Goal: Task Accomplishment & Management: Manage account settings

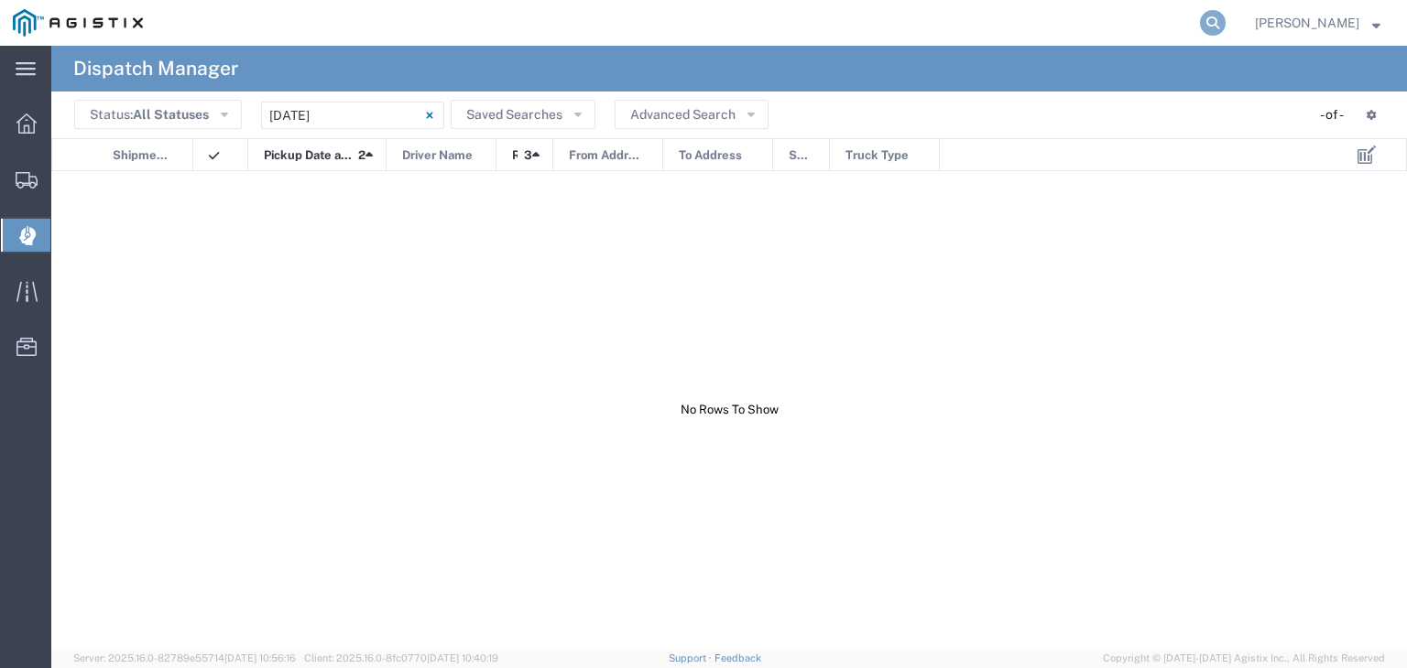
click at [1225, 22] on icon at bounding box center [1213, 23] width 26 height 26
type input "56283114"
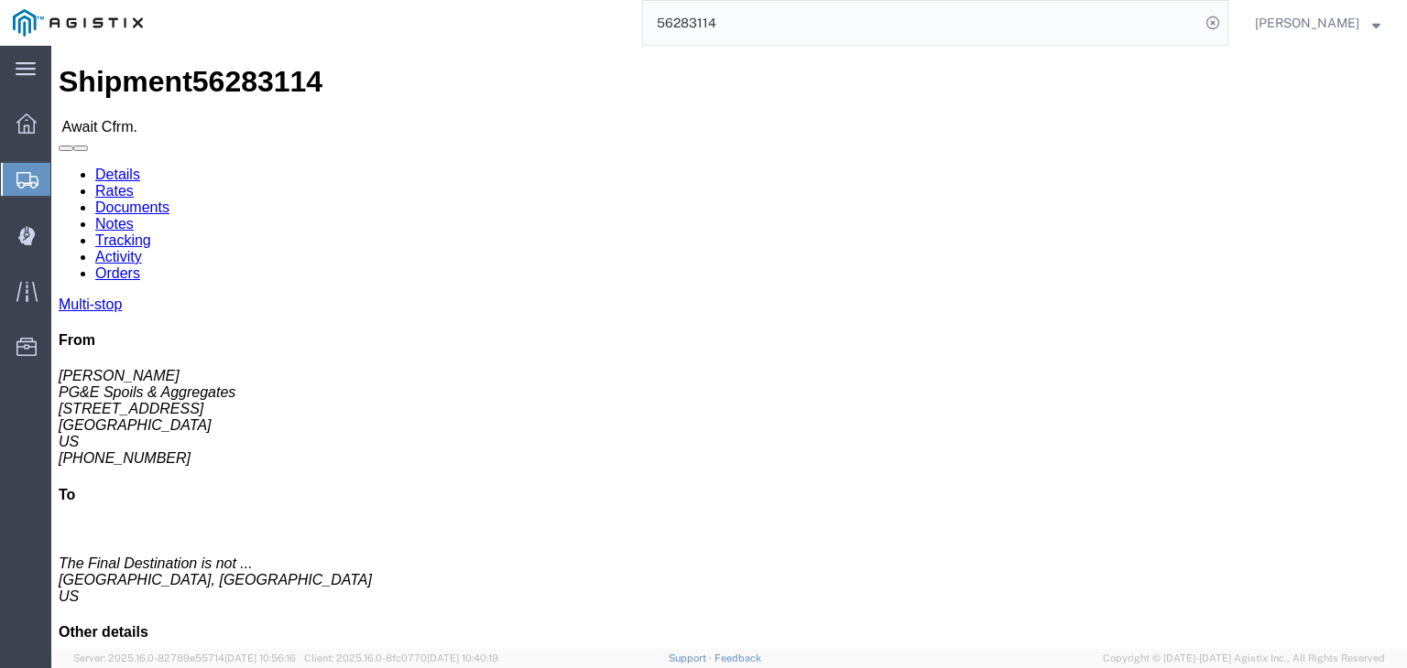
click link "Tracking"
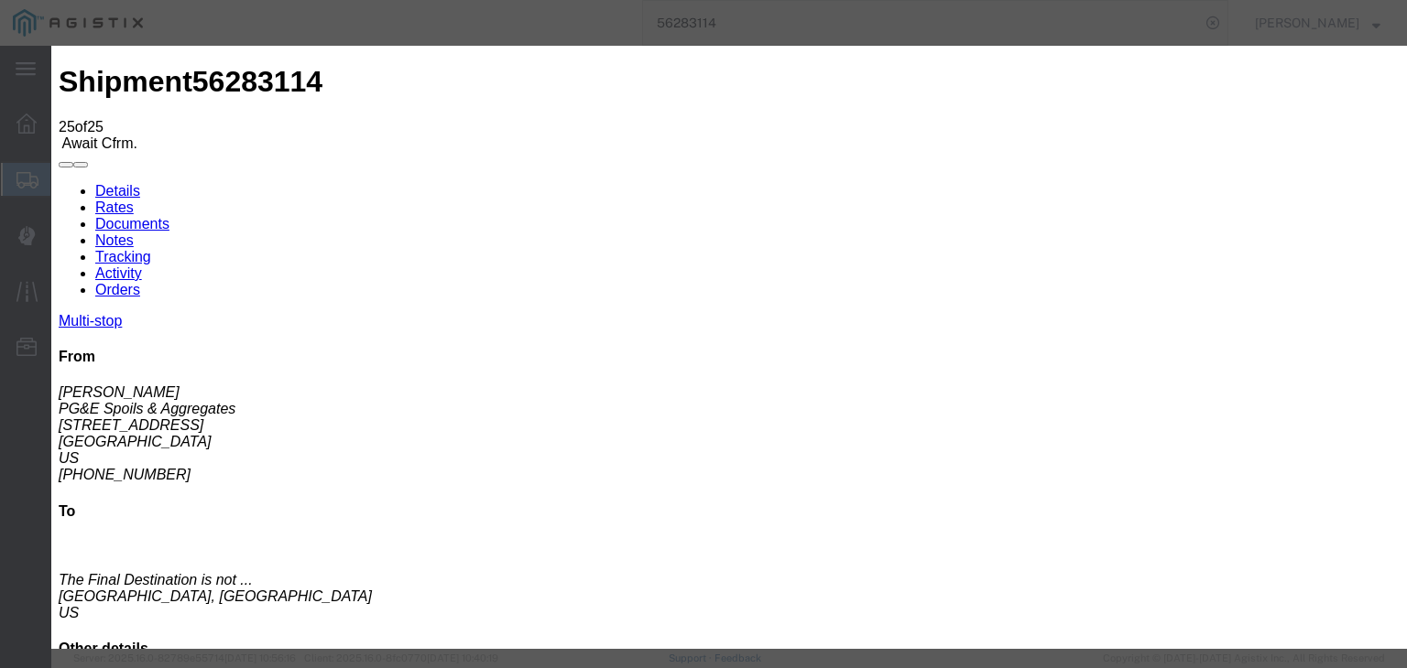
type input "[DATE]"
type input "7:00 AM"
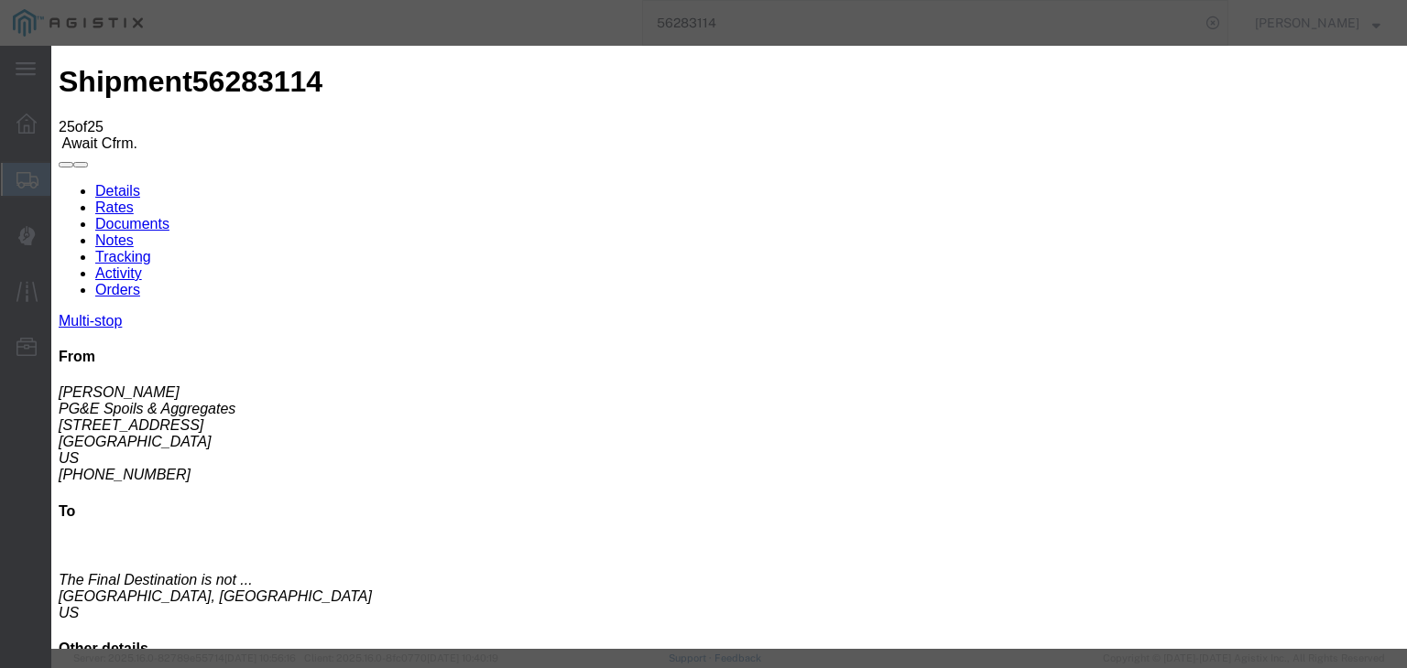
type input "[DATE]"
type input "3:15 PM"
select select "DPTDLVLOC"
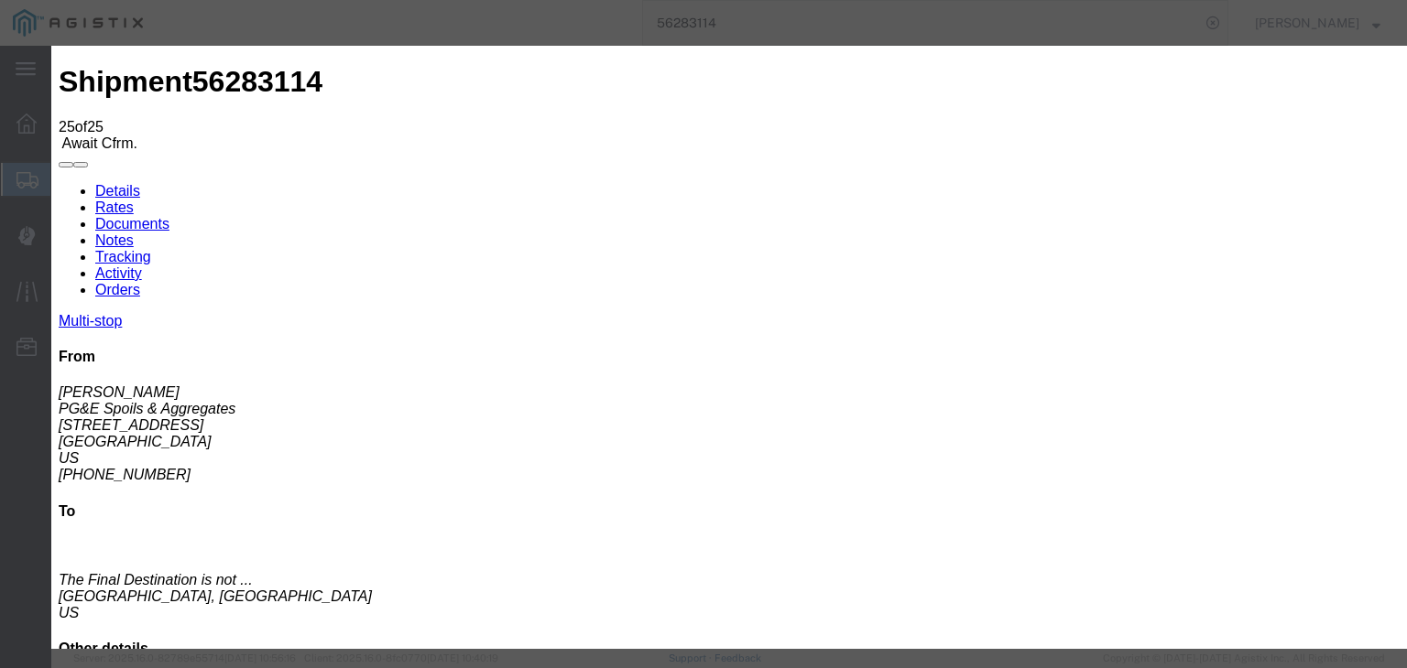
select select "{"pickupDeliveryInfoId": "121846589","pickupOrDelivery": "D","stopNum": "3","lo…"
select select "CA"
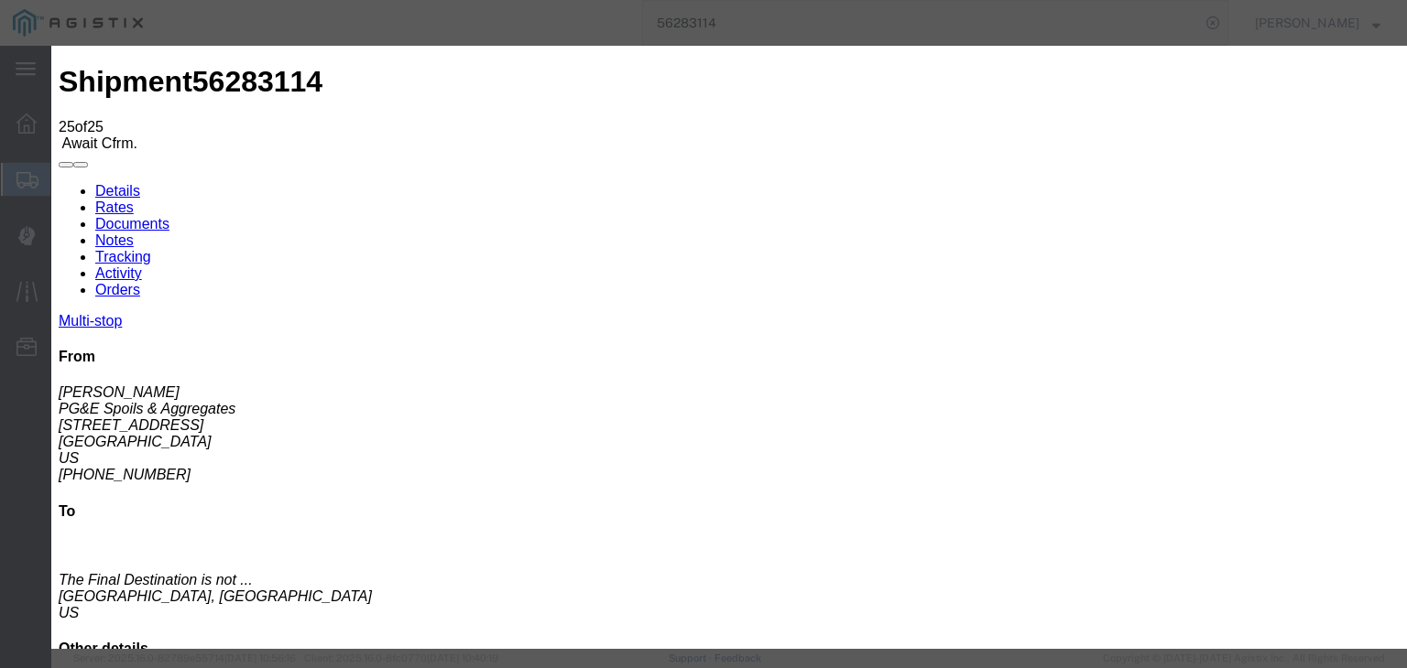
type input "[GEOGRAPHIC_DATA][PERSON_NAME]"
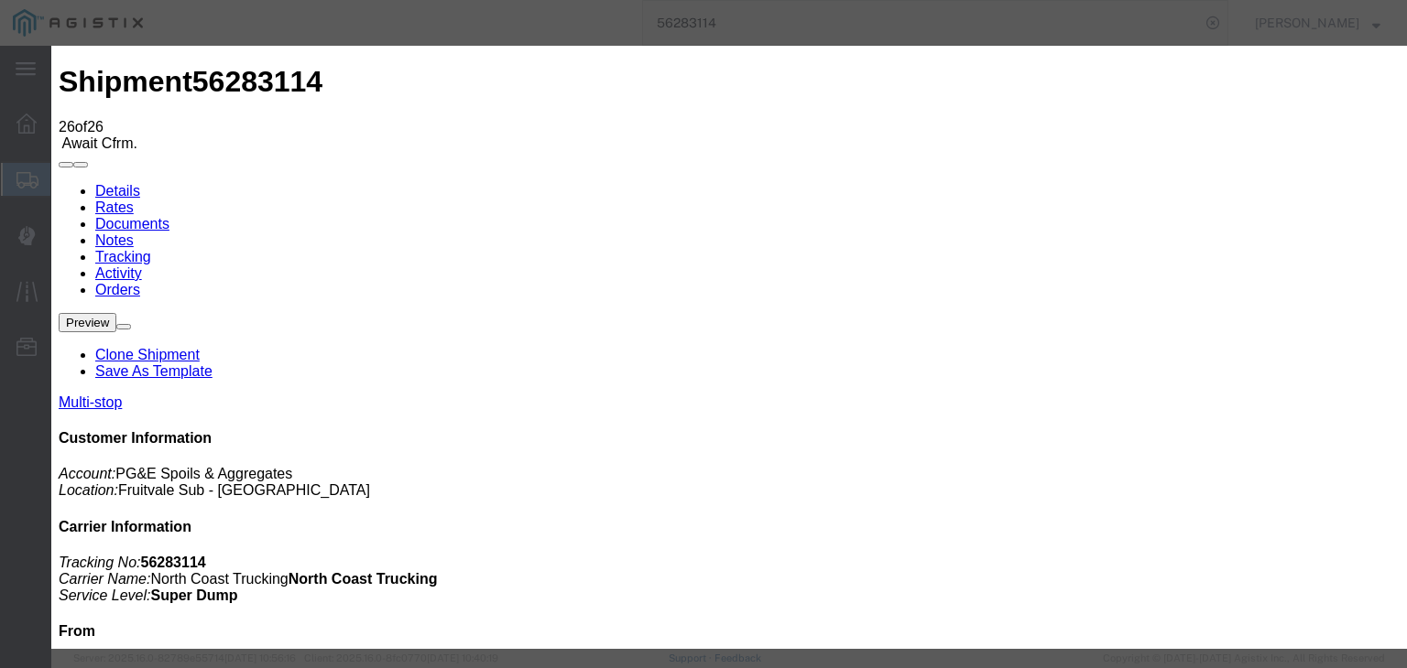
type input "[DATE]"
type input "7:00 AM"
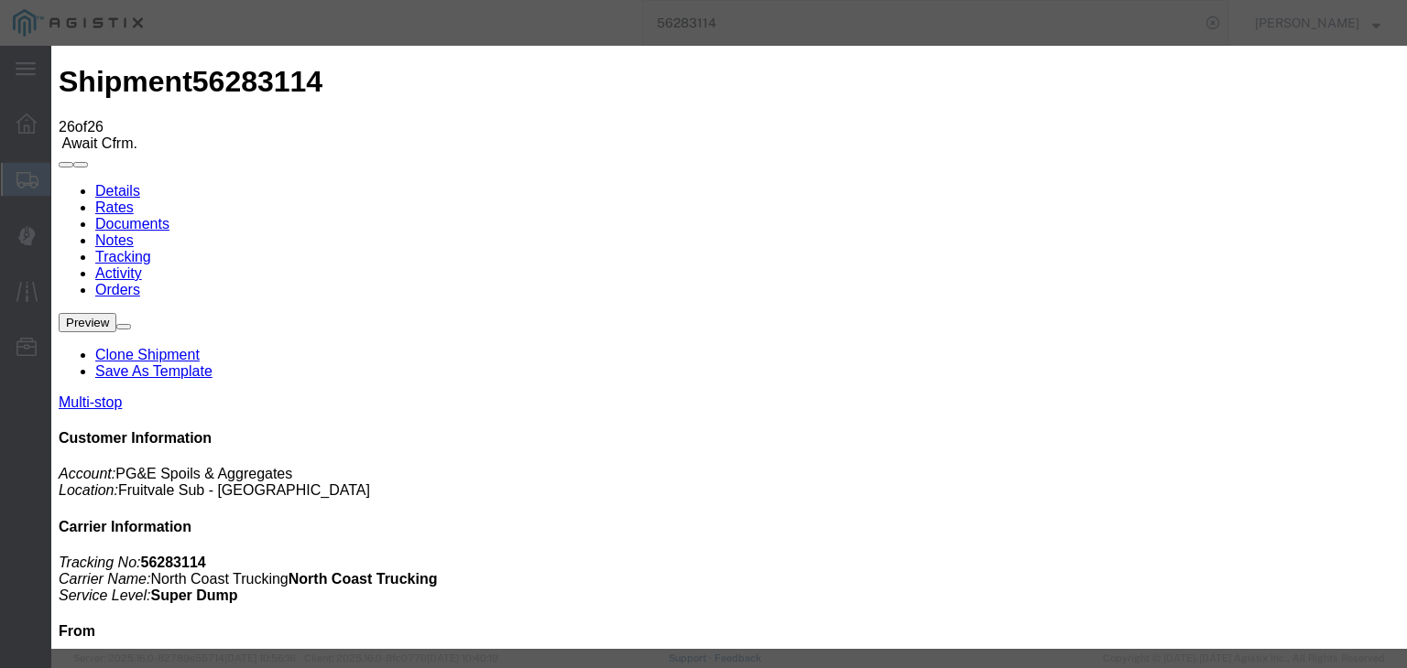
type input "[DATE]"
type input "7:30 AM"
select select "BREAKSTART"
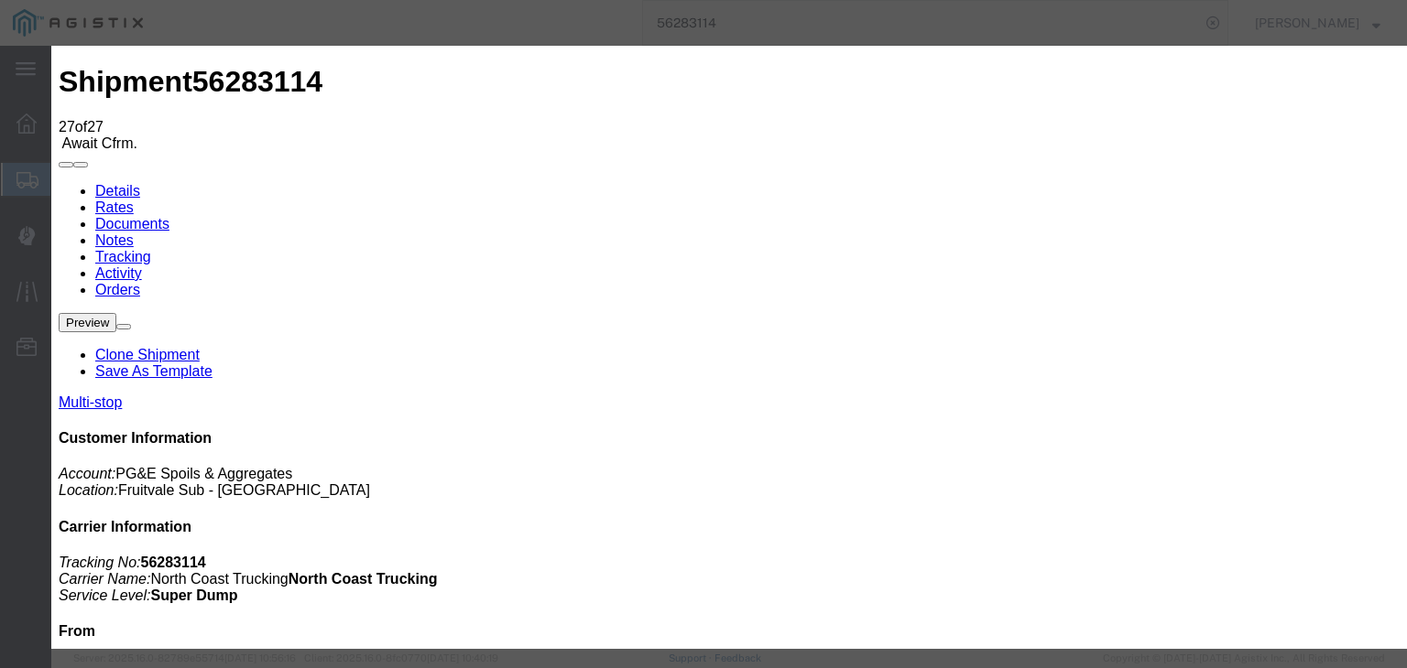
type input "[DATE]"
type input "7:00 AM"
drag, startPoint x: 489, startPoint y: 397, endPoint x: 623, endPoint y: 289, distance: 171.3
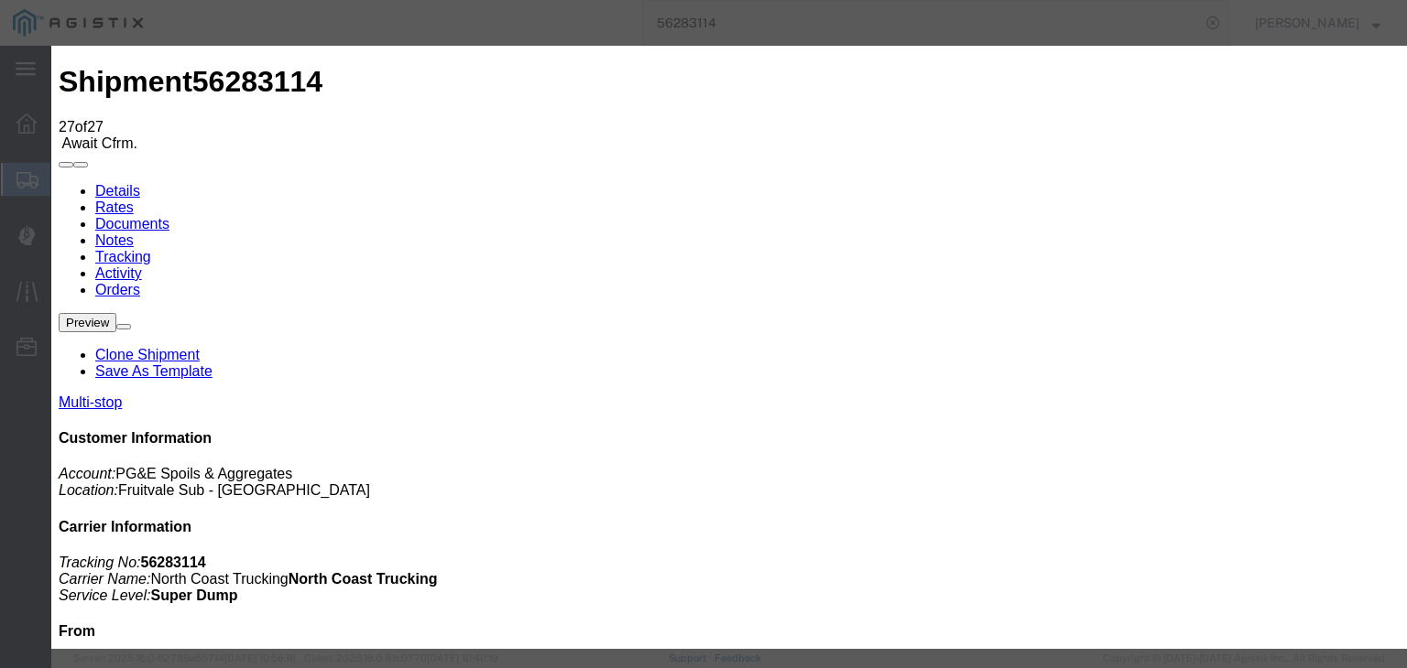
type input "[DATE]"
type input "8:00 AM"
drag, startPoint x: 567, startPoint y: 264, endPoint x: 562, endPoint y: 276, distance: 12.8
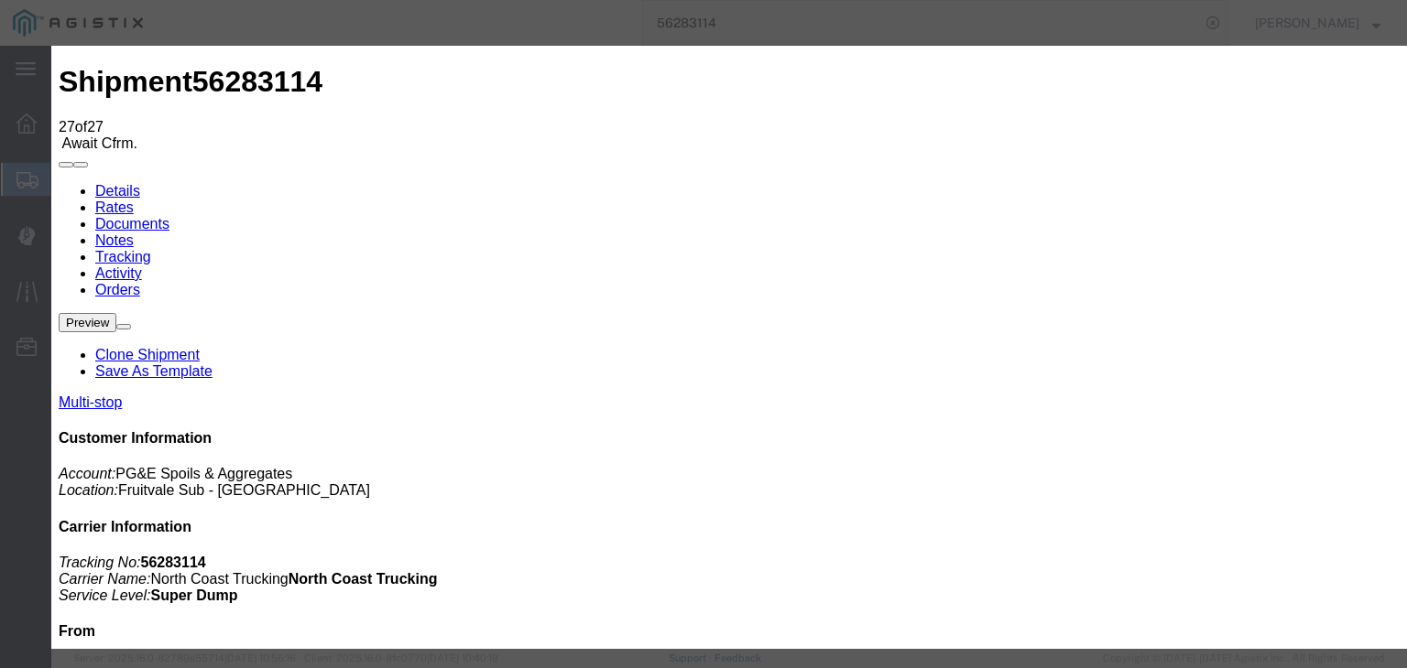
select select "BREAKSTOP"
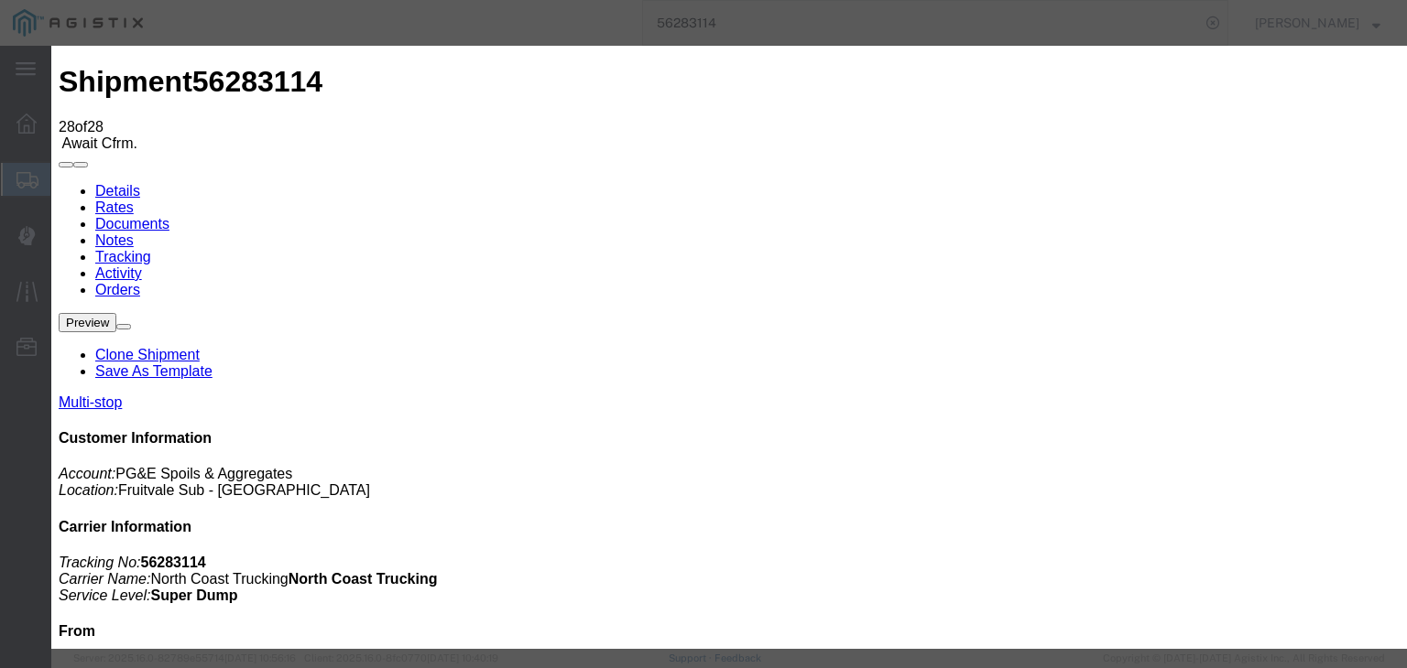
type input "[DATE]"
type input "7:00 AM"
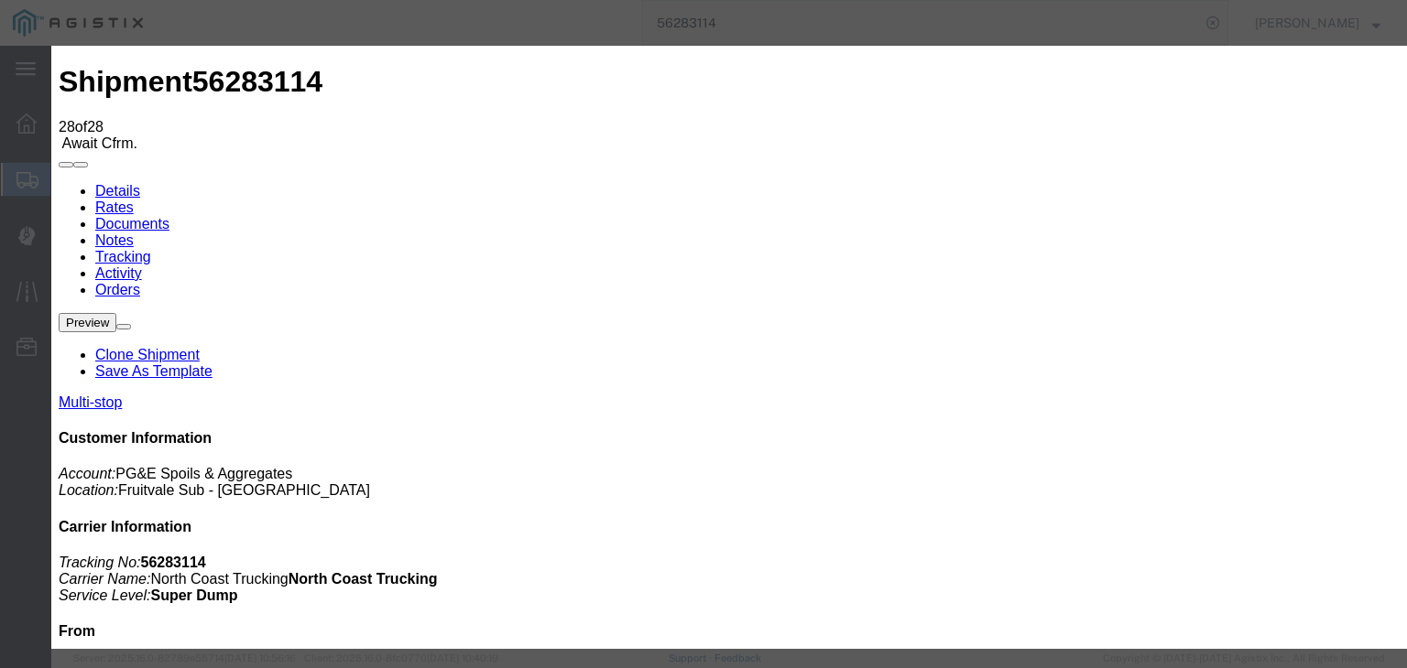
type input "[DATE]"
type input "3:30 PM"
select select "ARVPULOC"
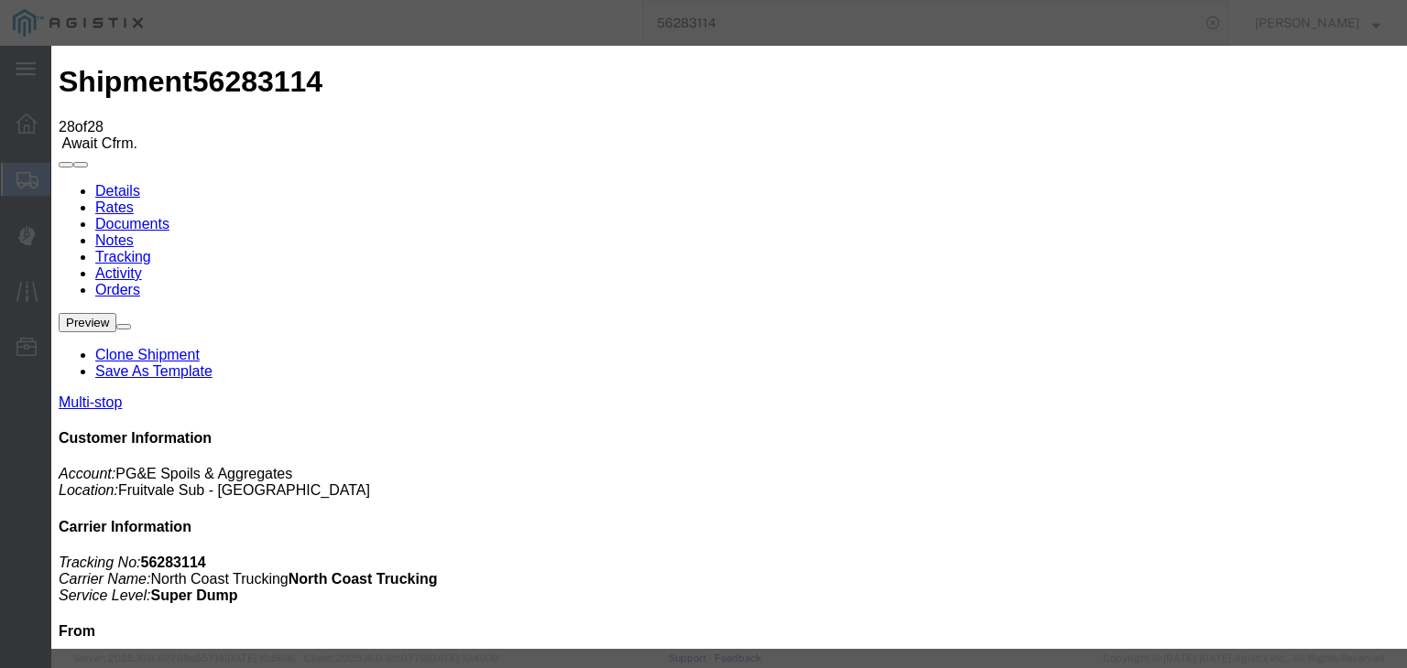
select select "{"pickupDeliveryInfoId": "121846588","pickupOrDelivery": "D","stopNum": "2","lo…"
select select "CA"
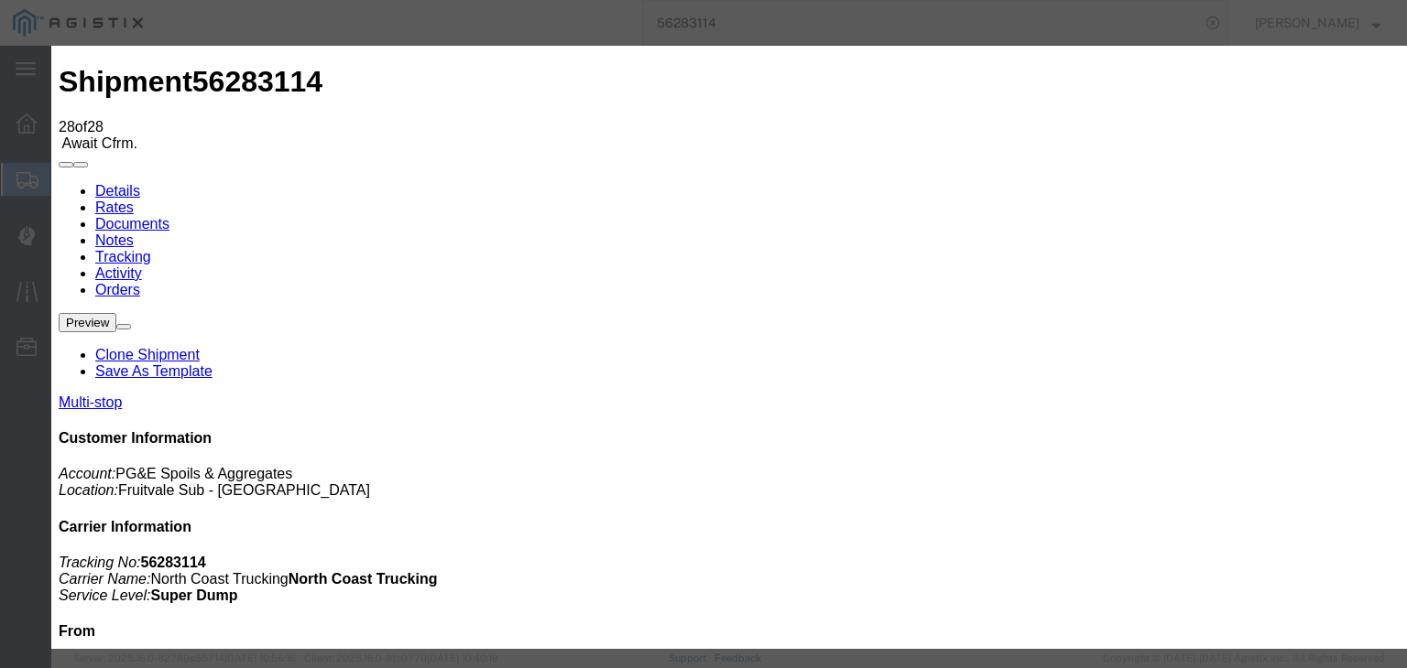
type input "[GEOGRAPHIC_DATA]"
drag, startPoint x: 1137, startPoint y: 557, endPoint x: 1116, endPoint y: 541, distance: 26.2
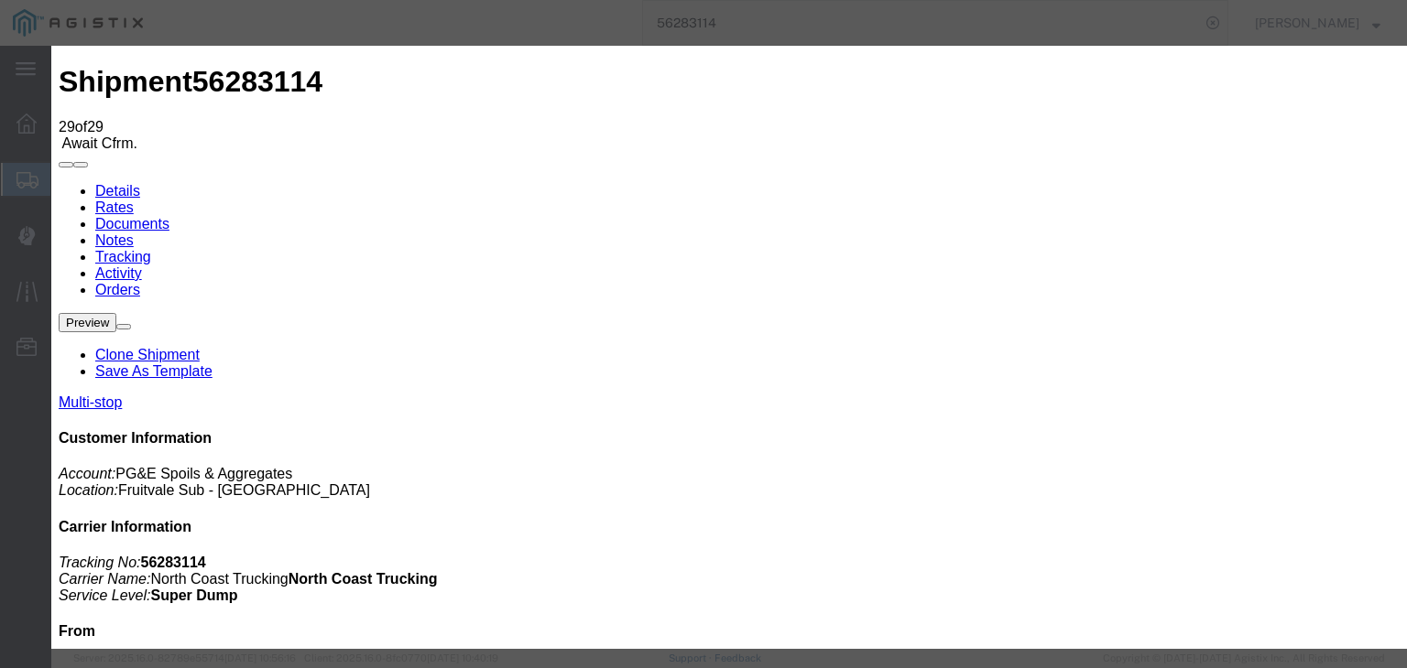
type input "[DATE]"
type input "7:00 AM"
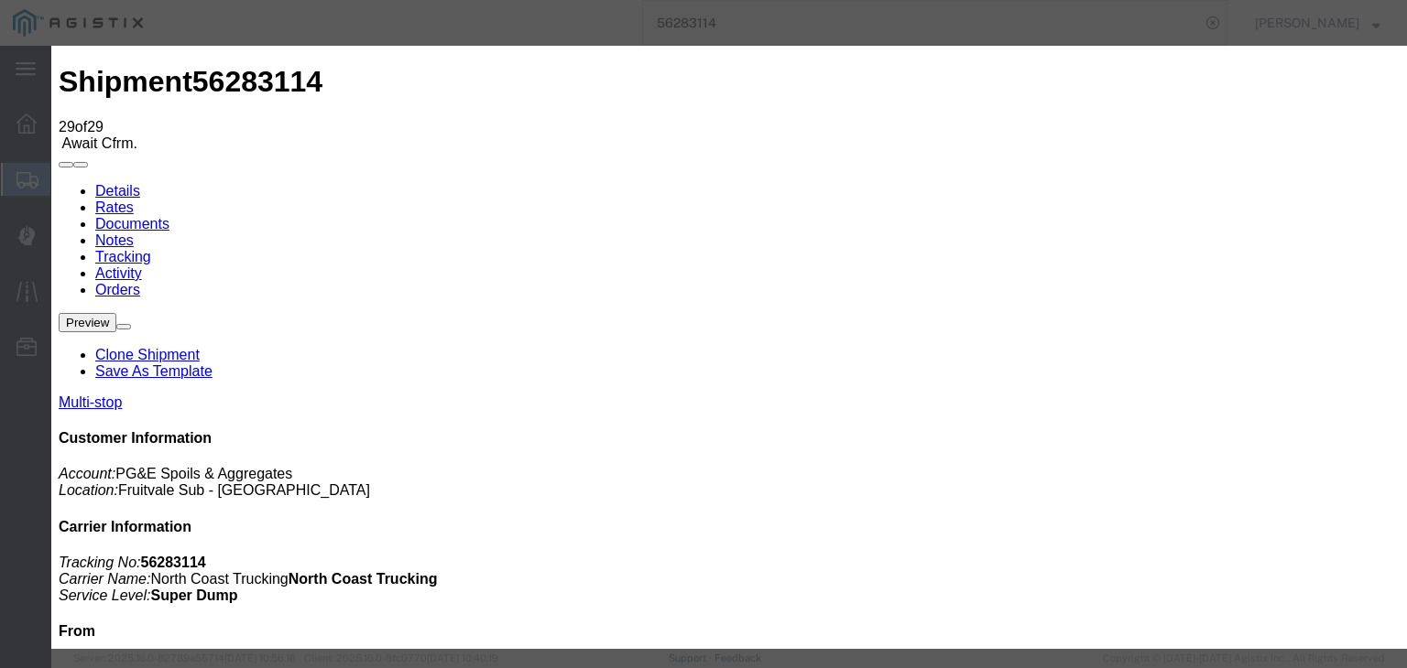
type input "[DATE]"
type input "3:30 PM"
select select "DPTPULOC"
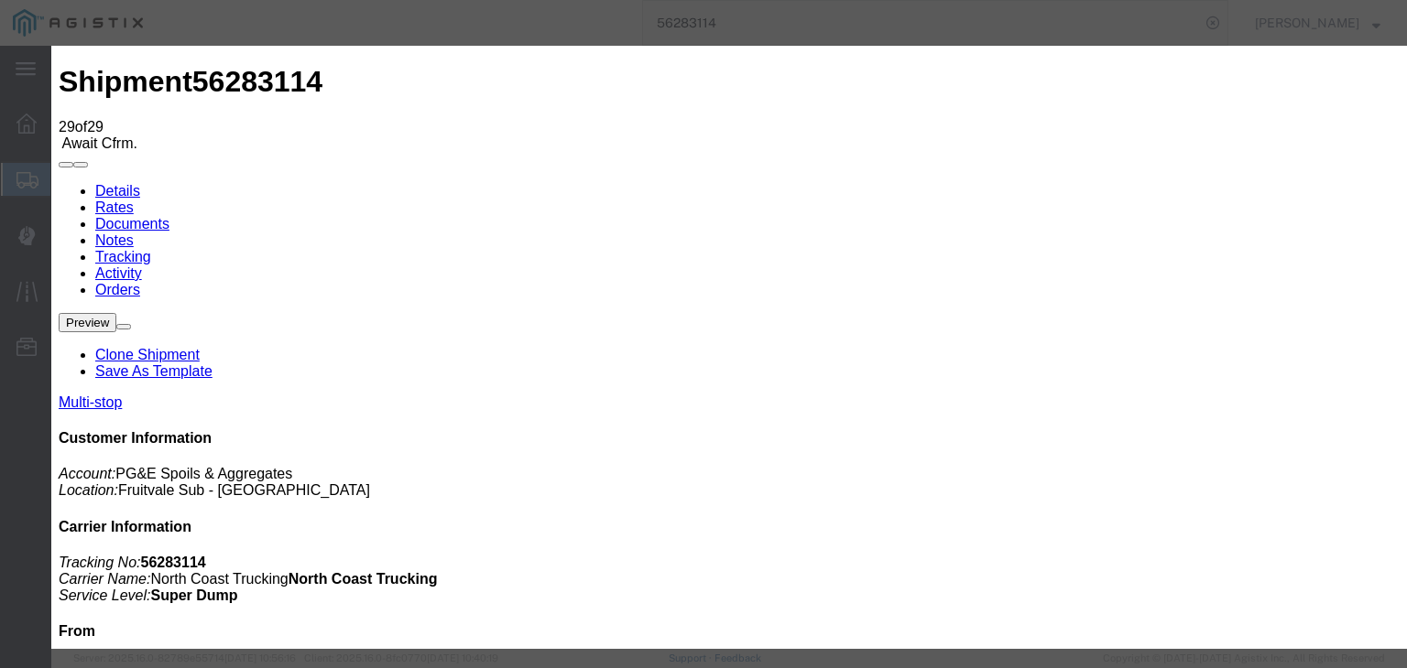
drag, startPoint x: 978, startPoint y: 257, endPoint x: 959, endPoint y: 239, distance: 26.6
select select "{"pickupDeliveryInfoId": "121846588","pickupOrDelivery": "D","stopNum": "2","lo…"
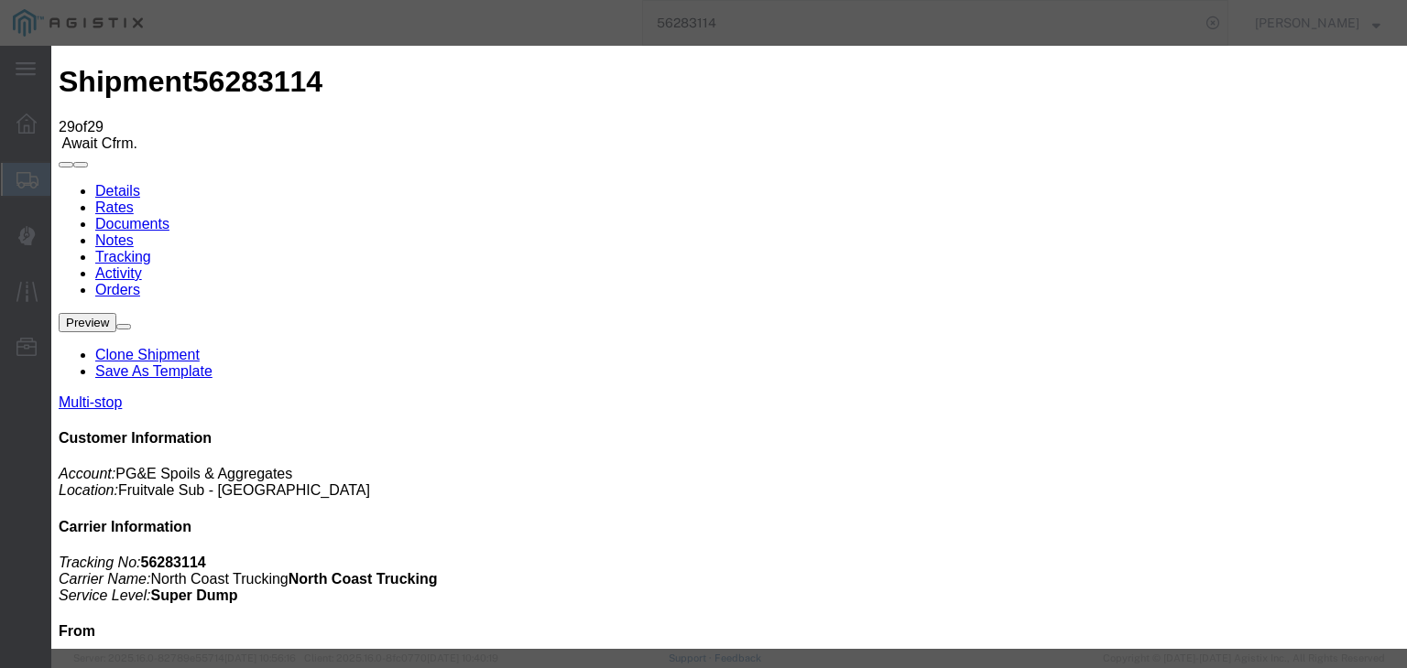
select select "CA"
type input "[GEOGRAPHIC_DATA]"
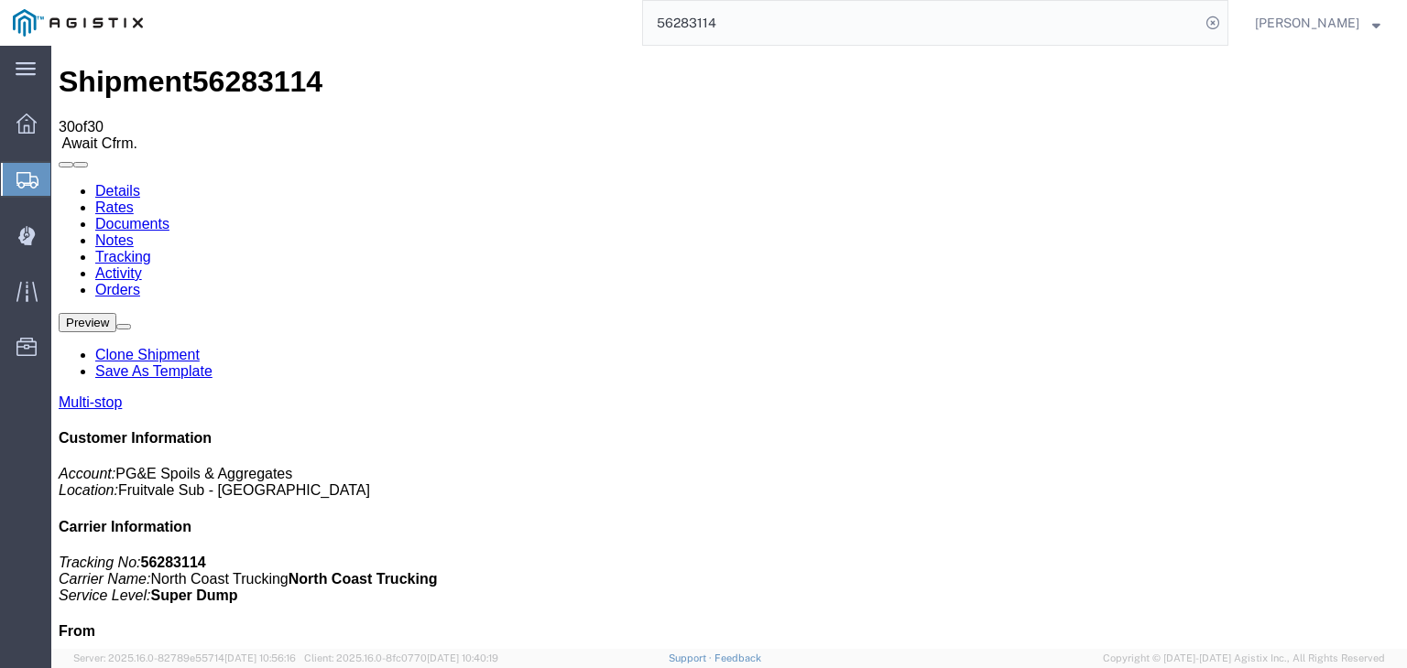
click at [169, 216] on link "Documents" at bounding box center [132, 224] width 74 height 16
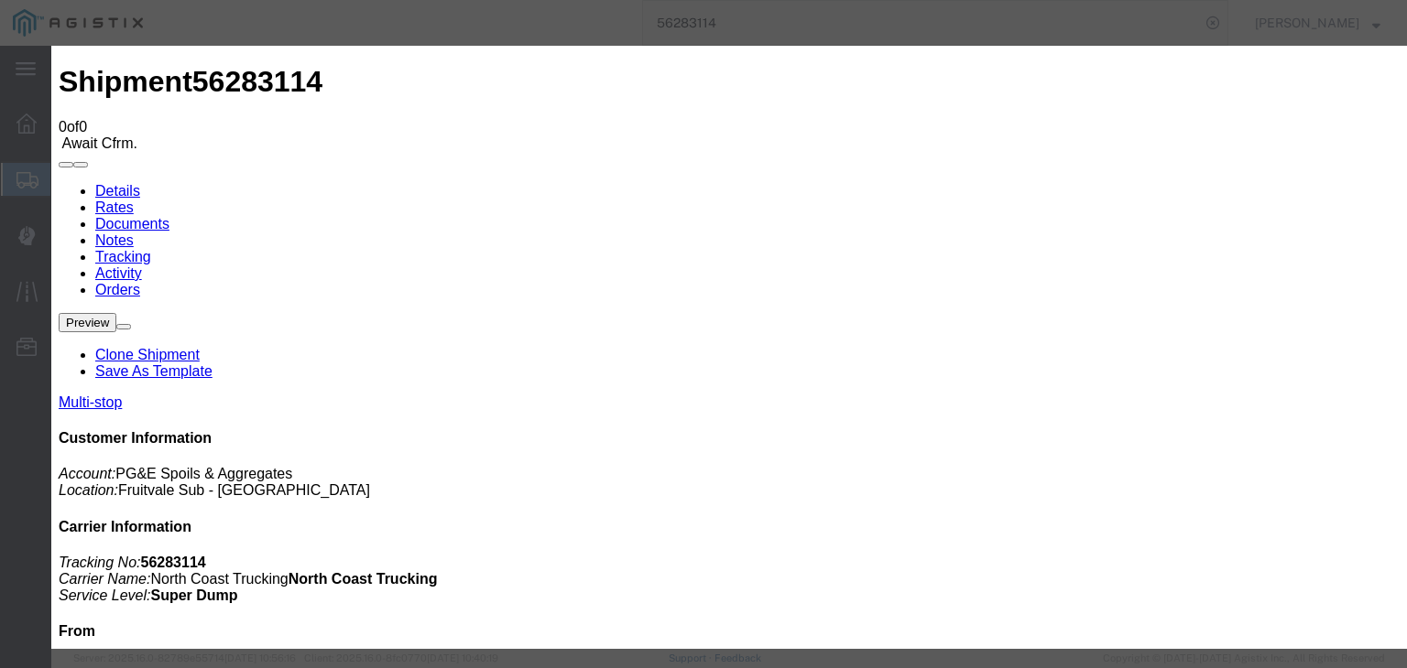
type input "C:\fakepath\[DATE] PGE 3097411-56283114 550 Trucking.pdf"
type input "Freight Bill and Dump Ticket"
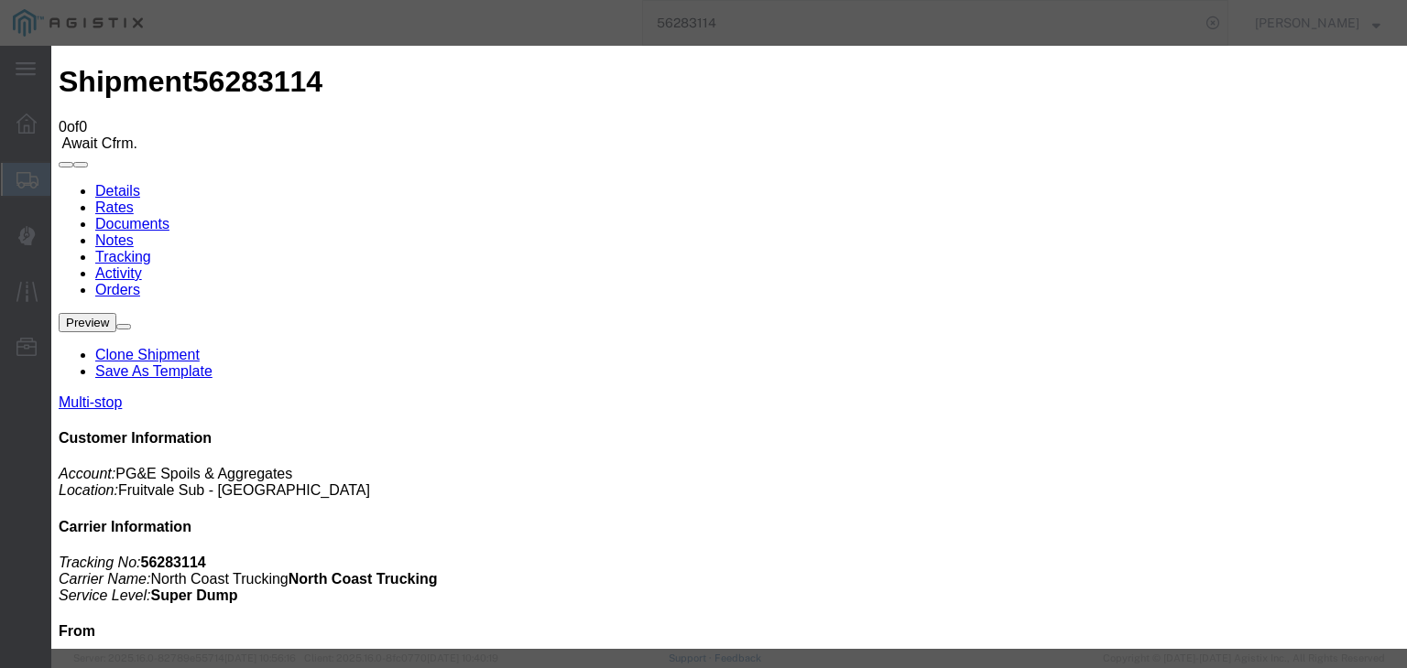
select select
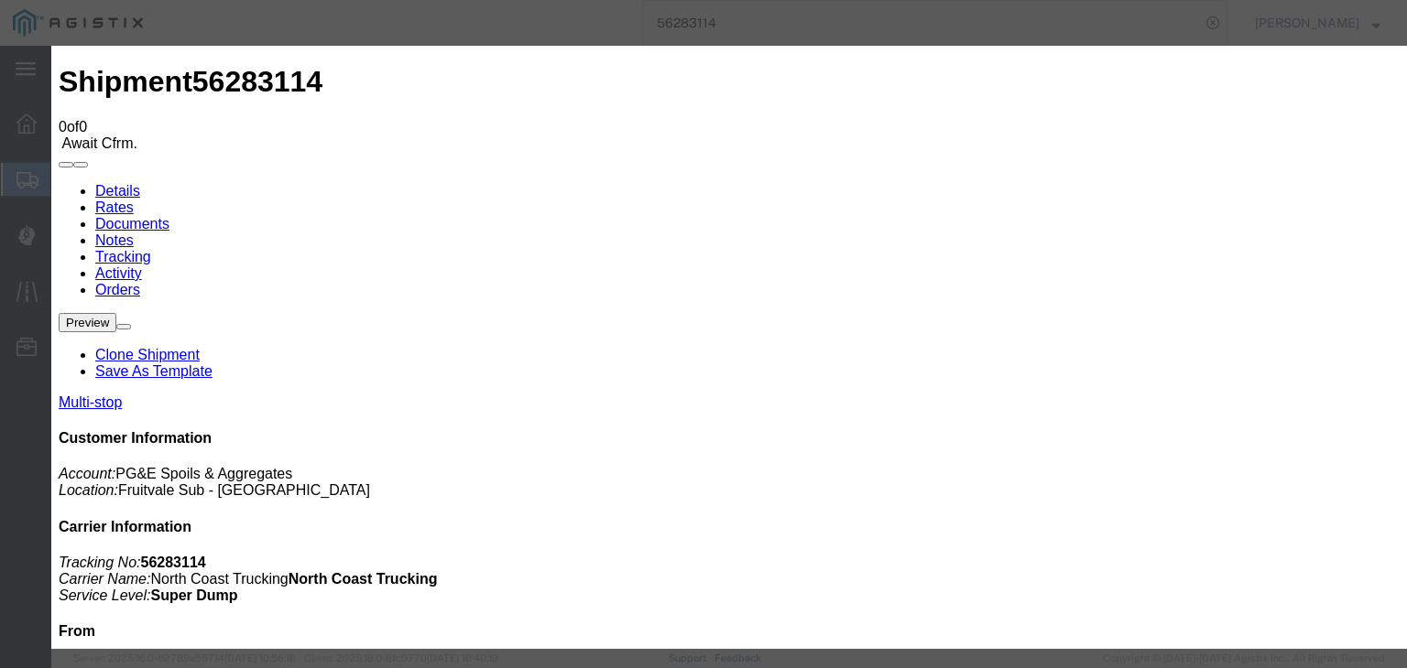
type input "C:\fakepath\[DATE] PGE 3097411-56283114 550 Trucking.pdf"
type input "Freight Bill and Dump Ticket"
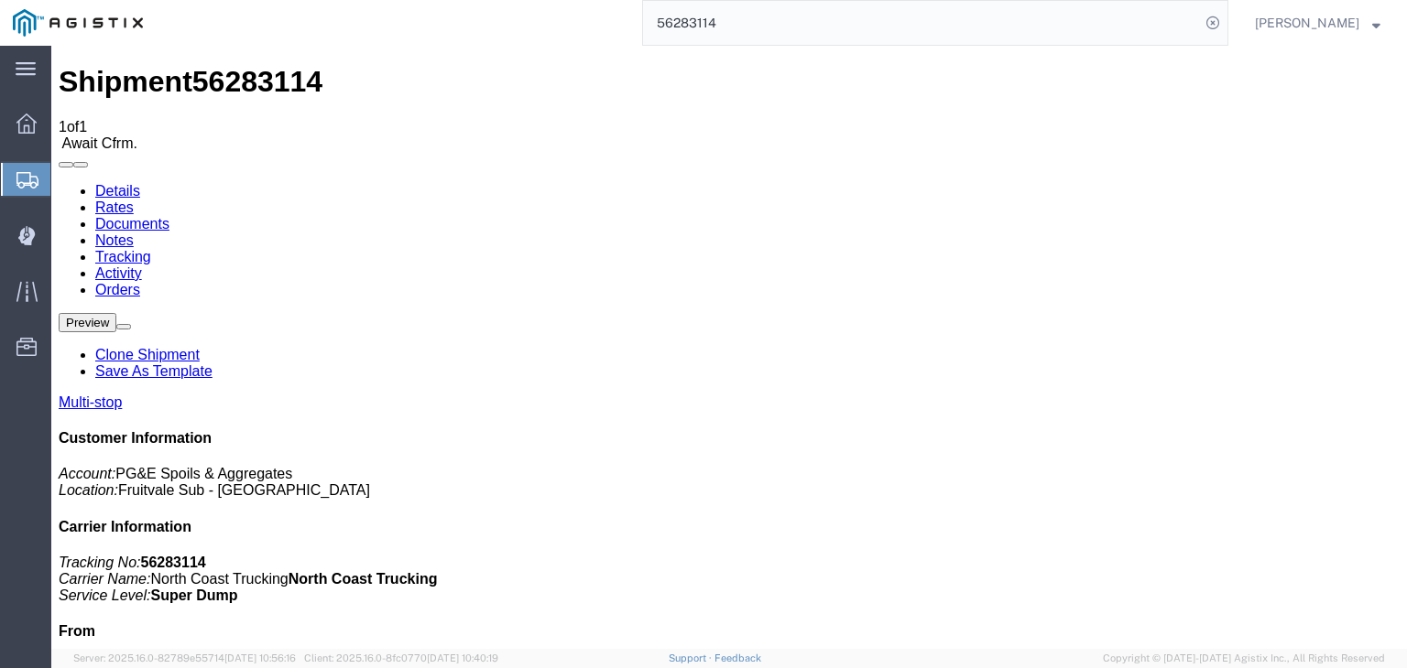
click at [151, 249] on link "Tracking" at bounding box center [123, 257] width 56 height 16
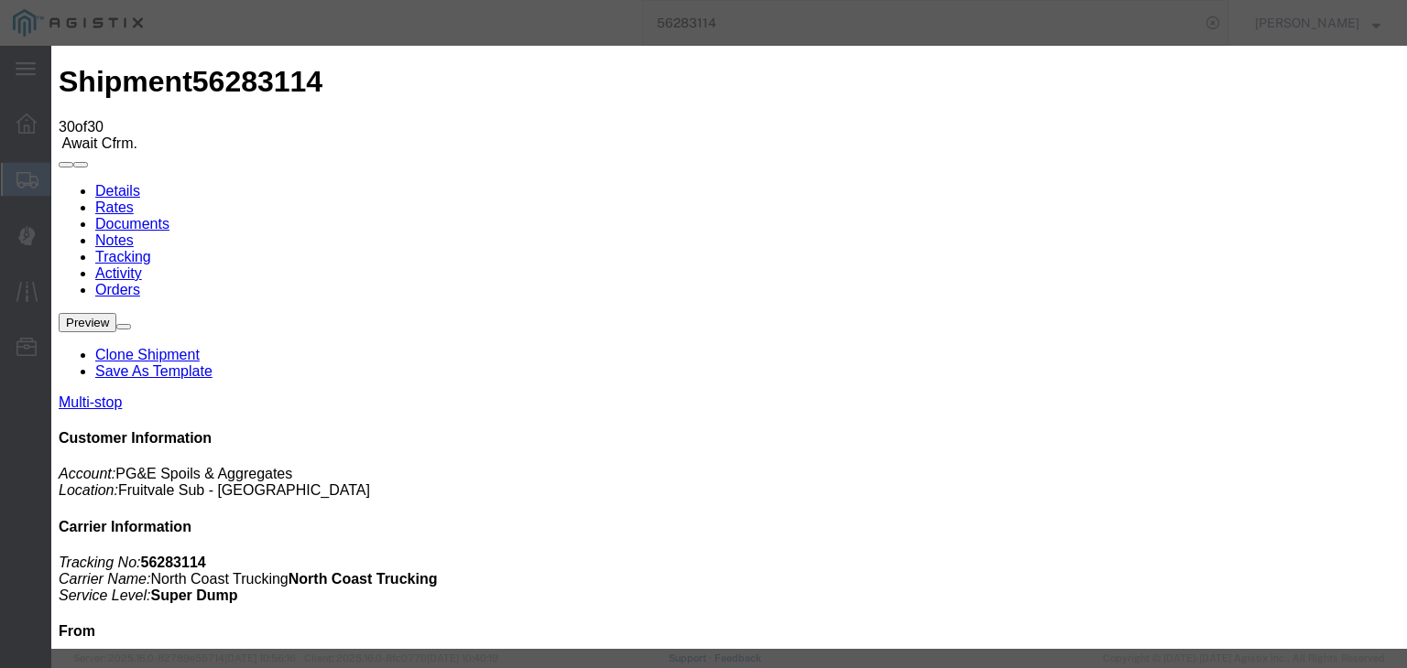
type input "[DATE]"
type input "7:00 AM"
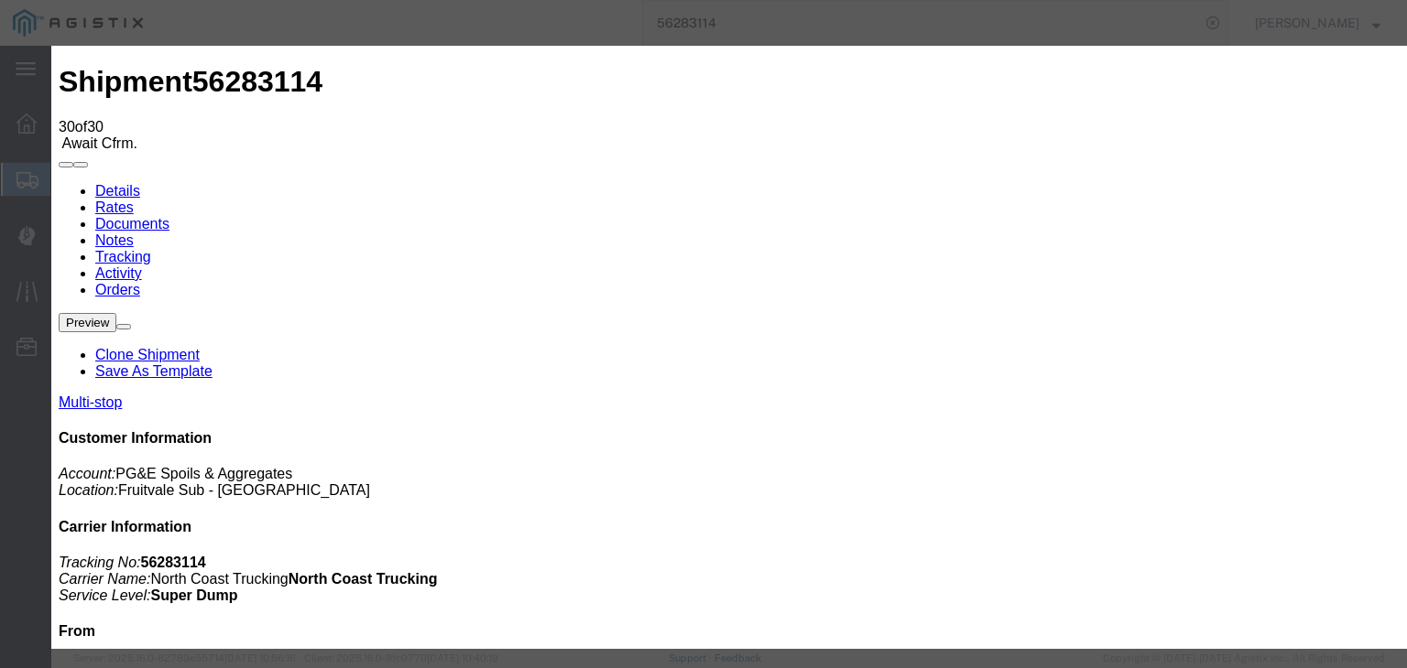
type input "[DATE]"
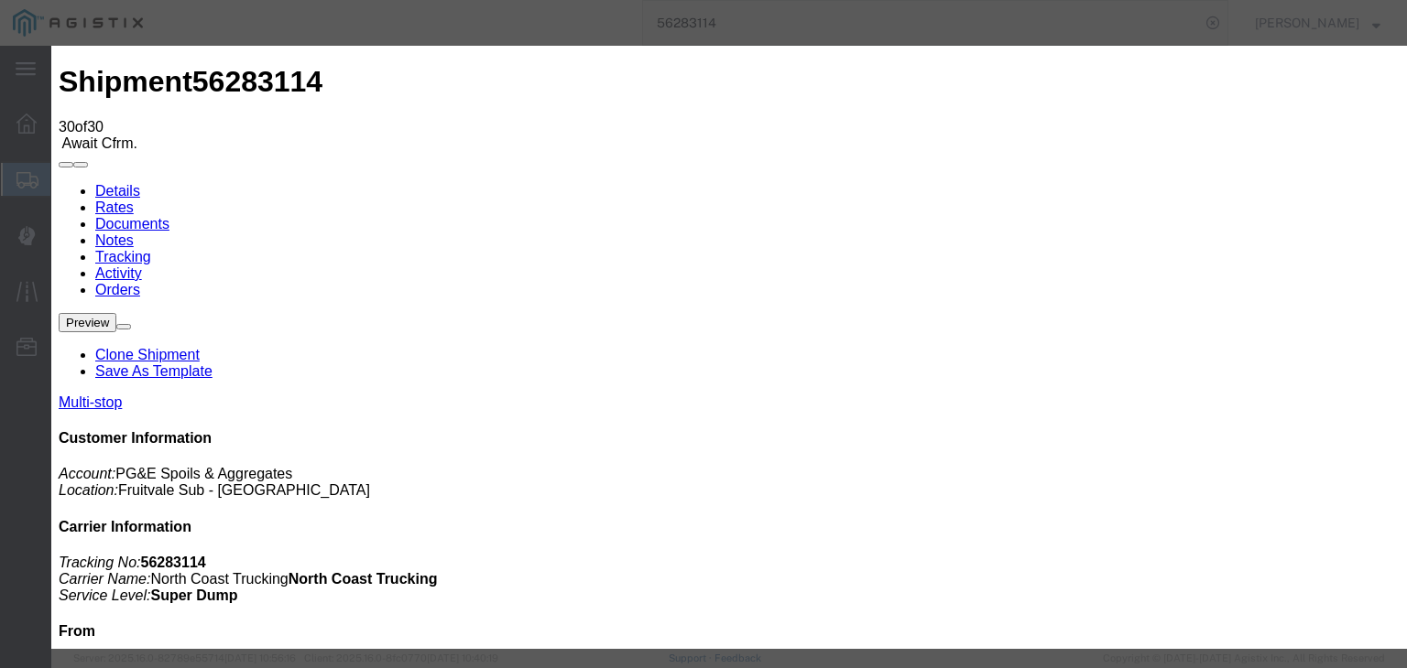
type input "6:30 PM"
drag, startPoint x: 538, startPoint y: 264, endPoint x: 534, endPoint y: 274, distance: 11.1
select select "DELIVRED"
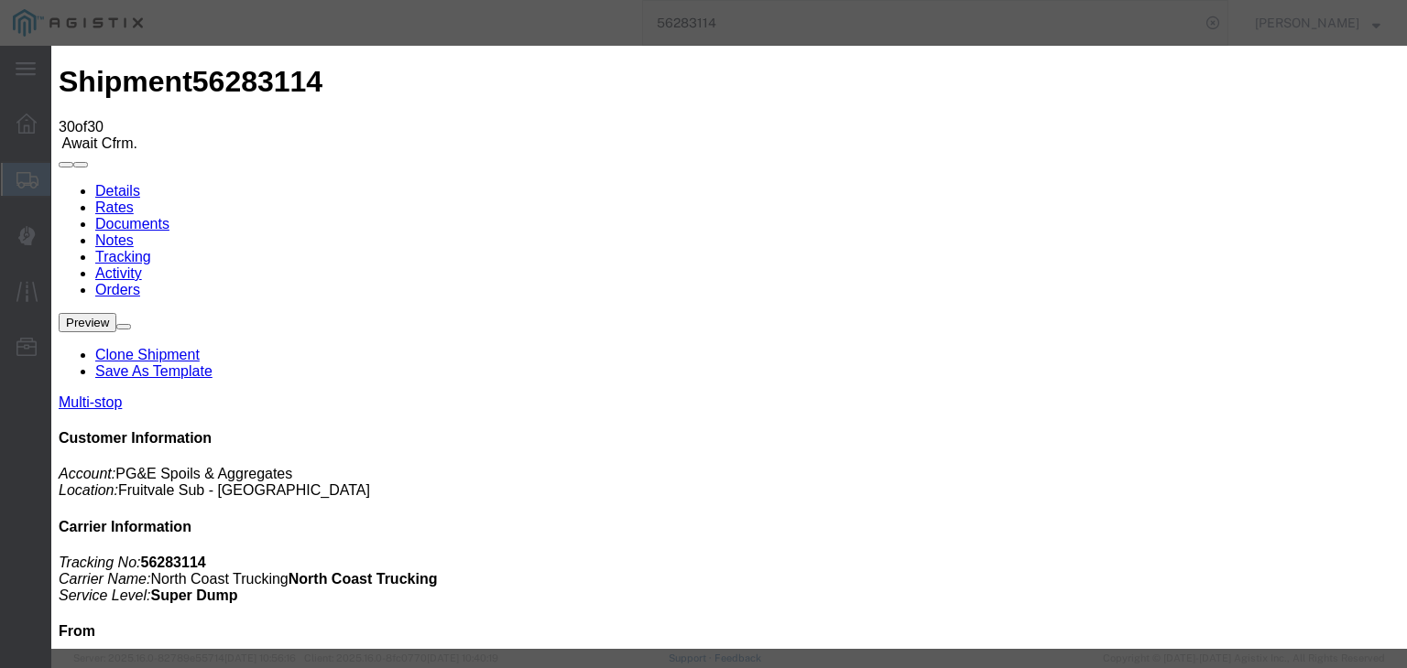
select select "{"pickupDeliveryInfoId": "121846587","pickupOrDelivery": "P","stopNum": "1","lo…"
select select "CA"
type input "[GEOGRAPHIC_DATA]"
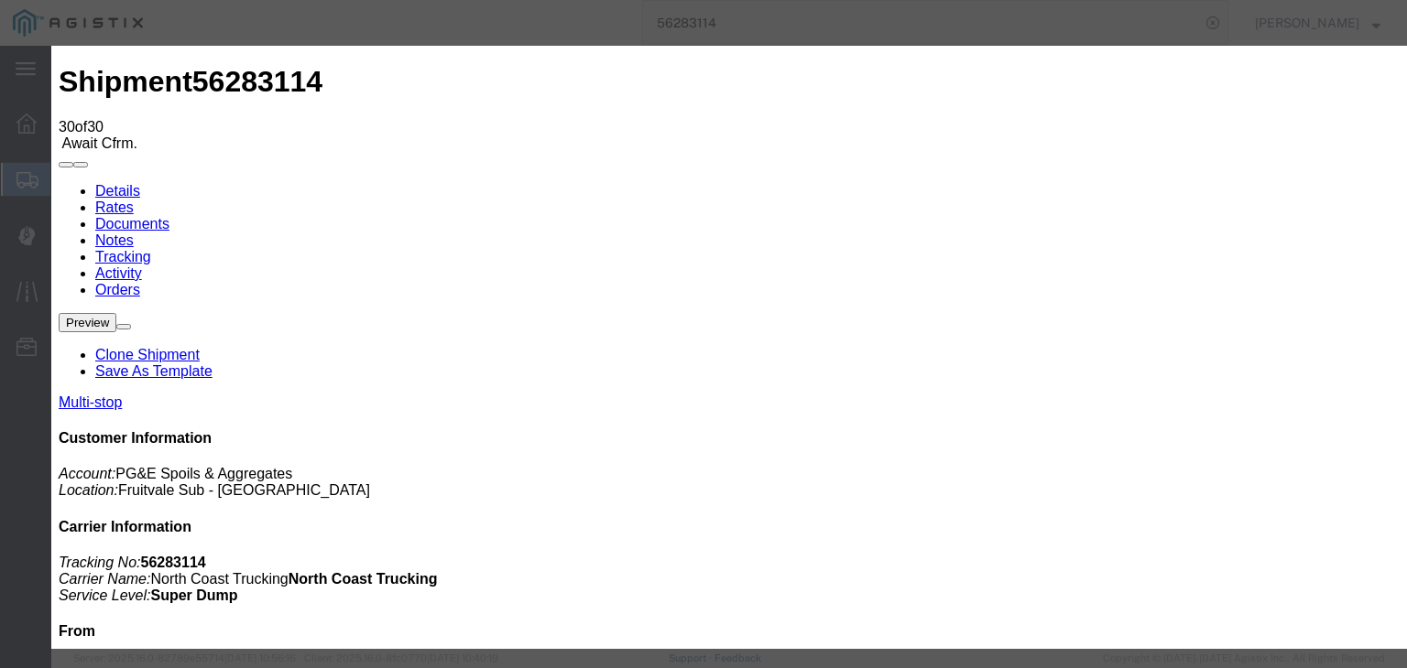
type textarea "Port to port"
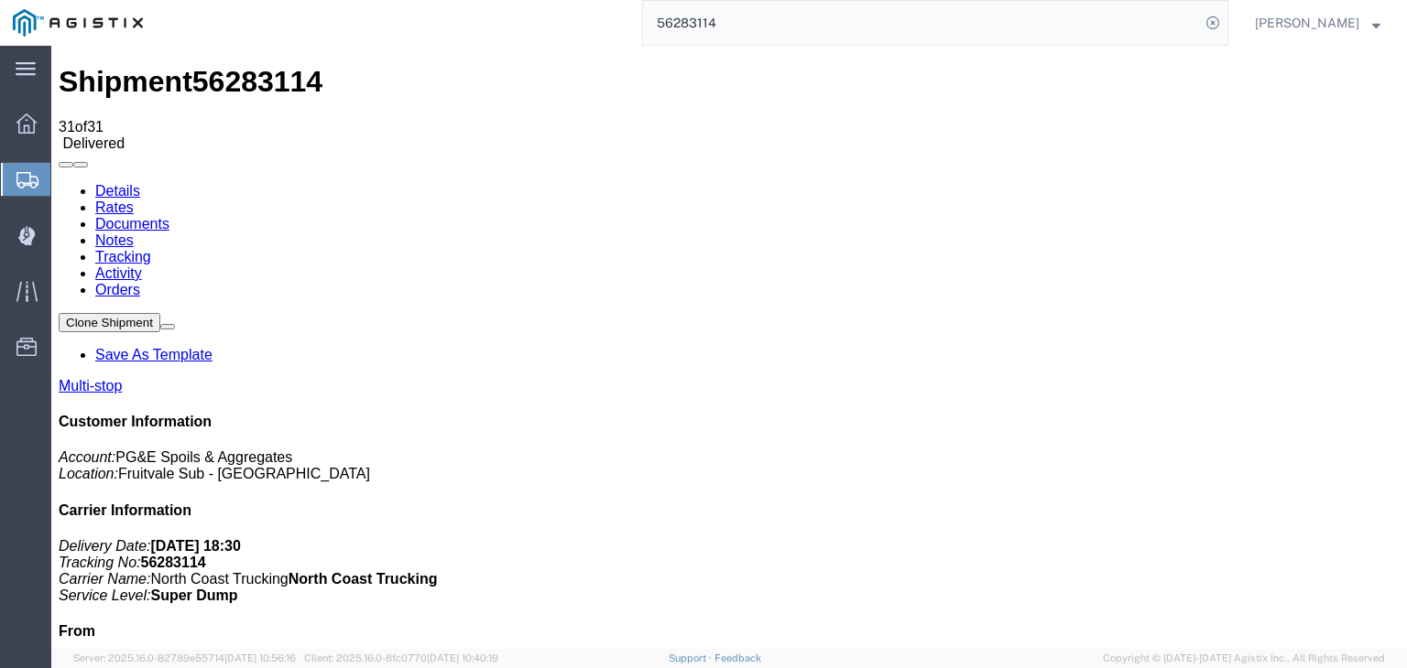
click at [134, 233] on link "Notes" at bounding box center [114, 241] width 38 height 16
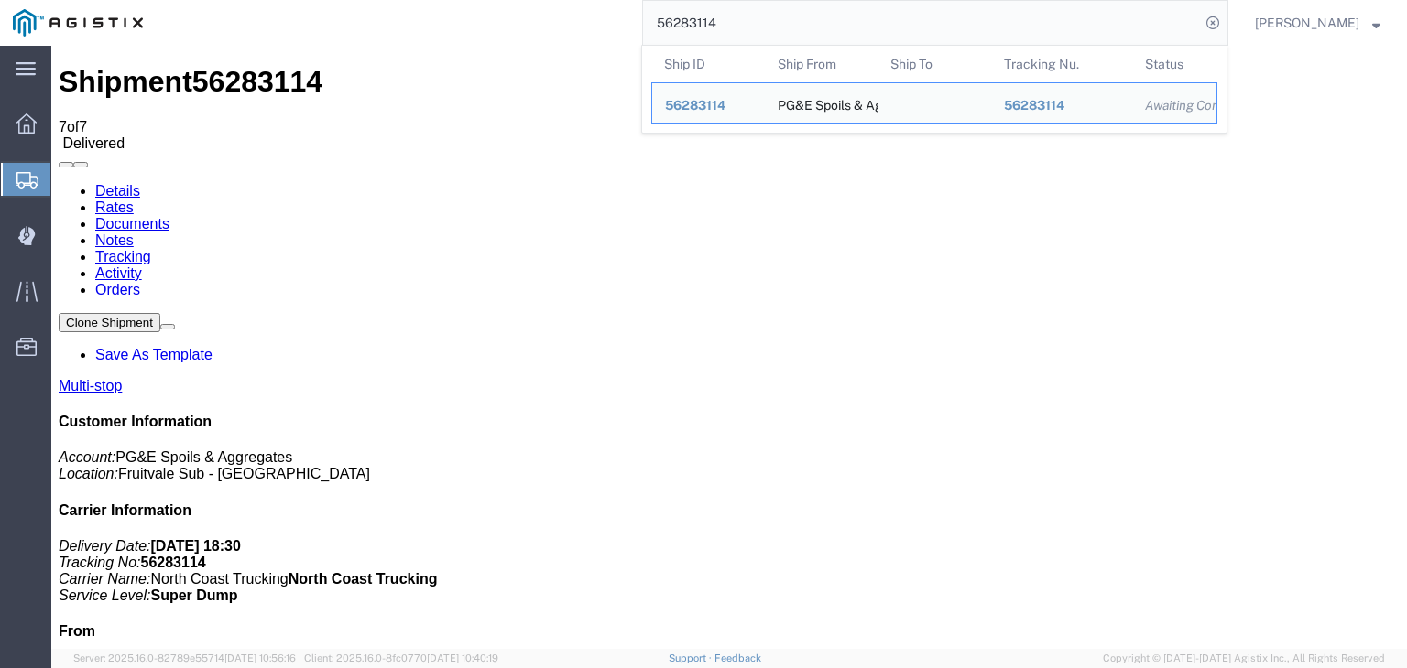
click at [763, 23] on input "56283114" at bounding box center [921, 23] width 557 height 44
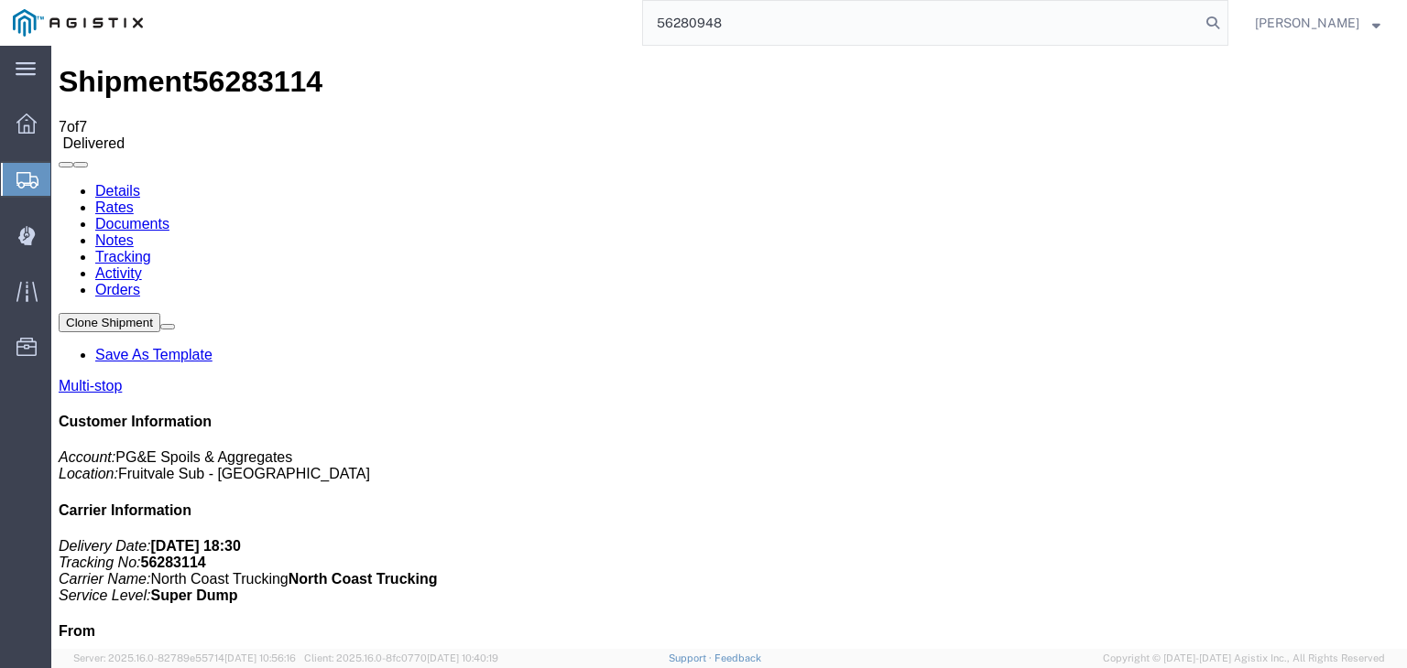
type input "56280948"
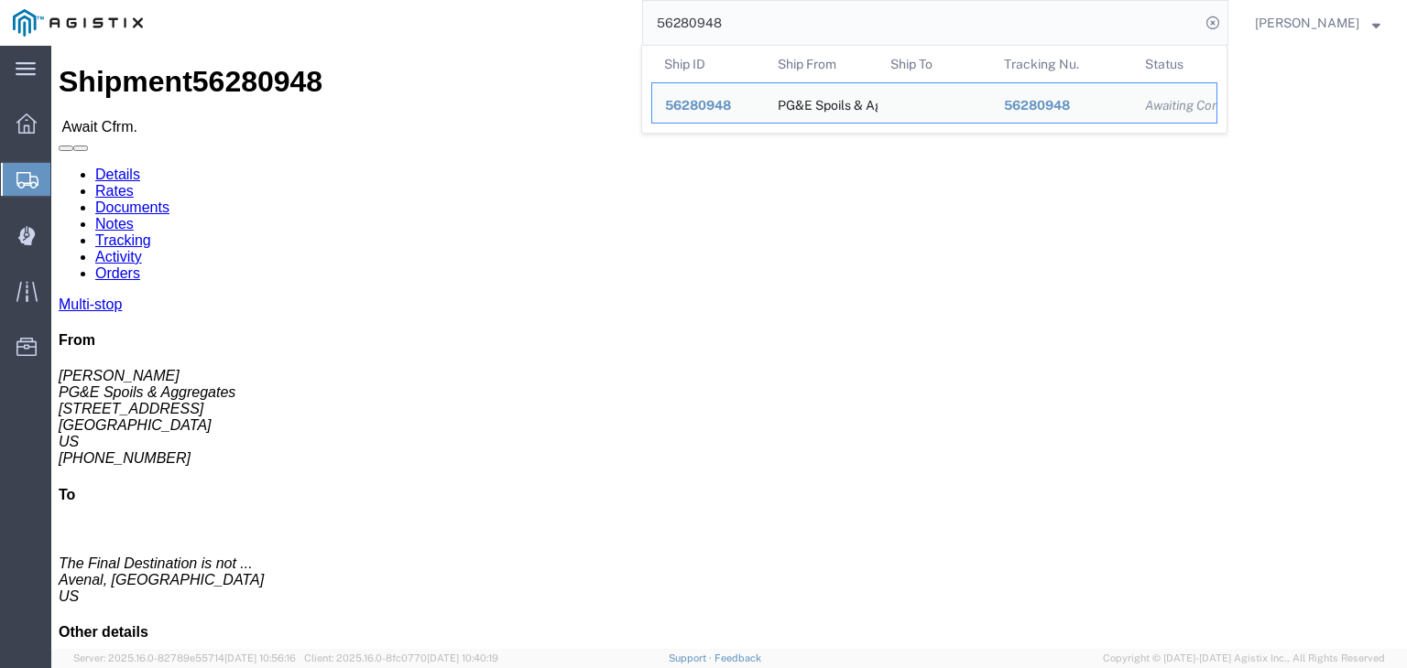
click link "Documents"
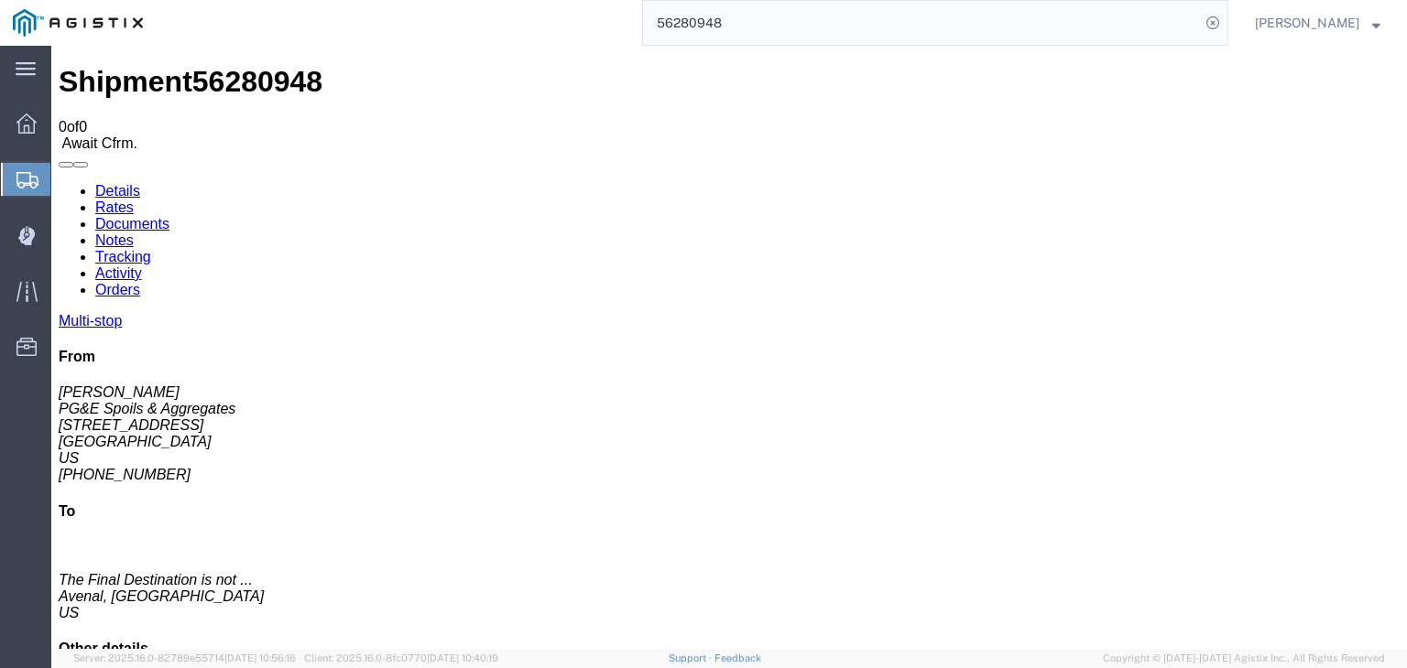
click at [151, 249] on link "Tracking" at bounding box center [123, 257] width 56 height 16
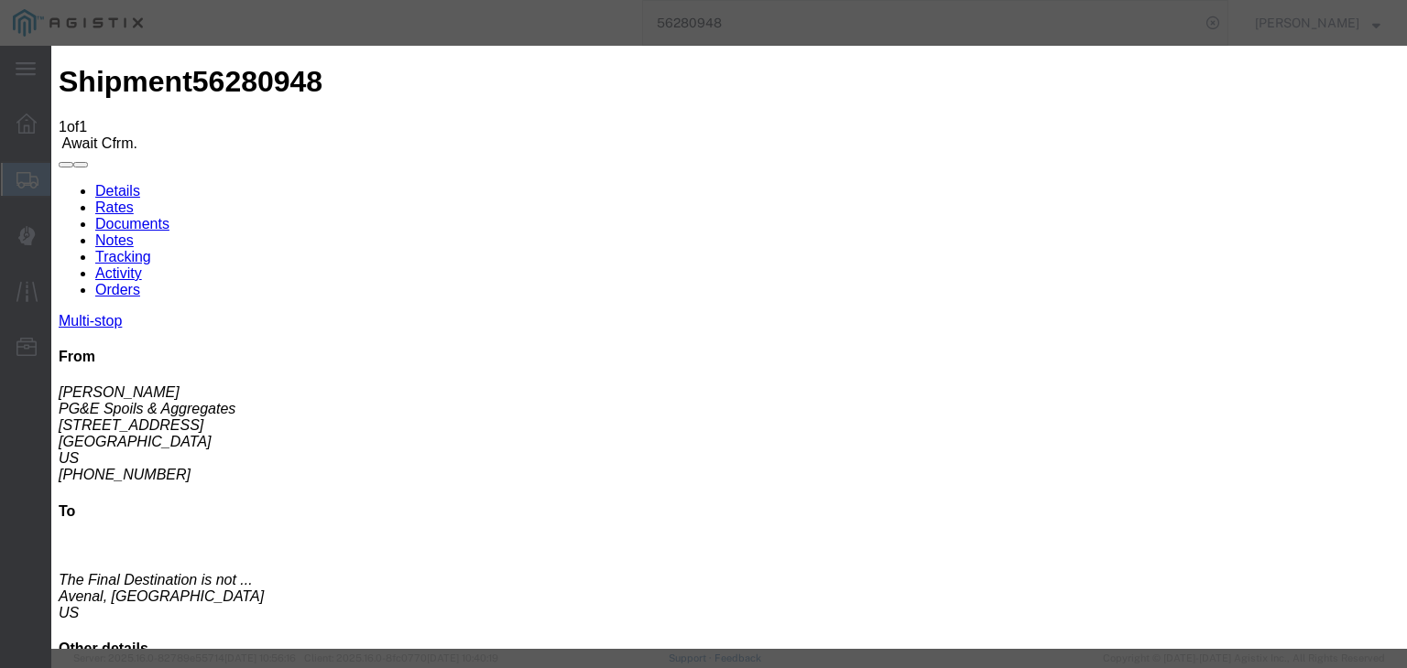
type input "[DATE]"
type input "7:00 AM"
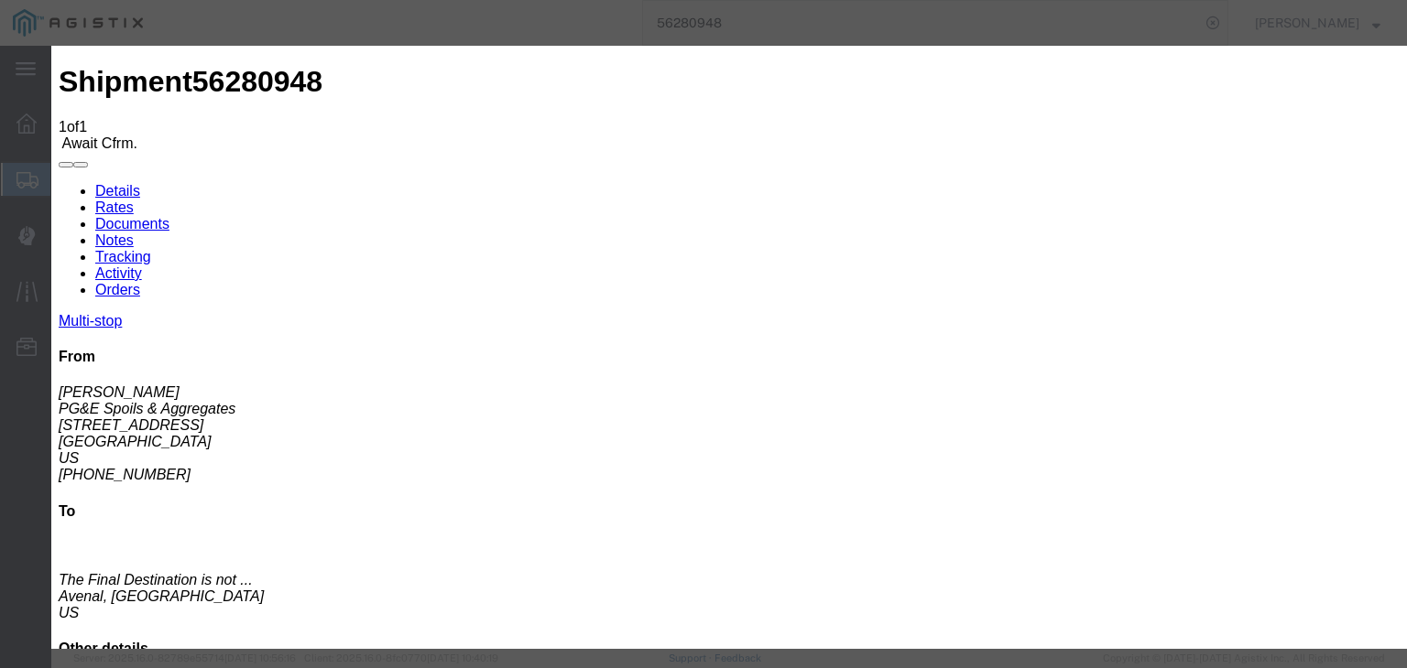
type input "[DATE]"
type input "5:00 AM"
select select "ARVPULOC"
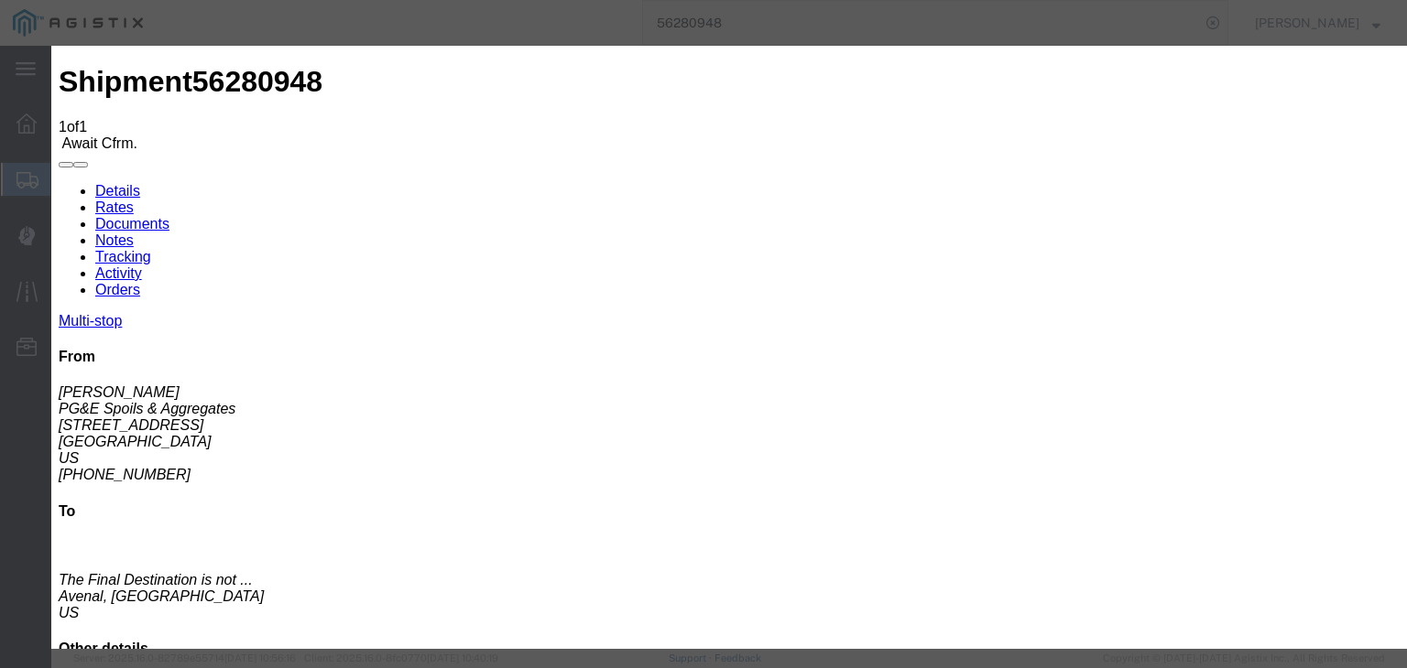
drag, startPoint x: 955, startPoint y: 219, endPoint x: 956, endPoint y: 239, distance: 20.2
select select "{"pickupDeliveryInfoId": "121842170","pickupOrDelivery": "P","stopNum": "1","lo…"
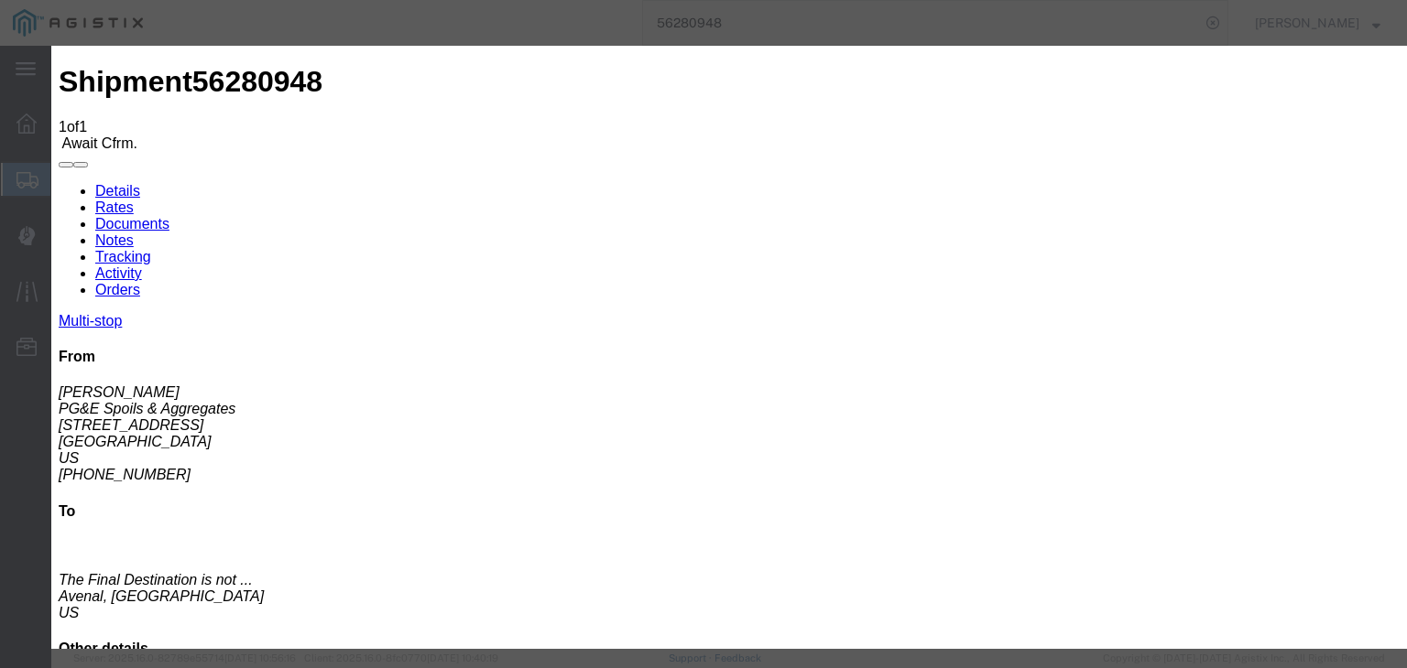
select select "CA"
type input "[GEOGRAPHIC_DATA]"
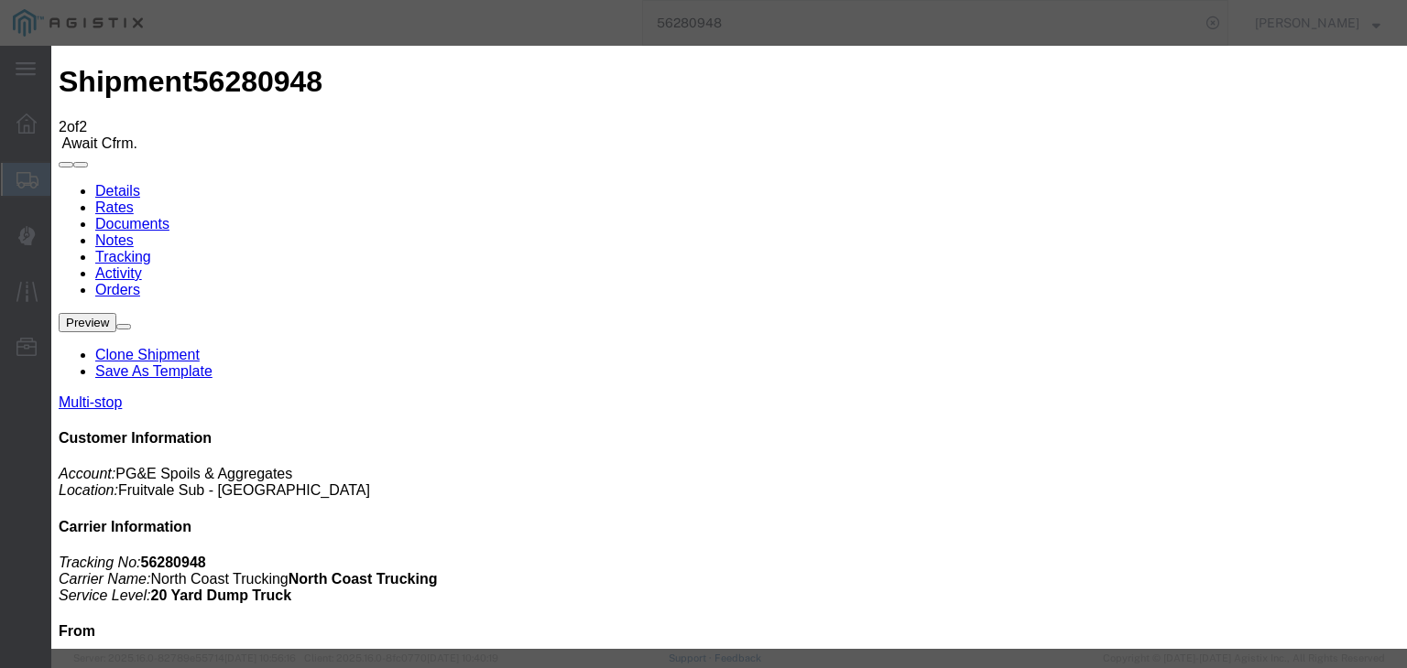
type input "[DATE]"
type input "7:00 AM"
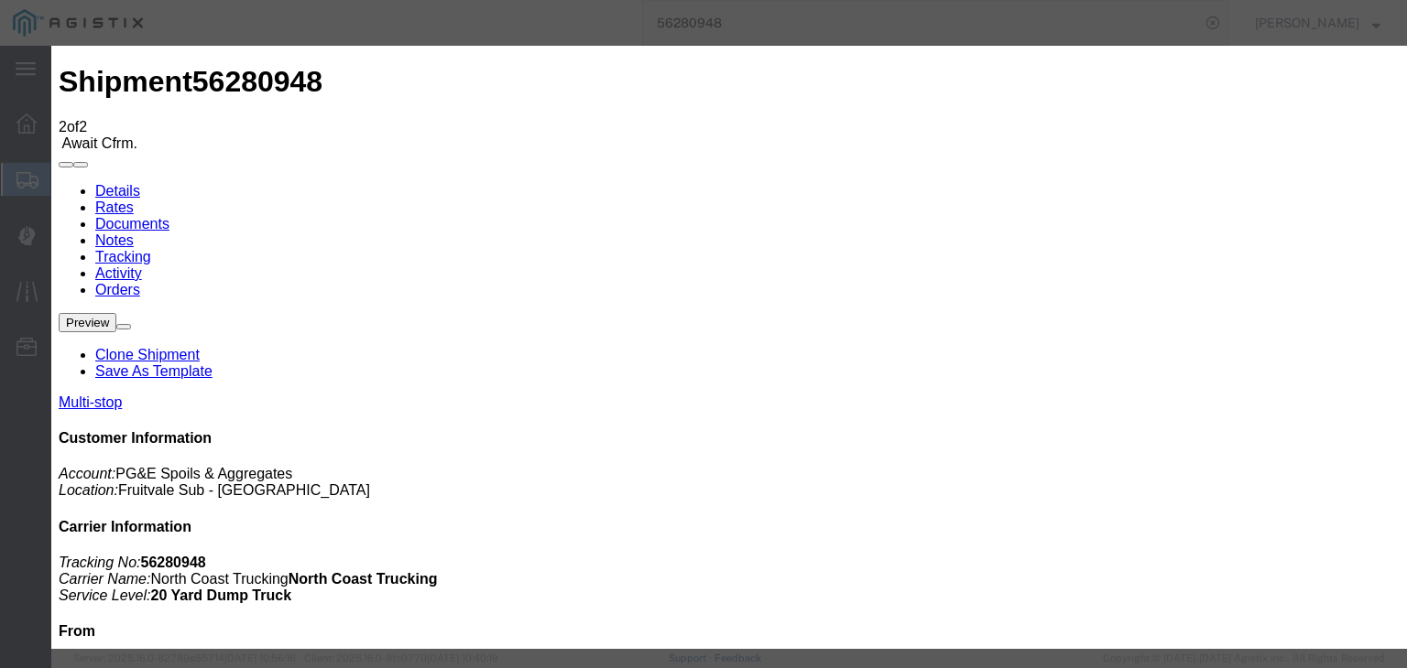
type input "[DATE]"
type input "6:57 AM"
select select "DPTPULOC"
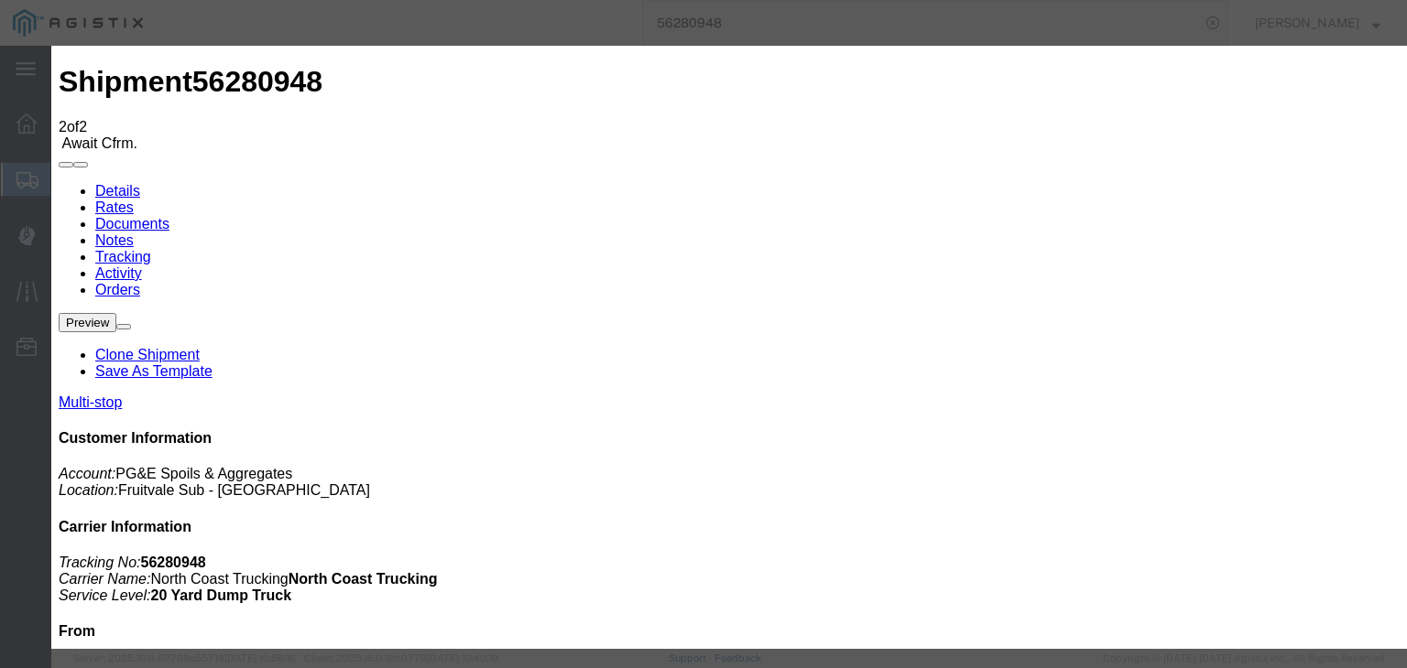
select select "{"pickupDeliveryInfoId": "121842170","pickupOrDelivery": "P","stopNum": "1","lo…"
select select "CA"
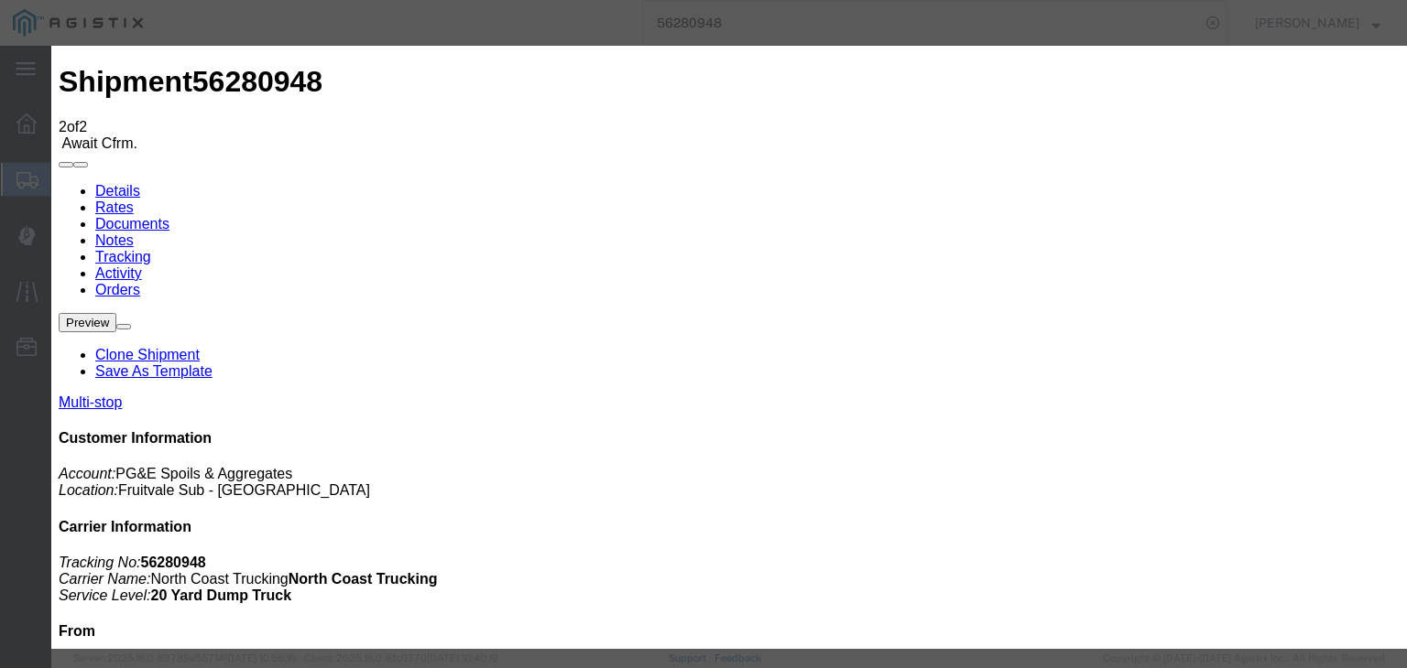
type input "[GEOGRAPHIC_DATA]"
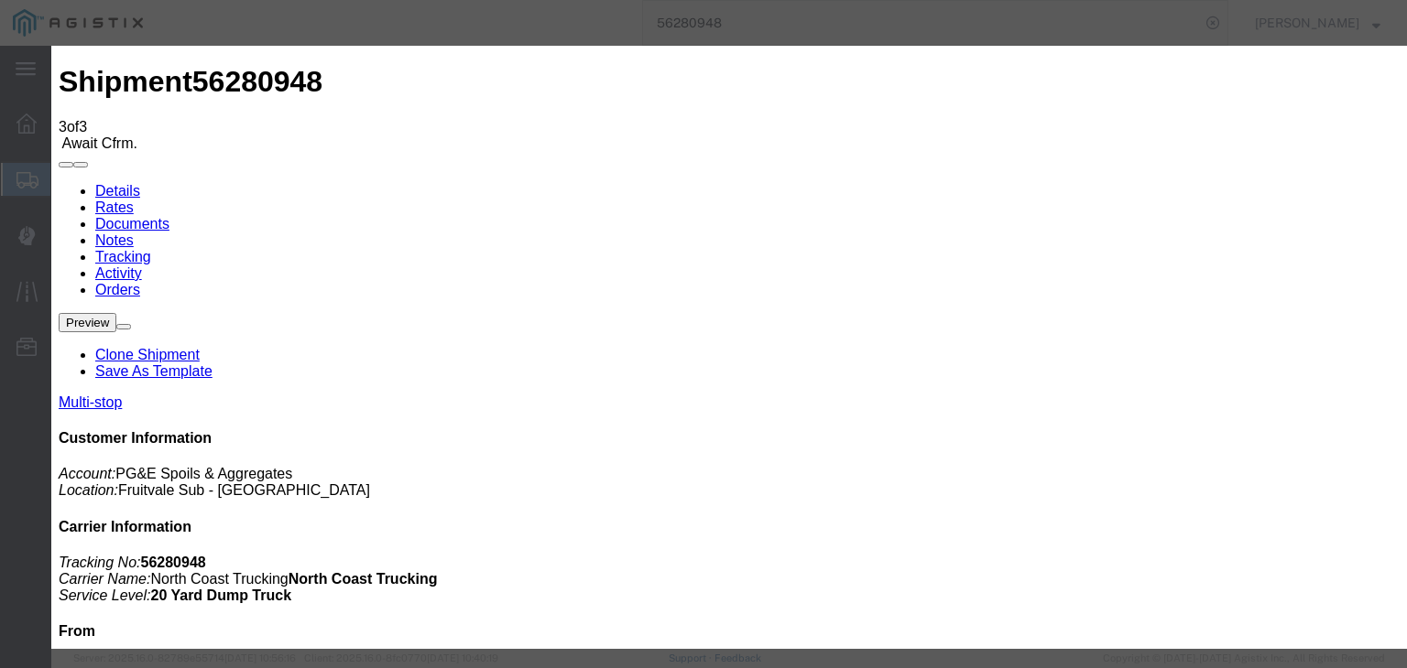
type input "[DATE]"
type input "7:00 AM"
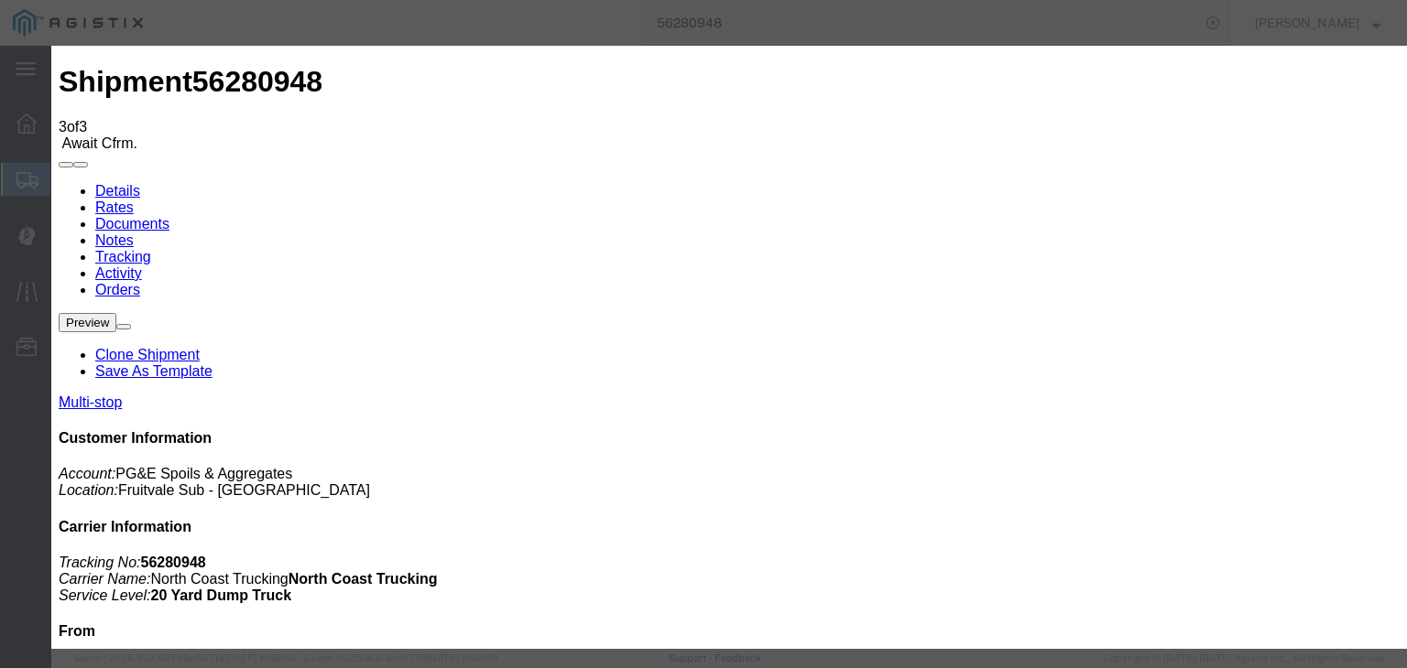
type input "[DATE]"
type input "9:10 AM"
select select "ARVDLVLOC"
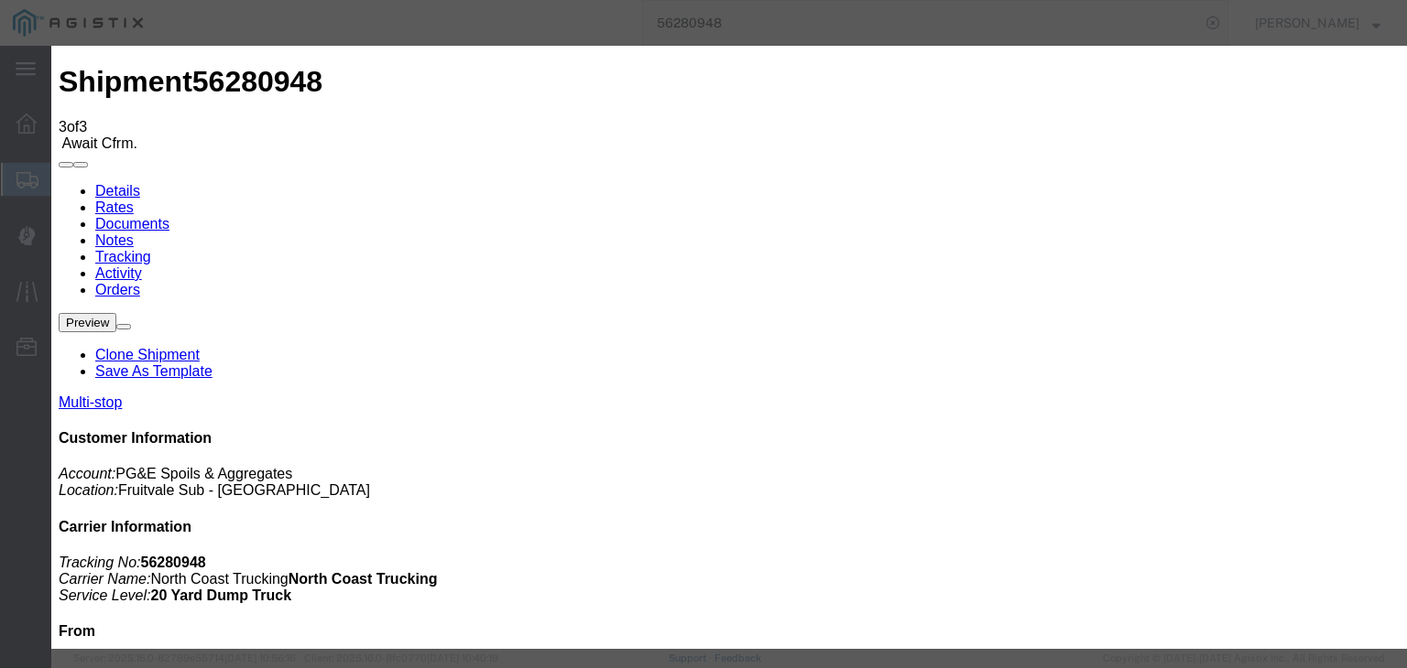
select select "{"pickupDeliveryInfoId": "121842171","pickupOrDelivery": "D","stopNum": "2","lo…"
select select "CA"
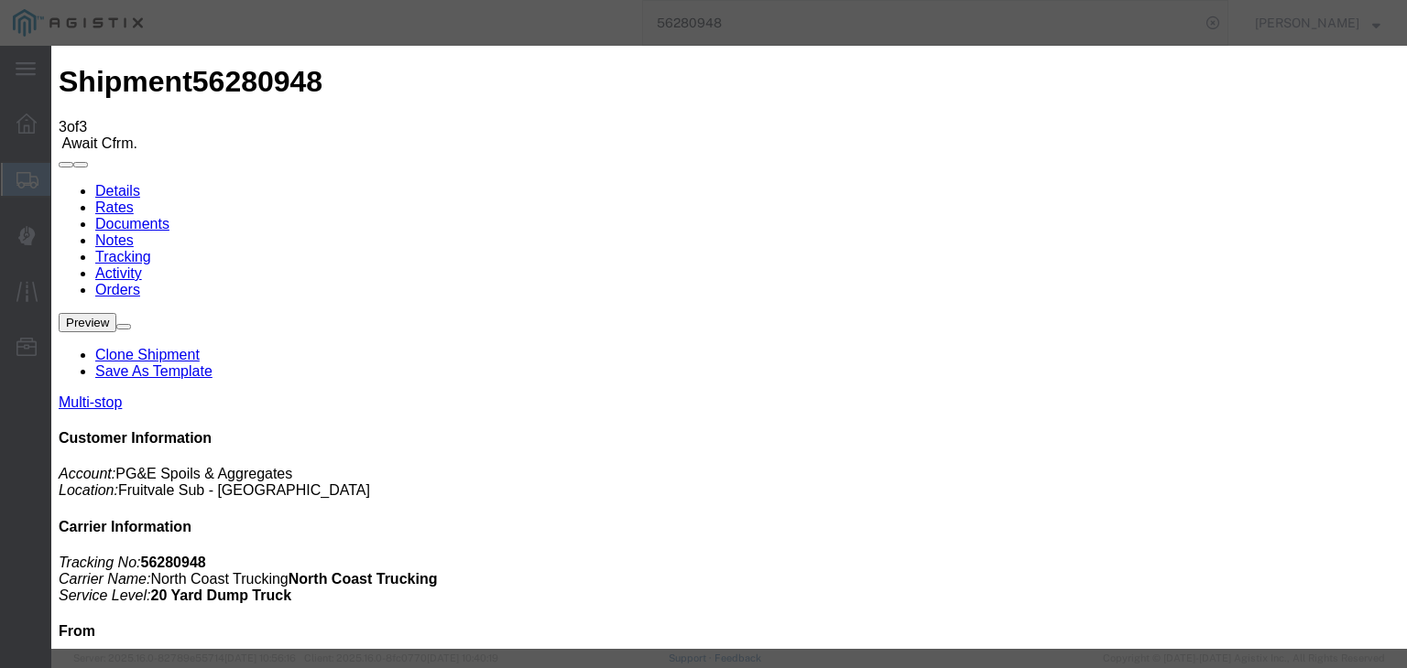
type input "Avenal"
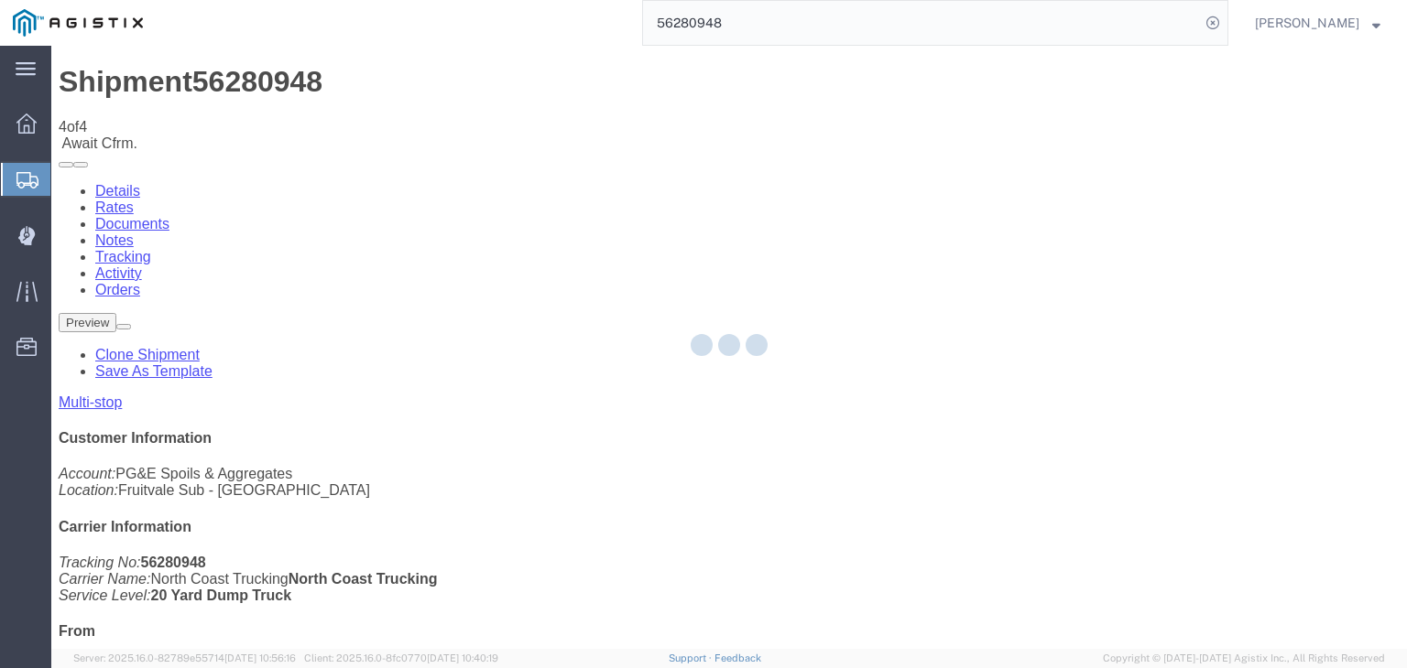
click at [952, 172] on div at bounding box center [728, 347] width 1355 height 603
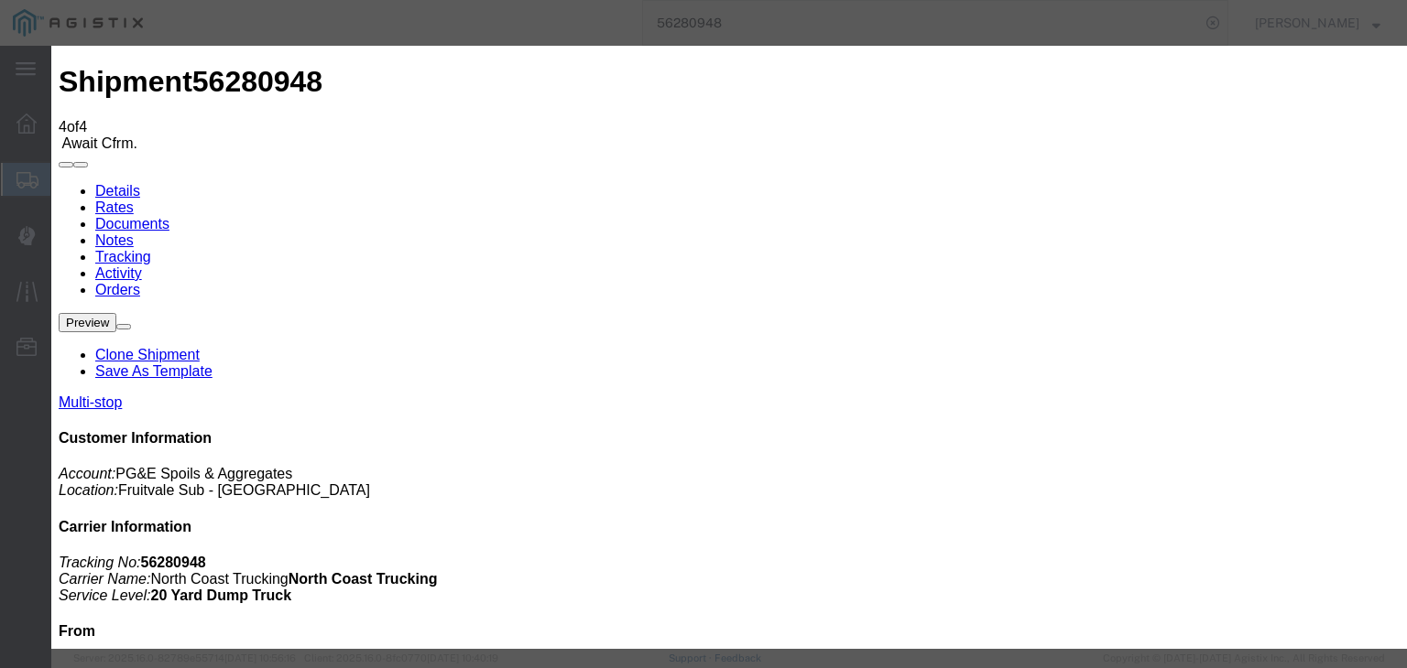
type input "[DATE]"
type input "7:00 AM"
drag, startPoint x: 378, startPoint y: 265, endPoint x: 418, endPoint y: 280, distance: 42.3
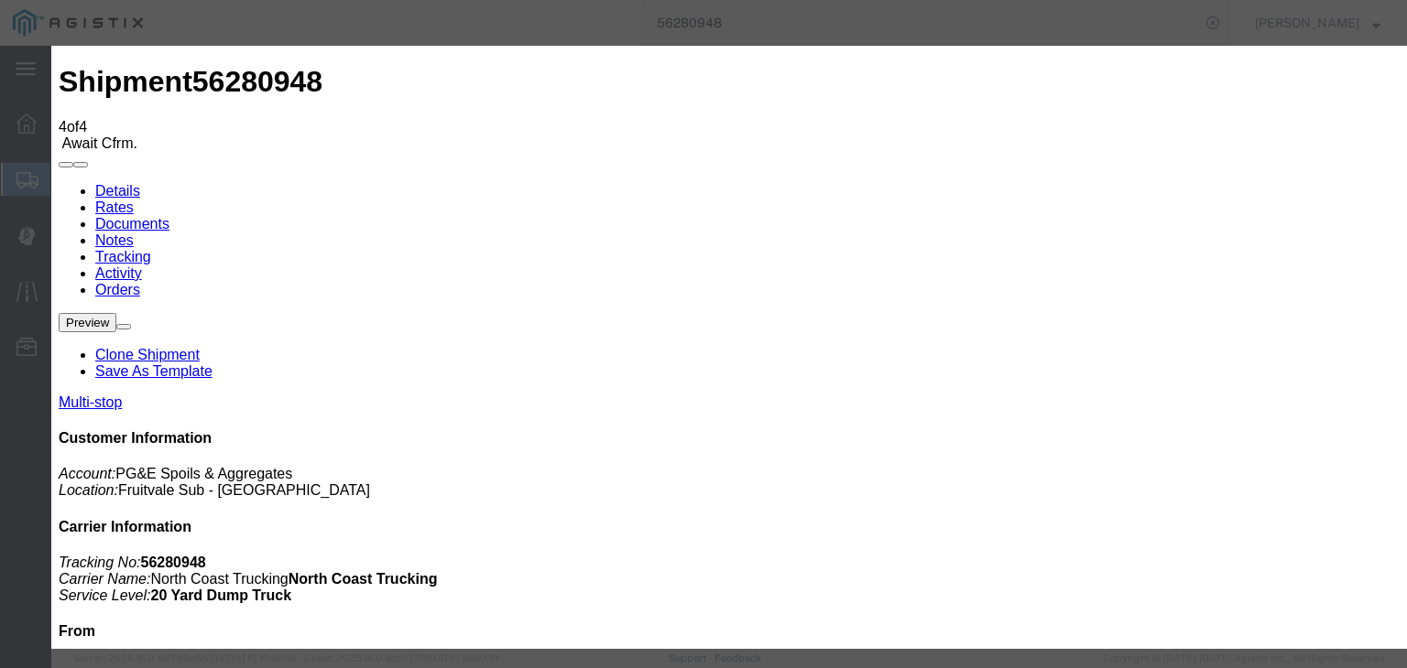
type input "[DATE]"
type input "10:09 AM"
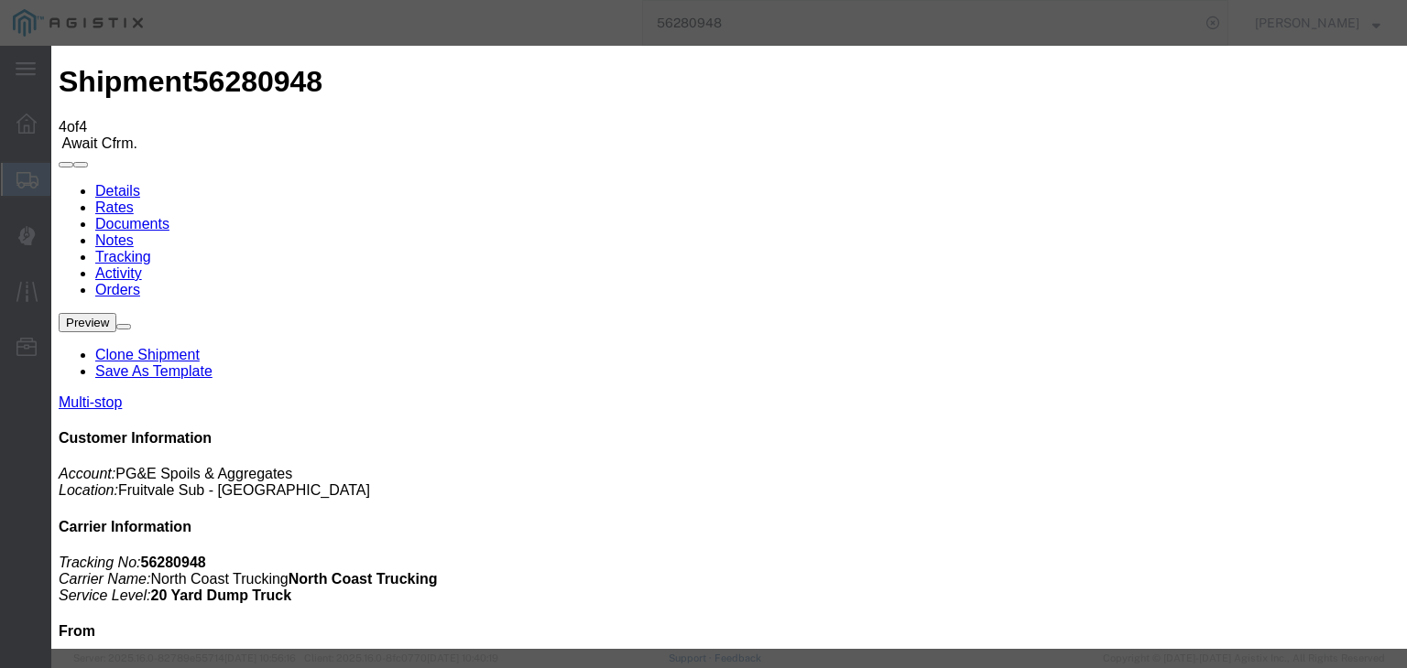
select select "DPTDLVLOC"
select select "{"pickupDeliveryInfoId": "121842171","pickupOrDelivery": "D","stopNum": "2","lo…"
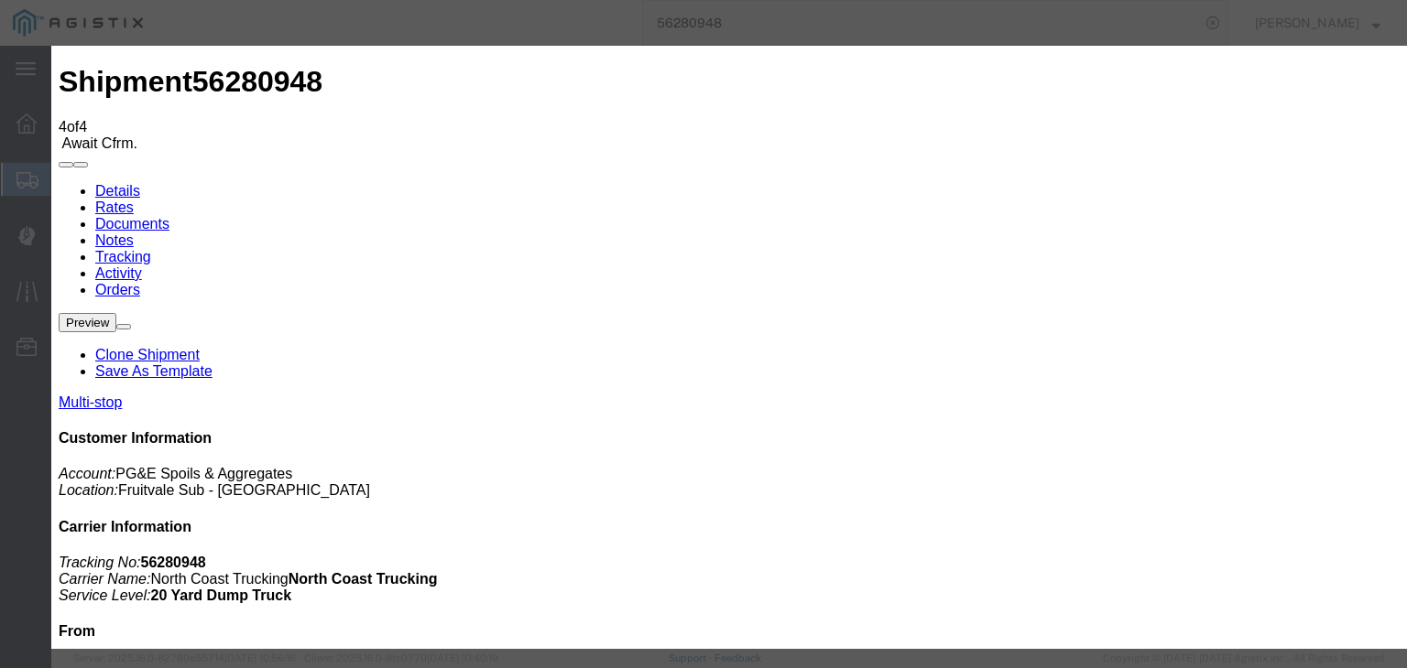
select select "CA"
type input "Avenal"
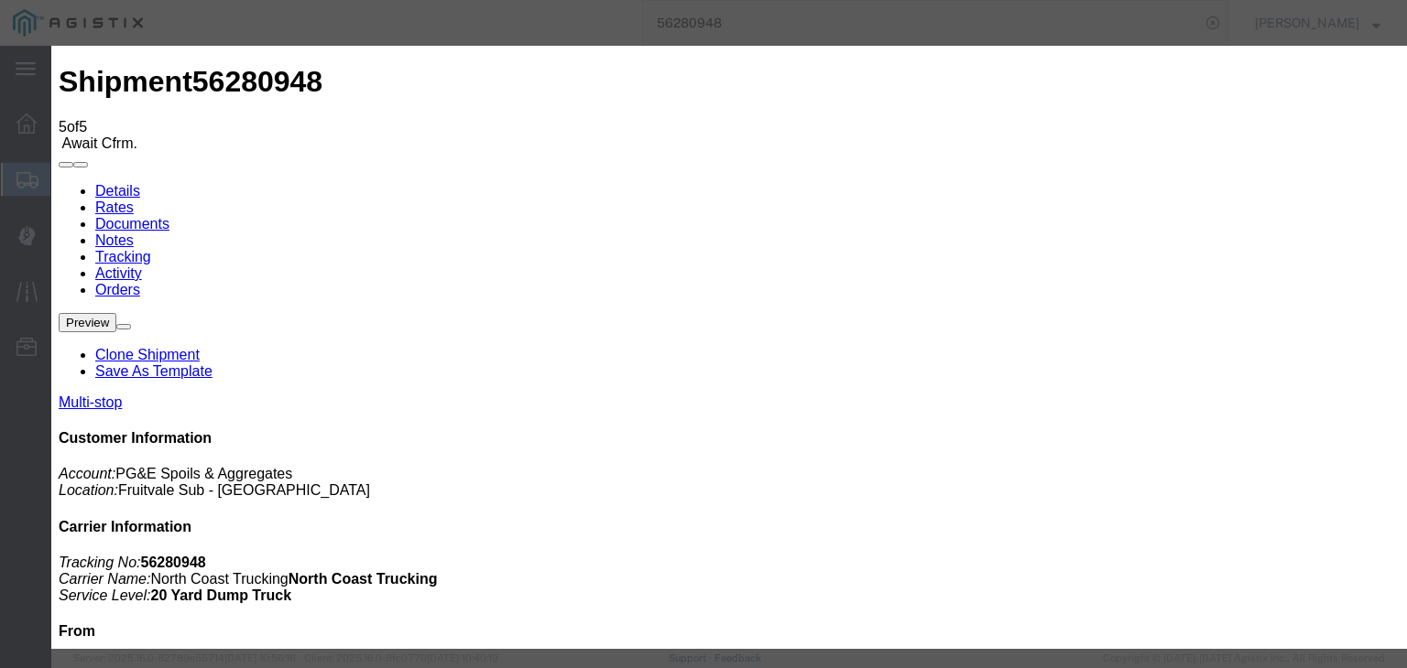
type input "[DATE]"
type input "7:00 AM"
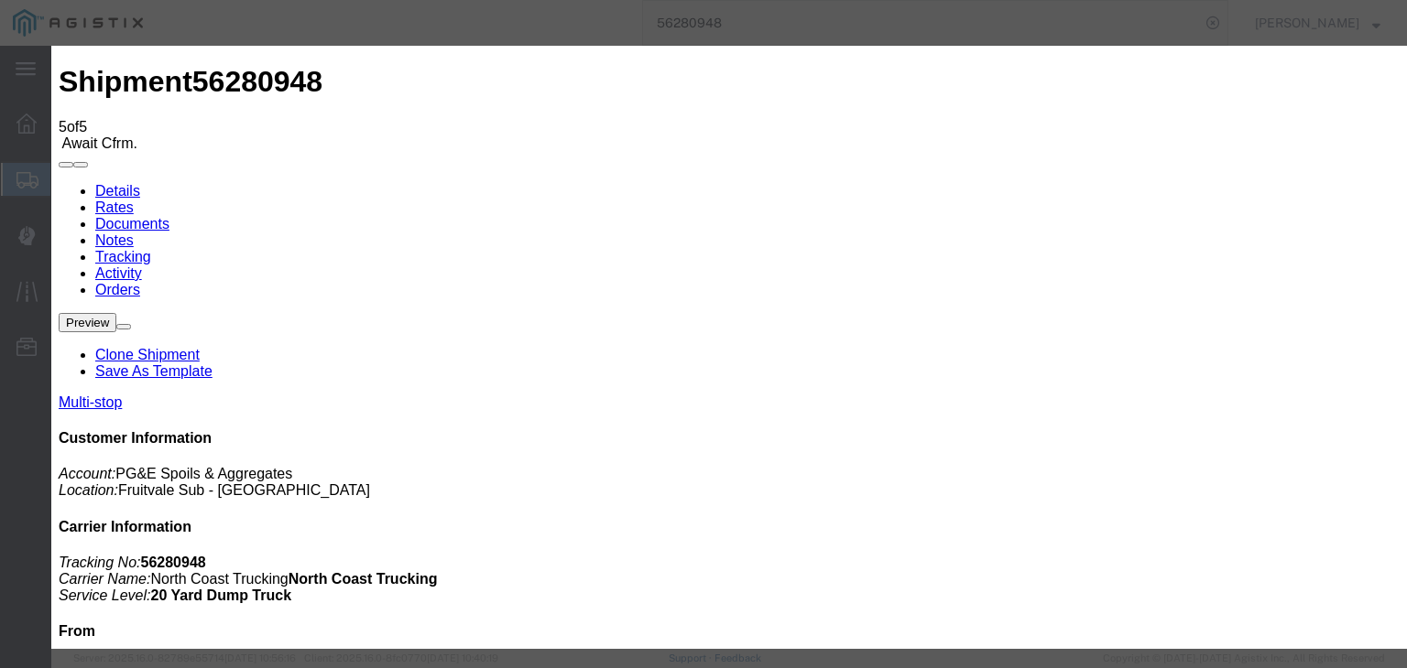
type input "[DATE]"
drag, startPoint x: 631, startPoint y: 248, endPoint x: 627, endPoint y: 227, distance: 21.4
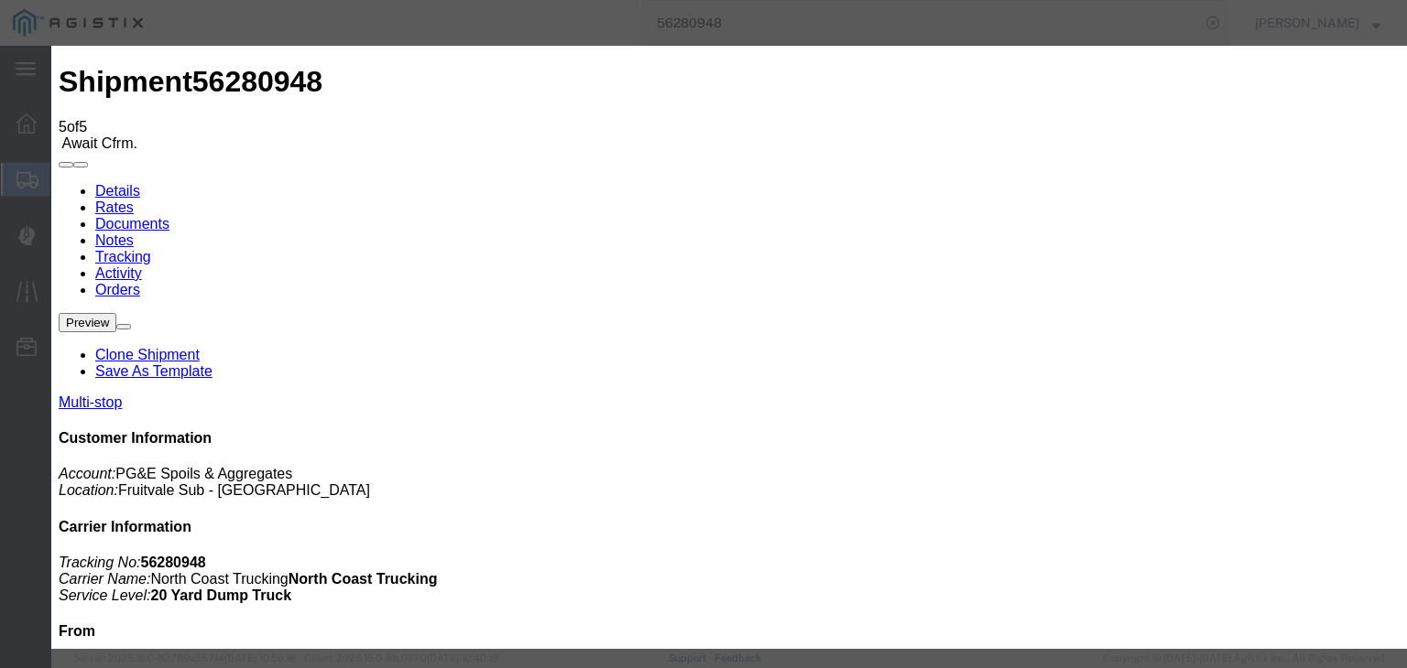
type input "12:00 PM"
drag, startPoint x: 532, startPoint y: 260, endPoint x: 530, endPoint y: 276, distance: 15.7
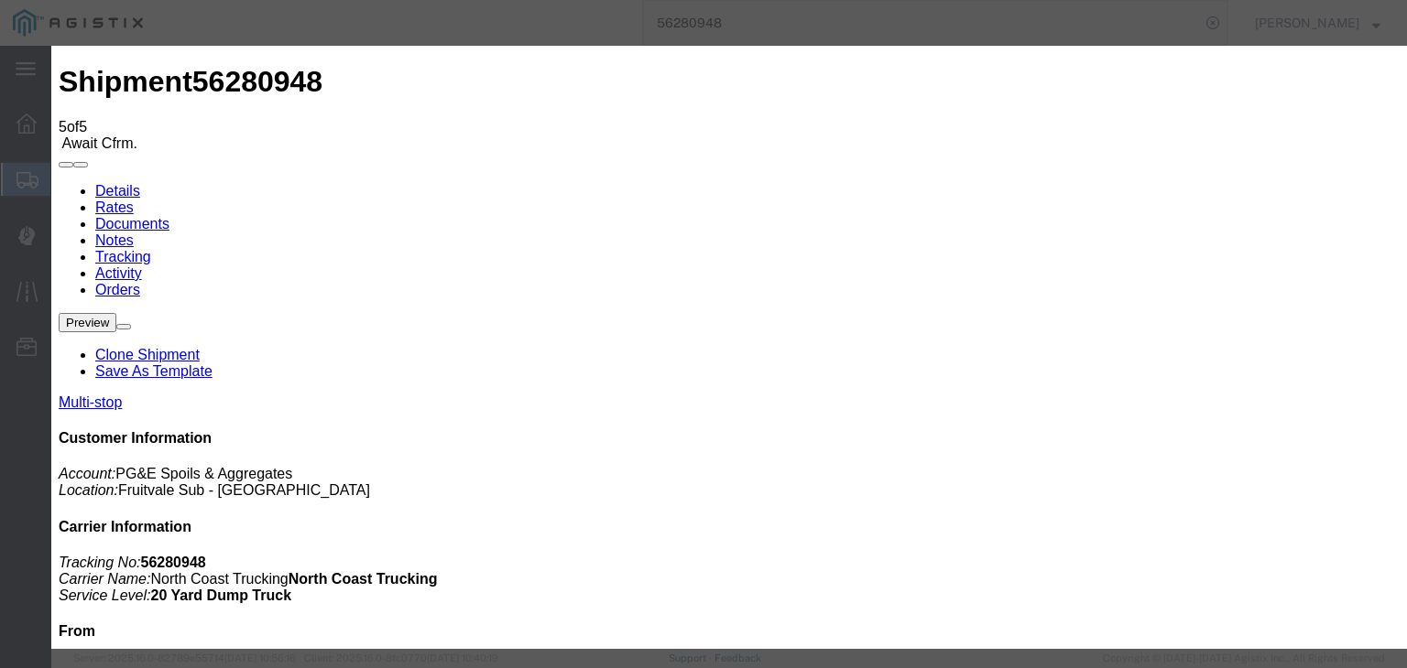
select select "ARVPULOC"
select select "{"pickupDeliveryInfoId": "121842170","pickupOrDelivery": "P","stopNum": "1","lo…"
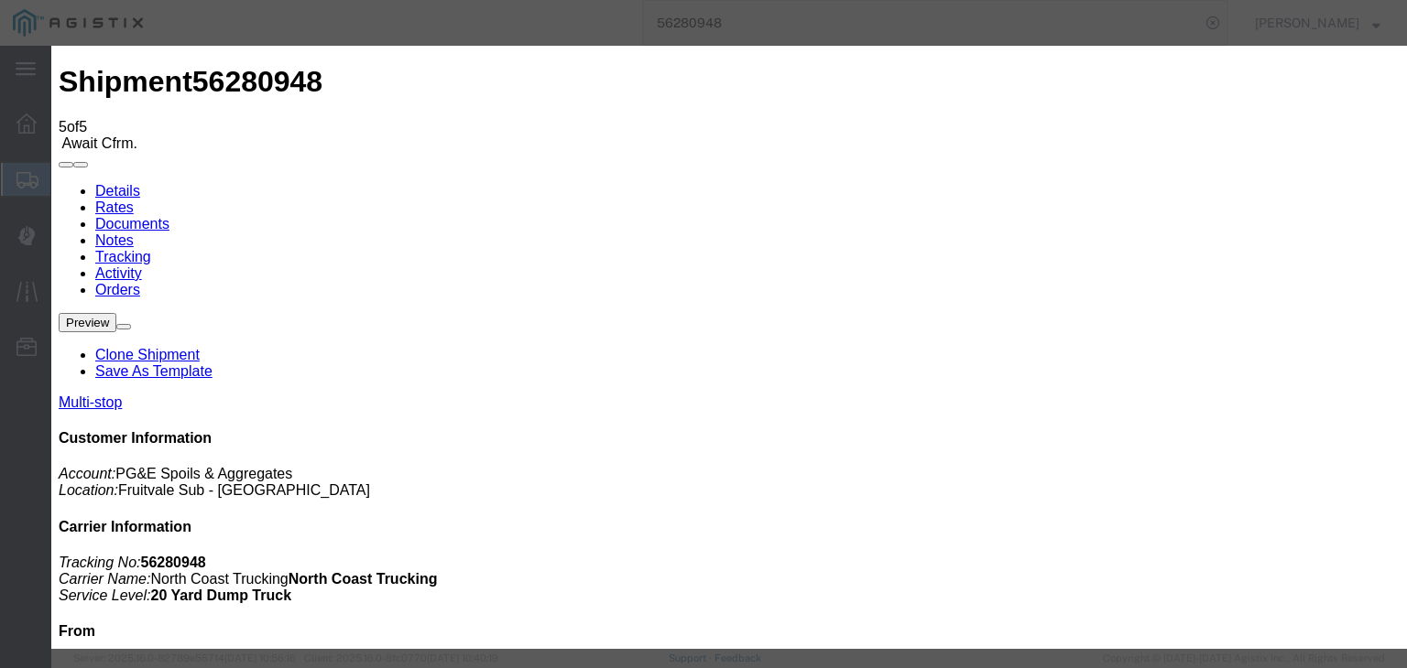
select select "CA"
type input "[GEOGRAPHIC_DATA]"
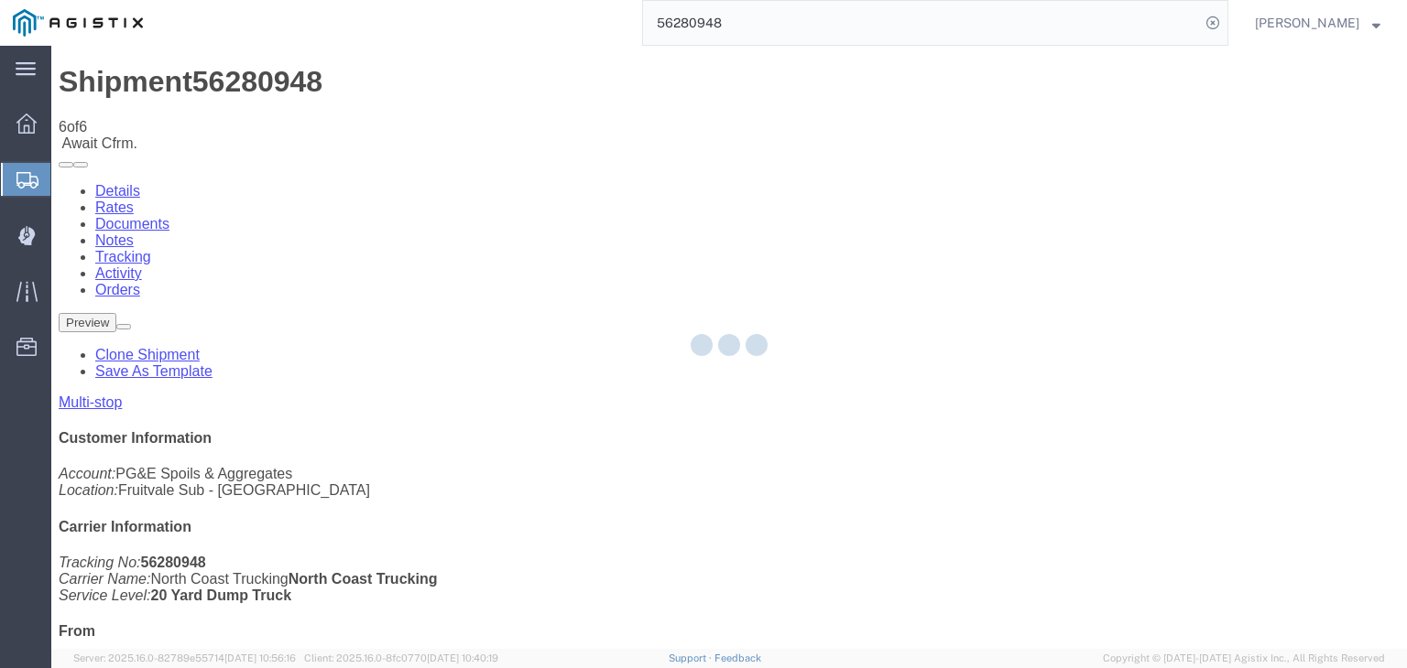
drag, startPoint x: 967, startPoint y: 164, endPoint x: 900, endPoint y: 135, distance: 73.0
click at [967, 164] on div at bounding box center [728, 347] width 1355 height 603
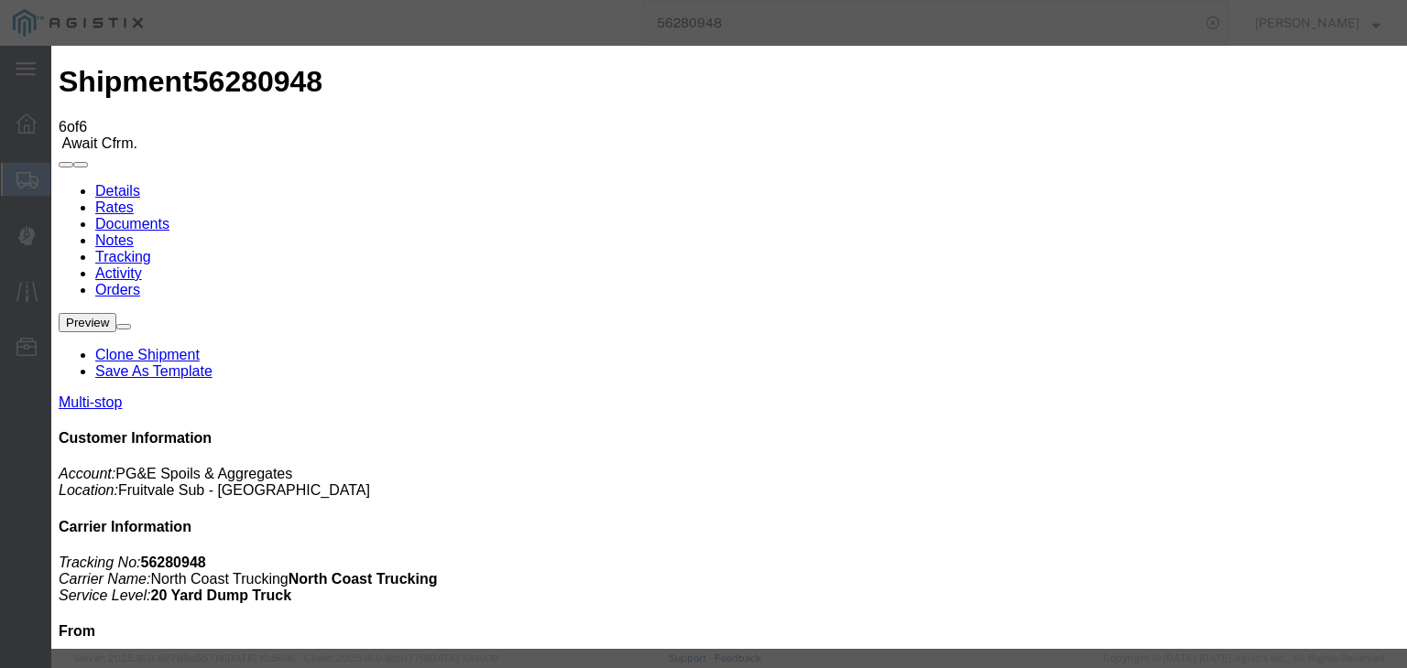
type input "[DATE]"
type input "7:00 AM"
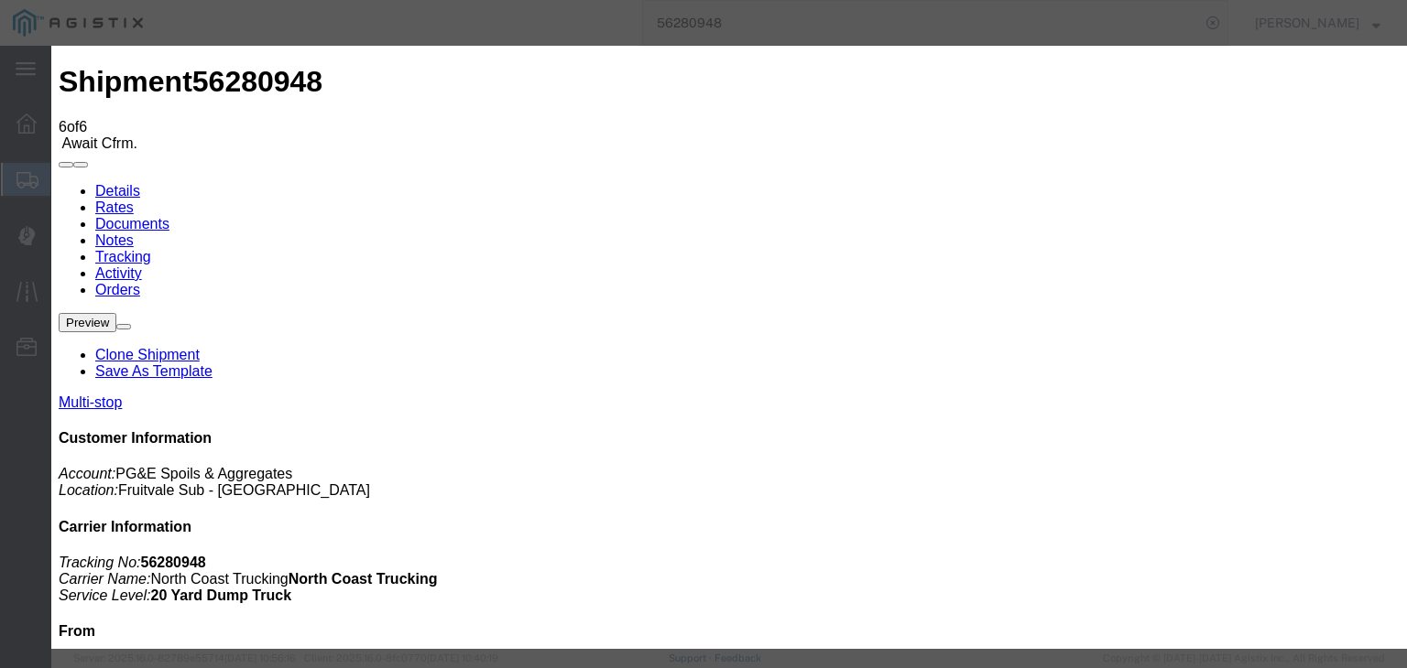
type input "[DATE]"
type input "12:03 PM"
drag, startPoint x: 450, startPoint y: 261, endPoint x: 448, endPoint y: 247, distance: 13.9
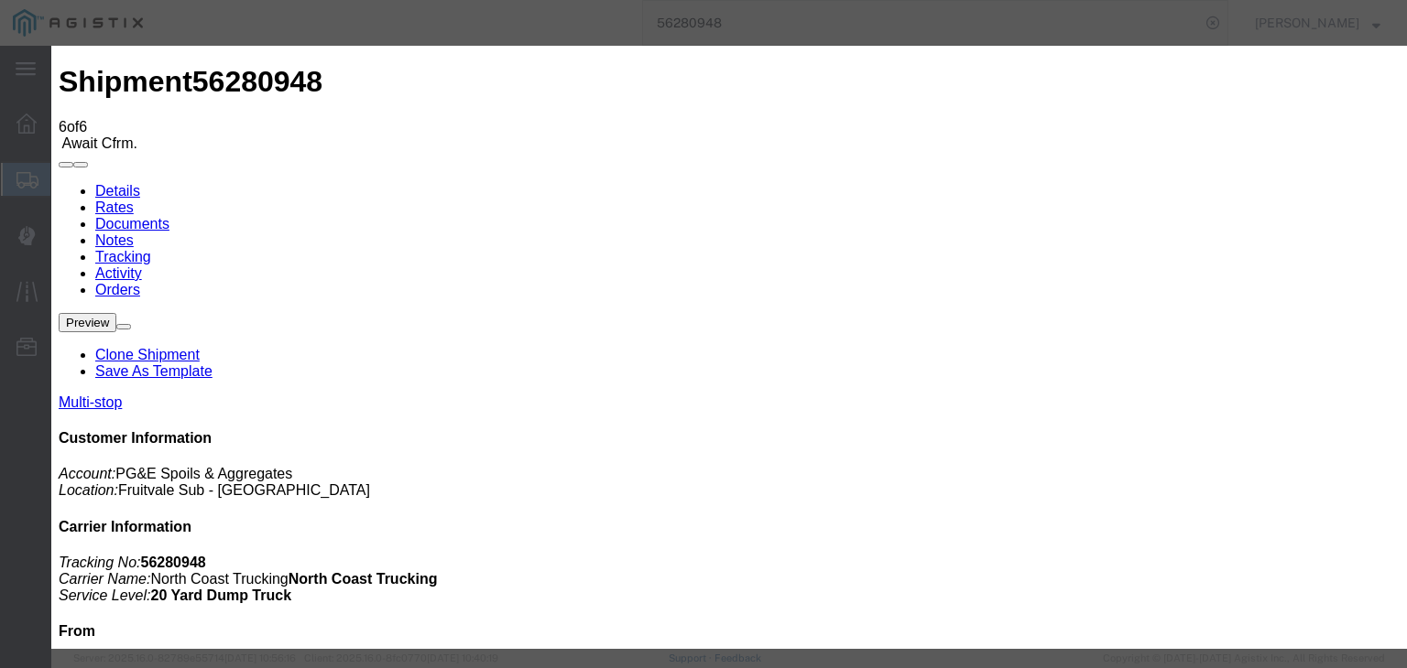
select select "DPTPULOC"
select select "{"pickupDeliveryInfoId": "121842170","pickupOrDelivery": "P","stopNum": "1","lo…"
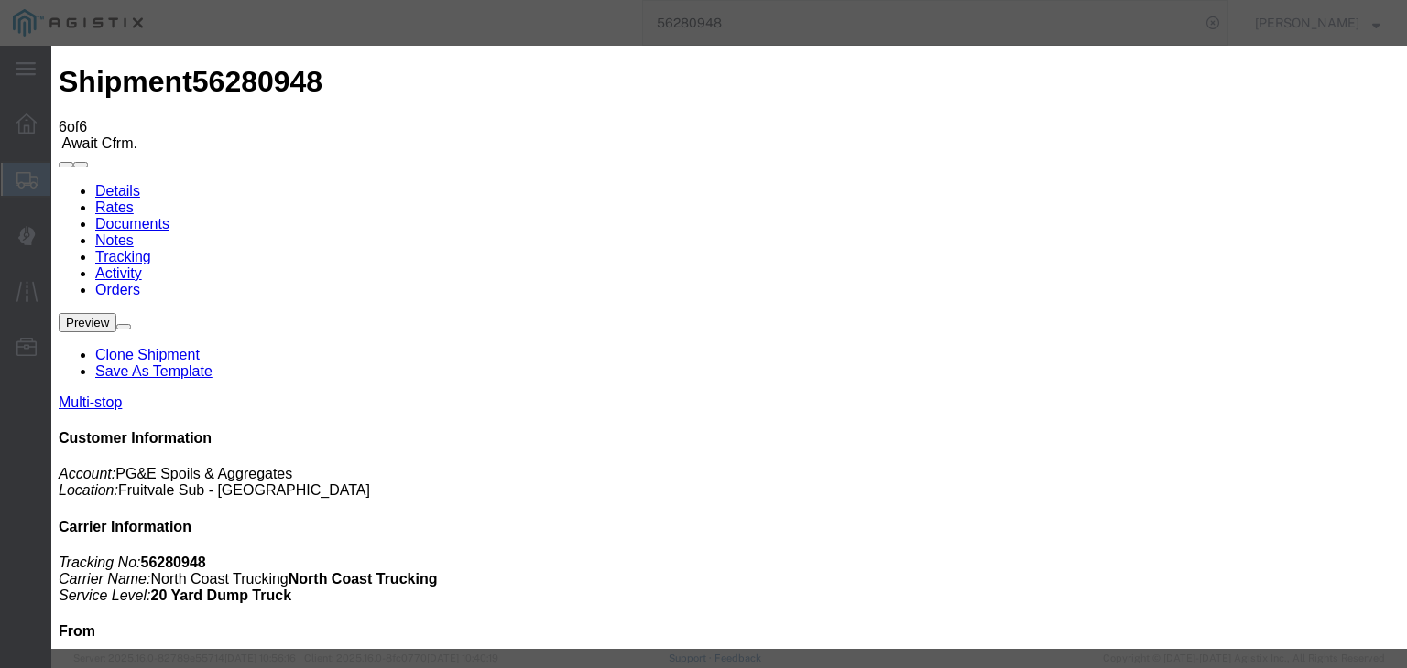
select select "CA"
type input "[GEOGRAPHIC_DATA]"
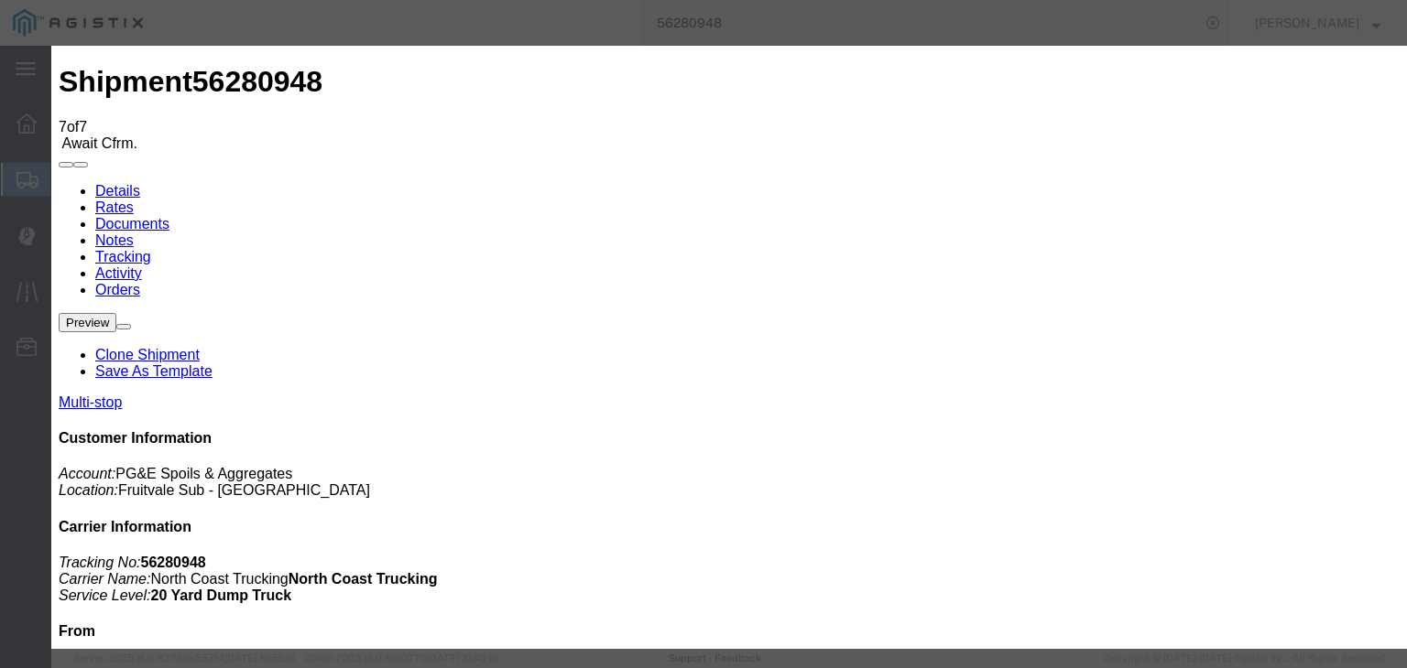
type input "[DATE]"
type input "7:00 AM"
drag, startPoint x: 433, startPoint y: 228, endPoint x: 437, endPoint y: 238, distance: 10.7
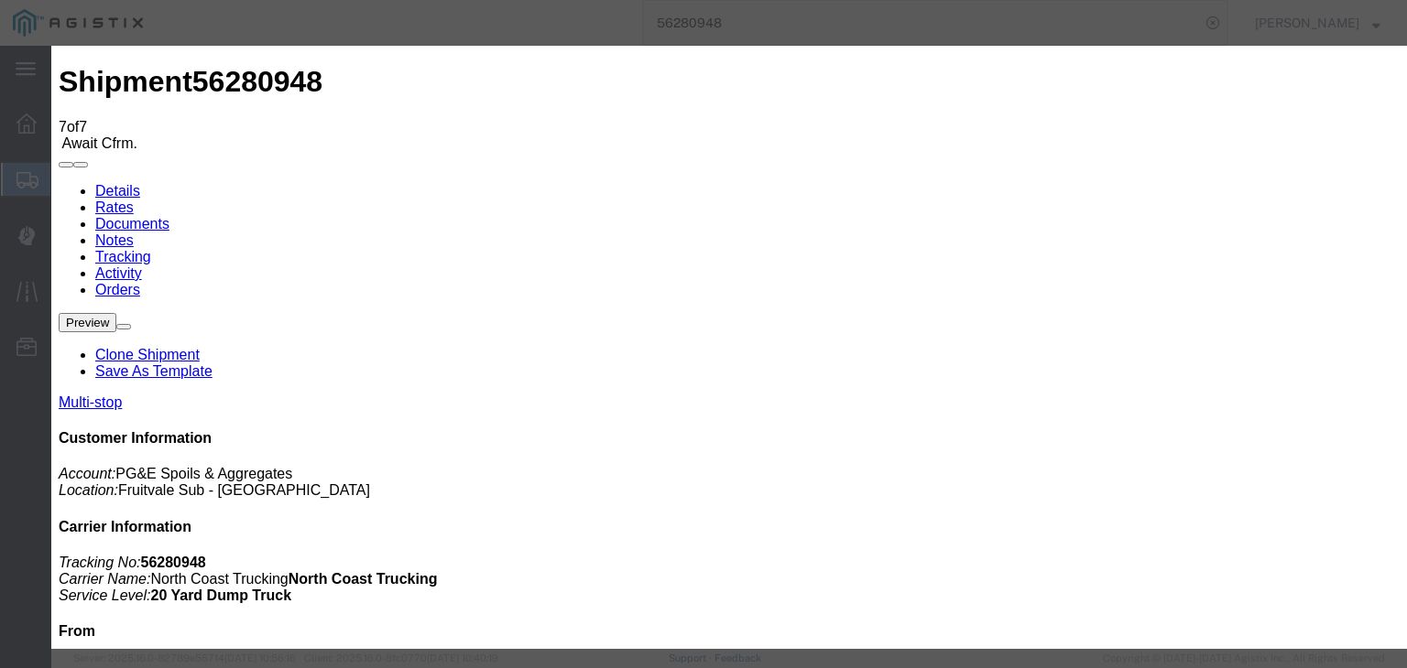
type input "[DATE]"
type input "2:45 PM"
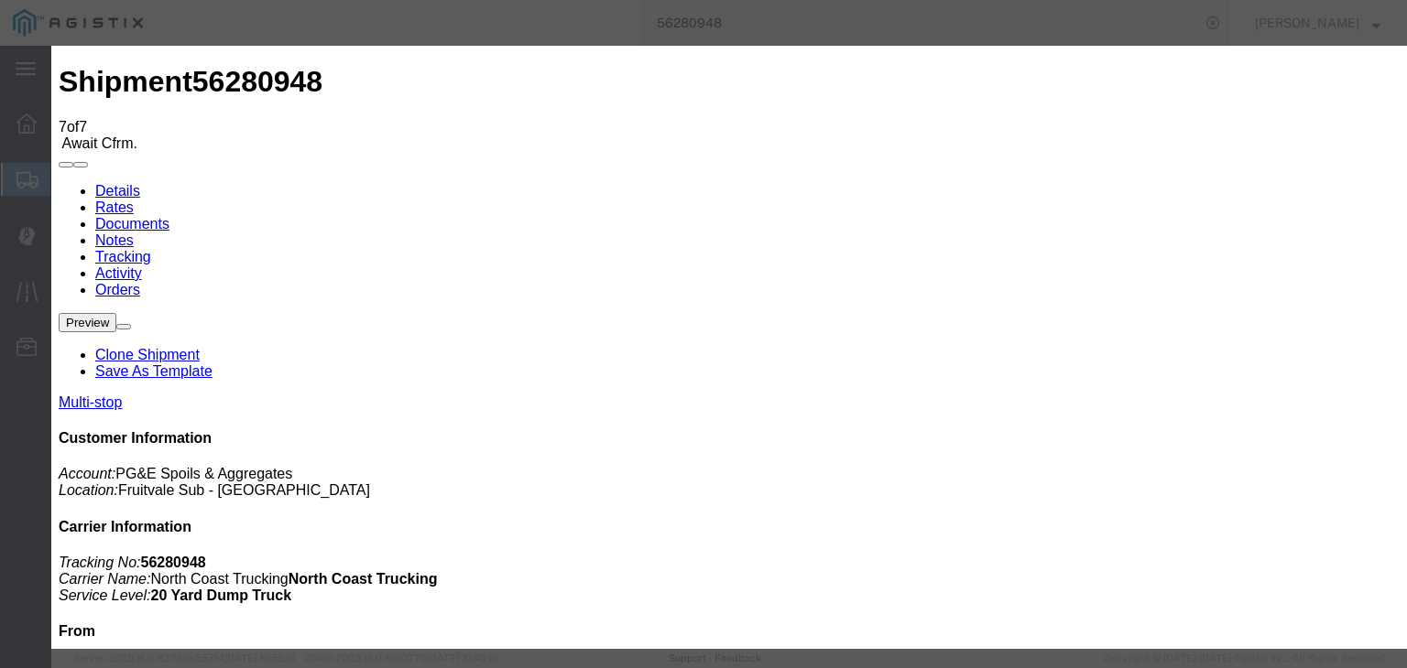
drag, startPoint x: 555, startPoint y: 266, endPoint x: 549, endPoint y: 256, distance: 11.9
select select "ARVDLVLOC"
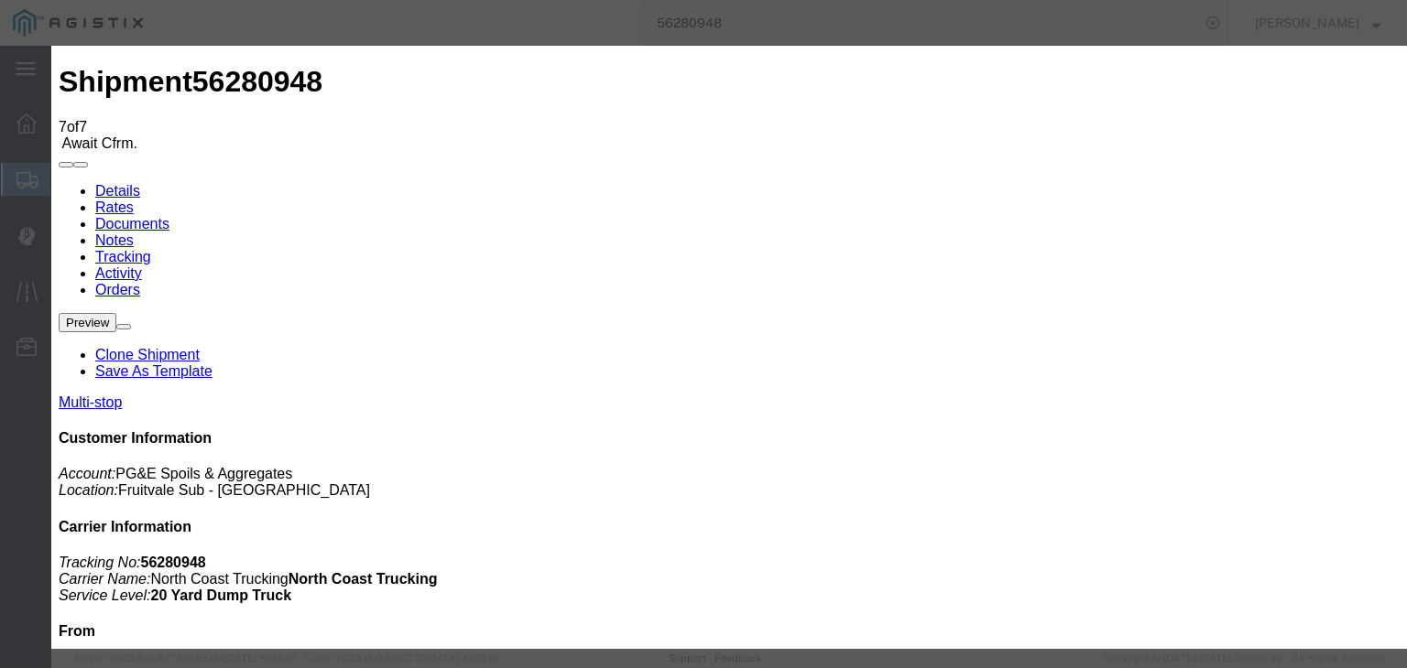
select select "{"pickupDeliveryInfoId": "121842171","pickupOrDelivery": "D","stopNum": "2","lo…"
select select "CA"
type input "Avenal"
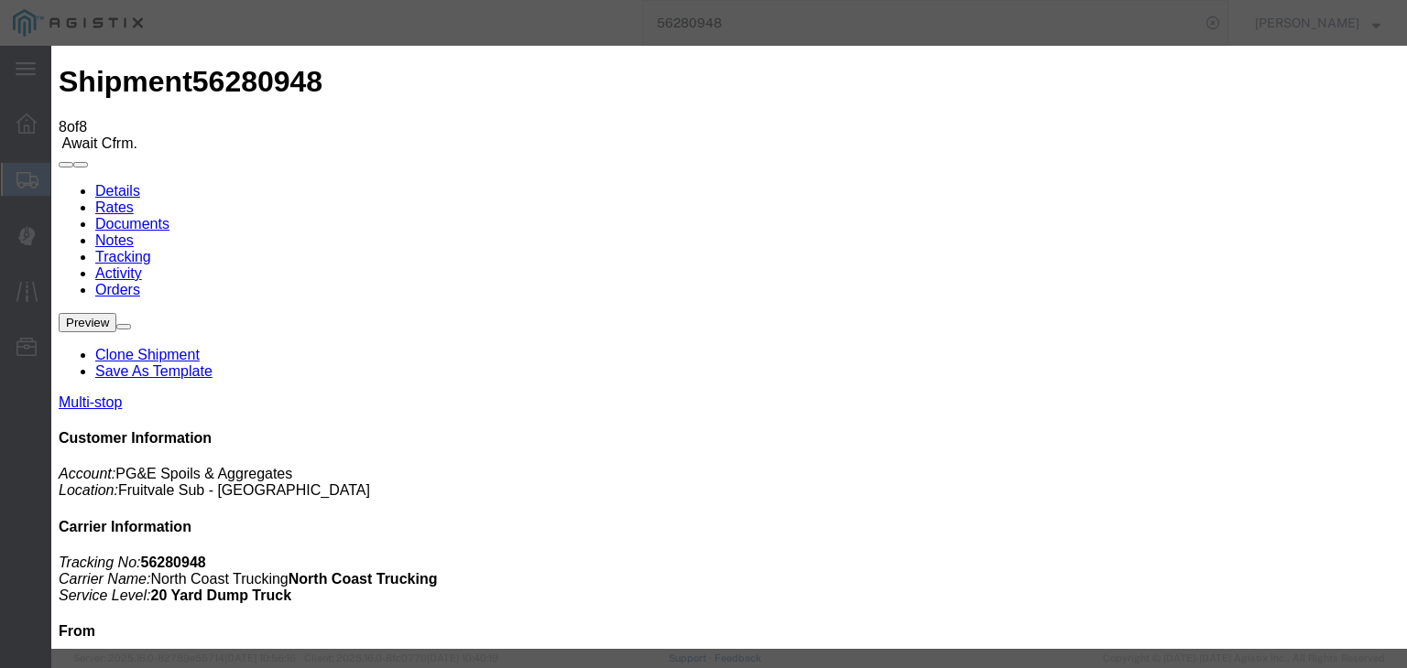
type input "[DATE]"
type input "7:00 AM"
drag, startPoint x: 486, startPoint y: 404, endPoint x: 546, endPoint y: 345, distance: 83.5
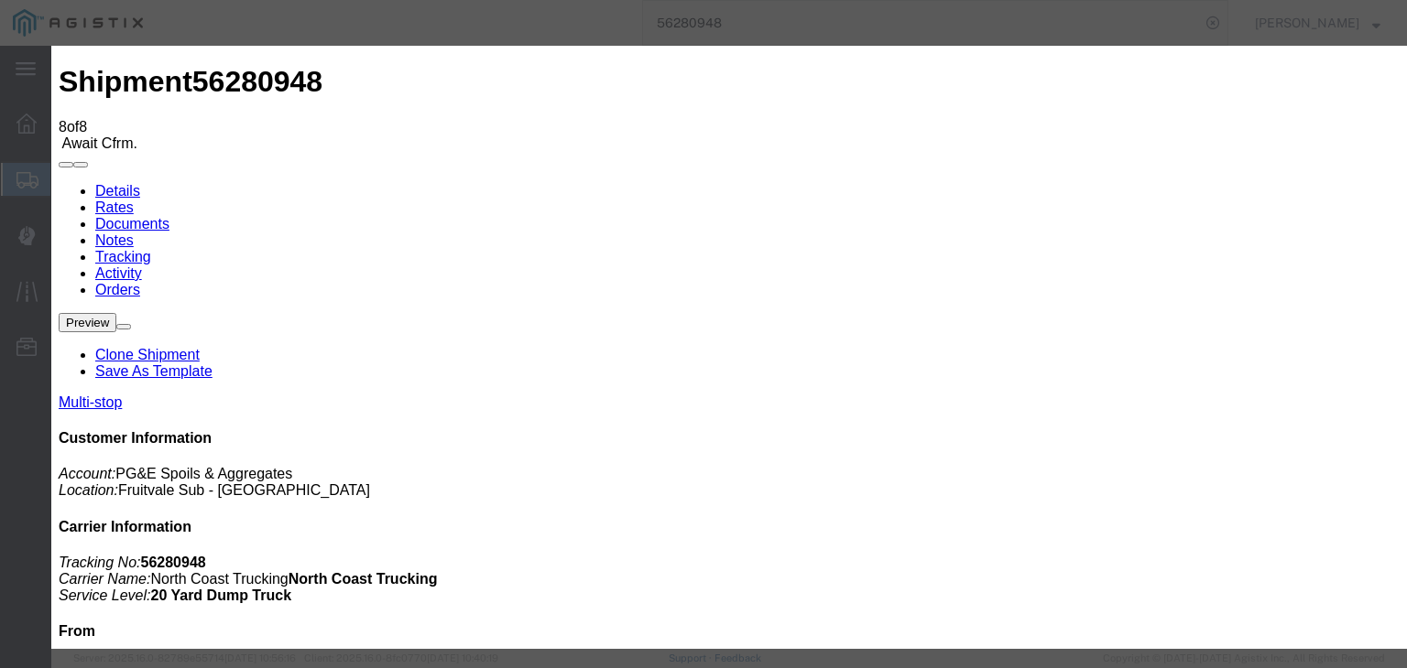
type input "[DATE]"
type input "3:25 PM"
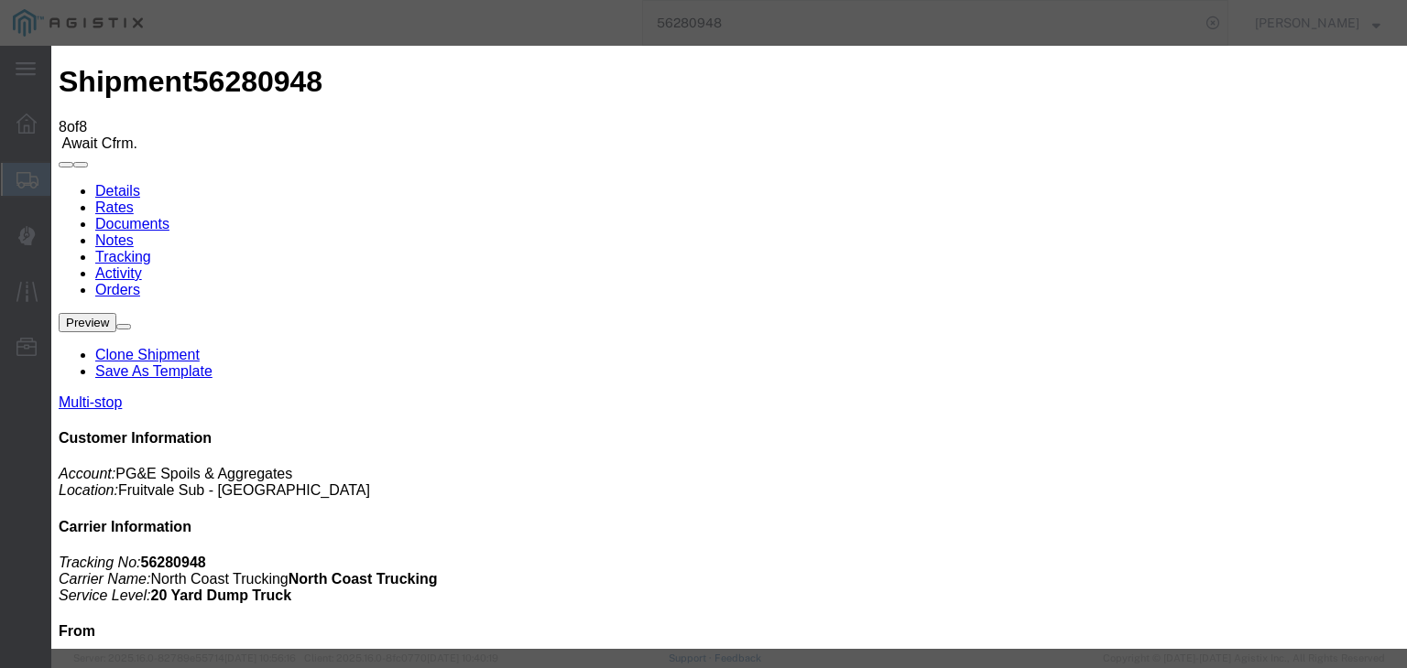
select select "DPTDLVLOC"
select select "{"pickupDeliveryInfoId": "121842171","pickupOrDelivery": "D","stopNum": "2","lo…"
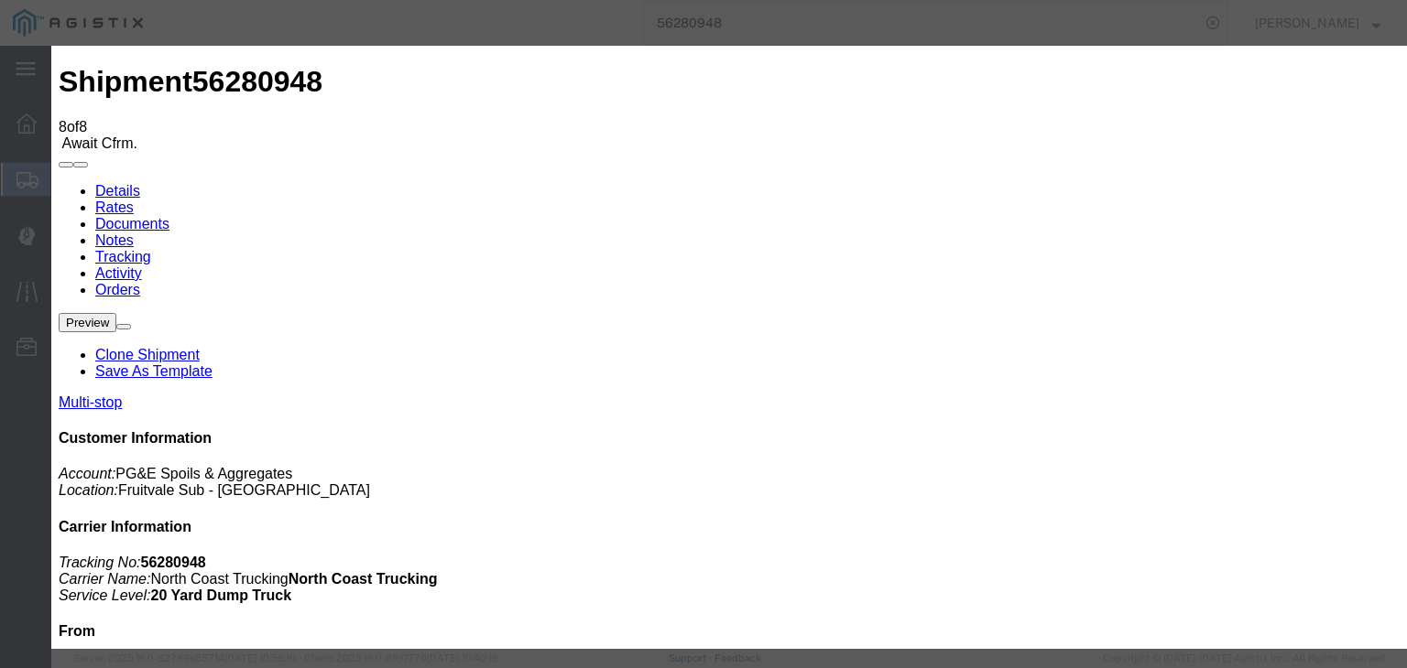
select select "CA"
type input "Avenal"
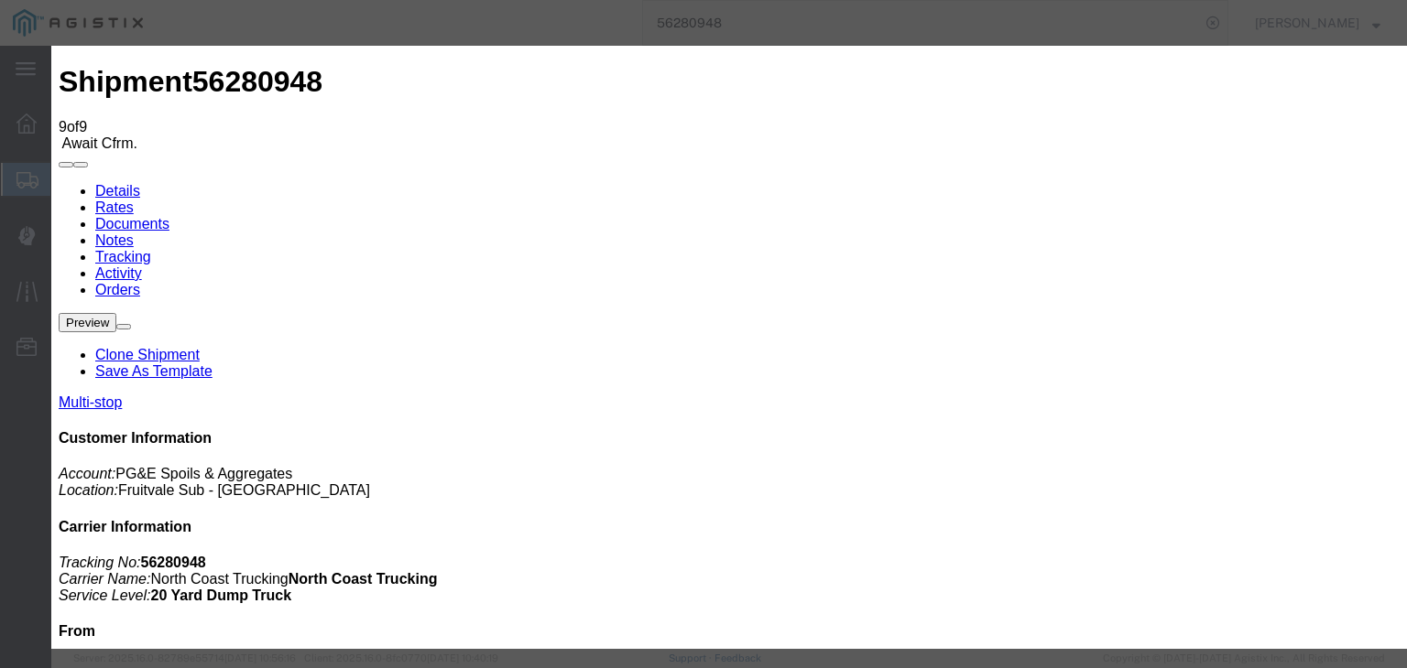
type input "[DATE]"
type input "7:00 AM"
drag, startPoint x: 487, startPoint y: 400, endPoint x: 494, endPoint y: 393, distance: 10.4
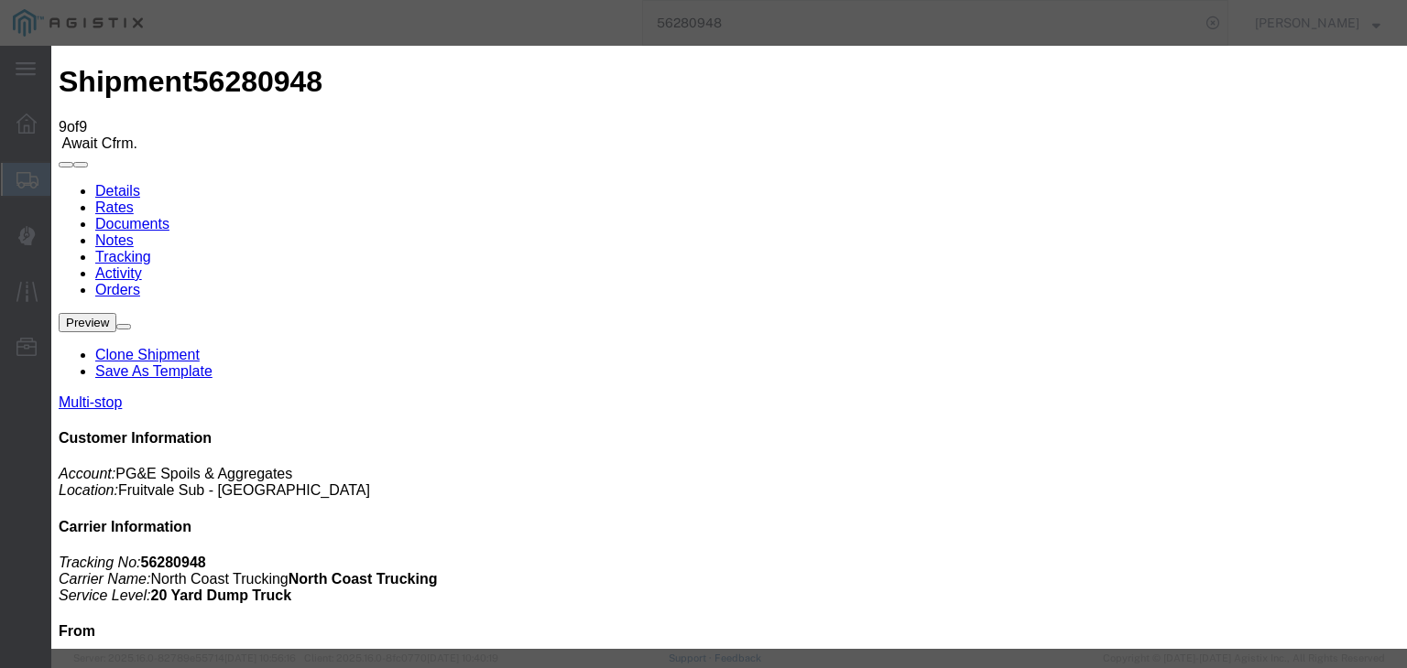
type input "[DATE]"
type input "1:00 PM"
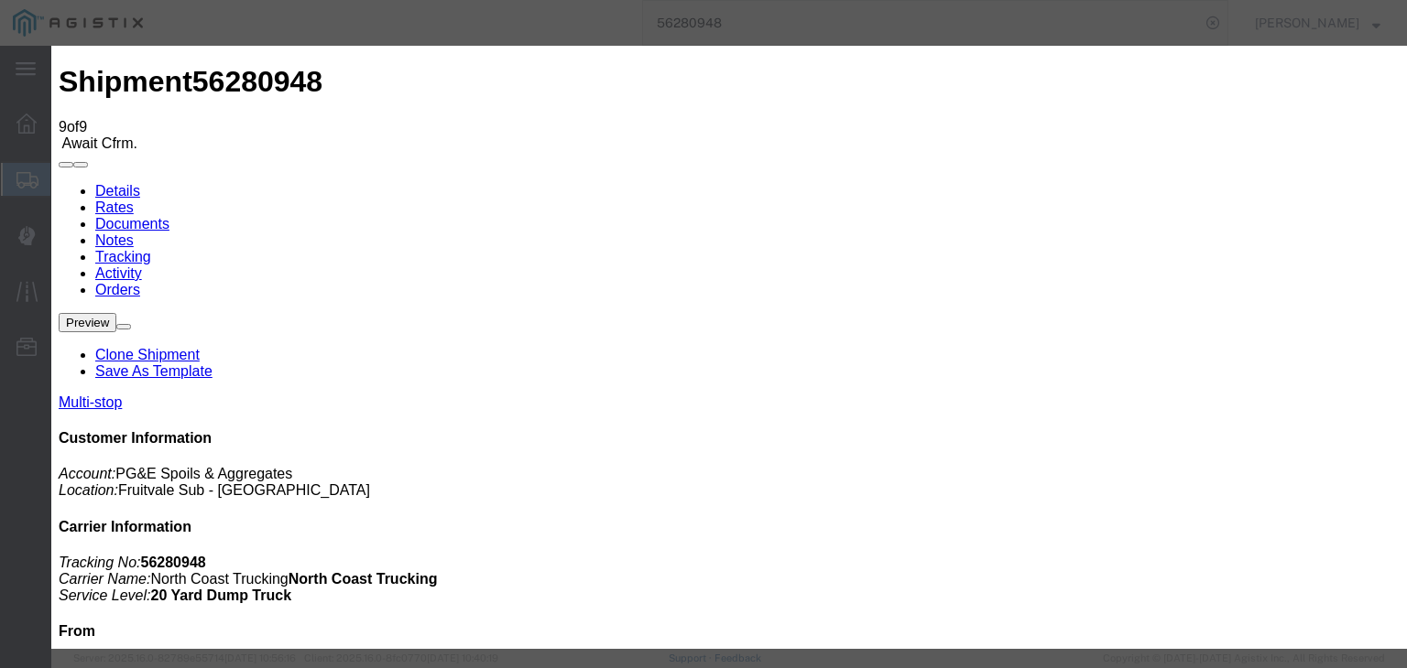
select select "BREAKSTART"
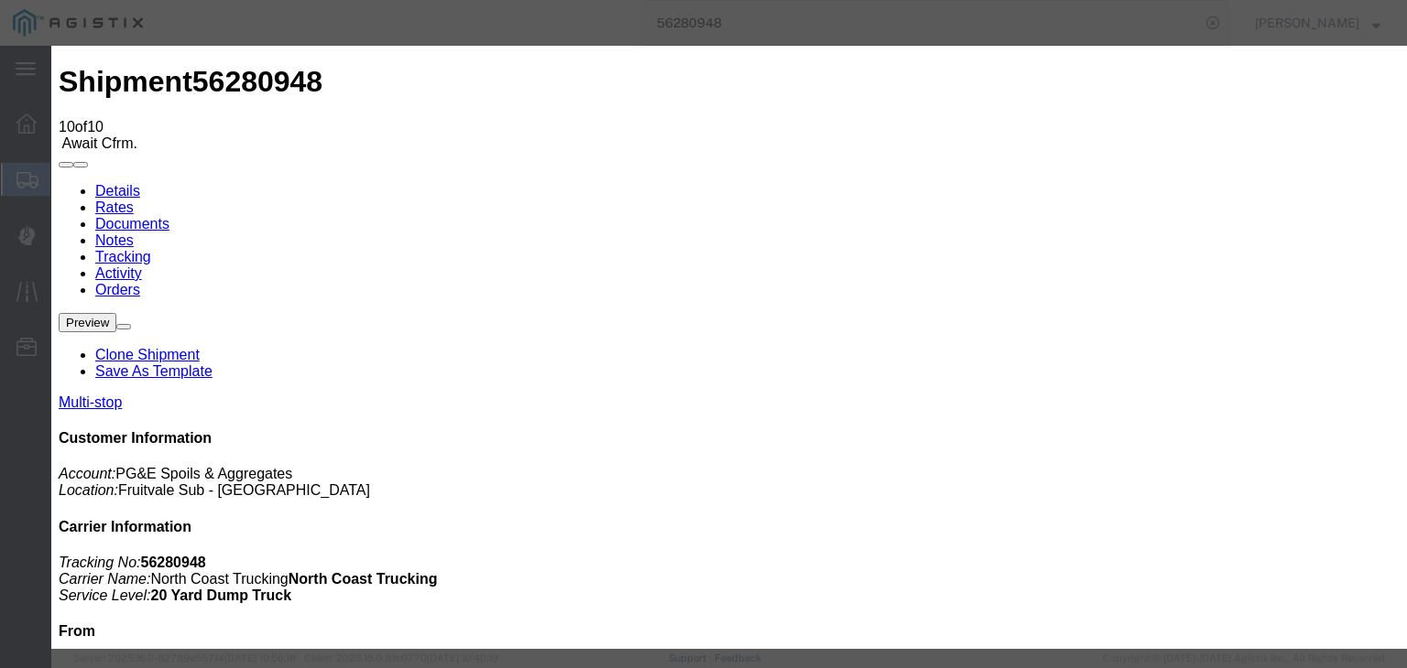
type input "[DATE]"
type input "7:00 AM"
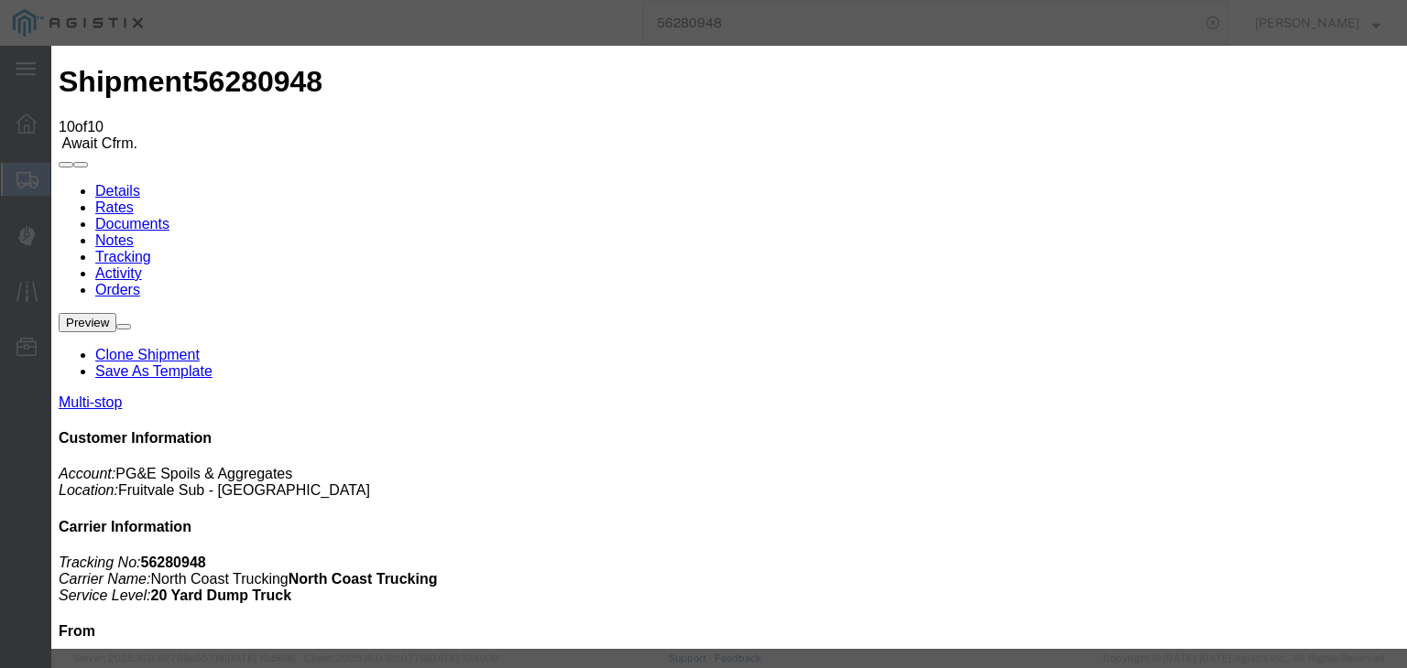
type input "[DATE]"
type input "1:30 PM"
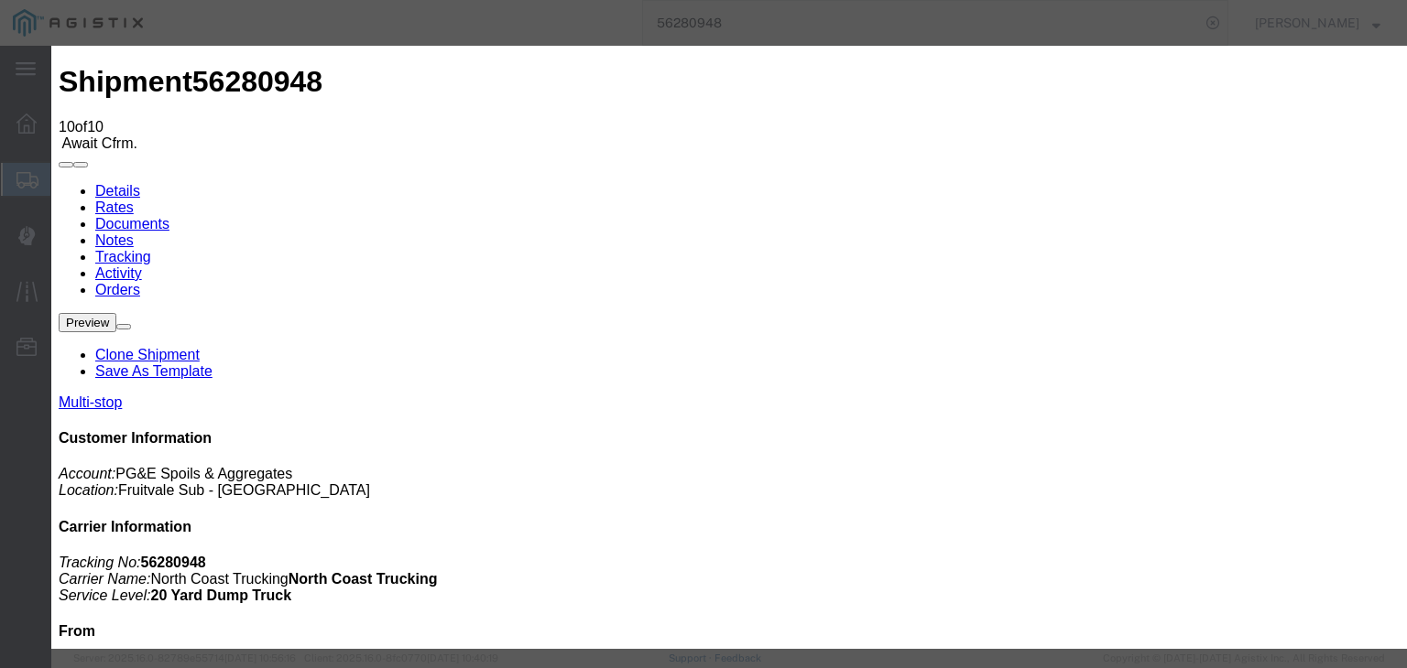
select select "BREAKSTOP"
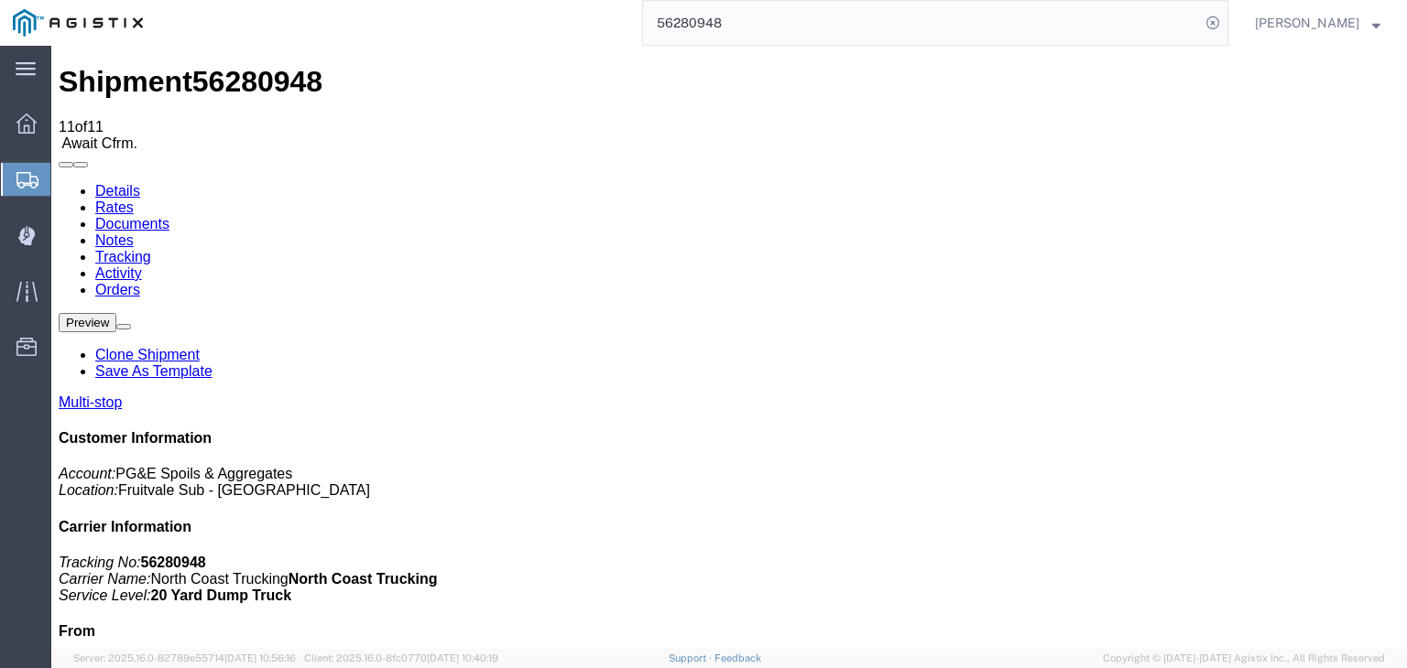
click at [169, 216] on link "Documents" at bounding box center [132, 224] width 74 height 16
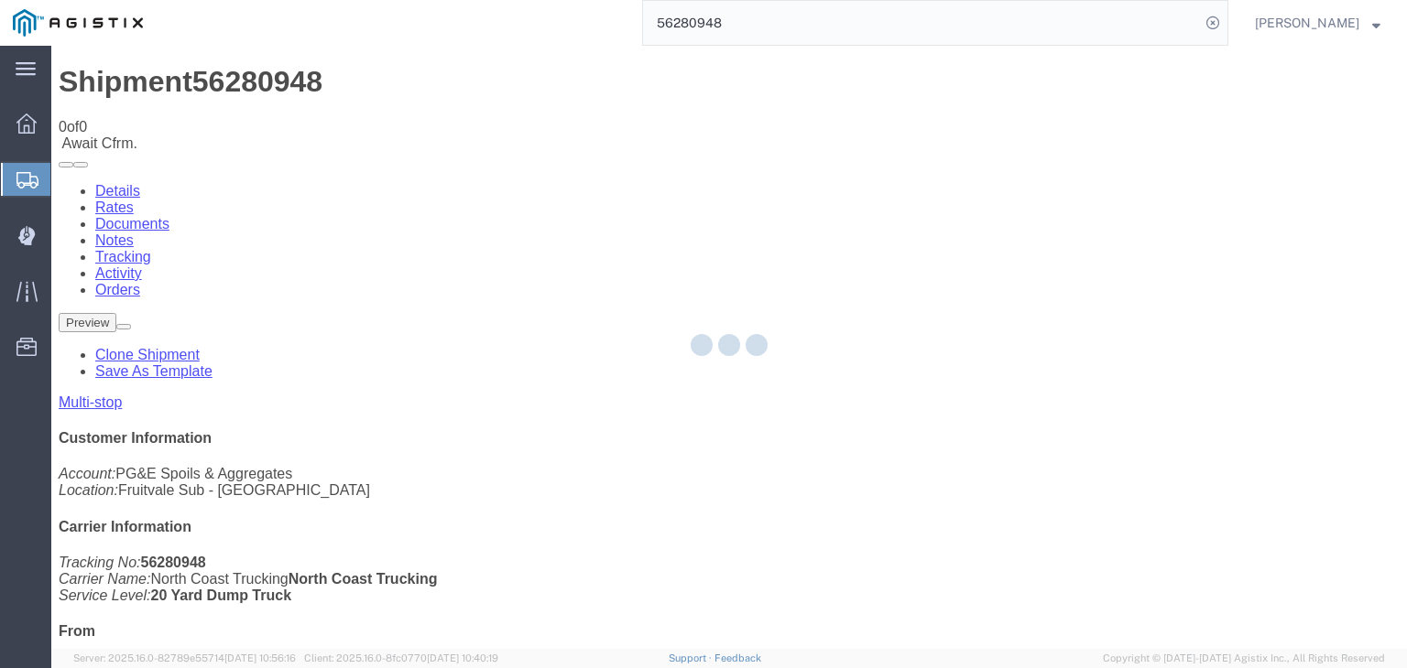
click at [796, 169] on div at bounding box center [728, 347] width 1355 height 603
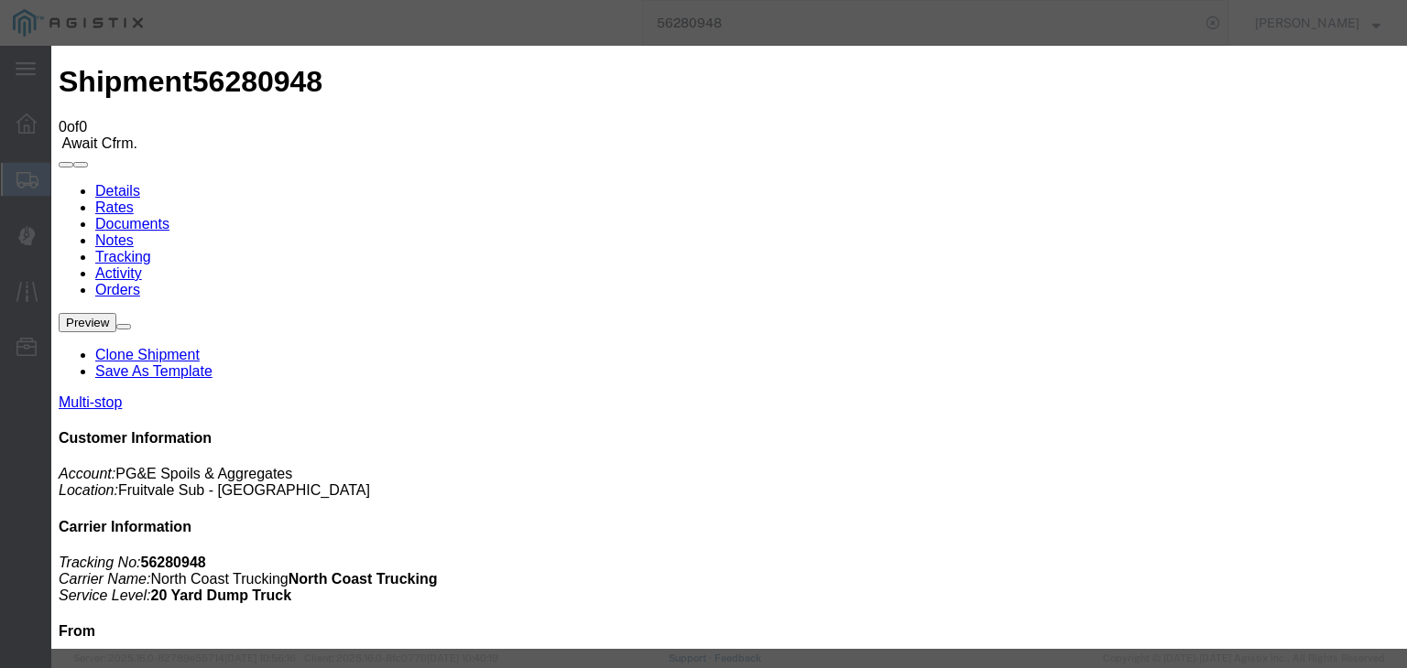
type input "C:\fakepath\[DATE] PGE 2894457-56280948 JVSA.pdf"
type input "Freight Bill"
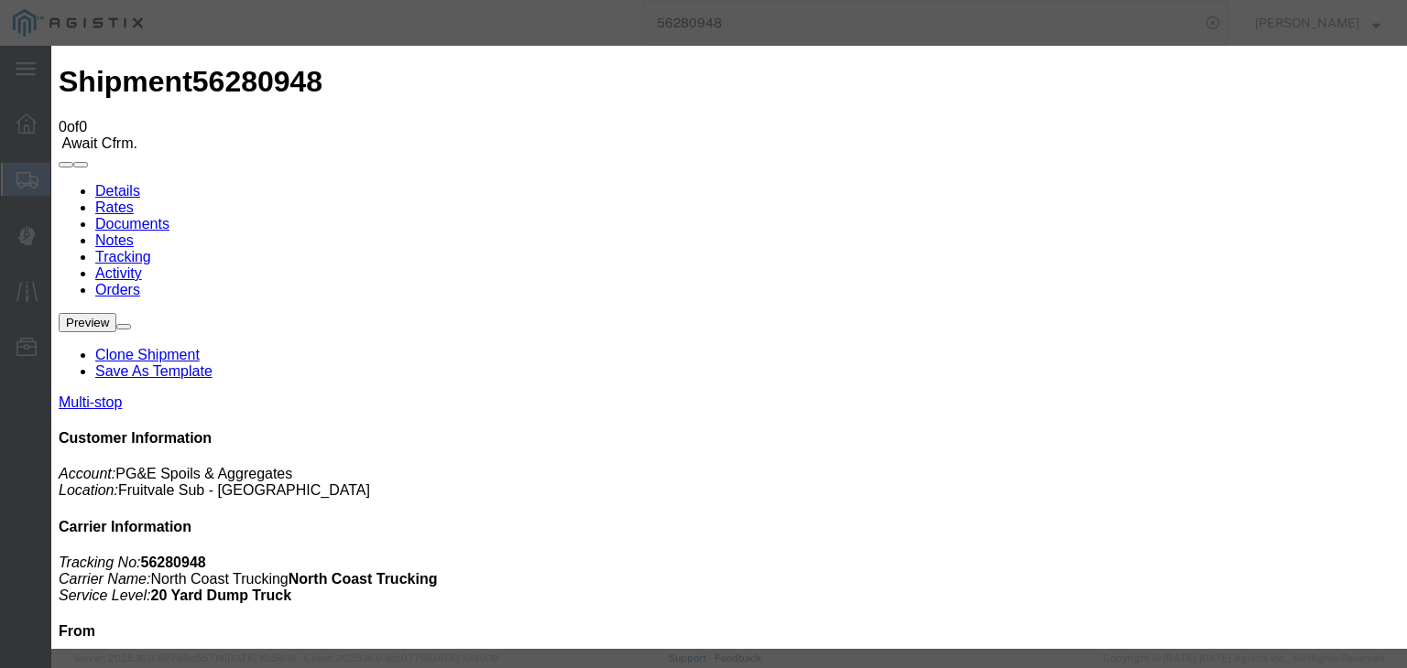
select select
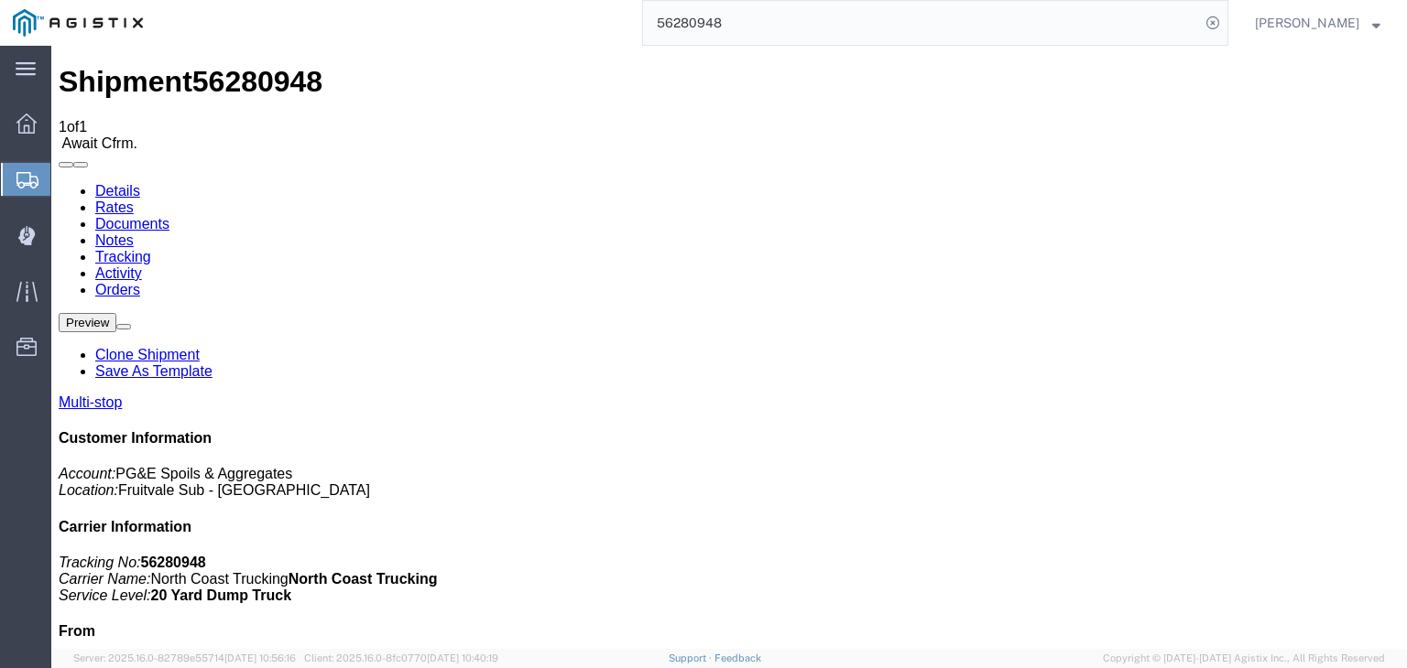
click at [151, 249] on link "Tracking" at bounding box center [123, 257] width 56 height 16
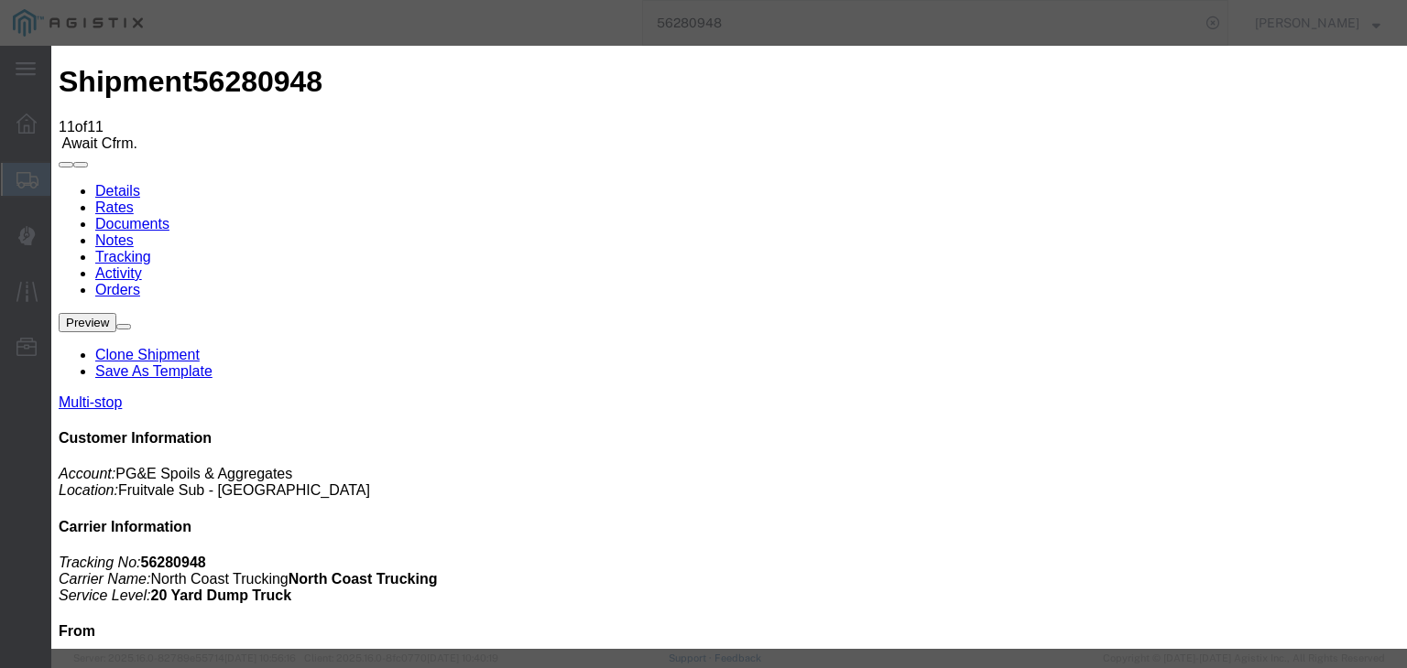
type input "[DATE]"
type input "7:00 AM"
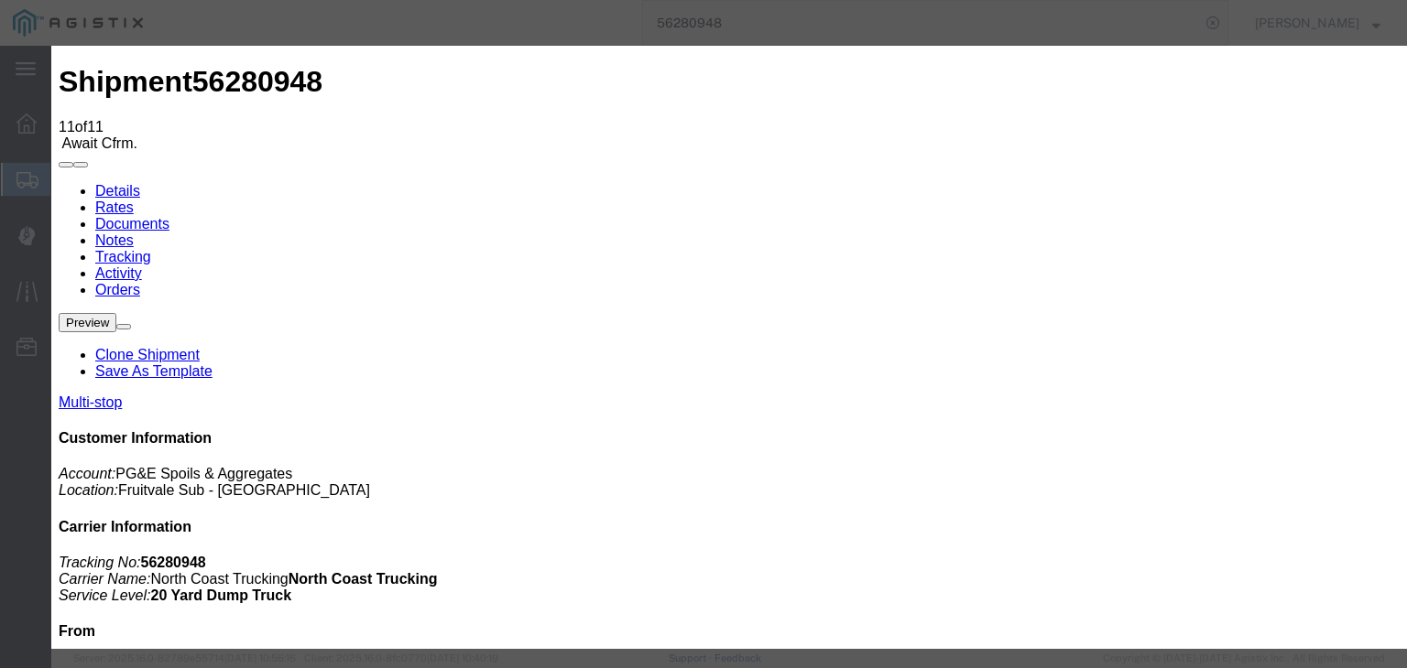
type input "[DATE]"
type input "5:30 PM"
select select "DELIVRED"
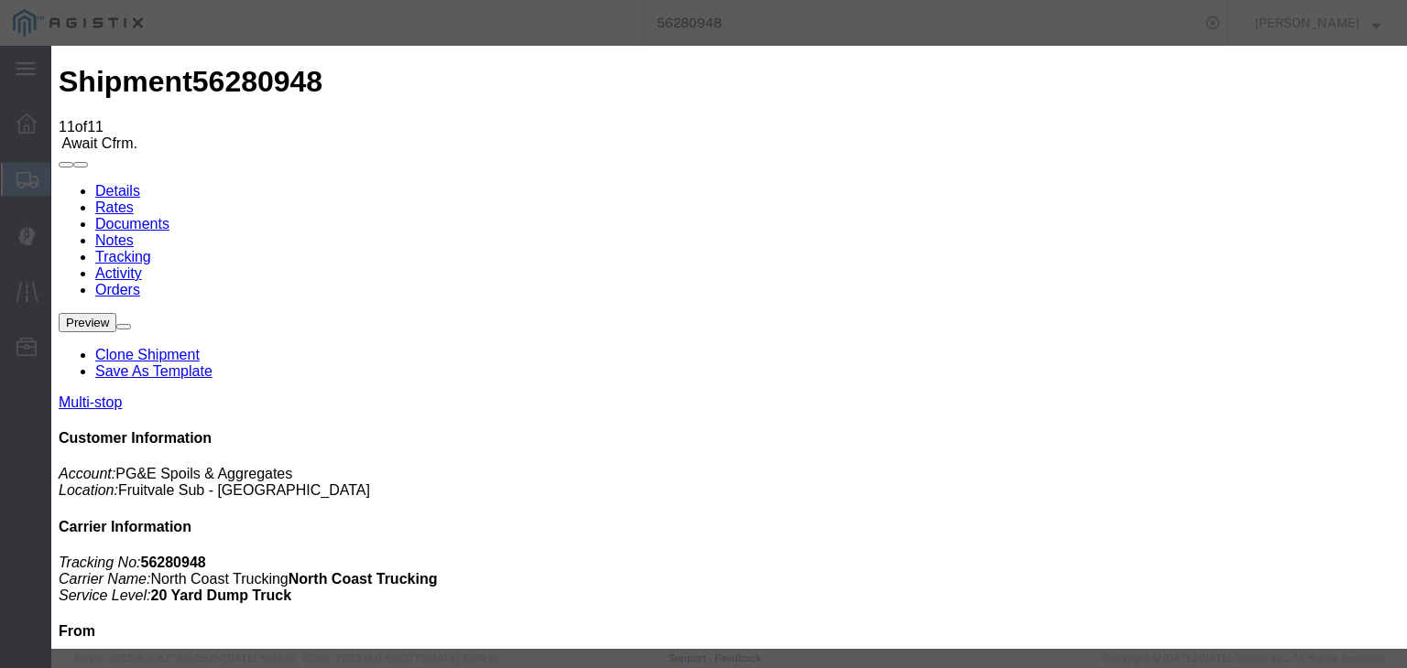
select select "{"pickupDeliveryInfoId": "121842170","pickupOrDelivery": "P","stopNum": "1","lo…"
select select "CA"
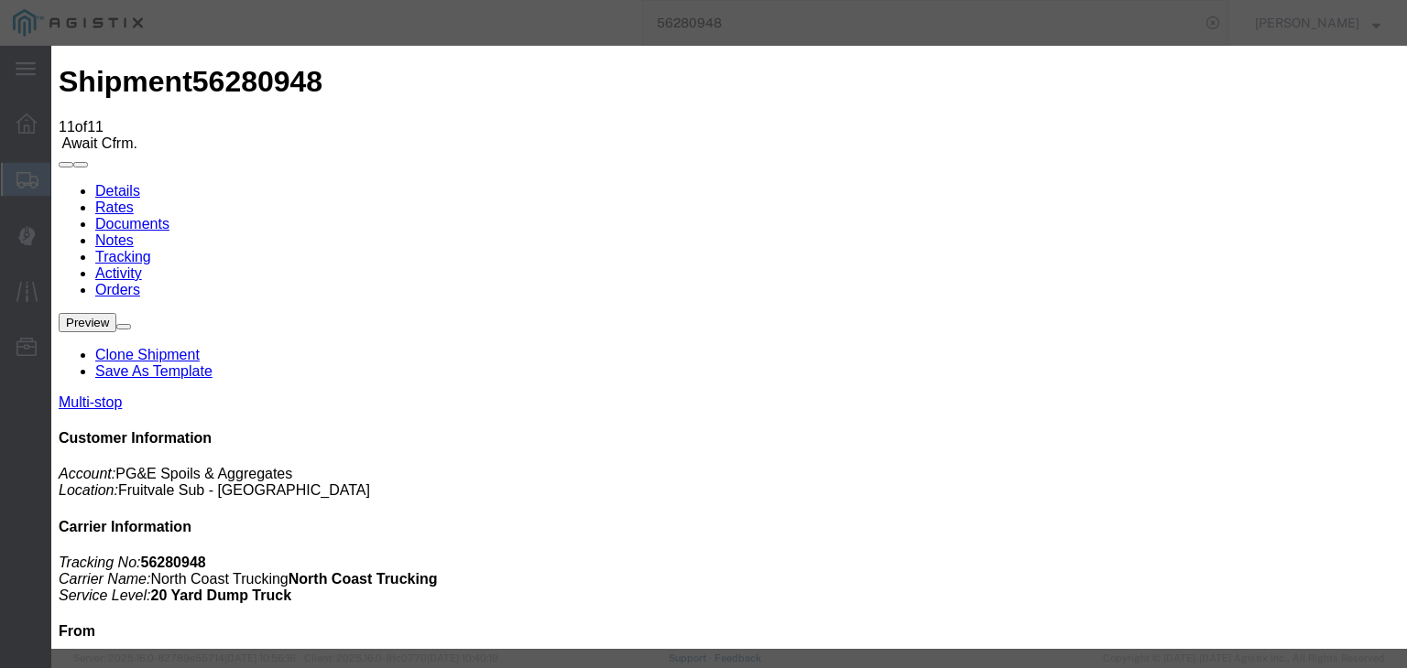
type input "[GEOGRAPHIC_DATA]"
paste textarea "Point of origin: time ends at original starting point empty."
type textarea "Point of origin: time ends at original starting point empty."
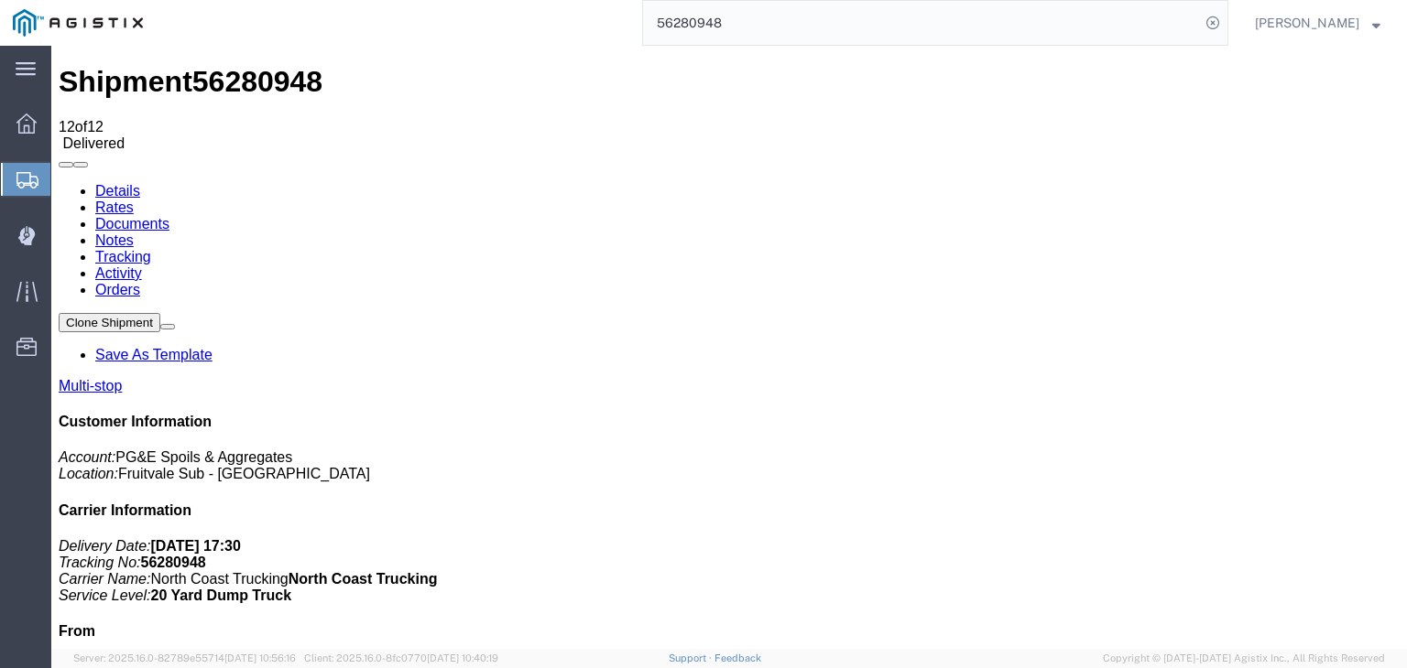
click at [134, 233] on link "Notes" at bounding box center [114, 241] width 38 height 16
click at [169, 216] on link "Documents" at bounding box center [132, 224] width 74 height 16
click at [151, 249] on link "Tracking" at bounding box center [123, 257] width 56 height 16
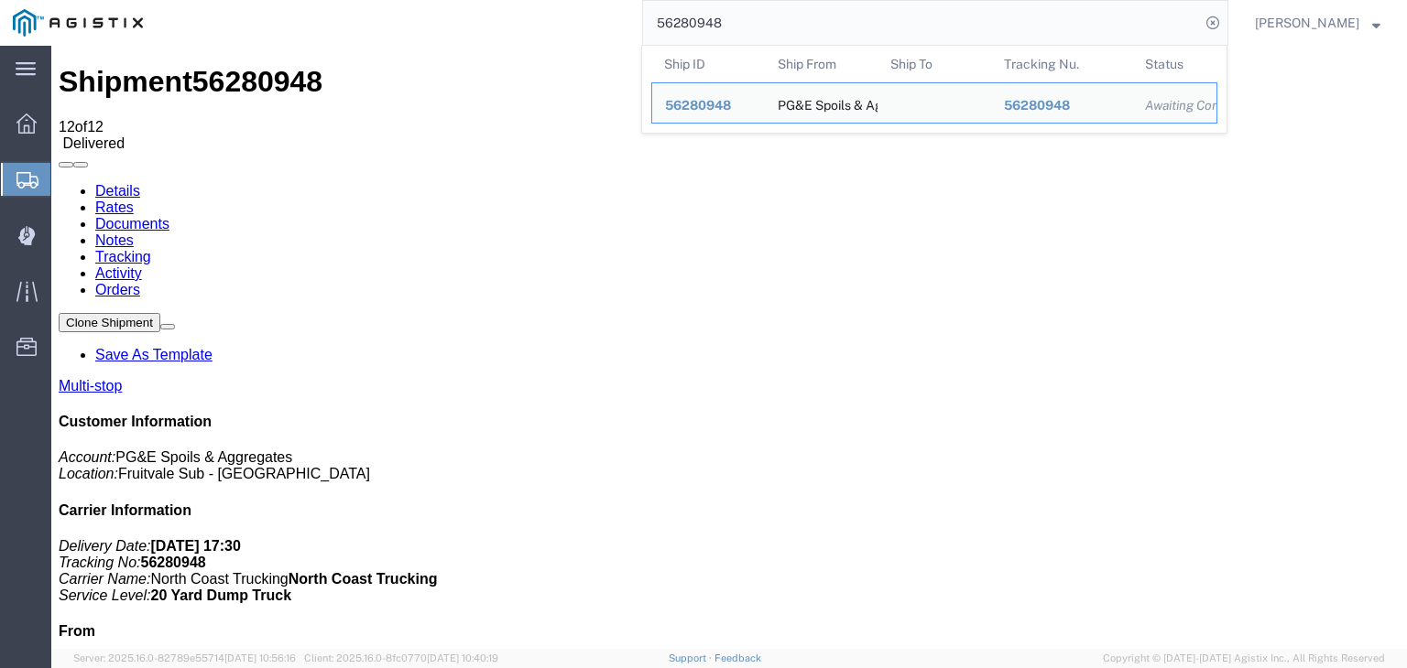
click at [776, 9] on input "56280948" at bounding box center [921, 23] width 557 height 44
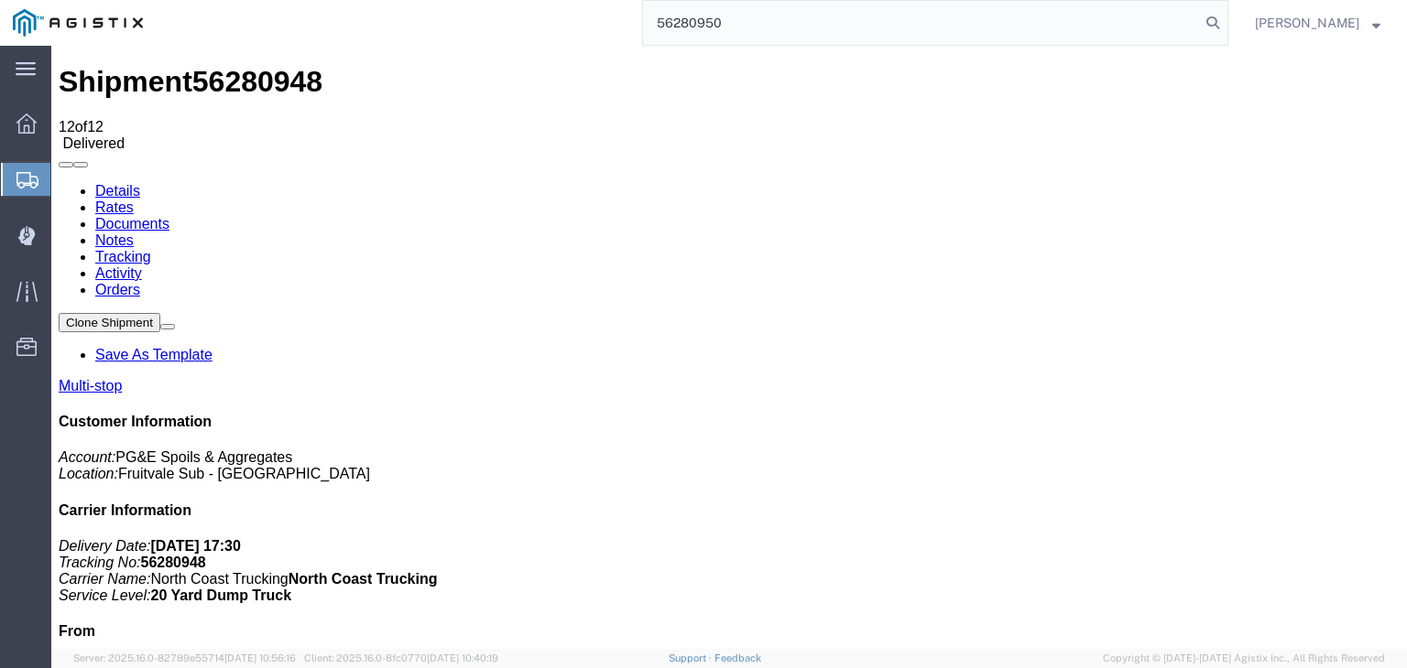
type input "56280950"
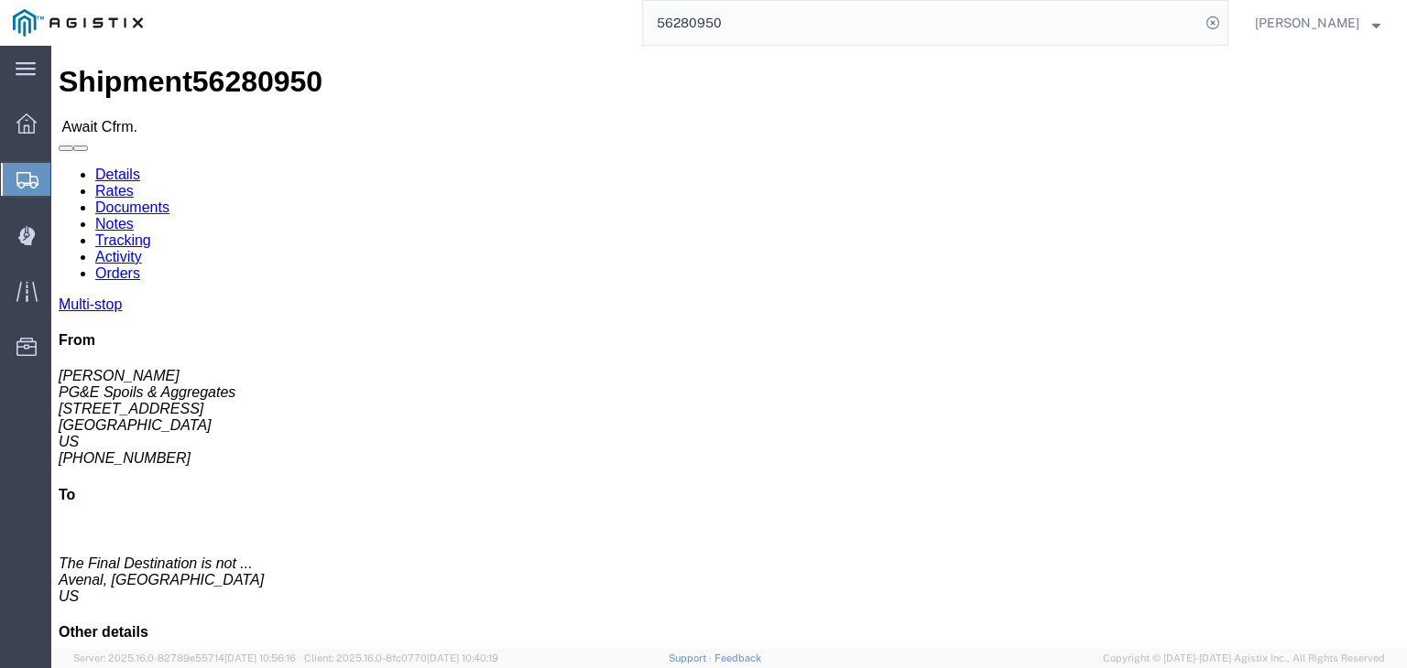
click link "Documents"
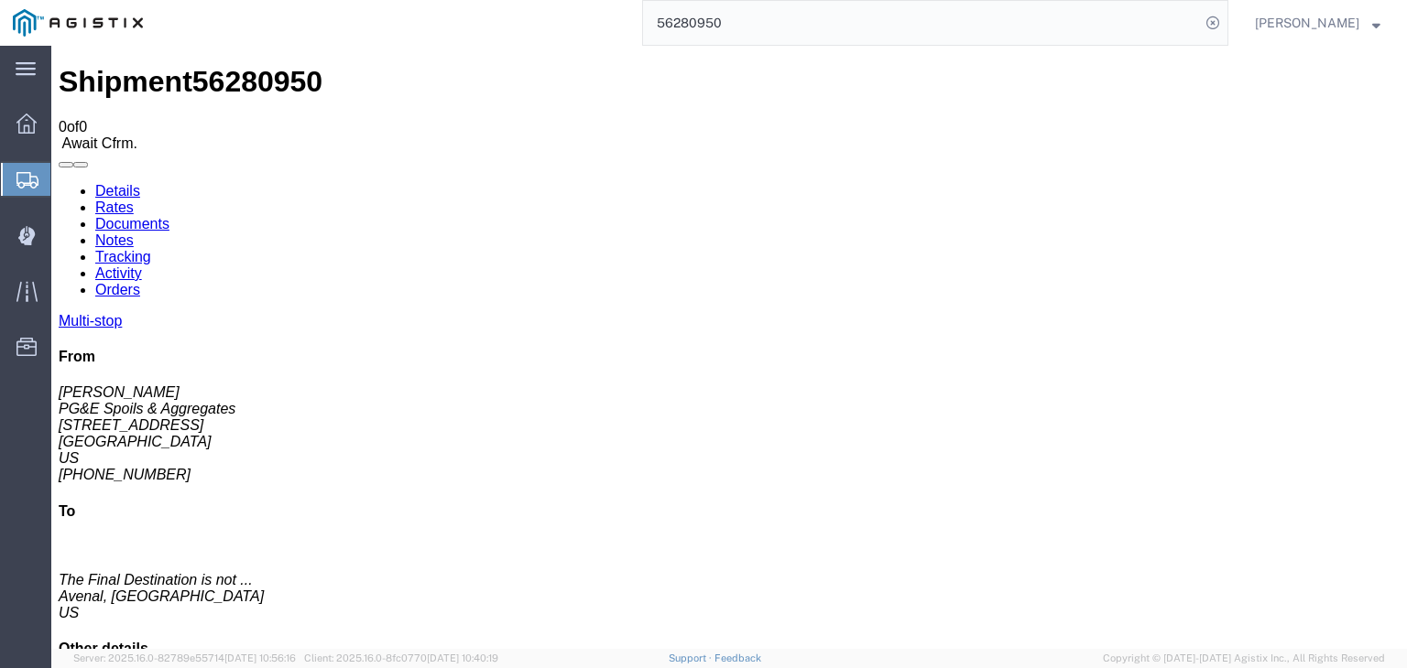
drag, startPoint x: 449, startPoint y: 157, endPoint x: 397, endPoint y: 111, distance: 68.7
click at [151, 249] on link "Tracking" at bounding box center [123, 257] width 56 height 16
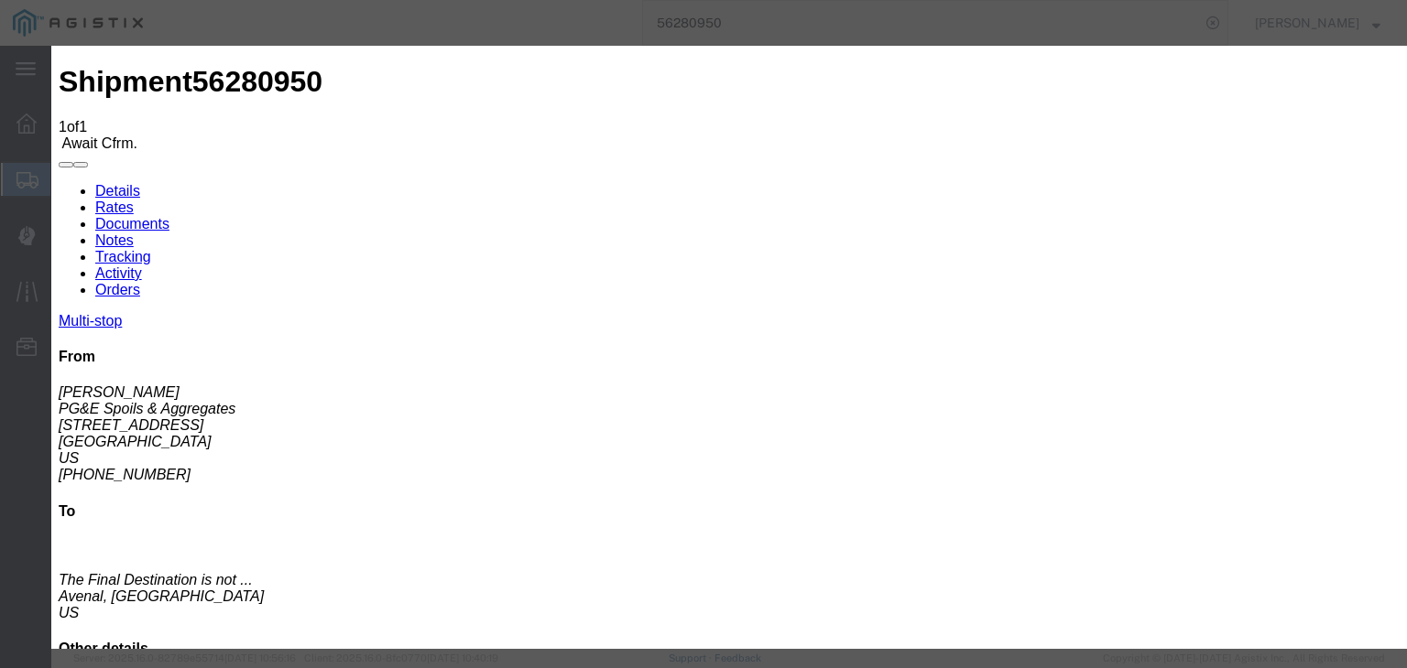
type input "[DATE]"
type input "7:00 AM"
drag, startPoint x: 502, startPoint y: 399, endPoint x: 578, endPoint y: 331, distance: 102.4
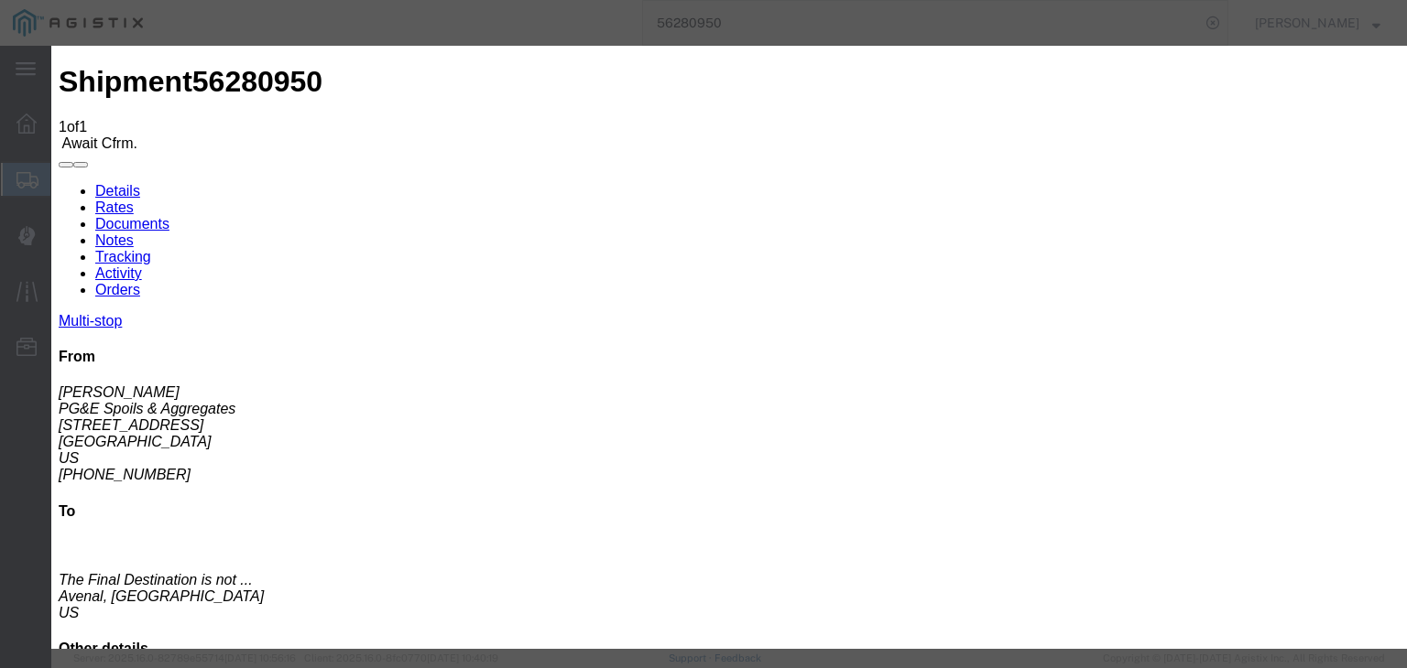
type input "[DATE]"
type input "5:00 AM"
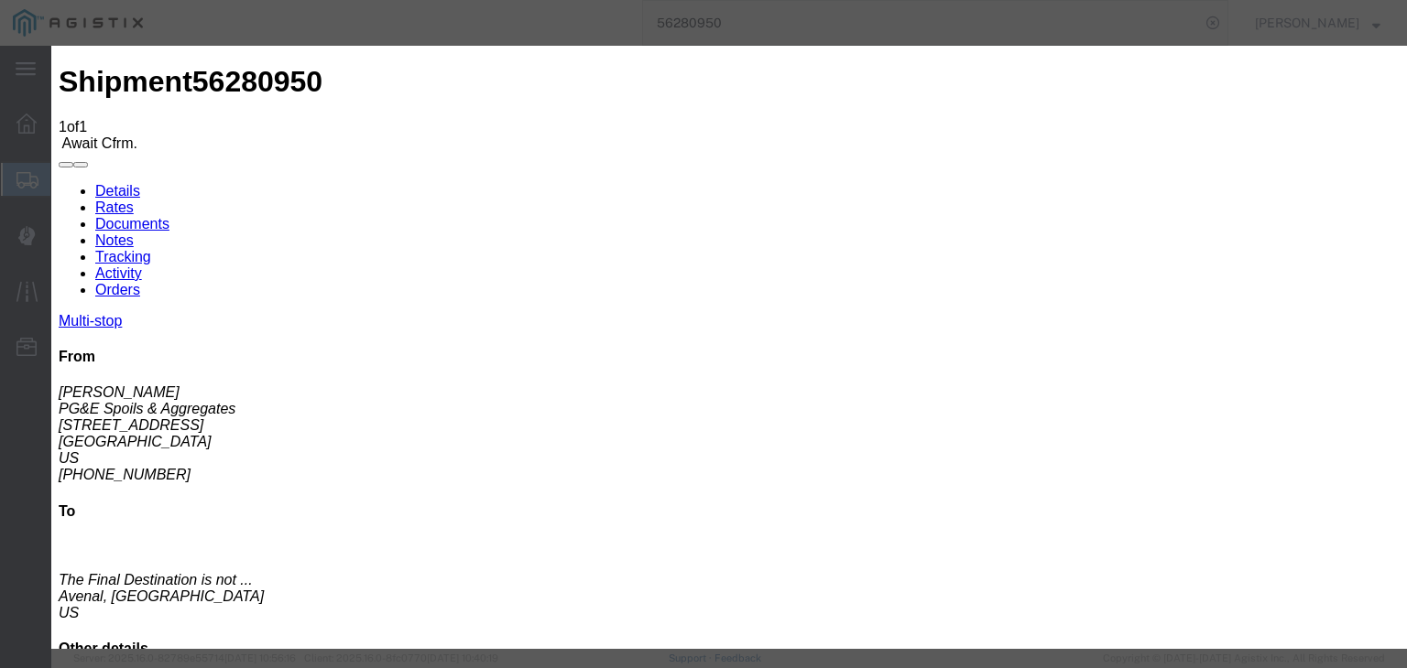
select select "ARVPULOC"
drag, startPoint x: 956, startPoint y: 212, endPoint x: 960, endPoint y: 224, distance: 13.3
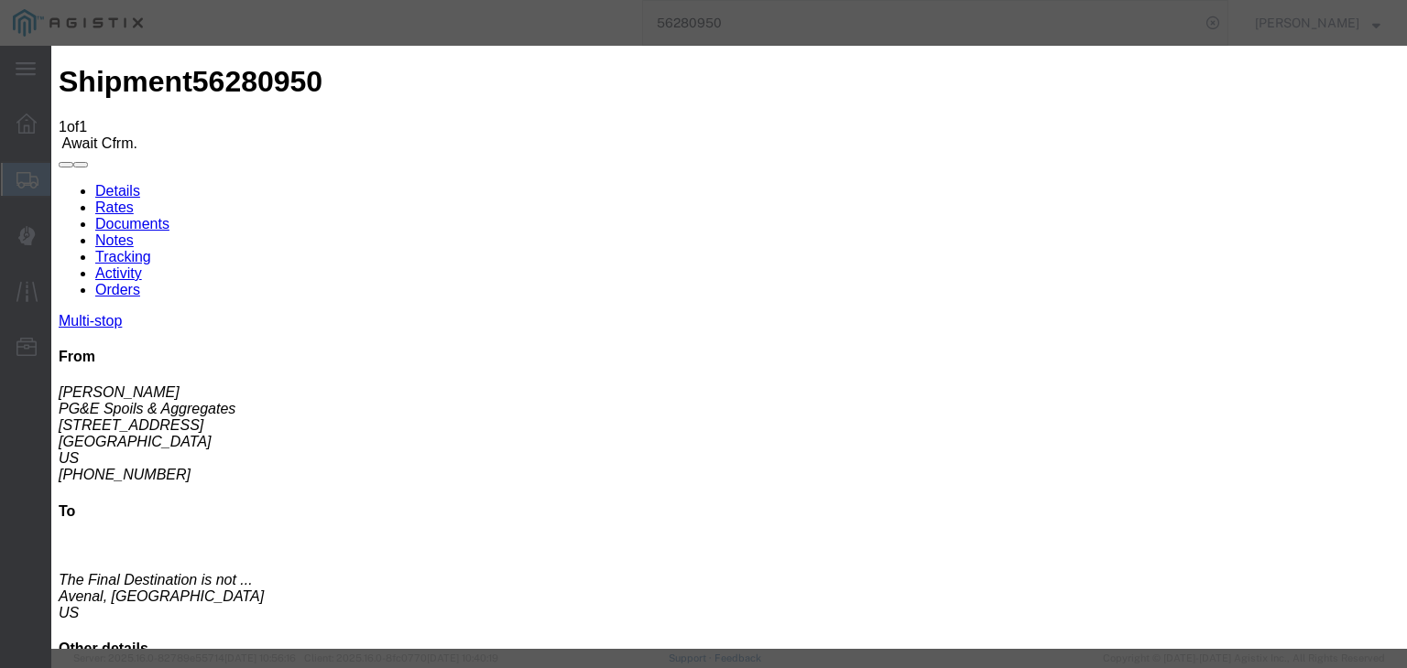
select select "{"pickupDeliveryInfoId": "121842175","pickupOrDelivery": "P","stopNum": "1","lo…"
select select "CA"
type input "[GEOGRAPHIC_DATA]"
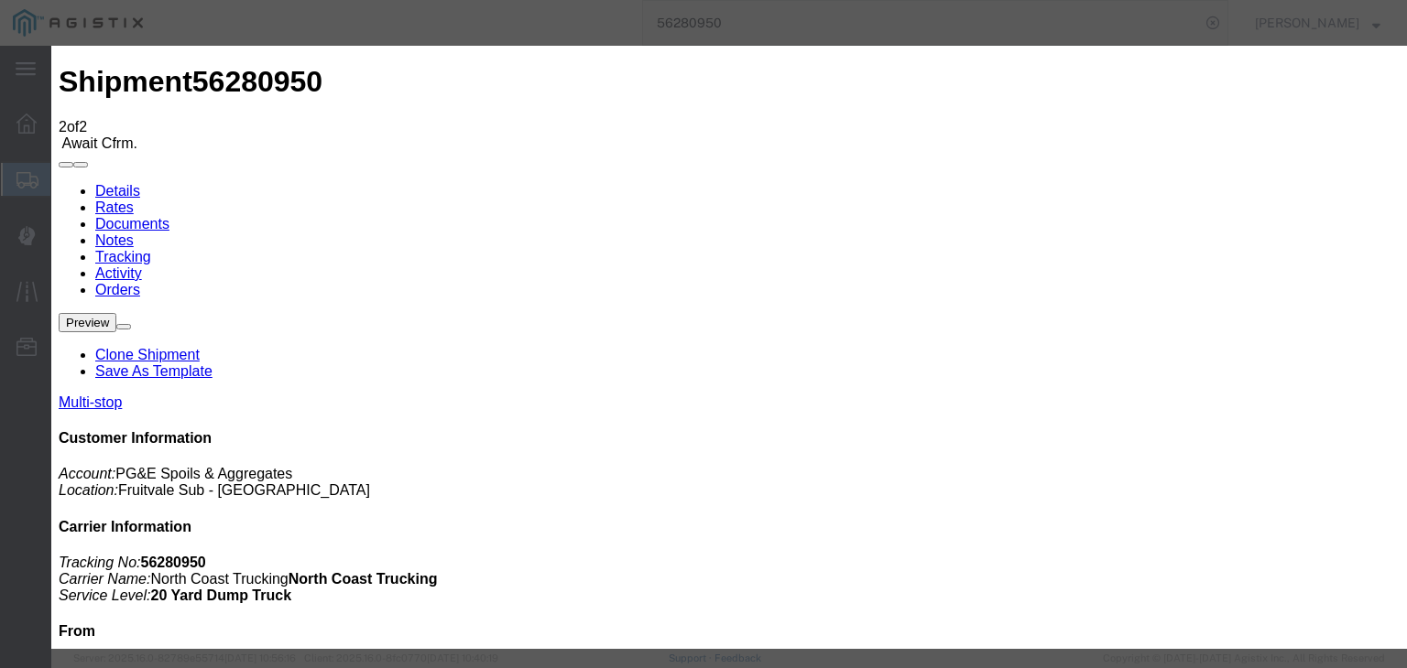
type input "[DATE]"
type input "7:00 AM"
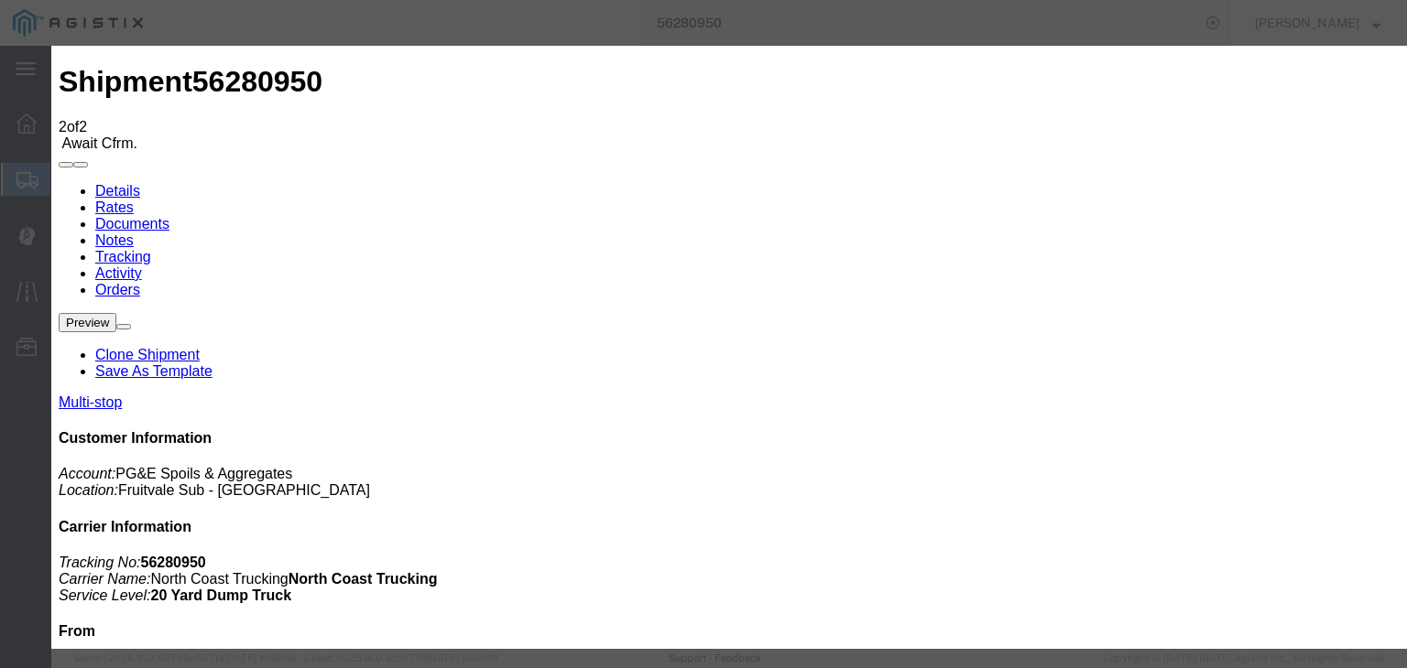
type input "[DATE]"
type input "6:59 AM"
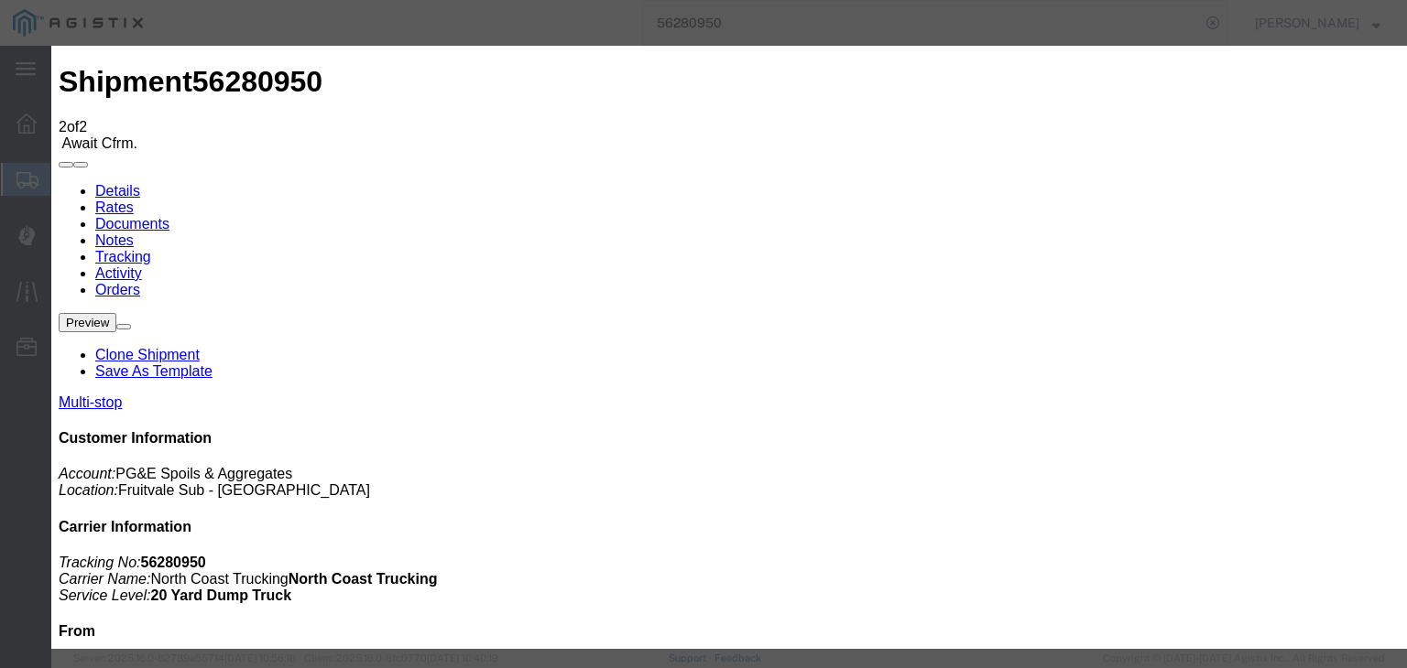
select select "DPTPULOC"
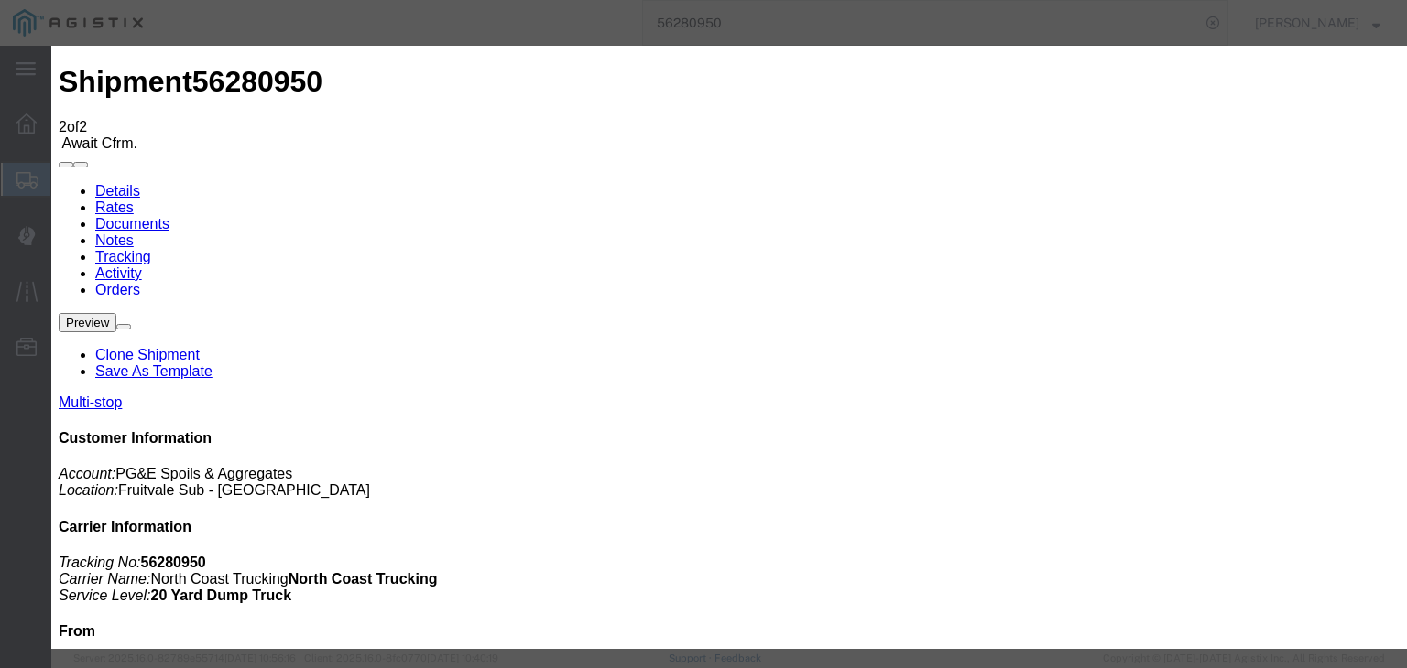
select select "{"pickupDeliveryInfoId": "121842175","pickupOrDelivery": "P","stopNum": "1","lo…"
select select "CA"
type input "[GEOGRAPHIC_DATA]"
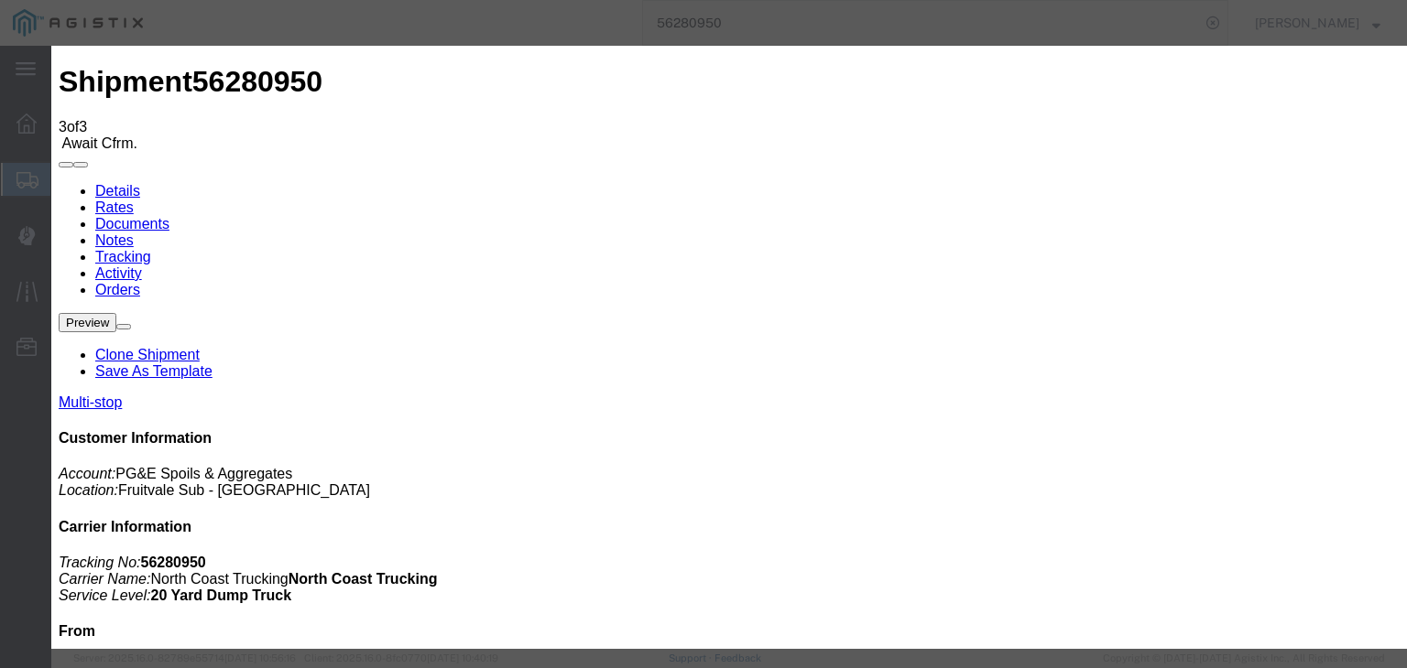
type input "[DATE]"
type input "7:00 AM"
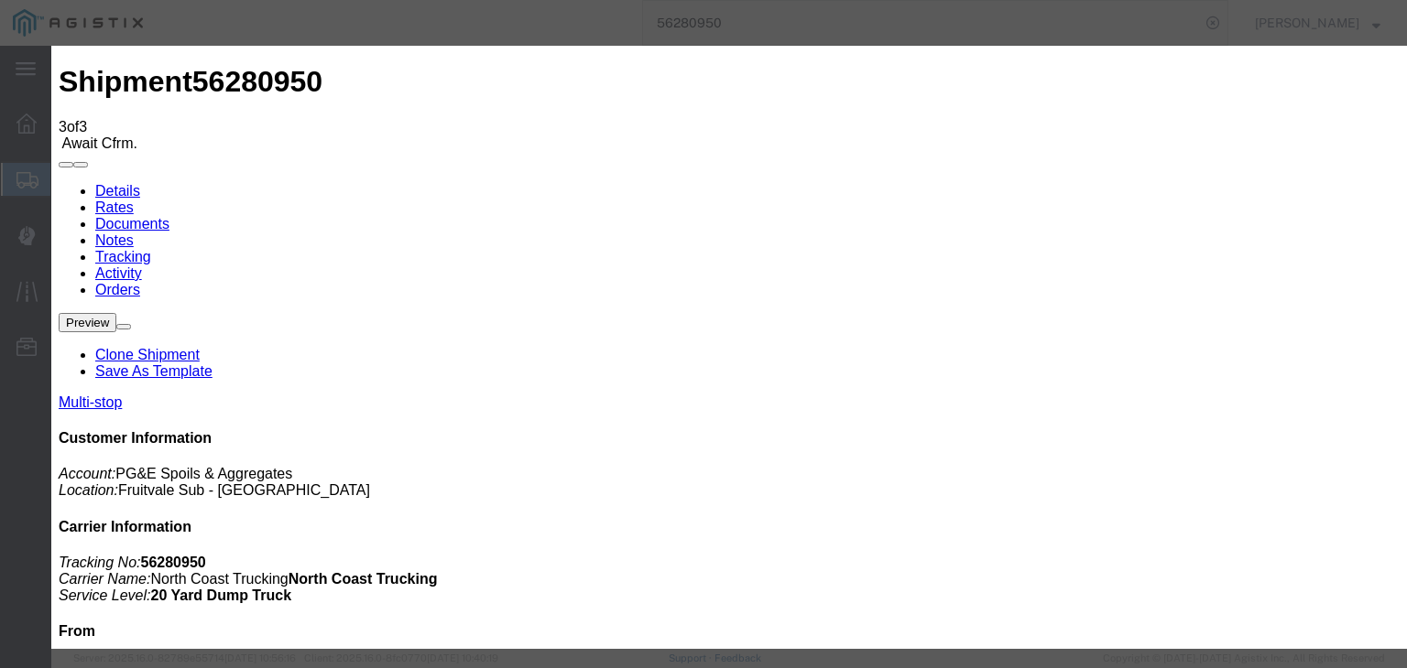
type input "[DATE]"
drag, startPoint x: 613, startPoint y: 236, endPoint x: 612, endPoint y: 259, distance: 22.9
type input "9:01 AM"
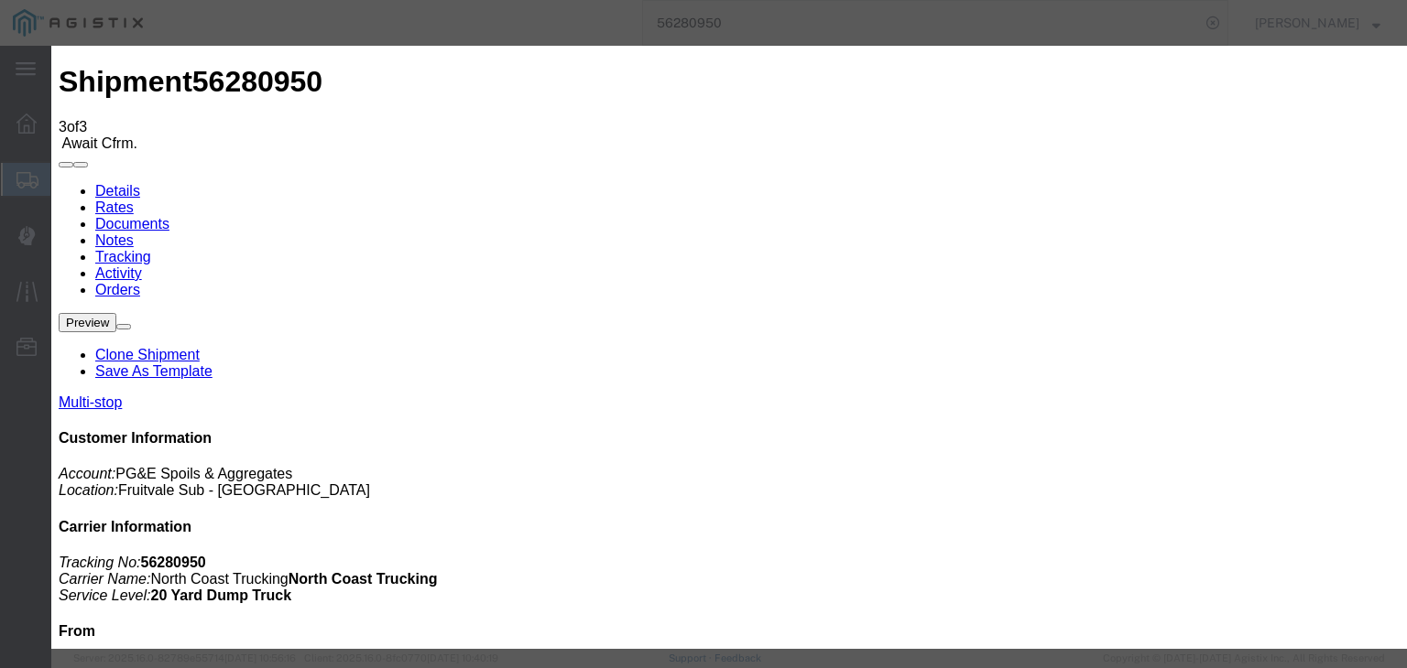
select select "ARVDLVLOC"
select select "{"pickupDeliveryInfoId": "121842176","pickupOrDelivery": "D","stopNum": "2","lo…"
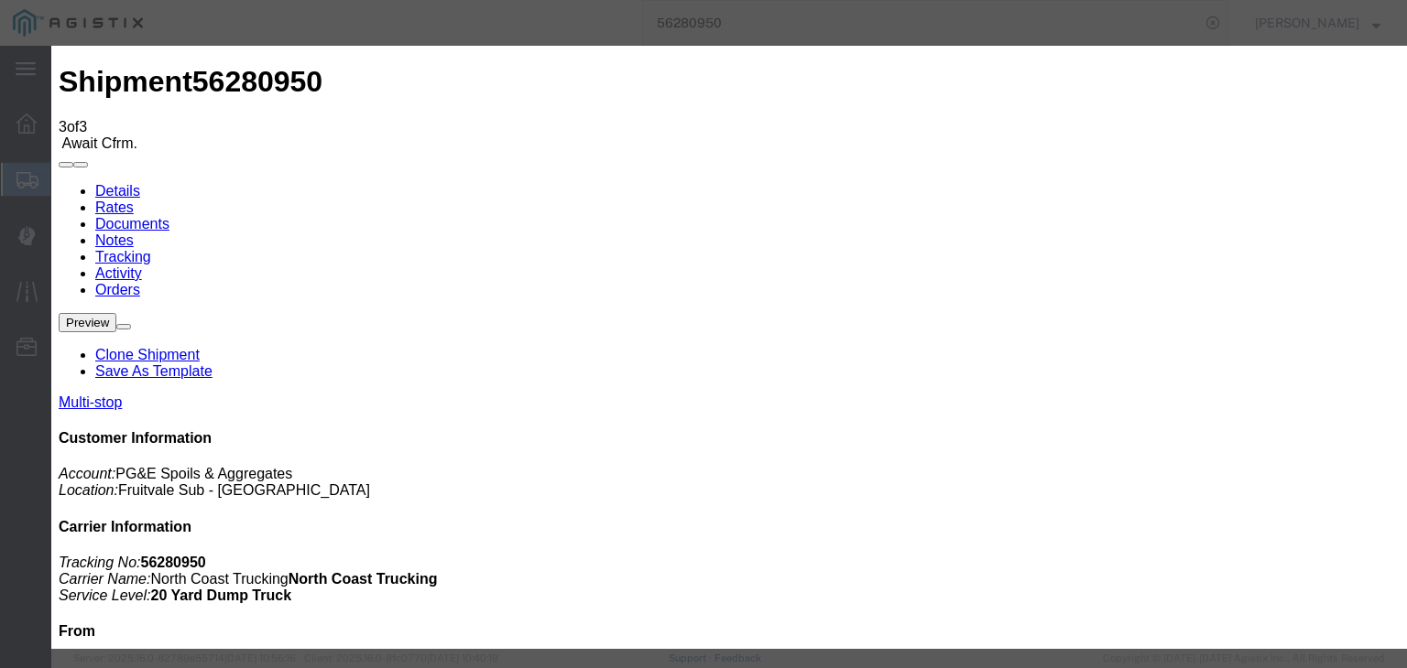
select select "CA"
type input "Avenal"
drag, startPoint x: 1138, startPoint y: 555, endPoint x: 1127, endPoint y: 541, distance: 17.6
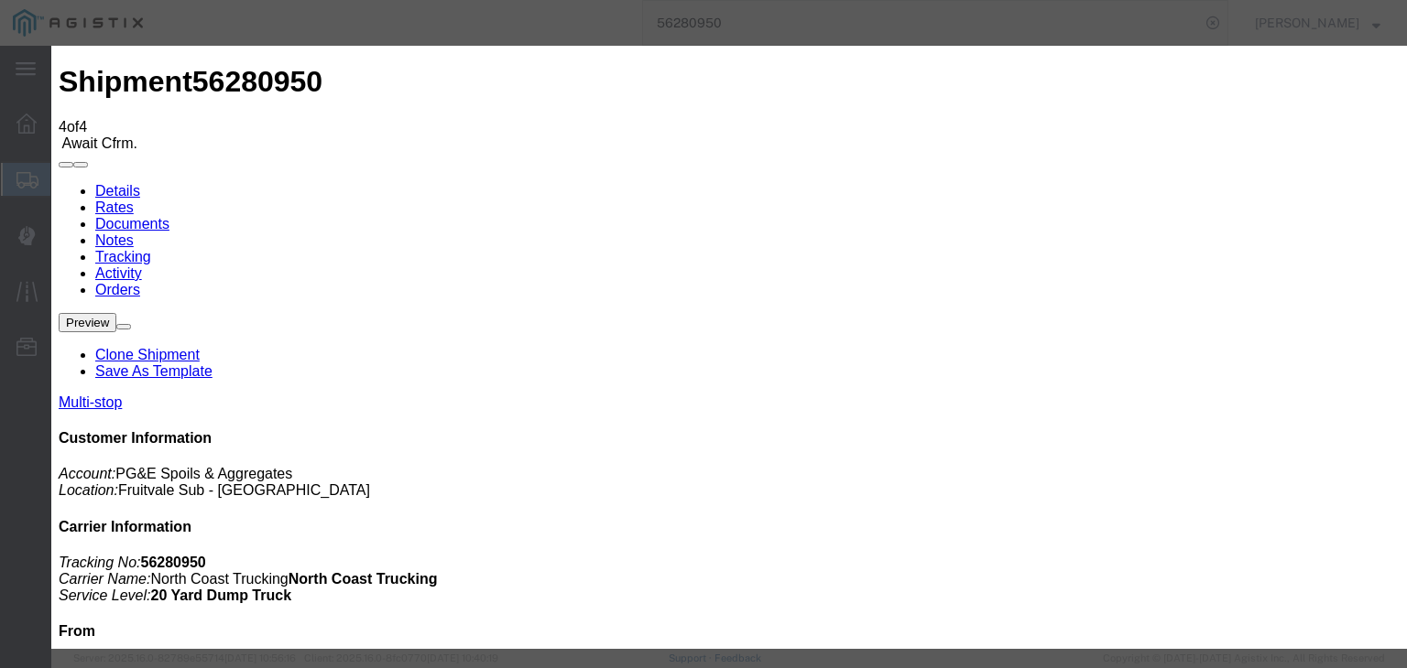
type input "[DATE]"
type input "7:00 AM"
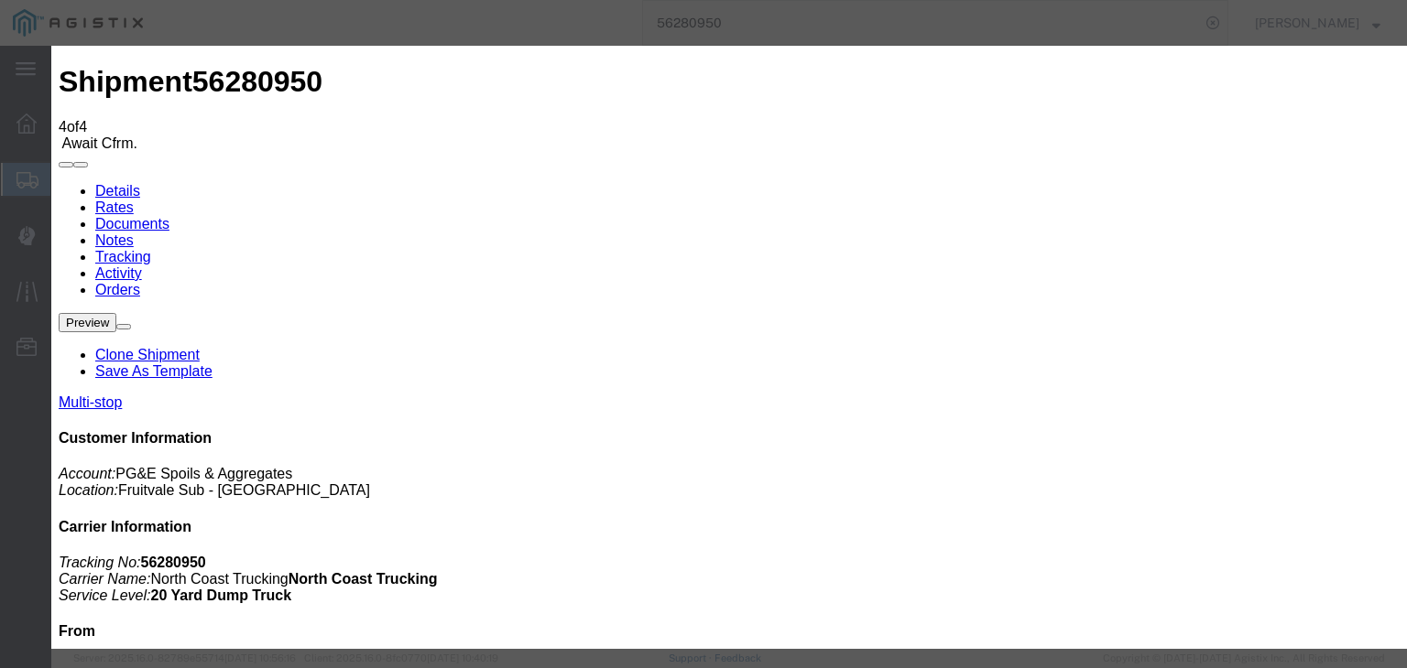
type input "[DATE]"
type input "10:01 AM"
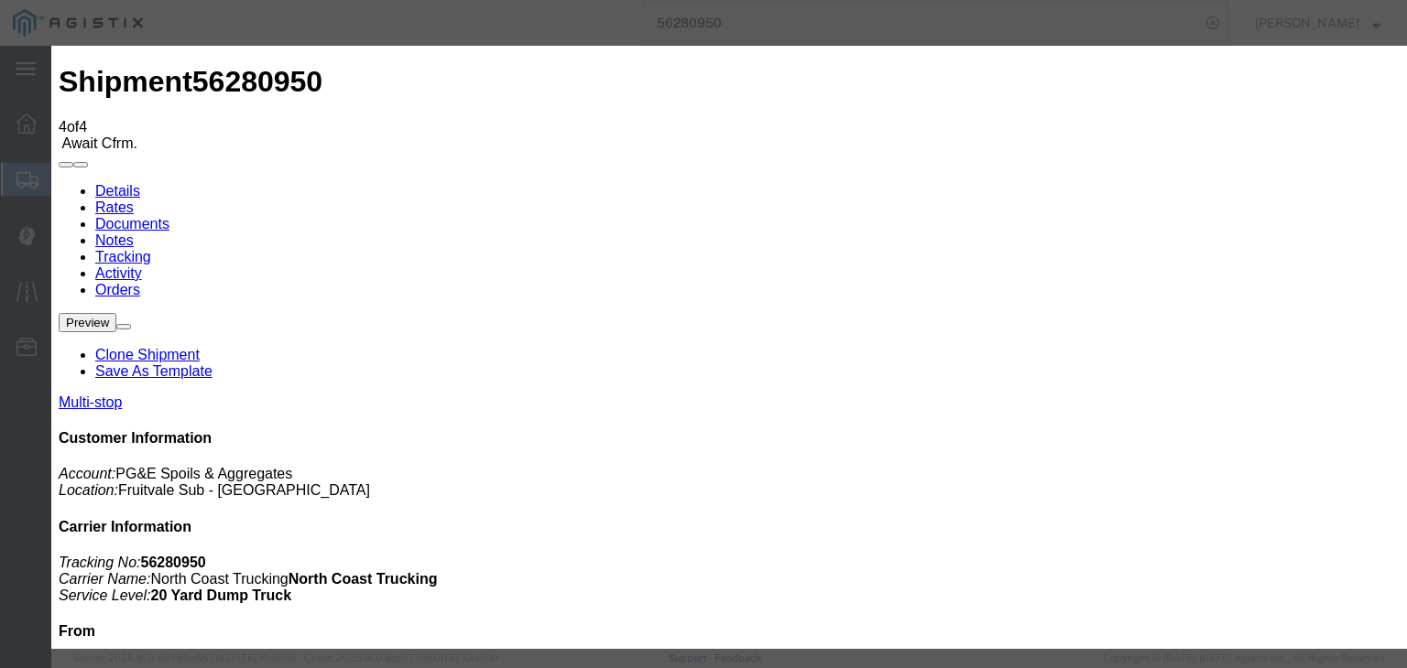
drag, startPoint x: 403, startPoint y: 259, endPoint x: 407, endPoint y: 274, distance: 15.1
select select "DPTDLVLOC"
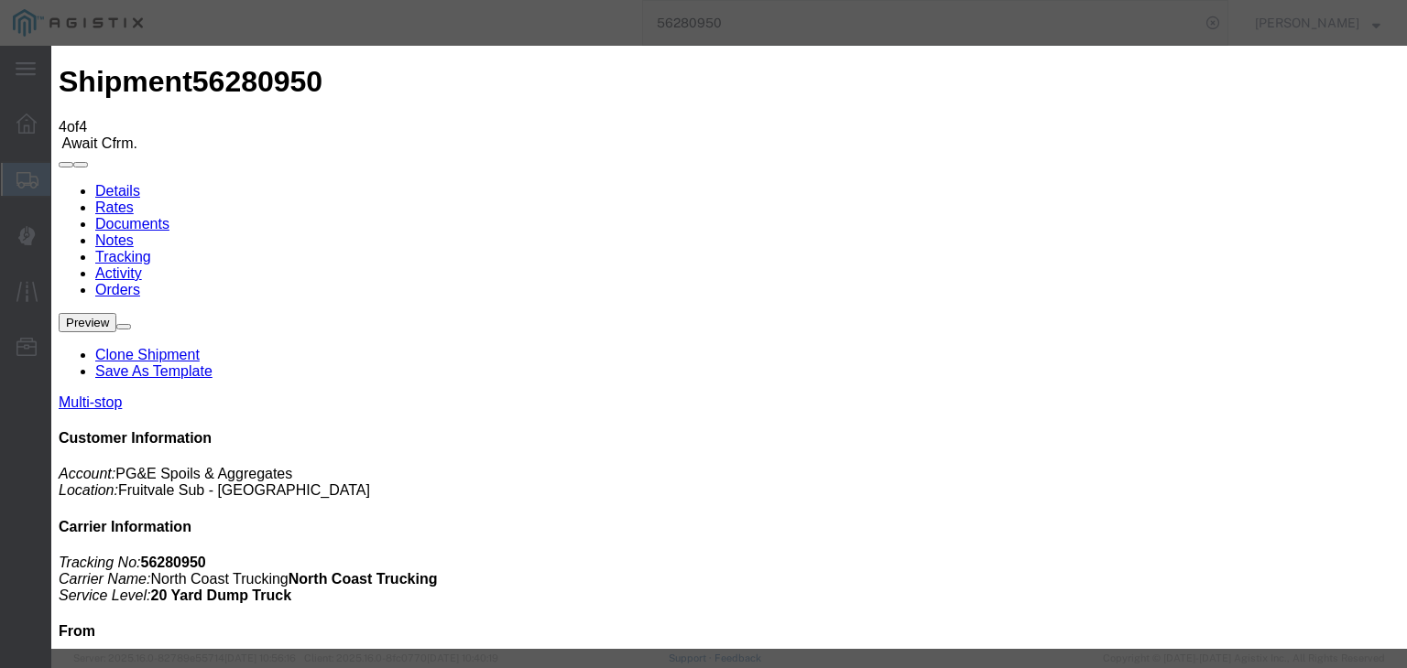
select select "{"pickupDeliveryInfoId": "121842176","pickupOrDelivery": "D","stopNum": "2","lo…"
select select "CA"
type input "Avenal"
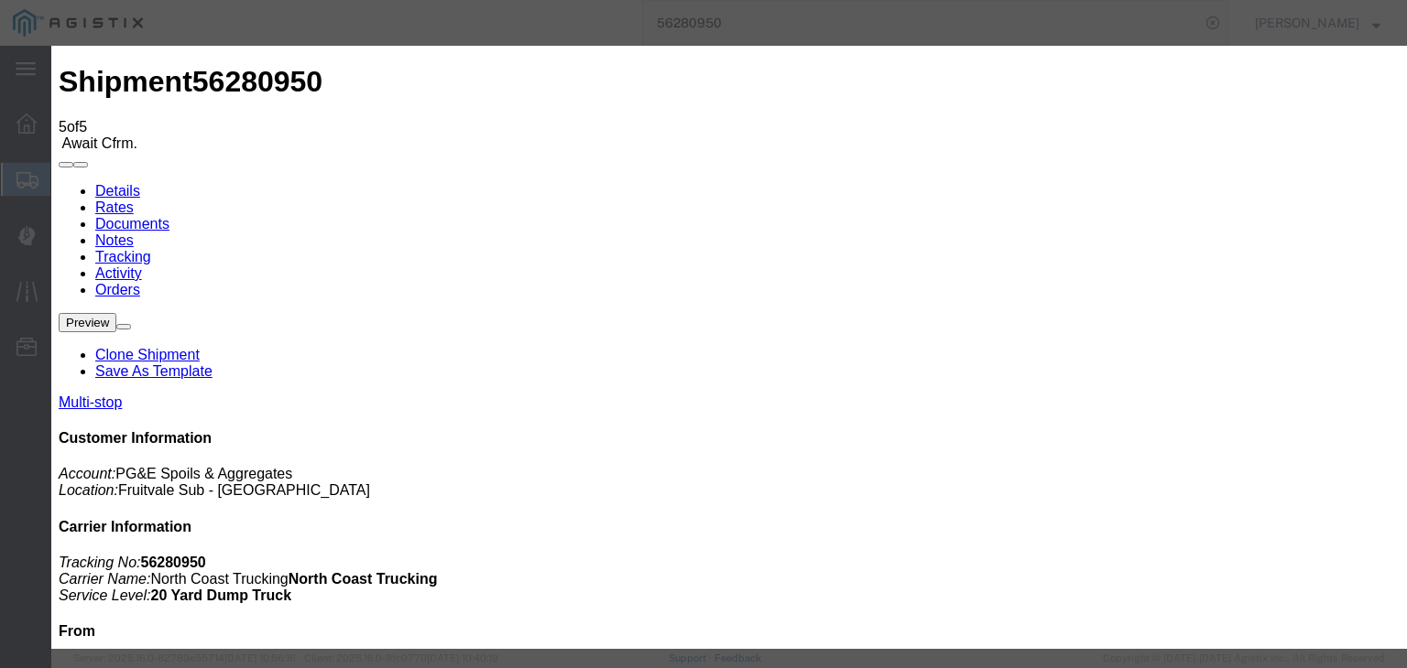
type input "[DATE]"
type input "7:00 AM"
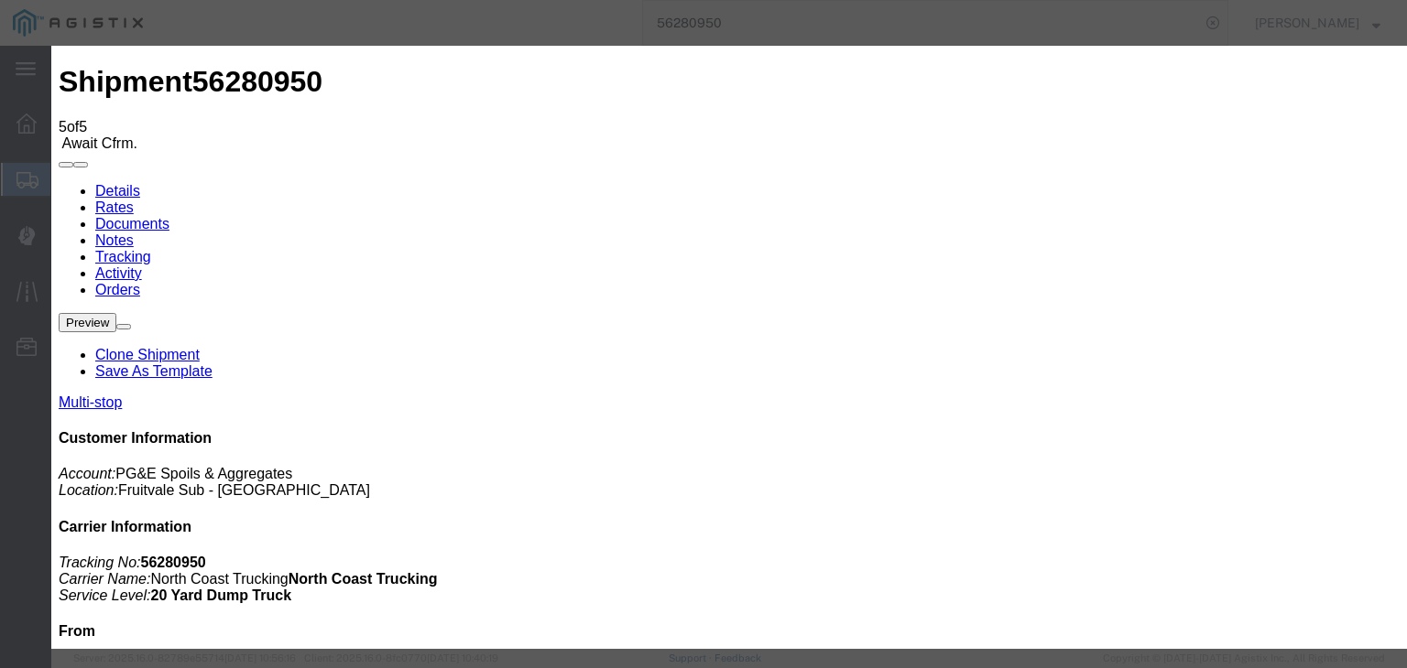
type input "[DATE]"
type input "12:05 PM"
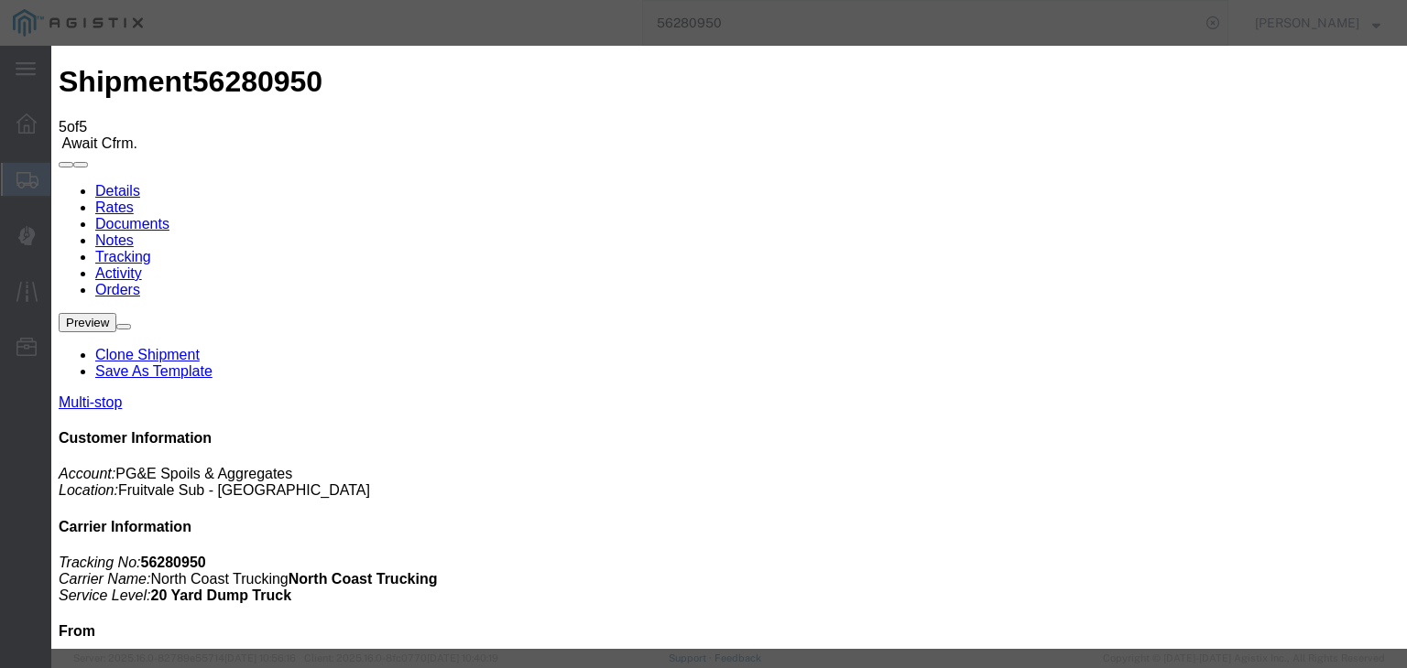
select select "ARVPULOC"
select select "{"pickupDeliveryInfoId": "121842175","pickupOrDelivery": "P","stopNum": "1","lo…"
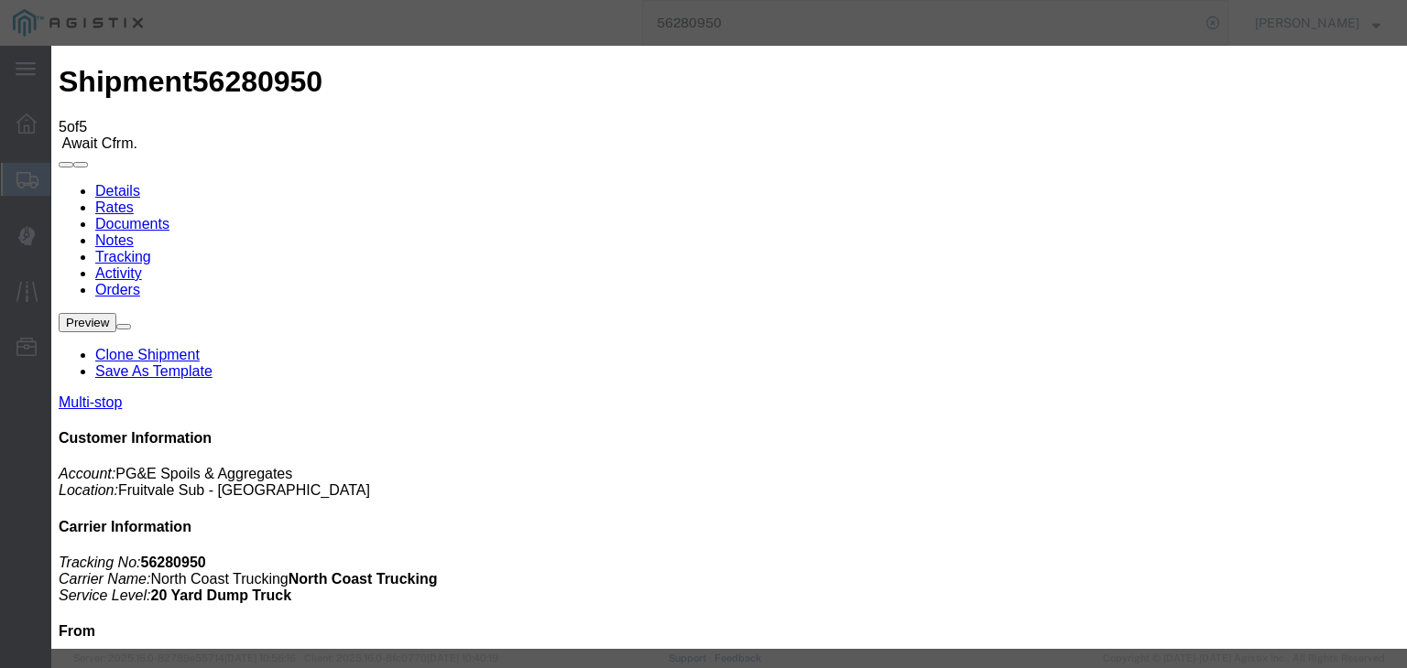
select select "CA"
type input "[GEOGRAPHIC_DATA]"
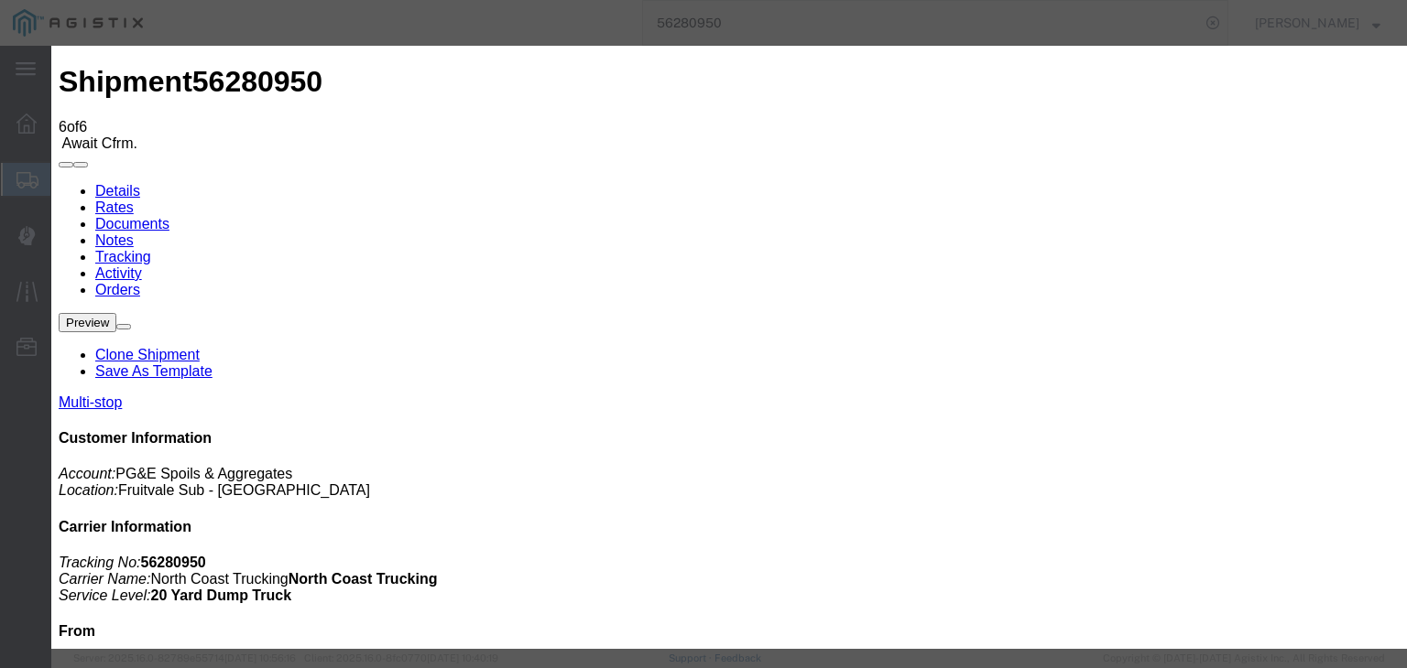
type input "[DATE]"
type input "7:00 AM"
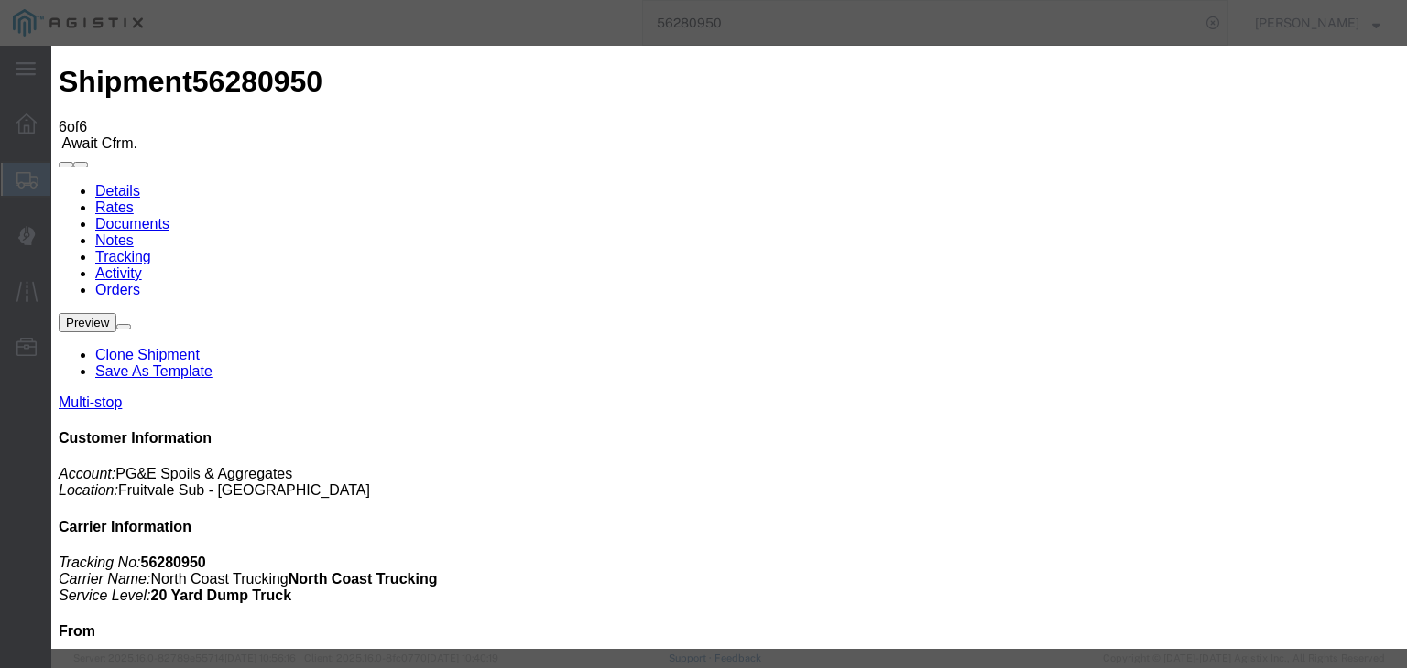
type input "[DATE]"
type input "12:15 PM"
select select "DPTPULOC"
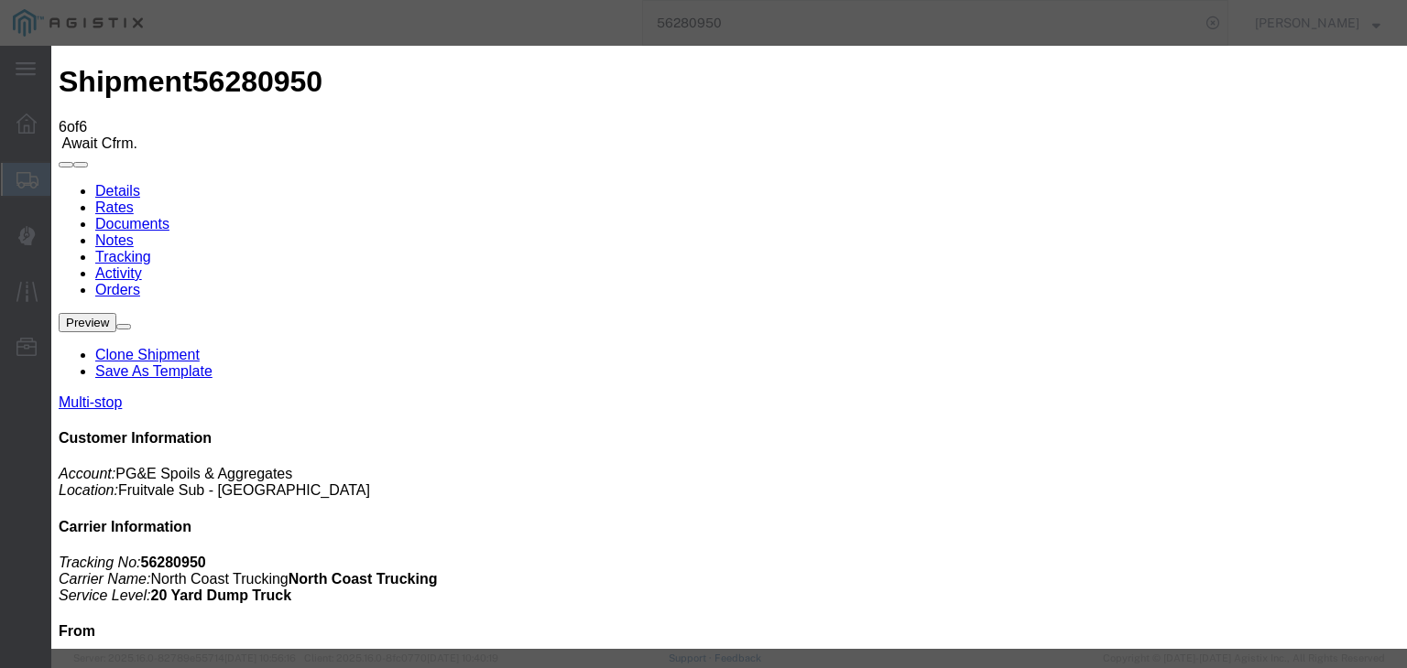
select select "{"pickupDeliveryInfoId": "121842175","pickupOrDelivery": "P","stopNum": "1","lo…"
select select "CA"
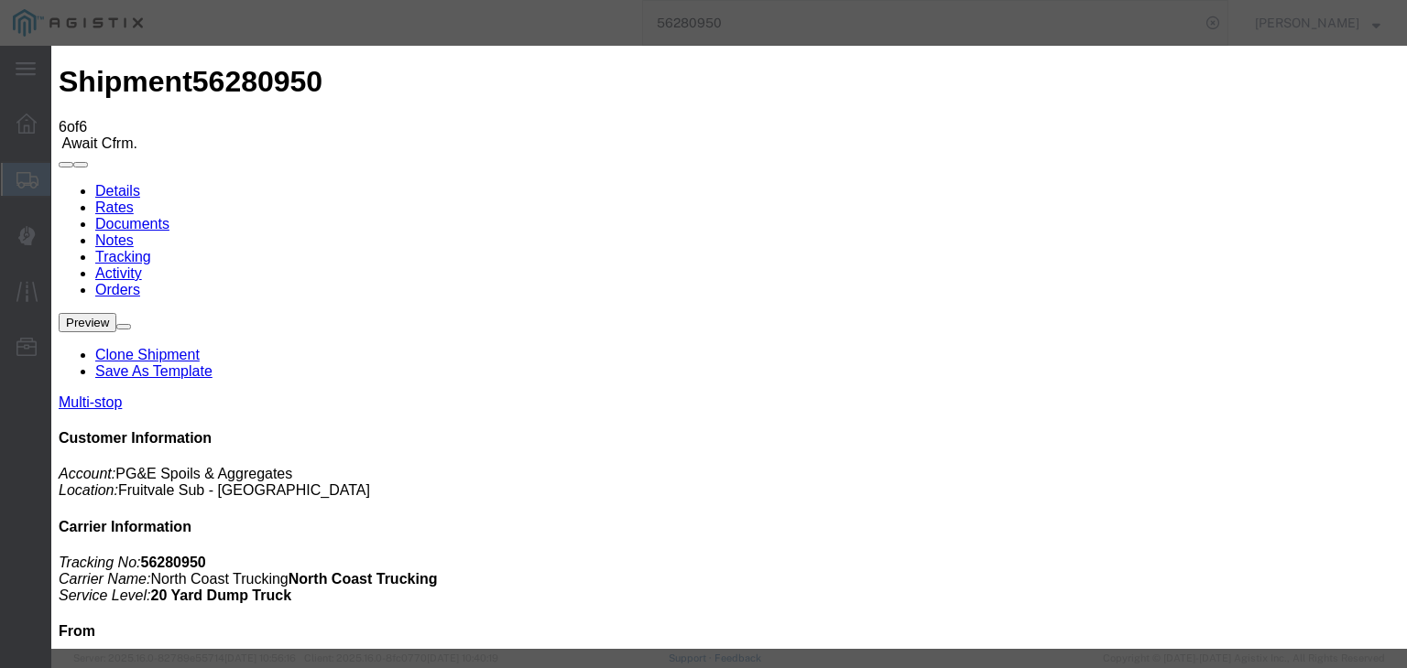
type input "[GEOGRAPHIC_DATA]"
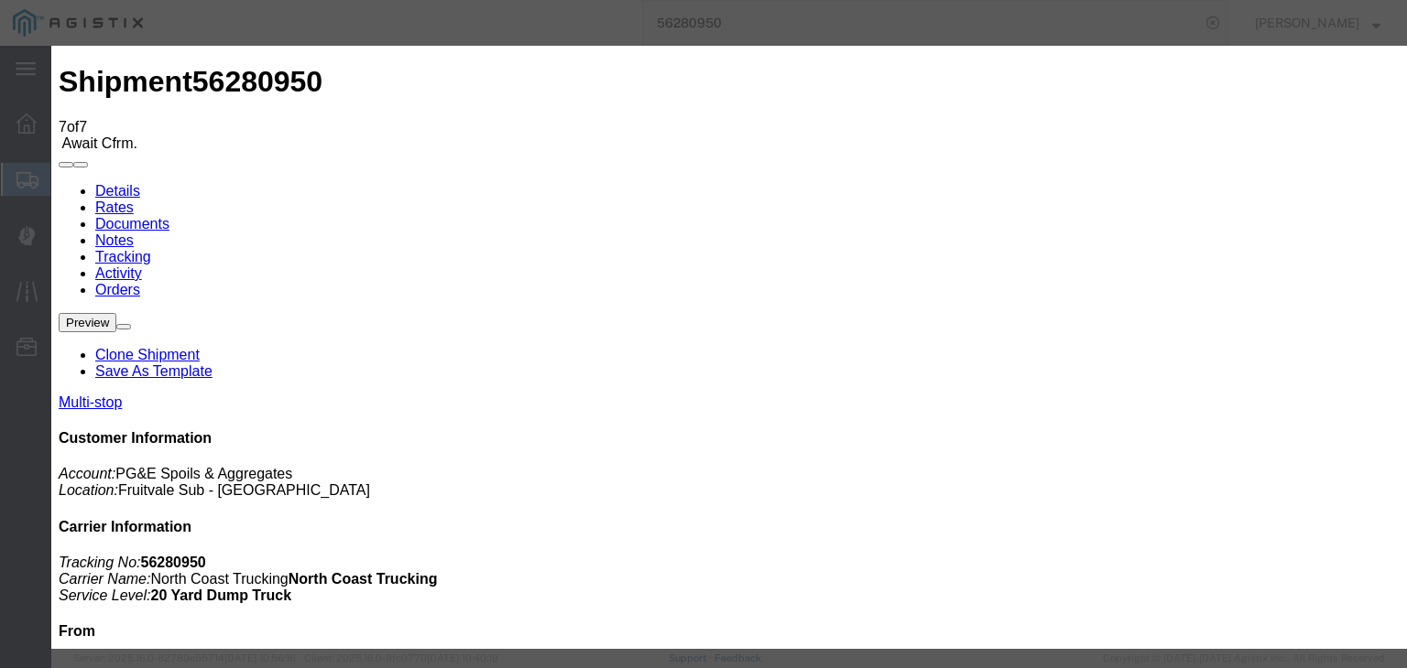
type input "[DATE]"
type input "7:00 AM"
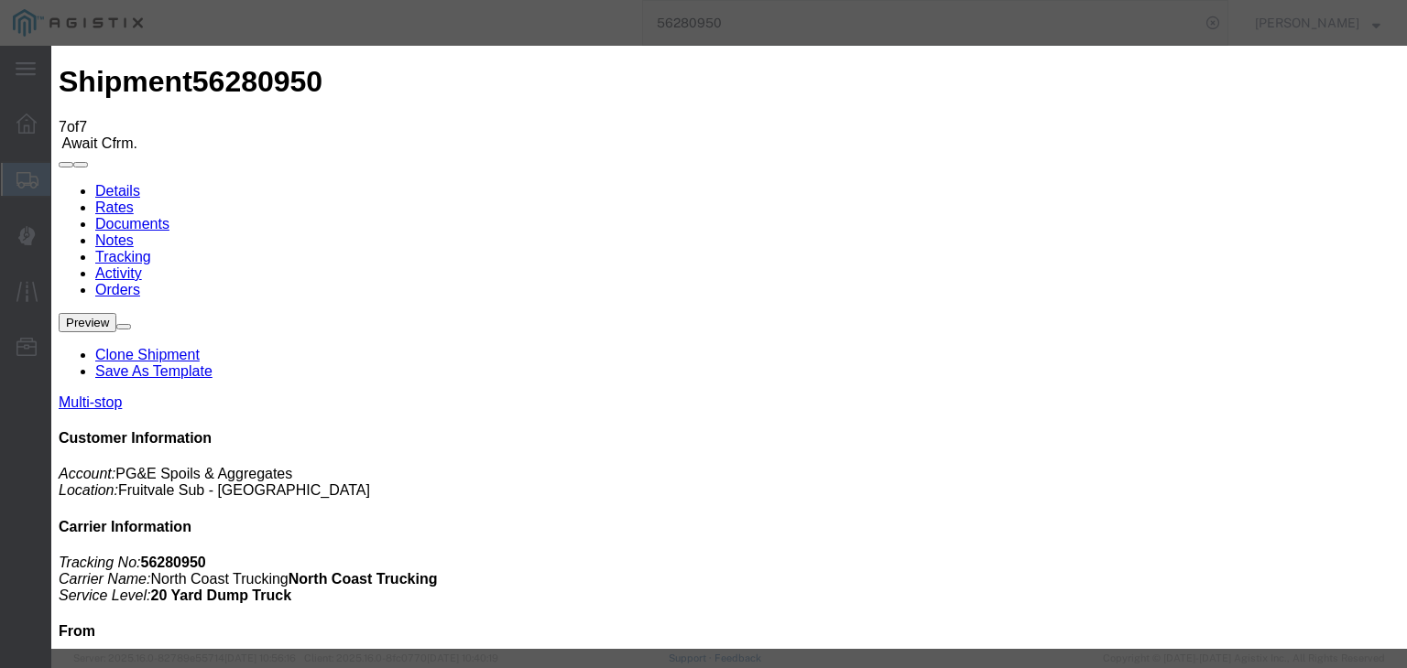
type input "[DATE]"
type input "2:33 PM"
select select "ARVDLVLOC"
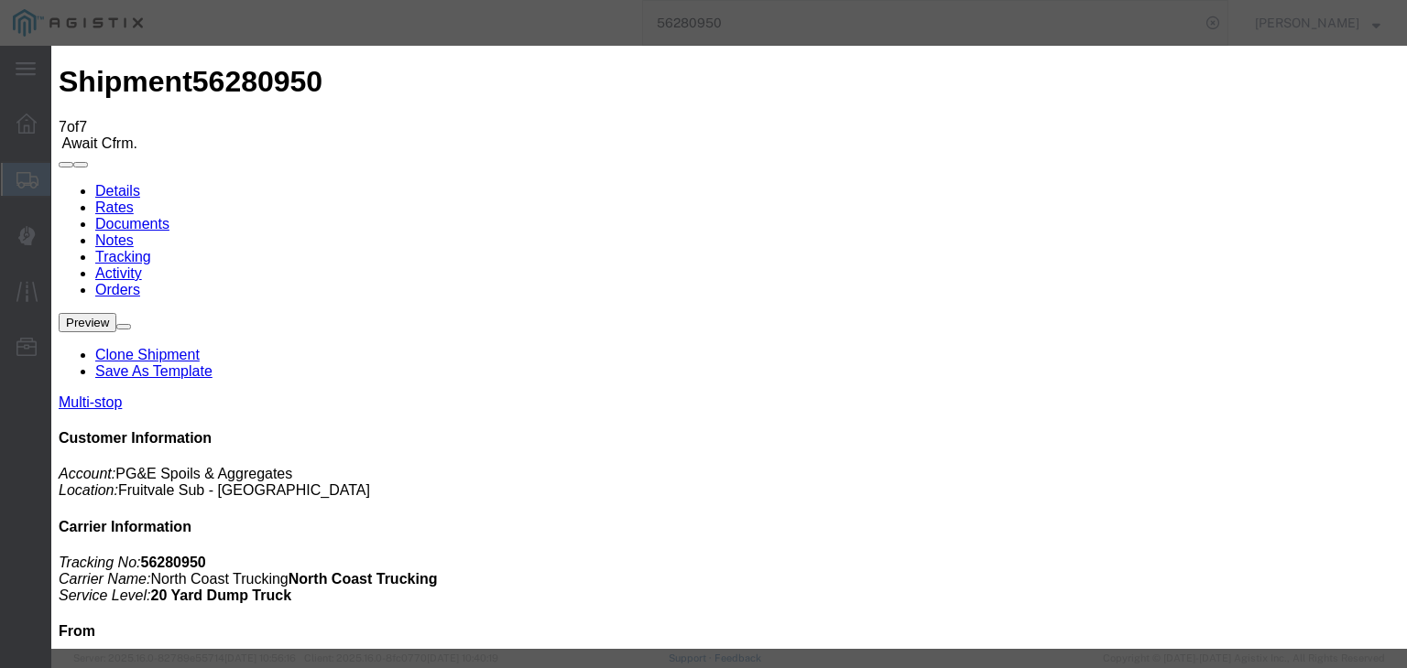
select select "{"pickupDeliveryInfoId": "121842176","pickupOrDelivery": "D","stopNum": "2","lo…"
select select "CA"
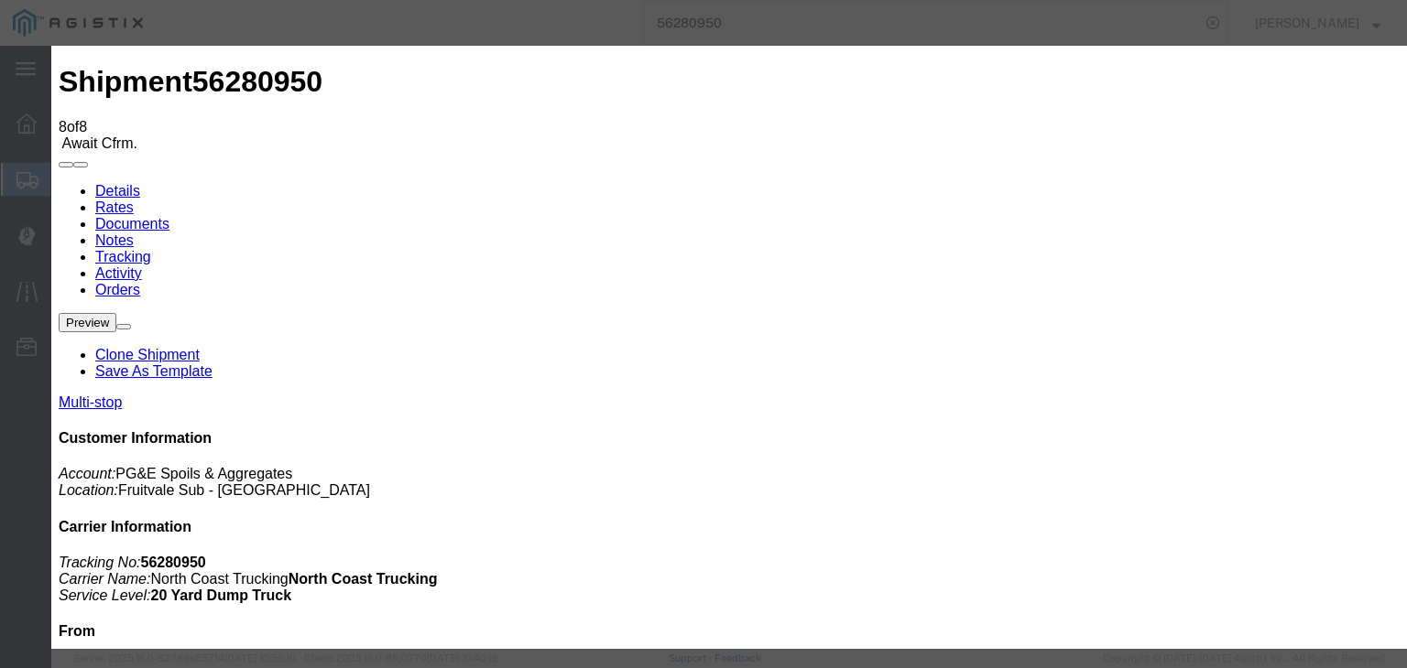
drag, startPoint x: 929, startPoint y: 224, endPoint x: 934, endPoint y: 240, distance: 16.5
drag, startPoint x: 1146, startPoint y: 552, endPoint x: 1103, endPoint y: 542, distance: 44.2
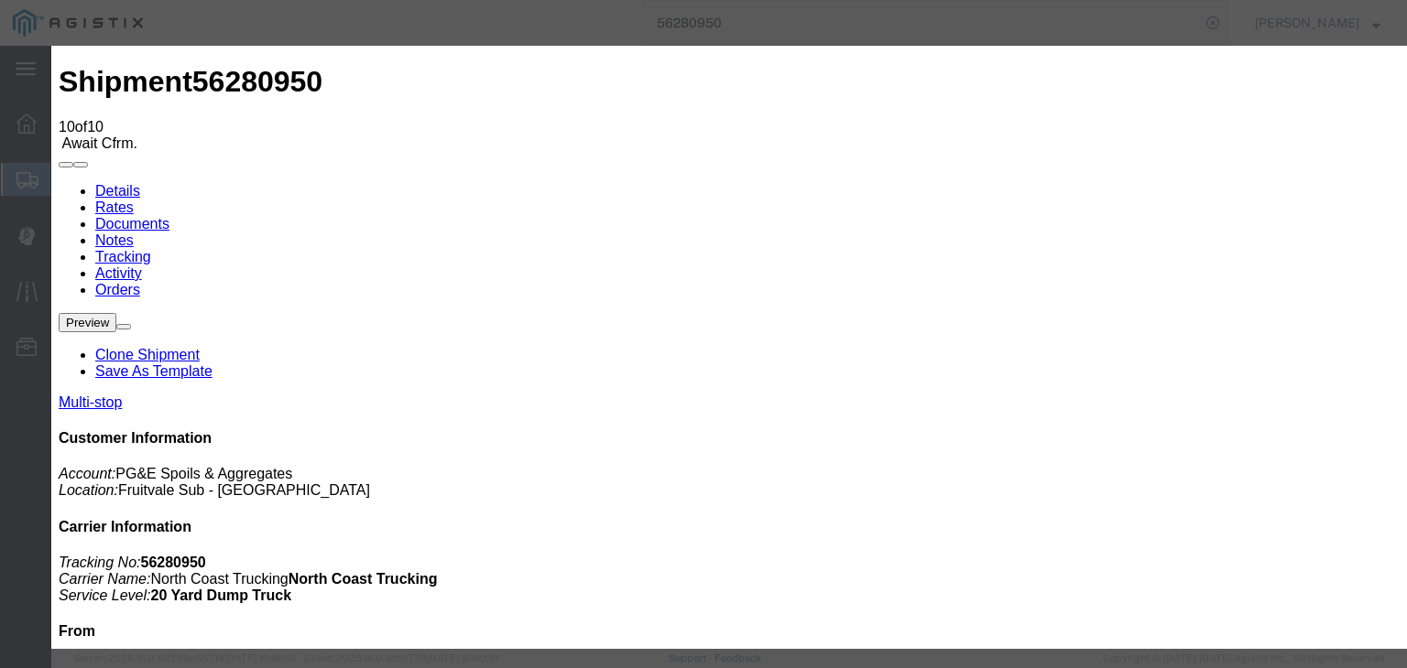
drag, startPoint x: 378, startPoint y: 265, endPoint x: 393, endPoint y: 303, distance: 41.2
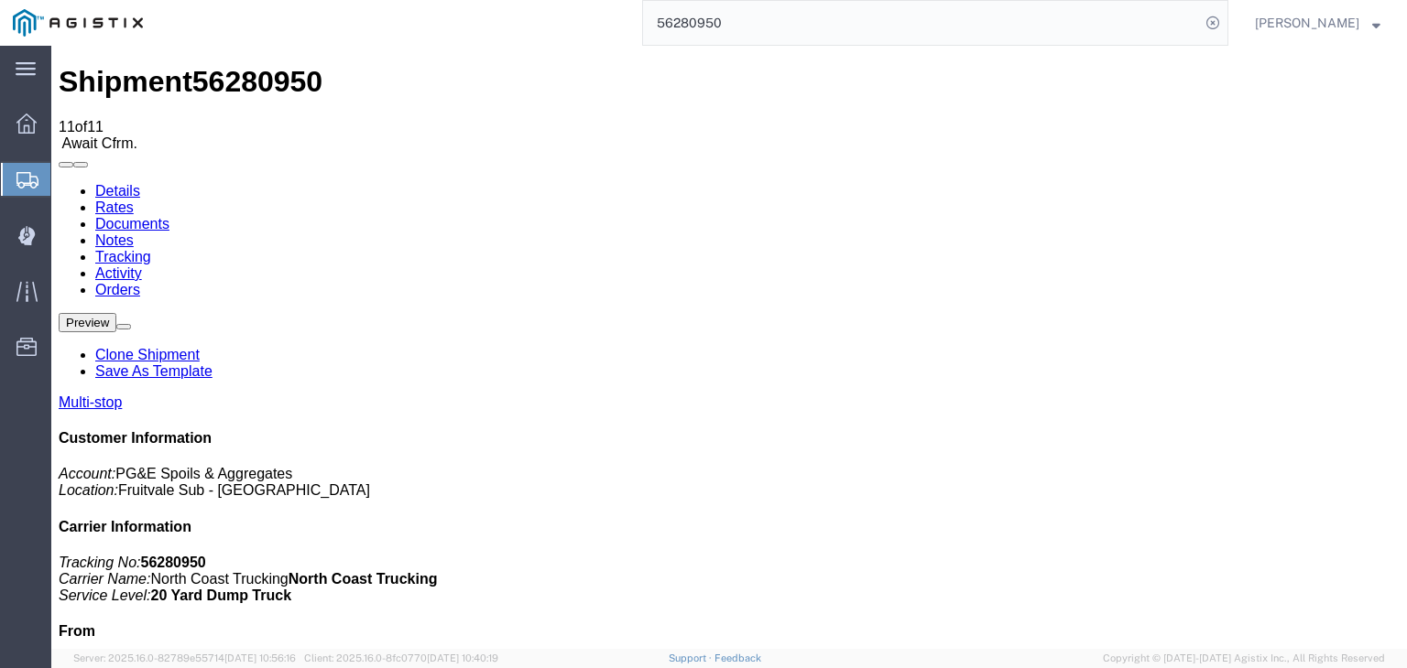
click at [169, 216] on link "Documents" at bounding box center [132, 224] width 74 height 16
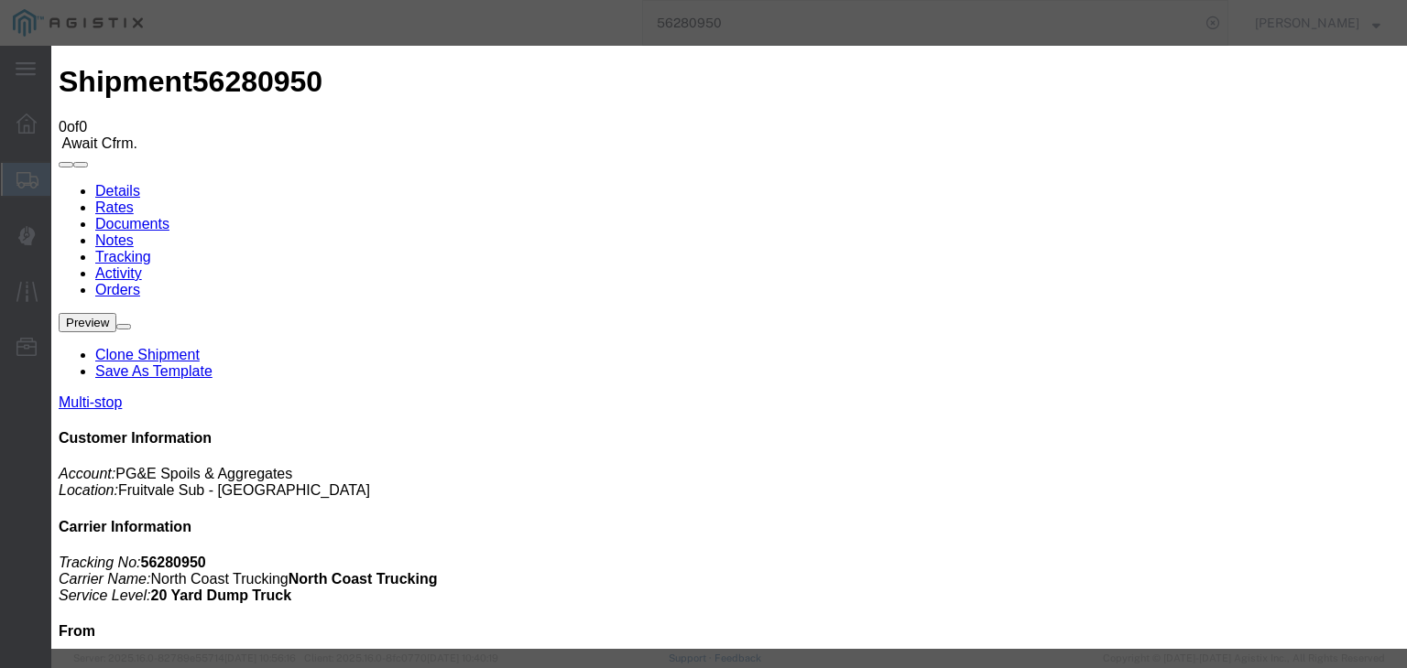
drag, startPoint x: 645, startPoint y: 195, endPoint x: 604, endPoint y: 151, distance: 59.6
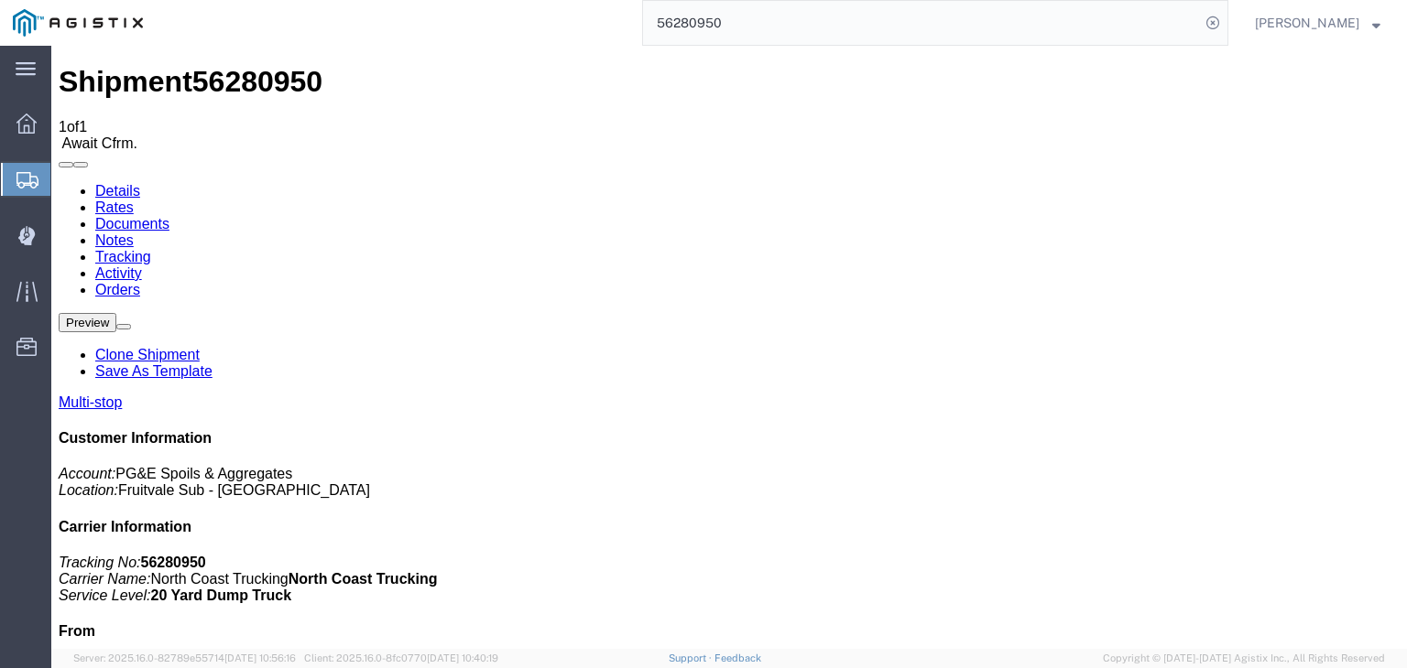
click at [151, 249] on link "Tracking" at bounding box center [123, 257] width 56 height 16
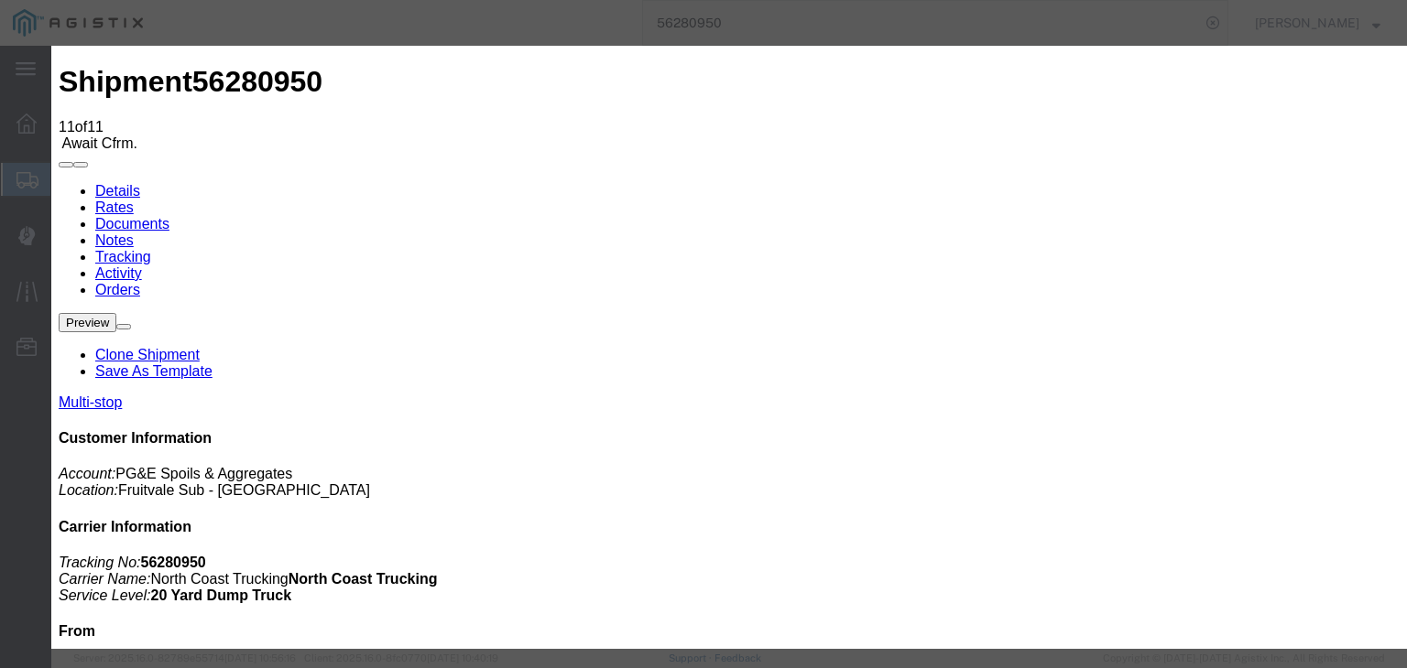
drag, startPoint x: 516, startPoint y: 265, endPoint x: 503, endPoint y: 256, distance: 15.2
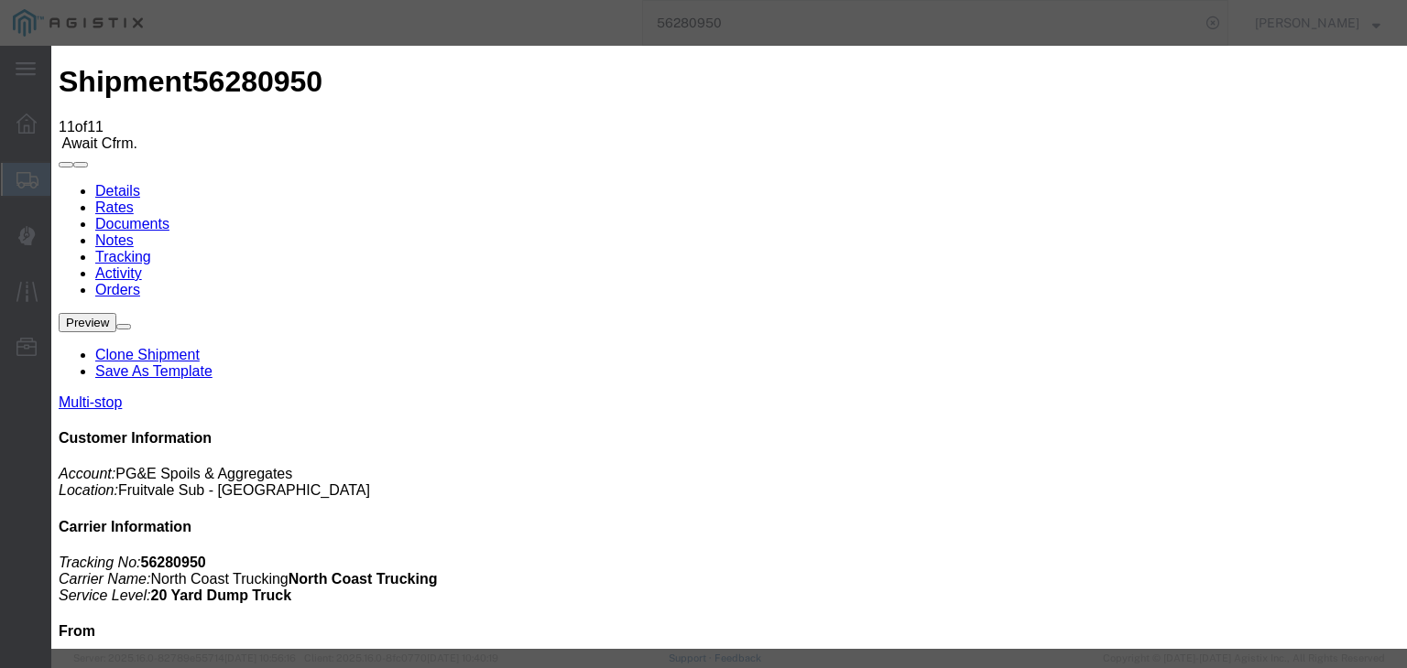
paste textarea "Point of origin: time ends at original starting point empty."
drag, startPoint x: 1119, startPoint y: 555, endPoint x: 1110, endPoint y: 547, distance: 12.3
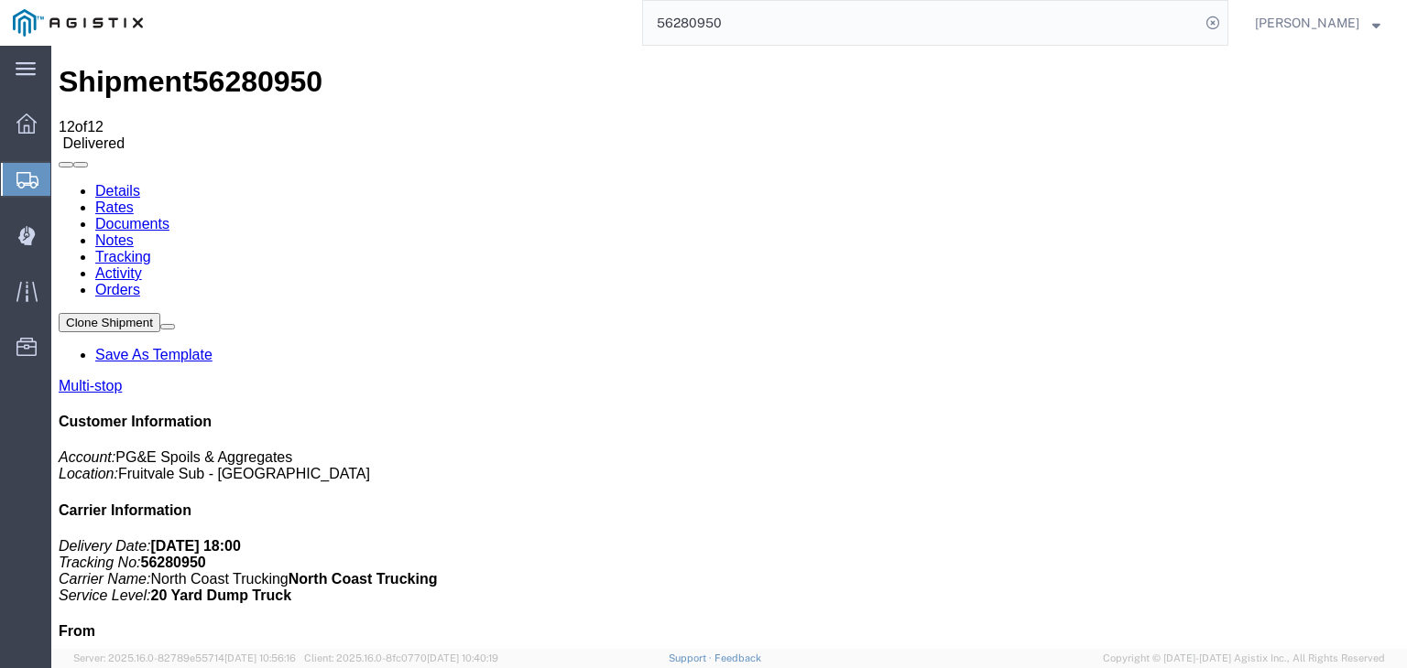
click at [169, 216] on link "Documents" at bounding box center [132, 224] width 74 height 16
click at [134, 233] on link "Notes" at bounding box center [114, 241] width 38 height 16
click at [775, 37] on input "56280950" at bounding box center [921, 23] width 557 height 44
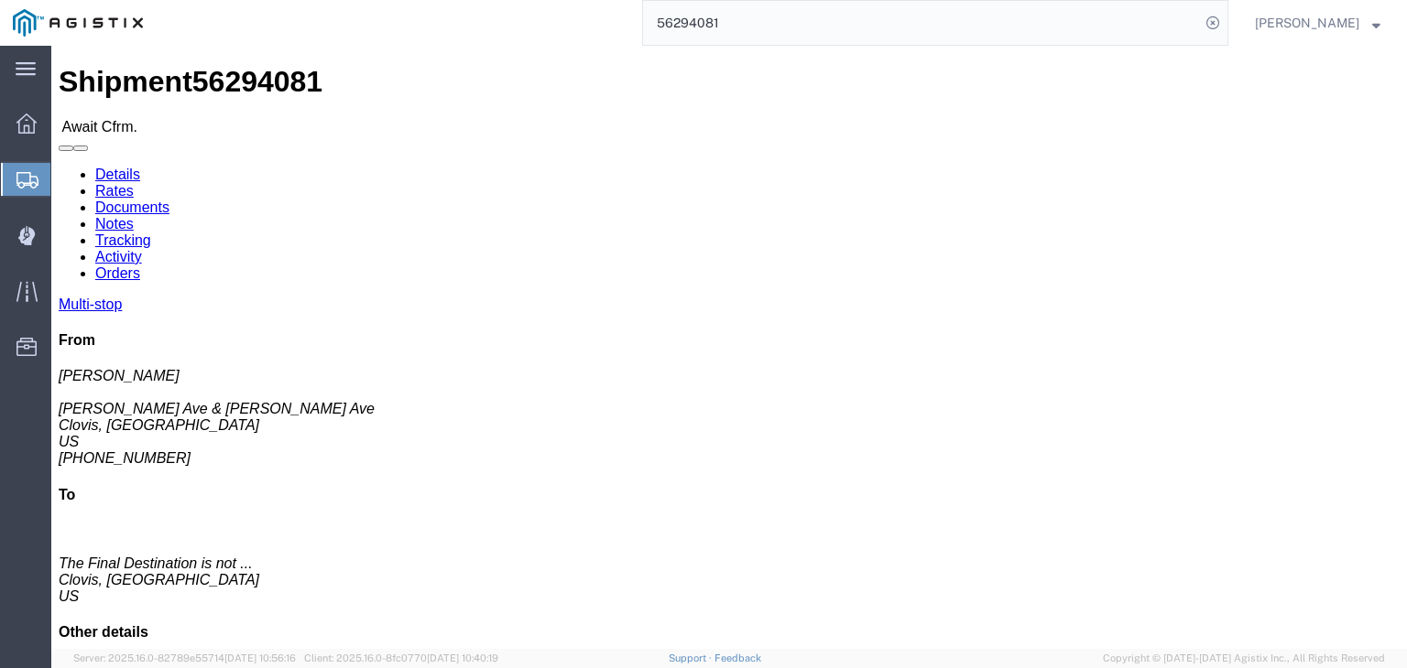
click link "Documents"
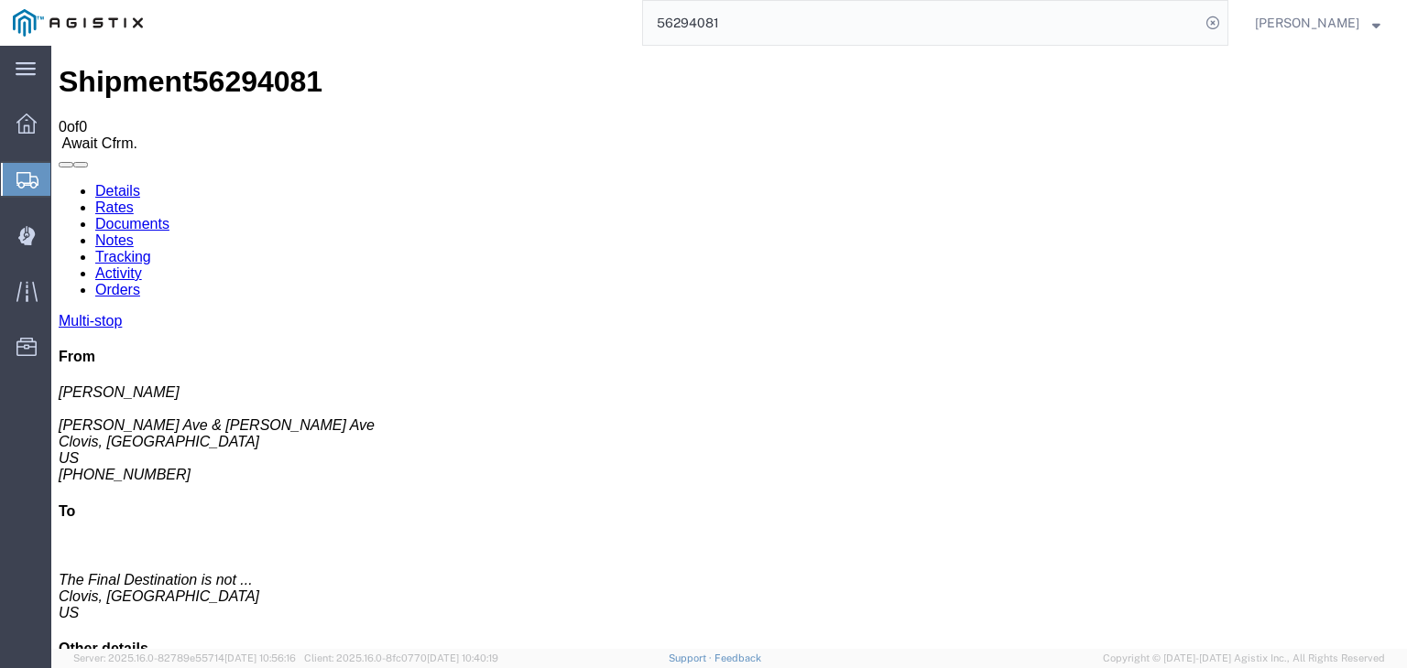
click at [151, 249] on link "Tracking" at bounding box center [123, 257] width 56 height 16
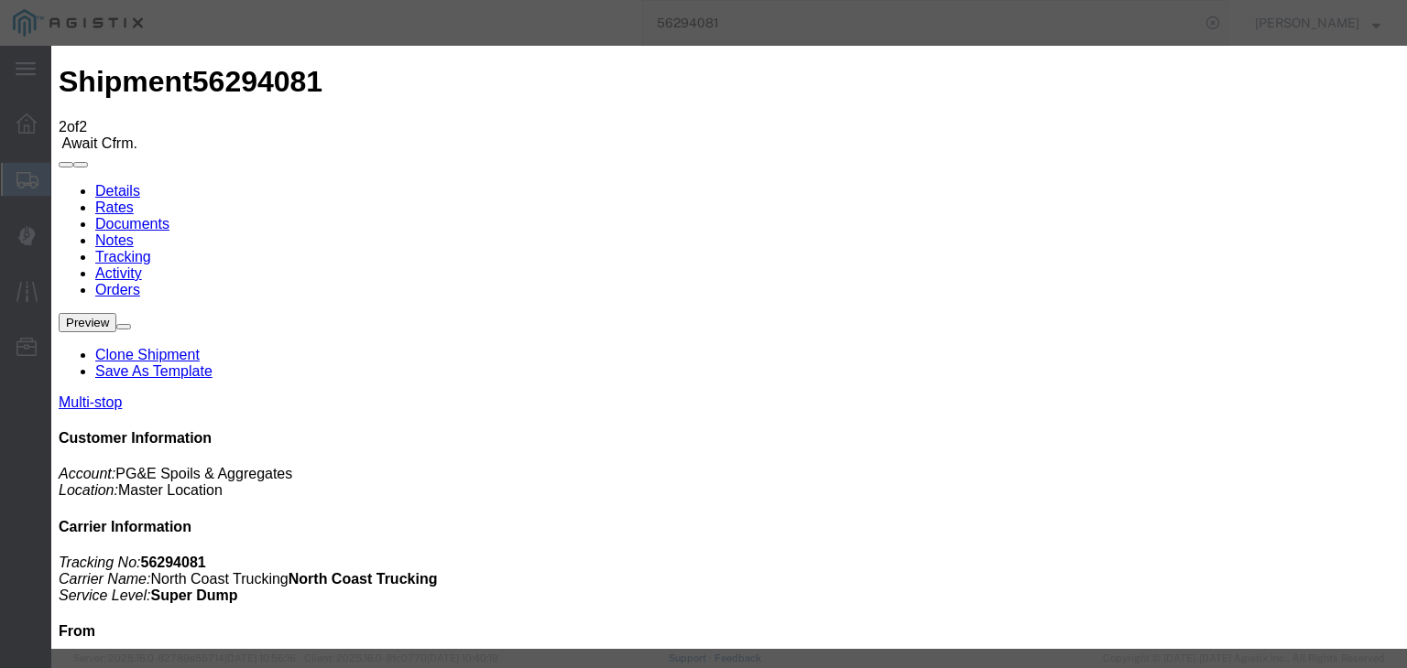
drag, startPoint x: 974, startPoint y: 224, endPoint x: 982, endPoint y: 239, distance: 16.4
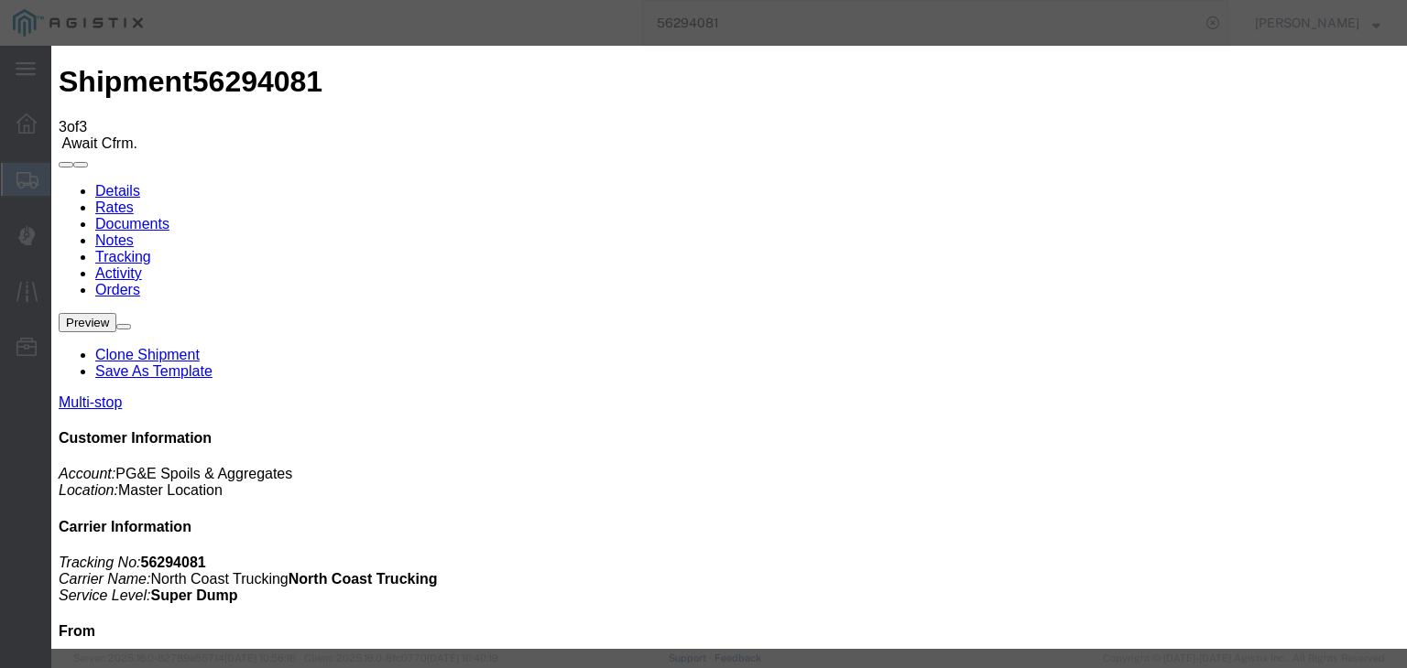
drag, startPoint x: 379, startPoint y: 261, endPoint x: 460, endPoint y: 291, distance: 86.1
drag, startPoint x: 519, startPoint y: 401, endPoint x: 562, endPoint y: 353, distance: 64.9
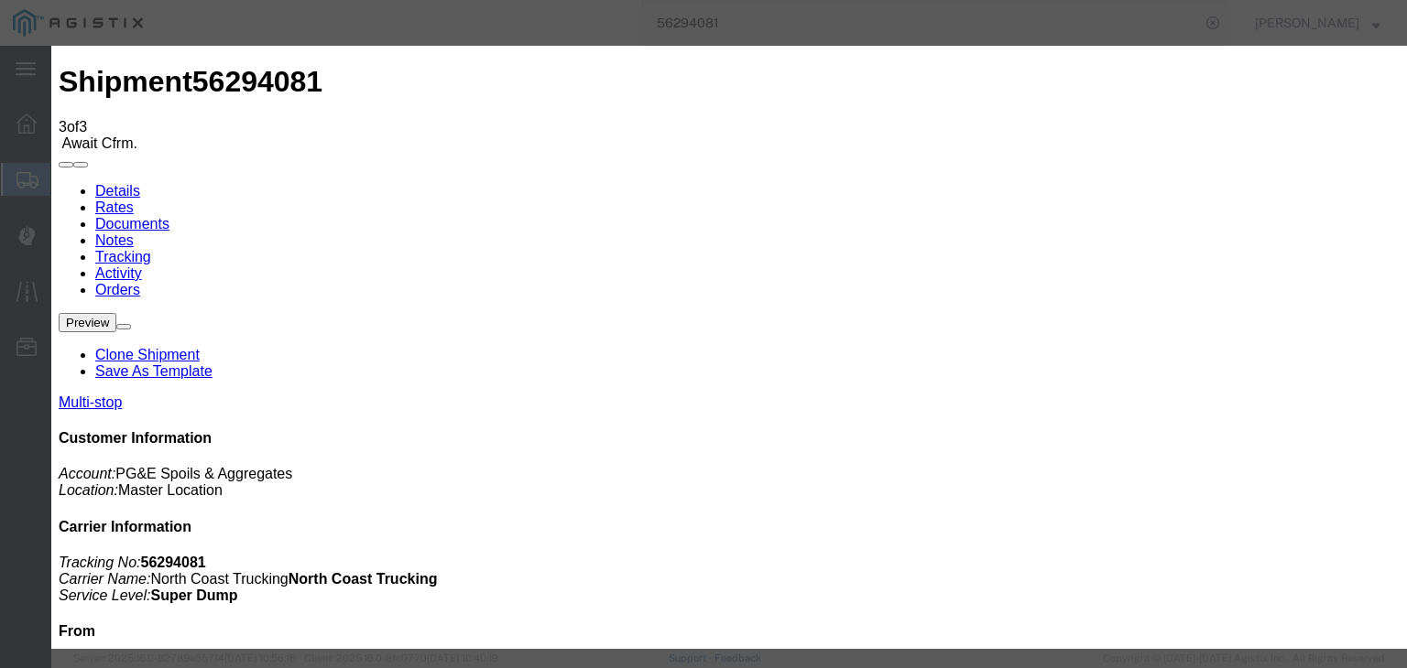
drag, startPoint x: 598, startPoint y: 230, endPoint x: 616, endPoint y: 243, distance: 22.4
drag, startPoint x: 509, startPoint y: 254, endPoint x: 504, endPoint y: 275, distance: 21.8
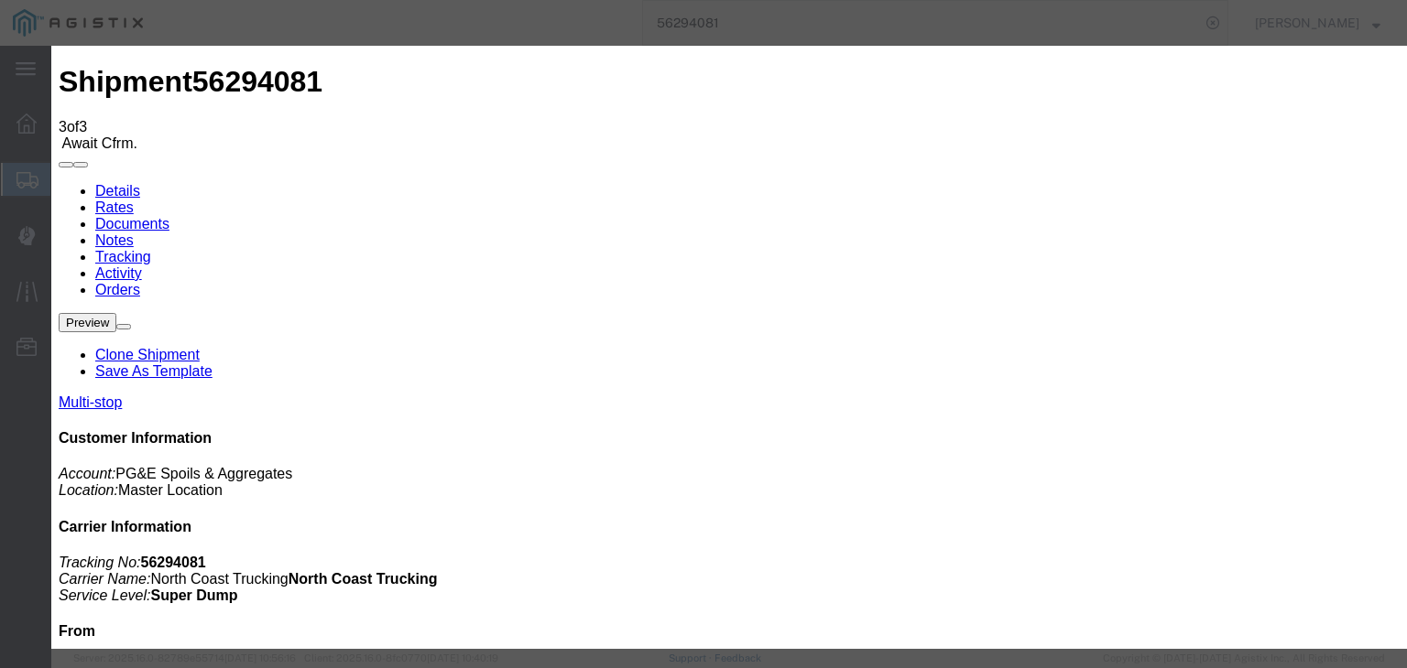
drag, startPoint x: 957, startPoint y: 223, endPoint x: 961, endPoint y: 241, distance: 17.8
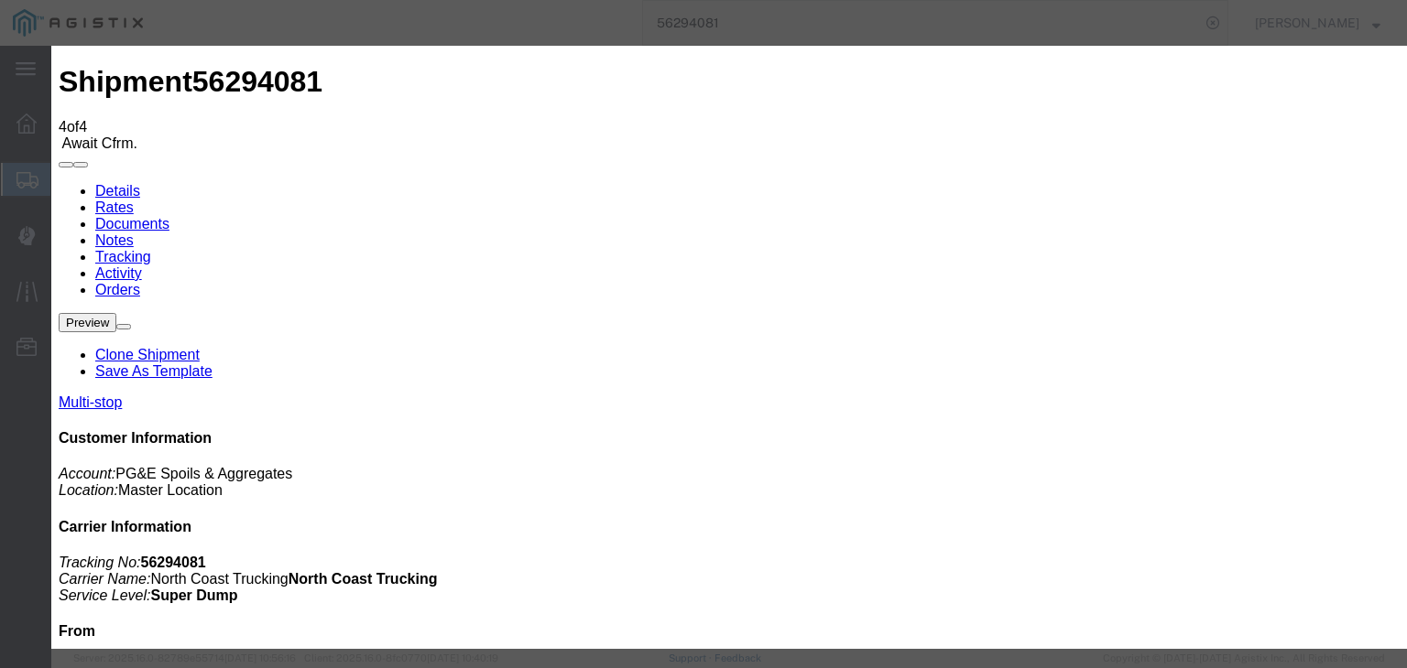
drag, startPoint x: 497, startPoint y: 410, endPoint x: 519, endPoint y: 404, distance: 22.9
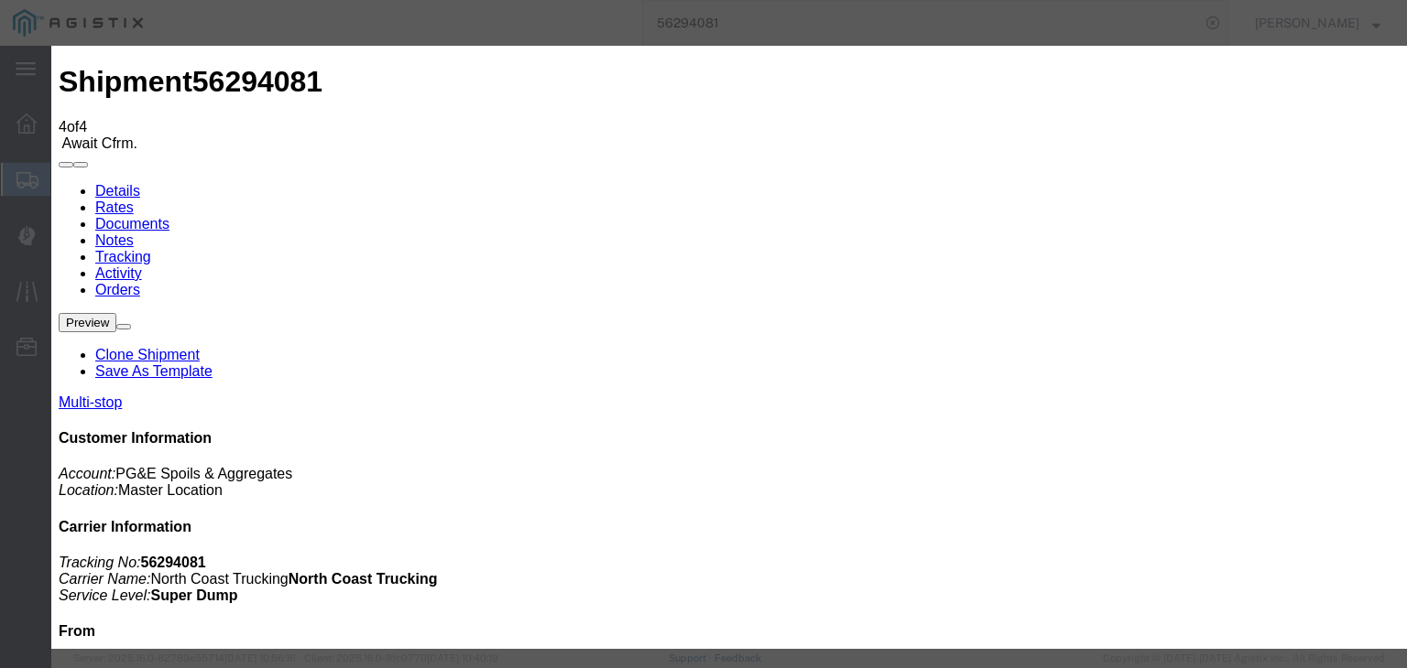
drag, startPoint x: 964, startPoint y: 221, endPoint x: 971, endPoint y: 238, distance: 18.5
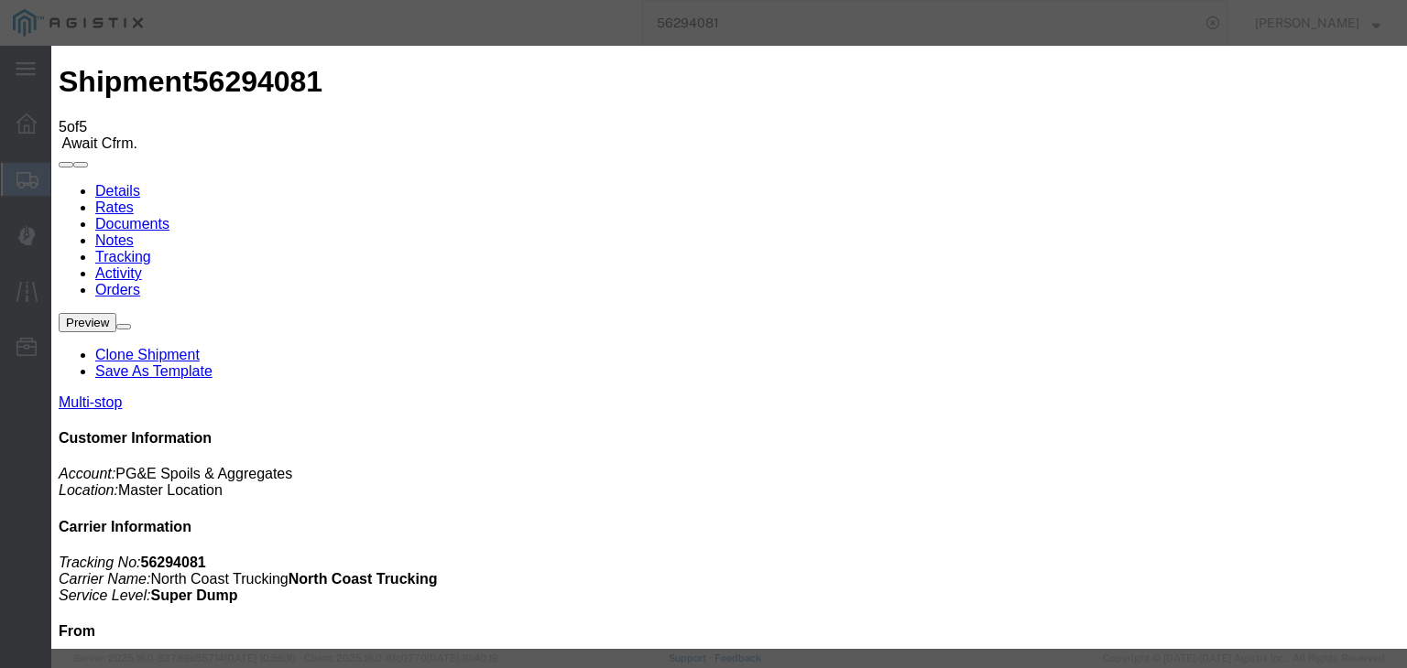
drag, startPoint x: 414, startPoint y: 200, endPoint x: 418, endPoint y: 215, distance: 16.2
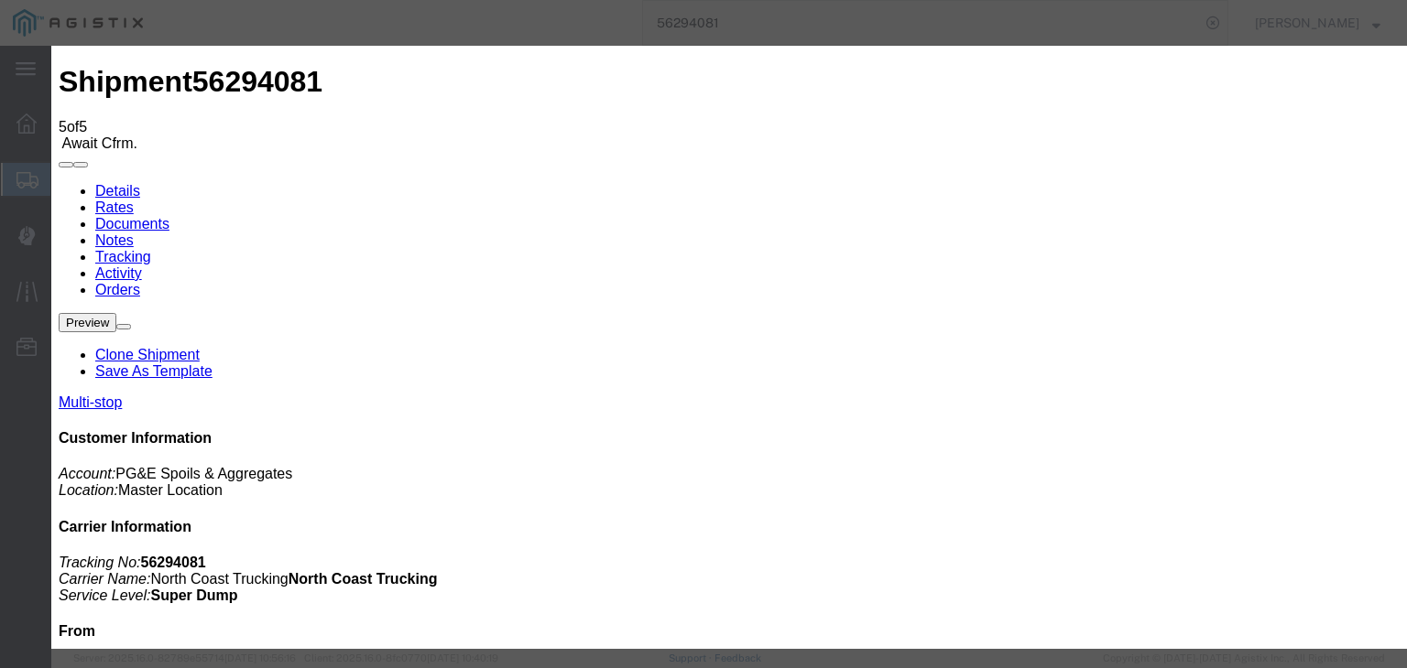
drag, startPoint x: 514, startPoint y: 400, endPoint x: 524, endPoint y: 372, distance: 30.1
drag, startPoint x: 505, startPoint y: 260, endPoint x: 504, endPoint y: 276, distance: 15.6
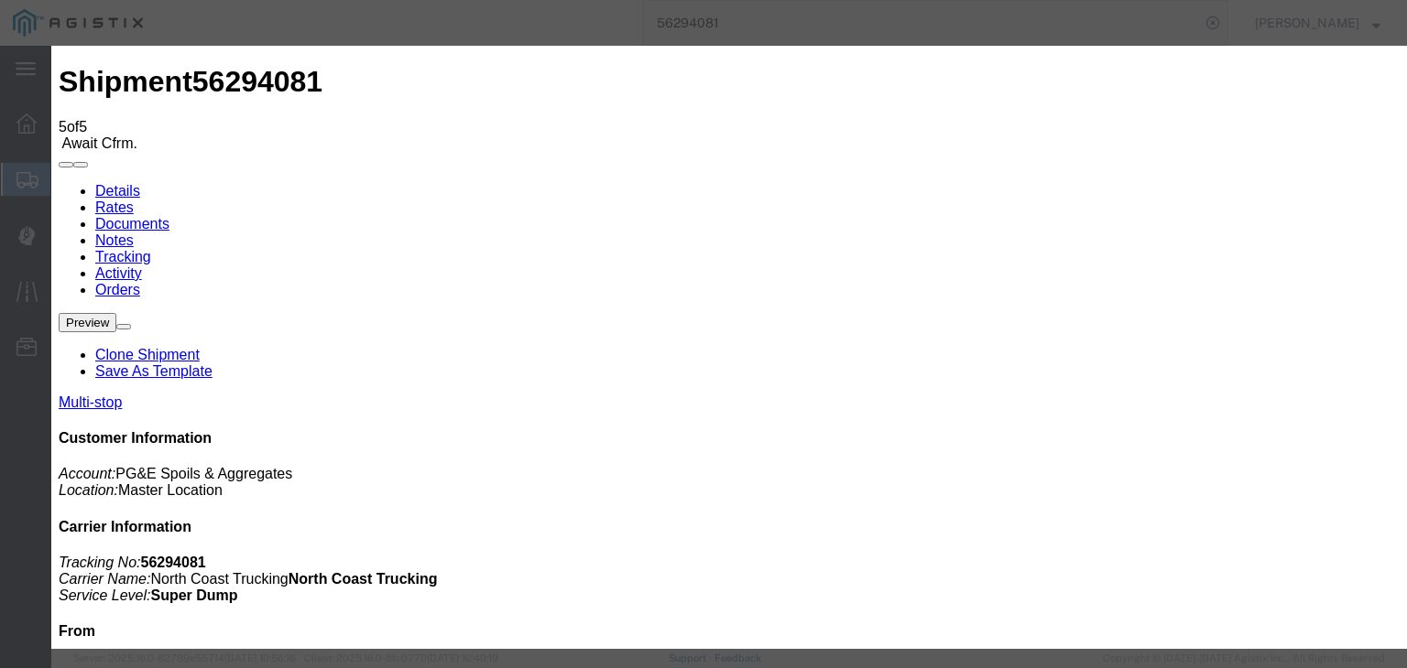
drag, startPoint x: 950, startPoint y: 230, endPoint x: 957, endPoint y: 239, distance: 11.7
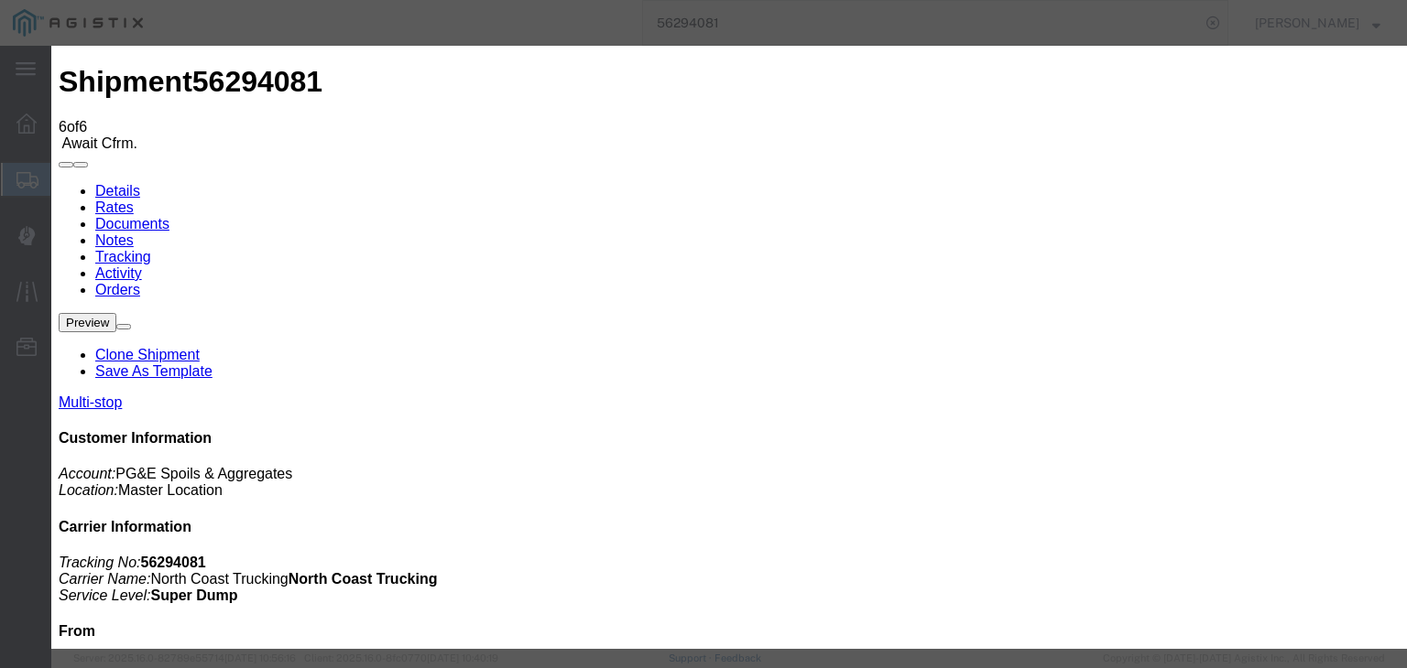
drag, startPoint x: 517, startPoint y: 400, endPoint x: 559, endPoint y: 349, distance: 65.8
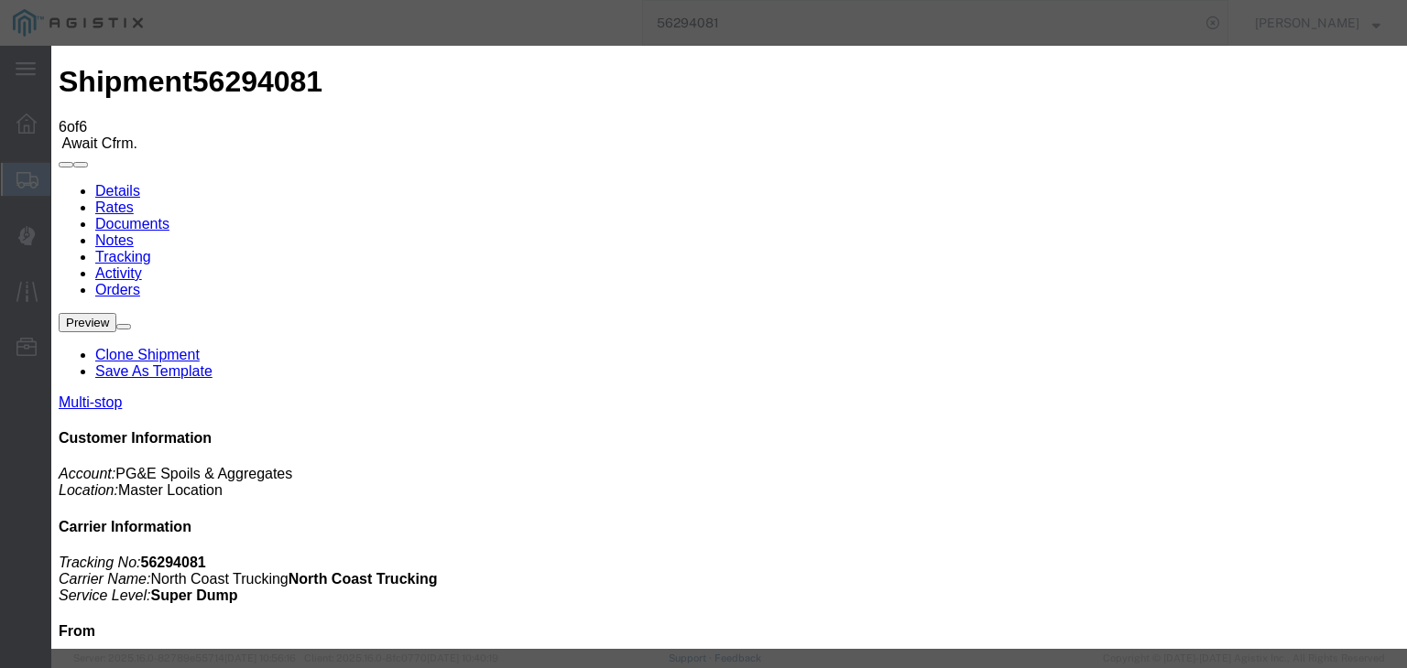
drag, startPoint x: 542, startPoint y: 97, endPoint x: 589, endPoint y: 85, distance: 48.2
drag, startPoint x: 656, startPoint y: 209, endPoint x: 646, endPoint y: 217, distance: 12.3
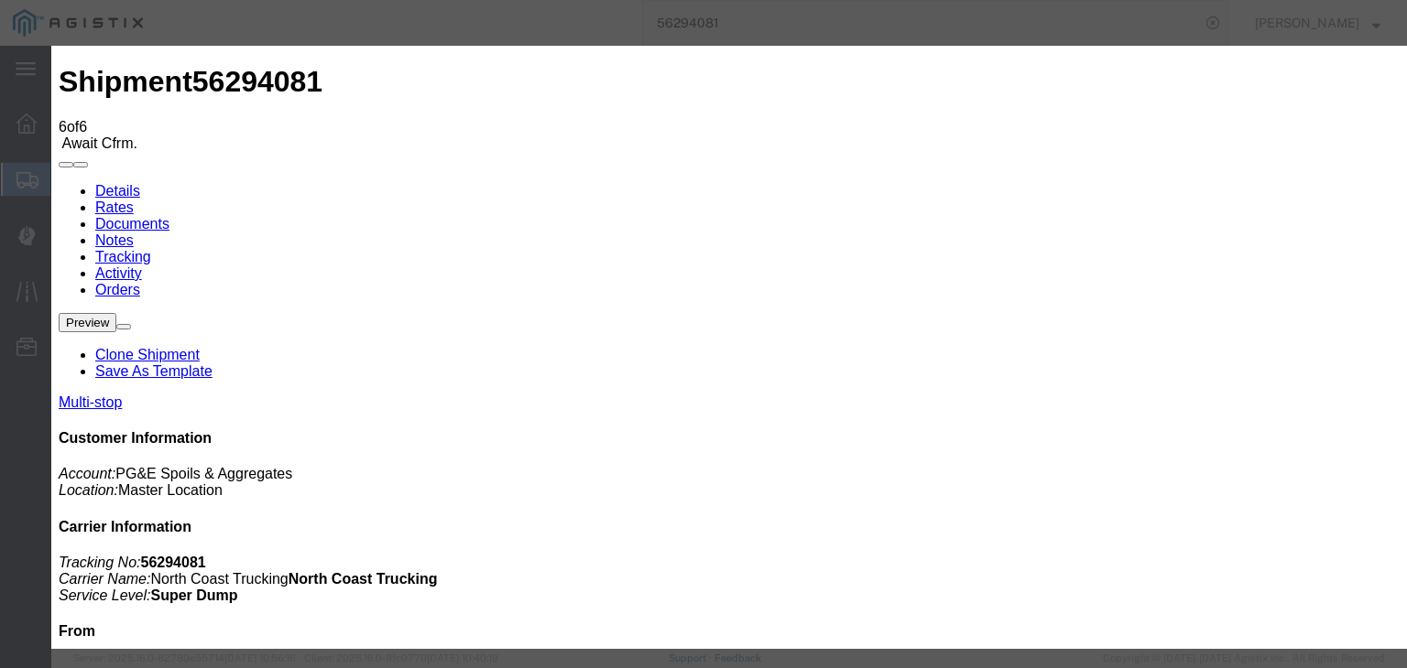
drag, startPoint x: 632, startPoint y: 105, endPoint x: 620, endPoint y: 62, distance: 44.7
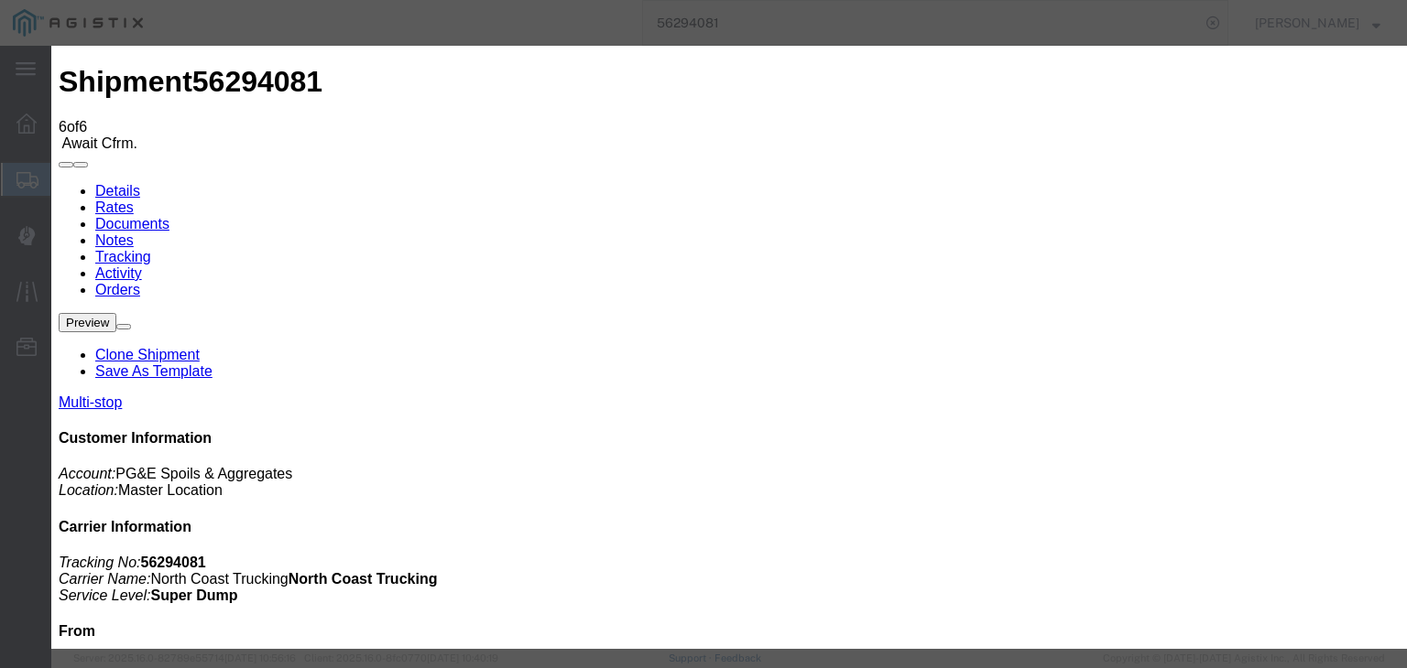
drag, startPoint x: 1033, startPoint y: 185, endPoint x: 1029, endPoint y: 196, distance: 11.6
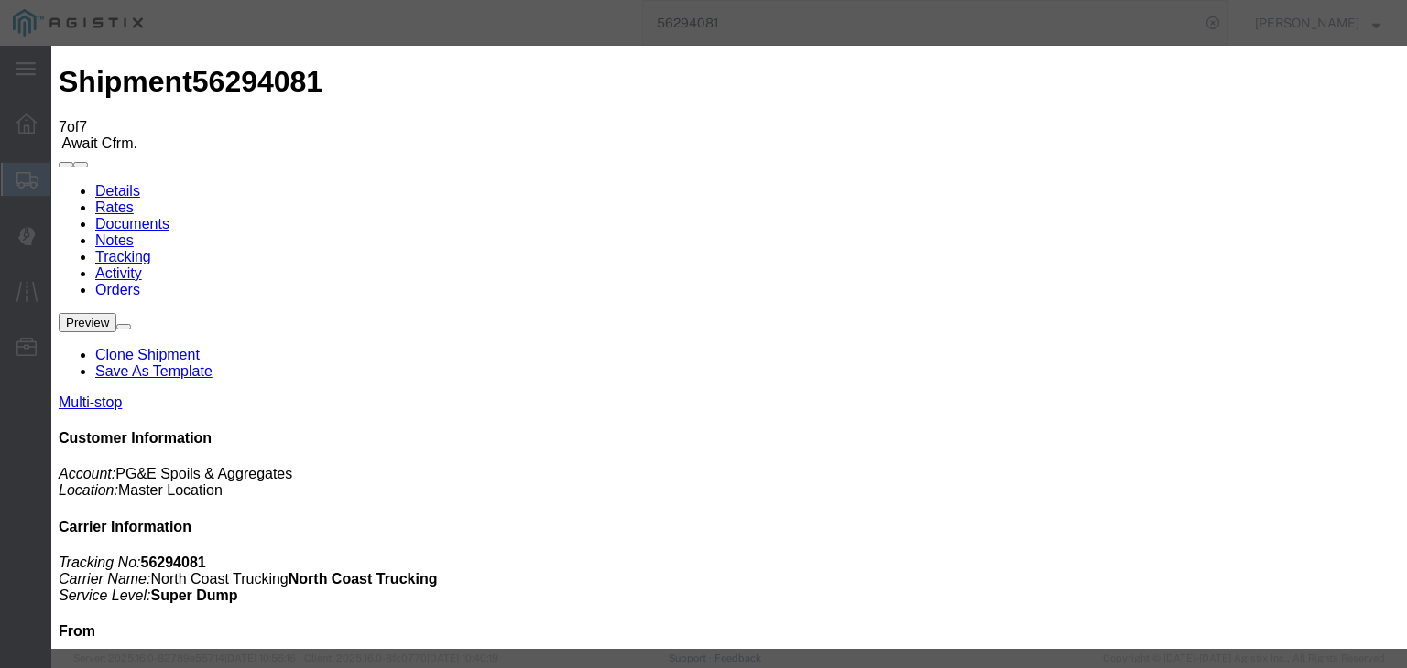
drag, startPoint x: 552, startPoint y: 263, endPoint x: 552, endPoint y: 275, distance: 11.9
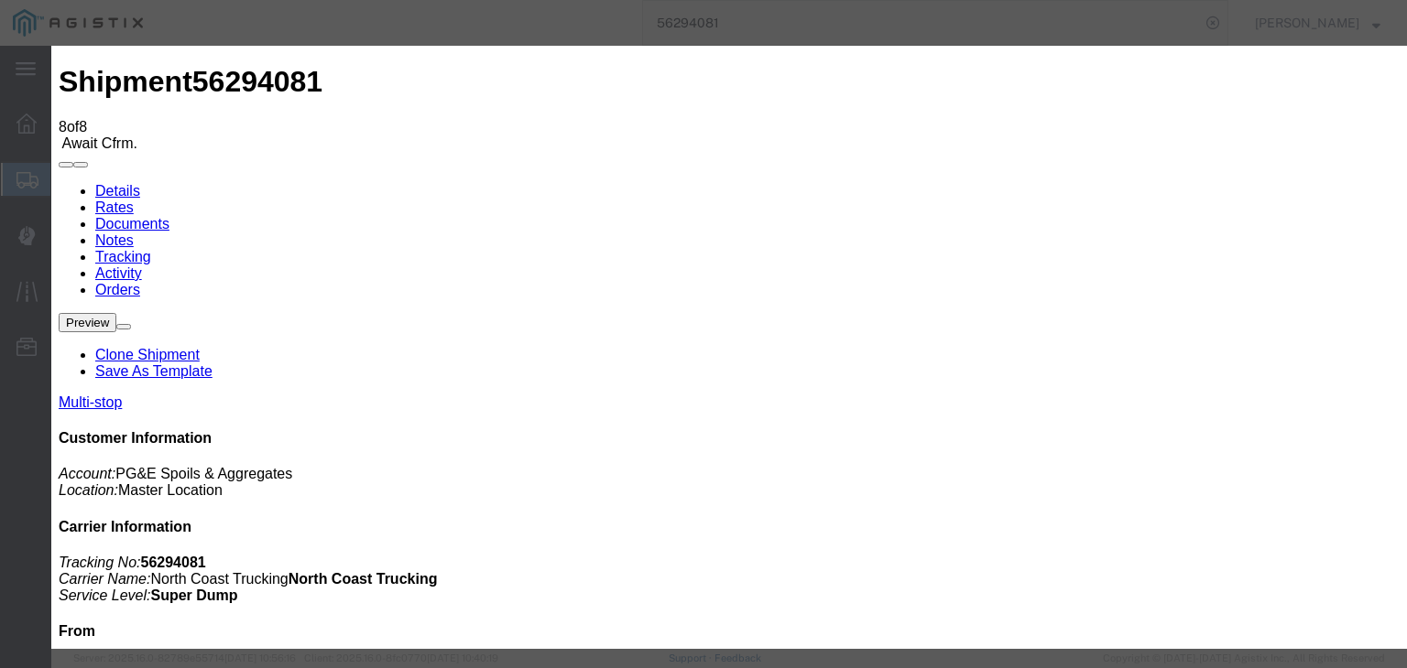
drag, startPoint x: 532, startPoint y: 255, endPoint x: 520, endPoint y: 274, distance: 22.6
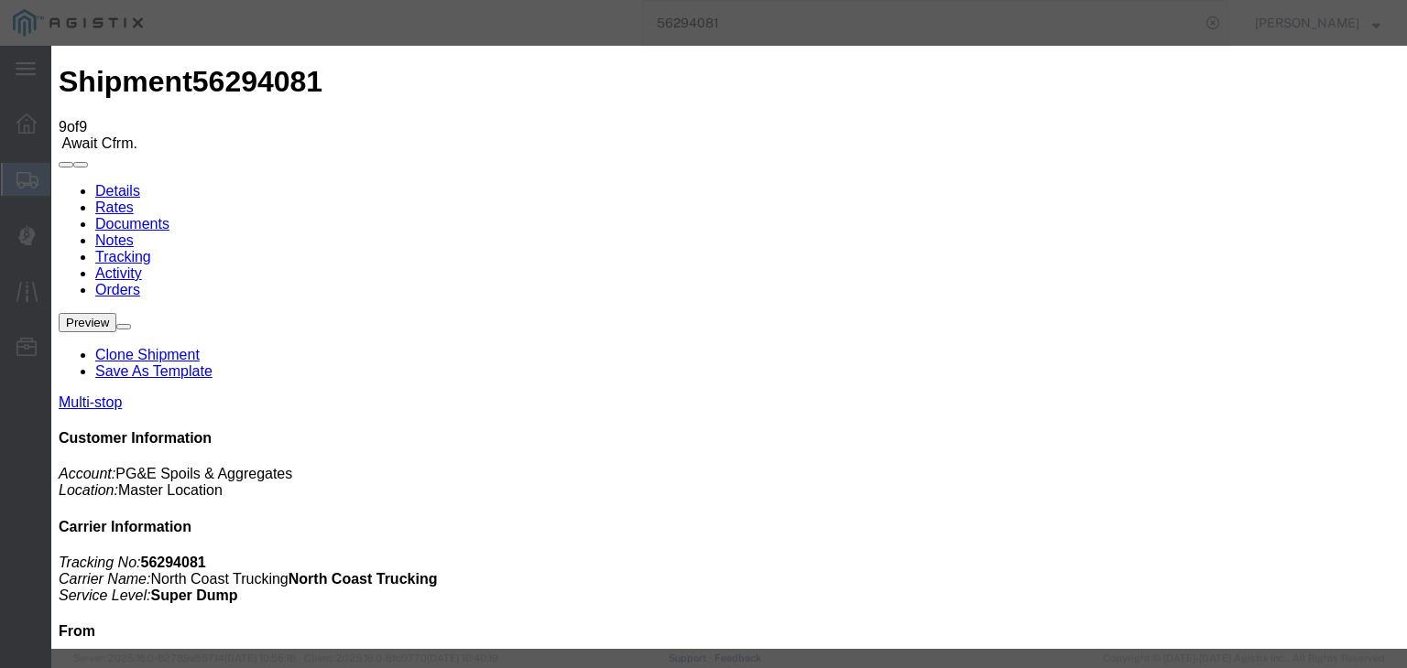
drag, startPoint x: 429, startPoint y: 223, endPoint x: 414, endPoint y: 239, distance: 22.0
drag, startPoint x: 516, startPoint y: 397, endPoint x: 531, endPoint y: 375, distance: 26.4
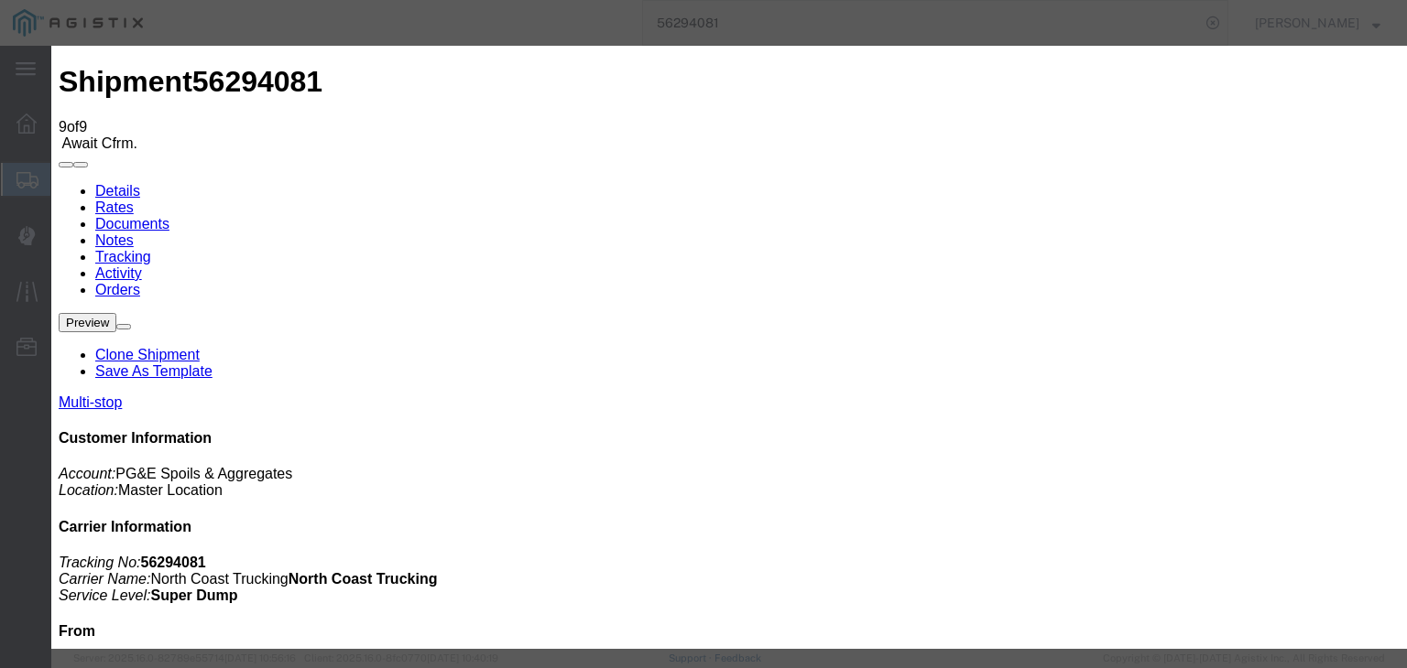
drag, startPoint x: 543, startPoint y: 258, endPoint x: 537, endPoint y: 274, distance: 16.8
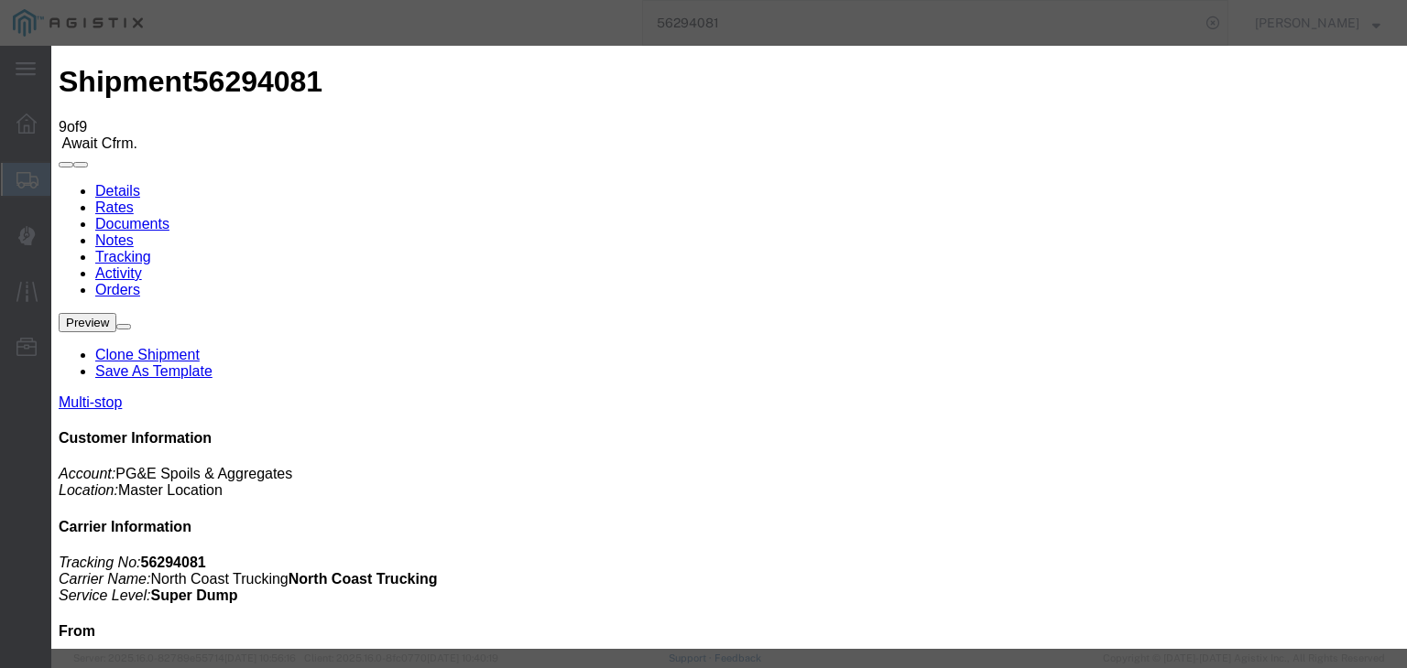
drag, startPoint x: 970, startPoint y: 223, endPoint x: 972, endPoint y: 239, distance: 15.8
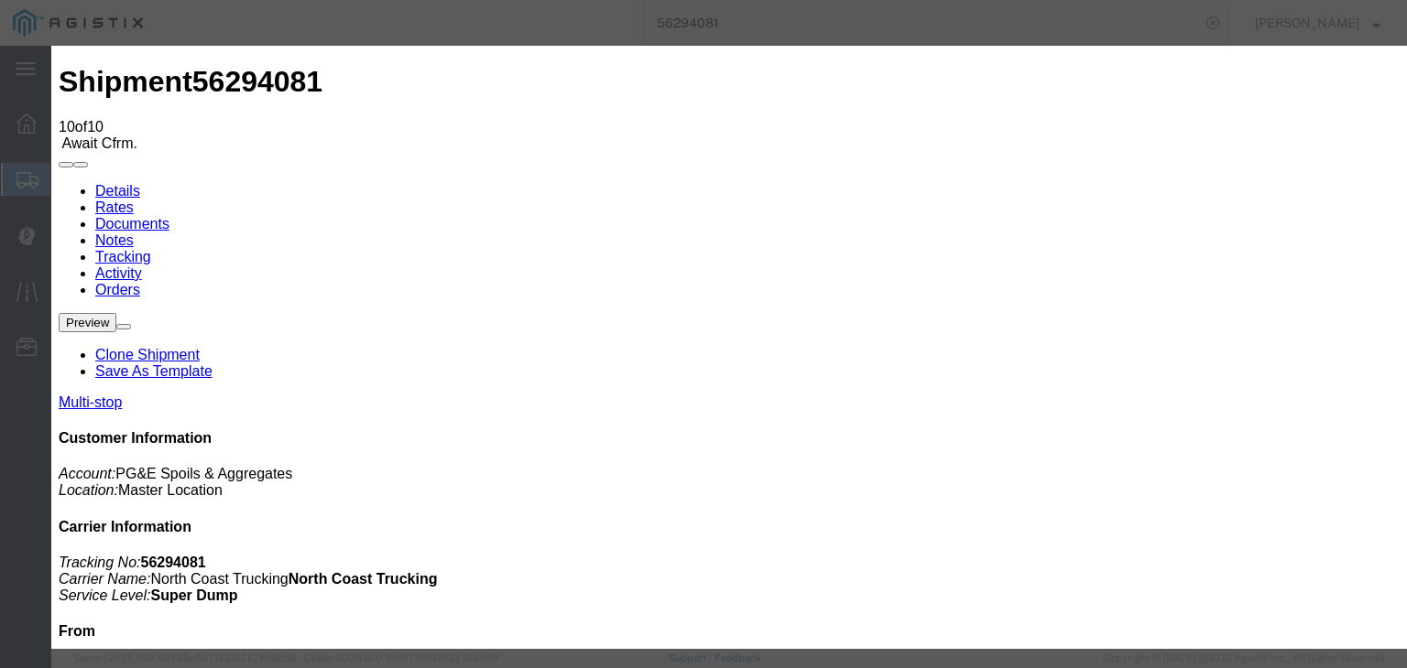
drag, startPoint x: 983, startPoint y: 224, endPoint x: 985, endPoint y: 243, distance: 18.5
drag, startPoint x: 1127, startPoint y: 556, endPoint x: 1105, endPoint y: 480, distance: 79.1
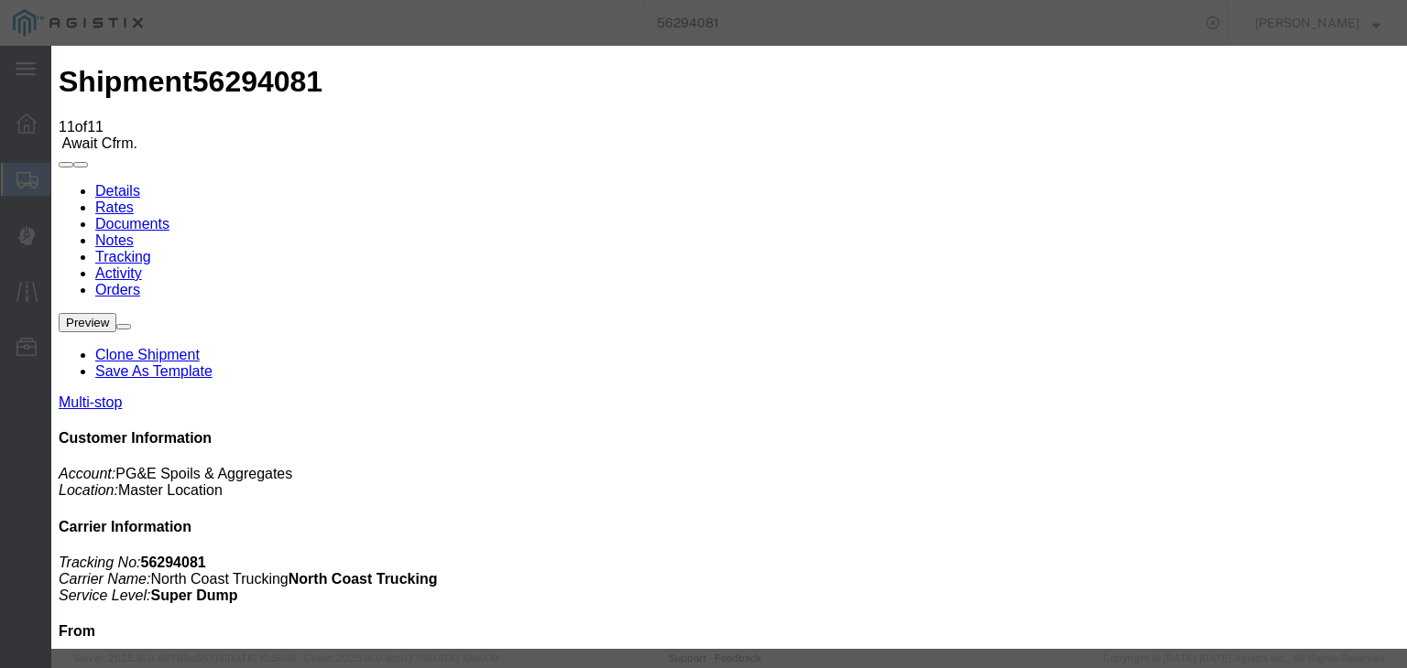
drag, startPoint x: 513, startPoint y: 400, endPoint x: 530, endPoint y: 382, distance: 25.3
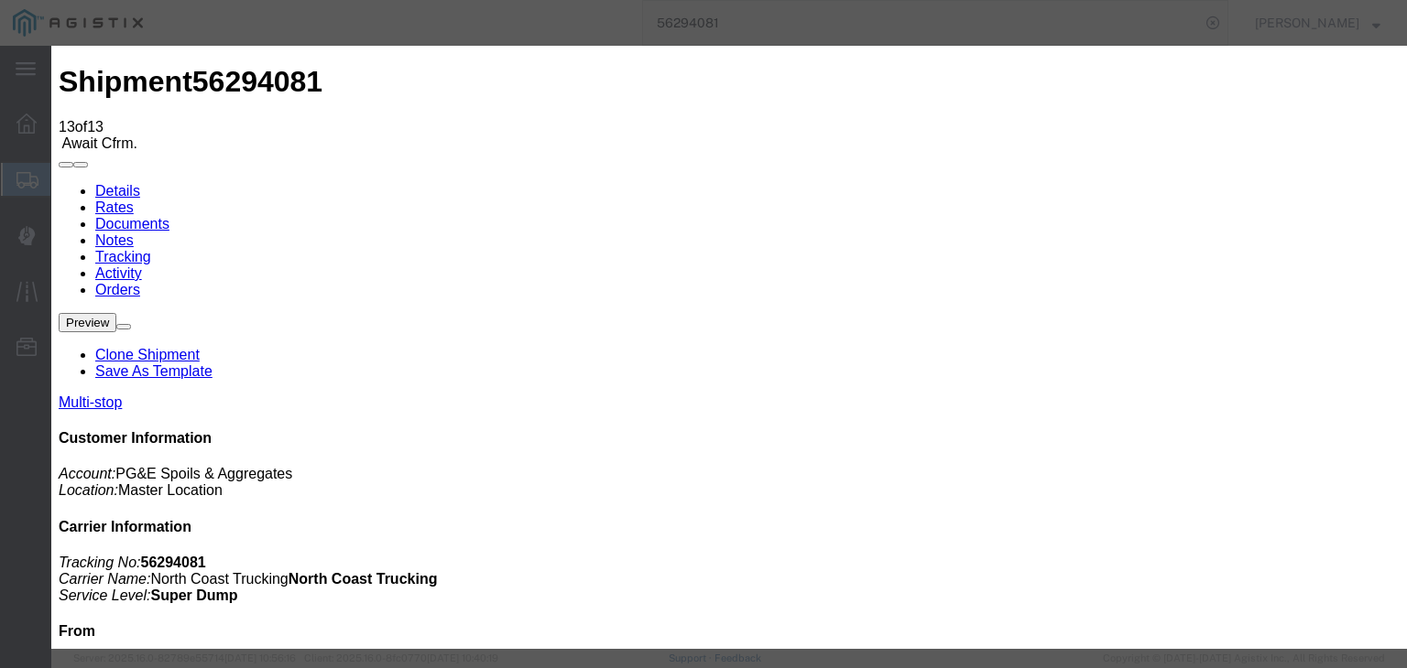
drag, startPoint x: 487, startPoint y: 398, endPoint x: 513, endPoint y: 399, distance: 25.7
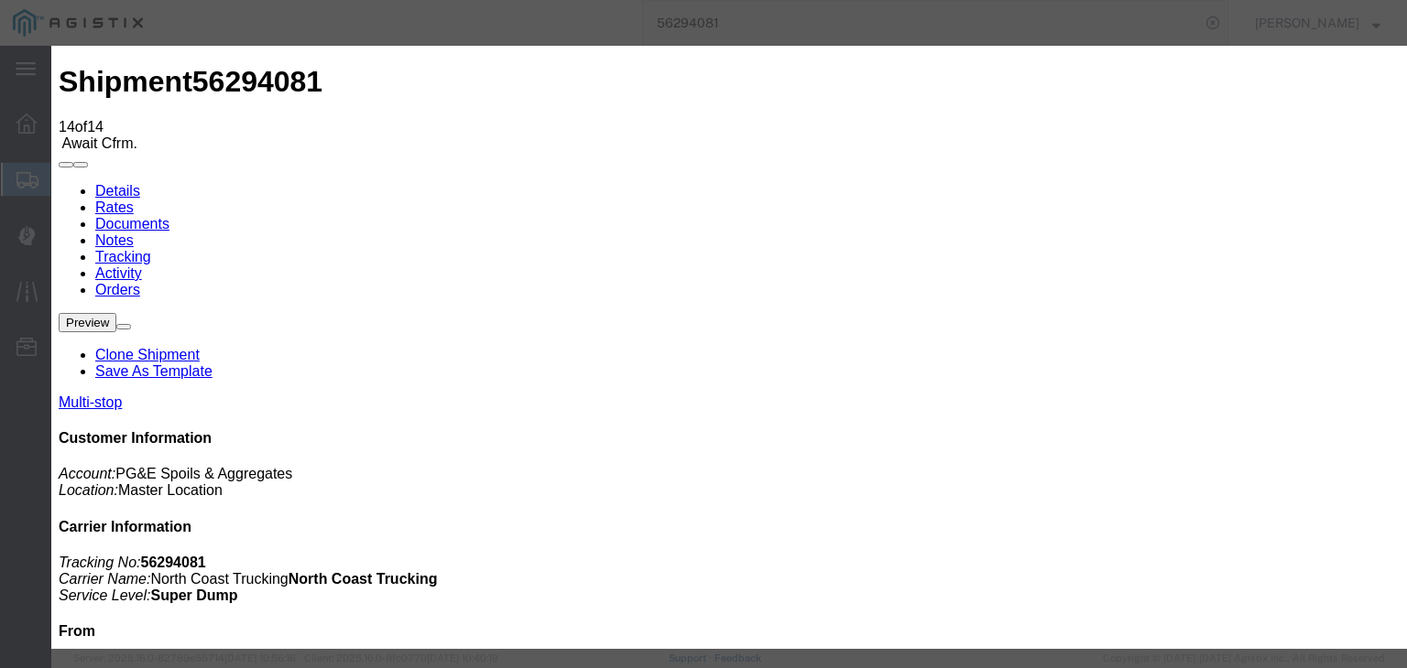
drag, startPoint x: 451, startPoint y: 264, endPoint x: 452, endPoint y: 273, distance: 9.3
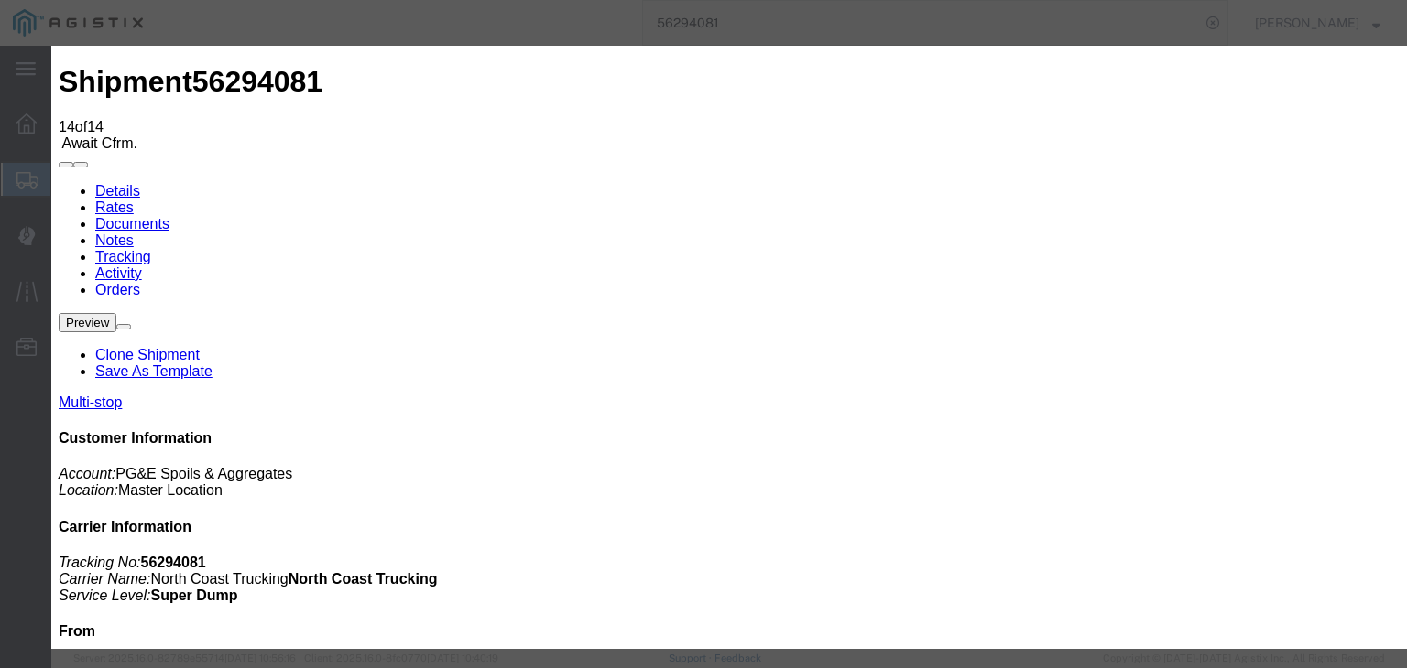
drag, startPoint x: 1143, startPoint y: 550, endPoint x: 1140, endPoint y: 533, distance: 17.6
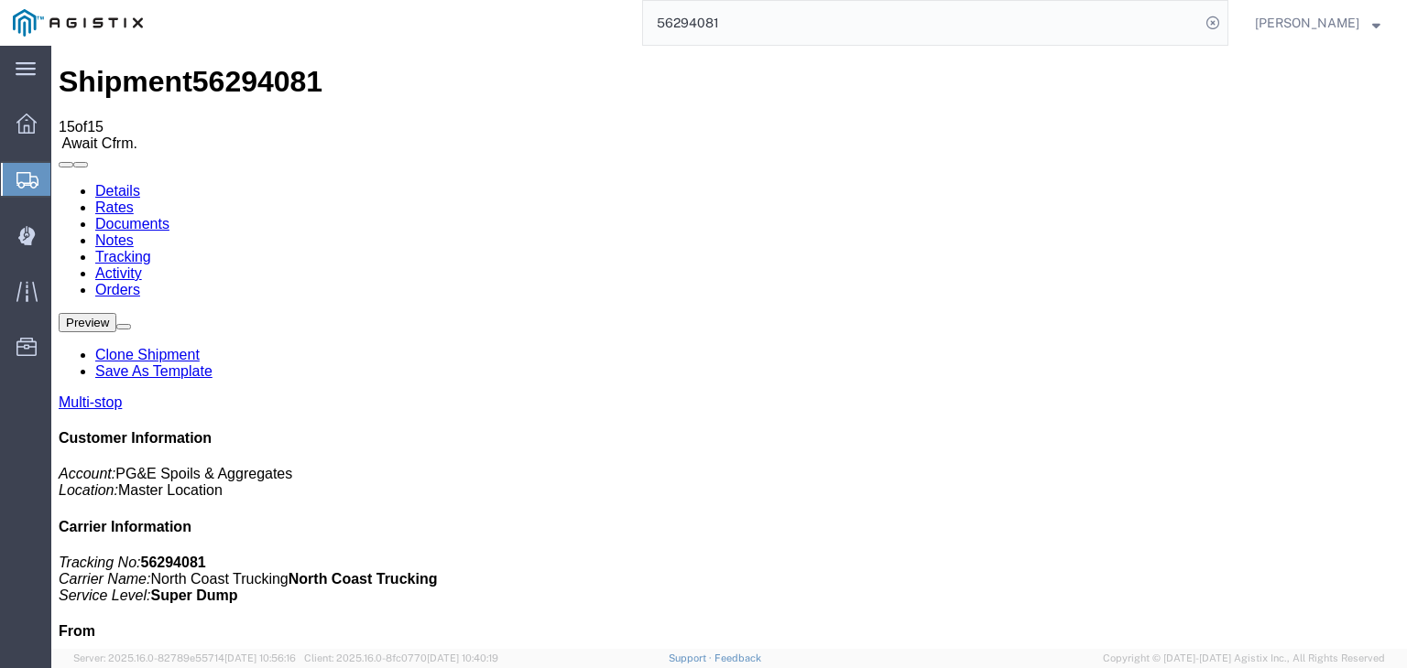
click at [169, 216] on link "Documents" at bounding box center [132, 224] width 74 height 16
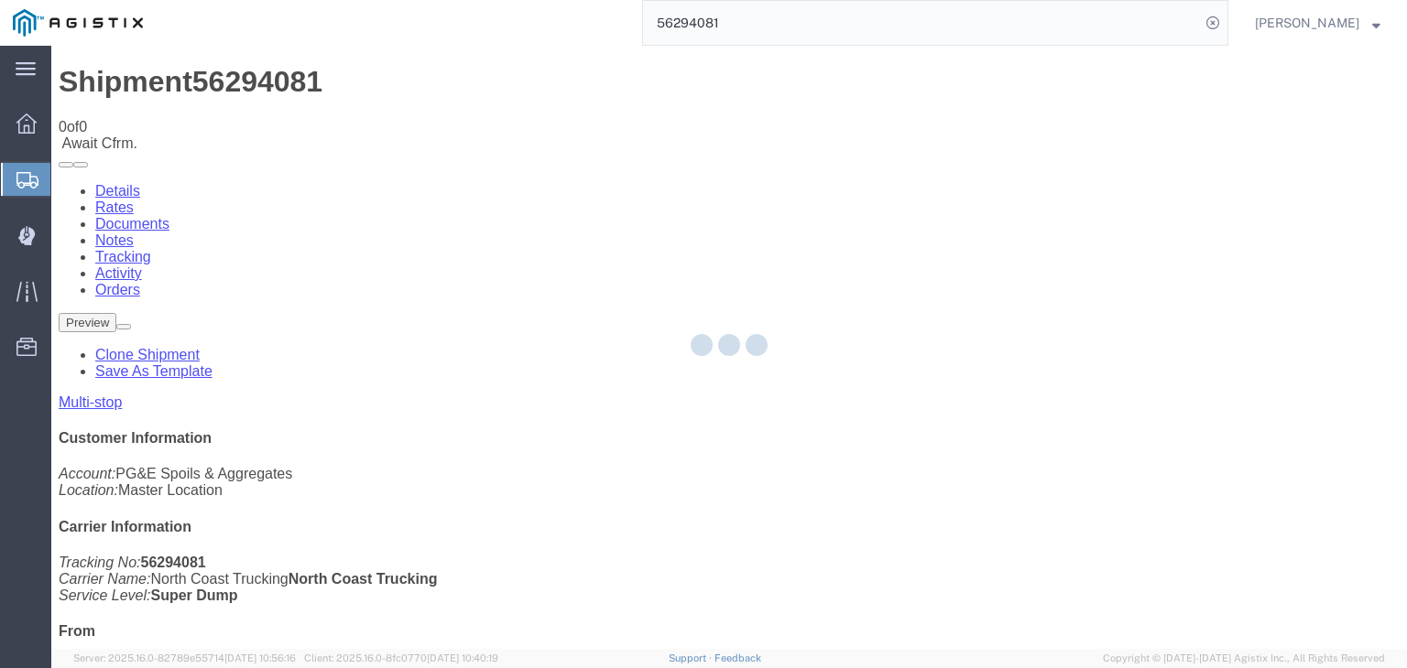
click at [809, 172] on div at bounding box center [728, 347] width 1355 height 603
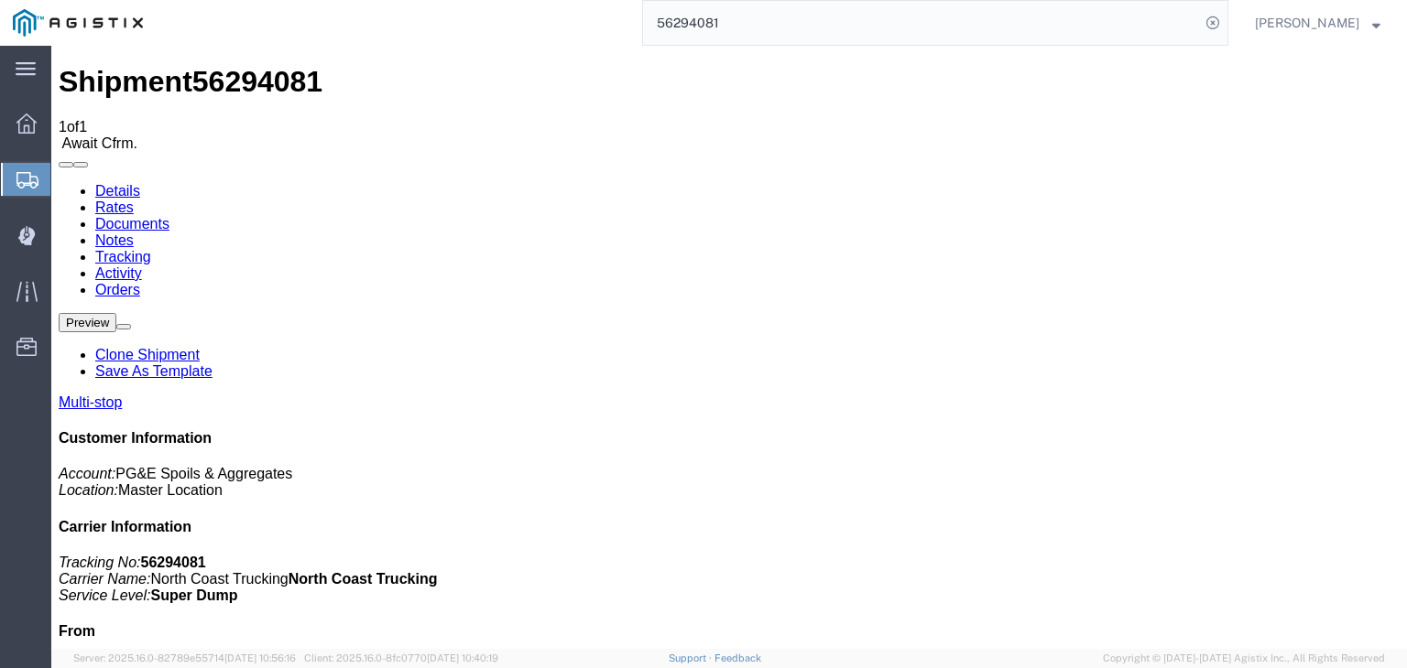
click at [151, 249] on link "Tracking" at bounding box center [123, 257] width 56 height 16
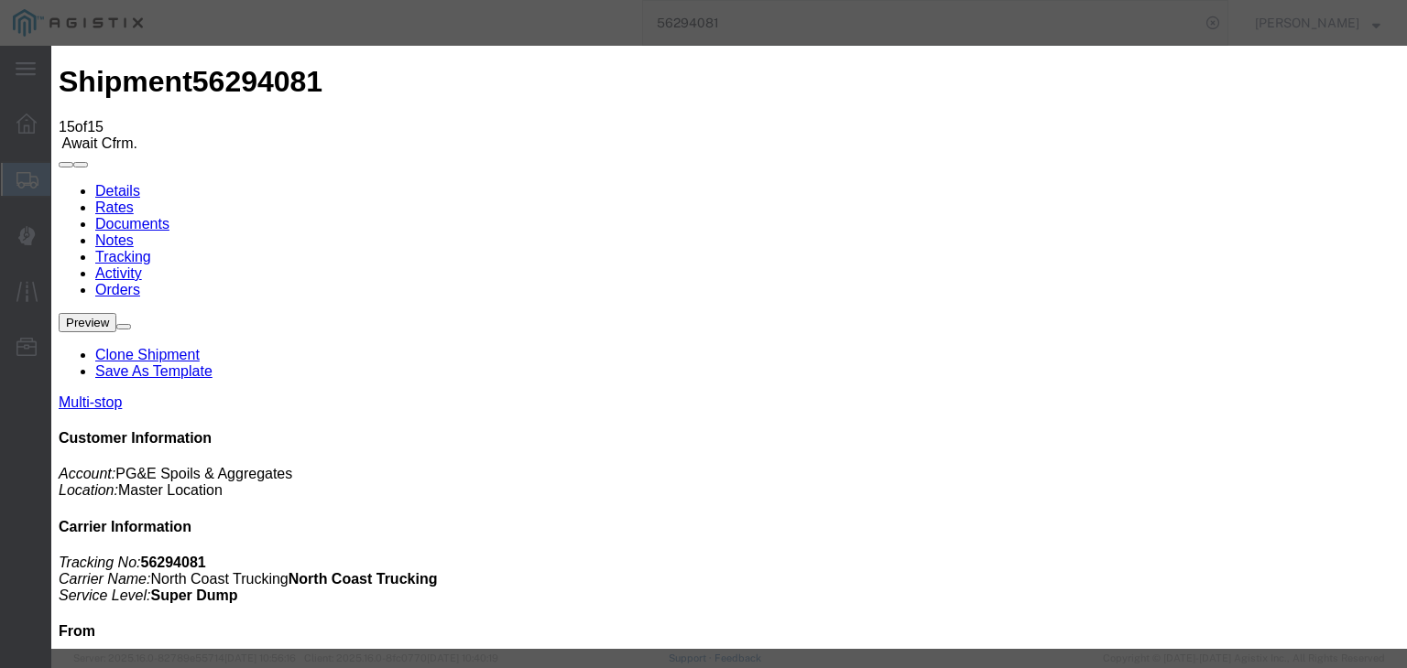
paste textarea "Point of origin: time ends at original starting point empty."
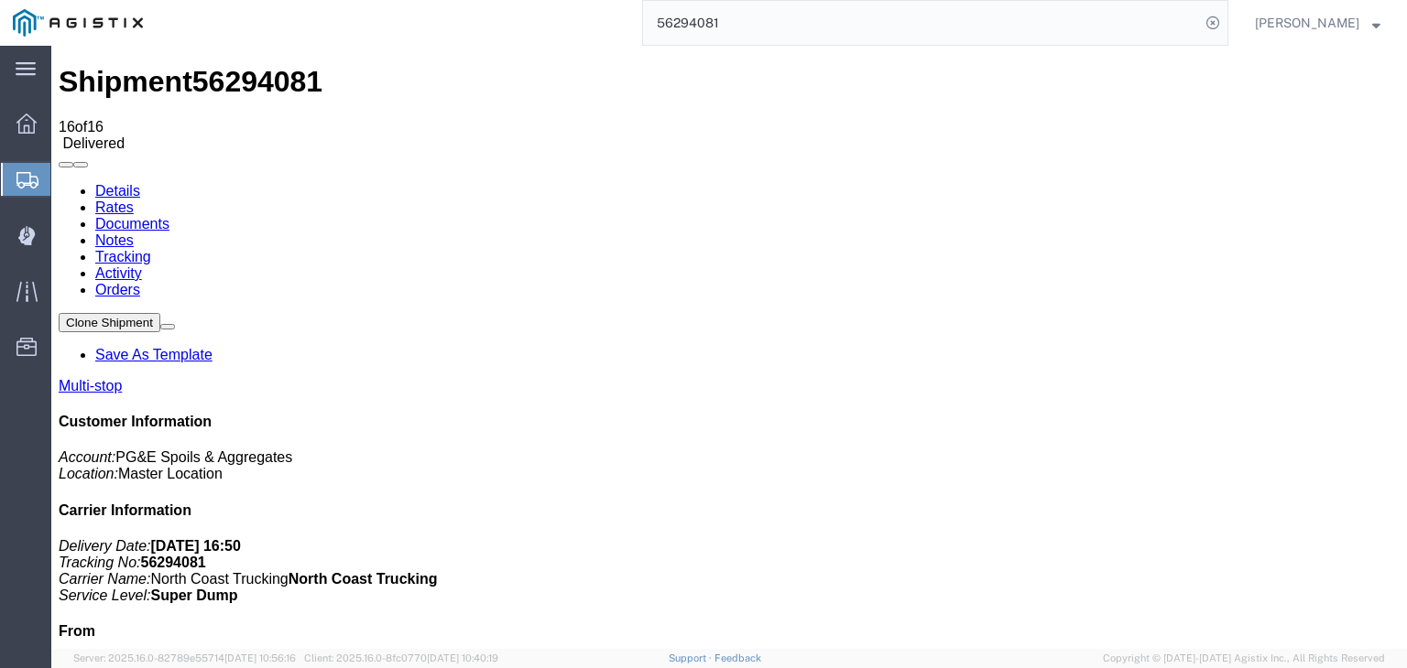
click at [134, 233] on link "Notes" at bounding box center [114, 241] width 38 height 16
click at [786, 20] on input "56294081" at bounding box center [921, 23] width 557 height 44
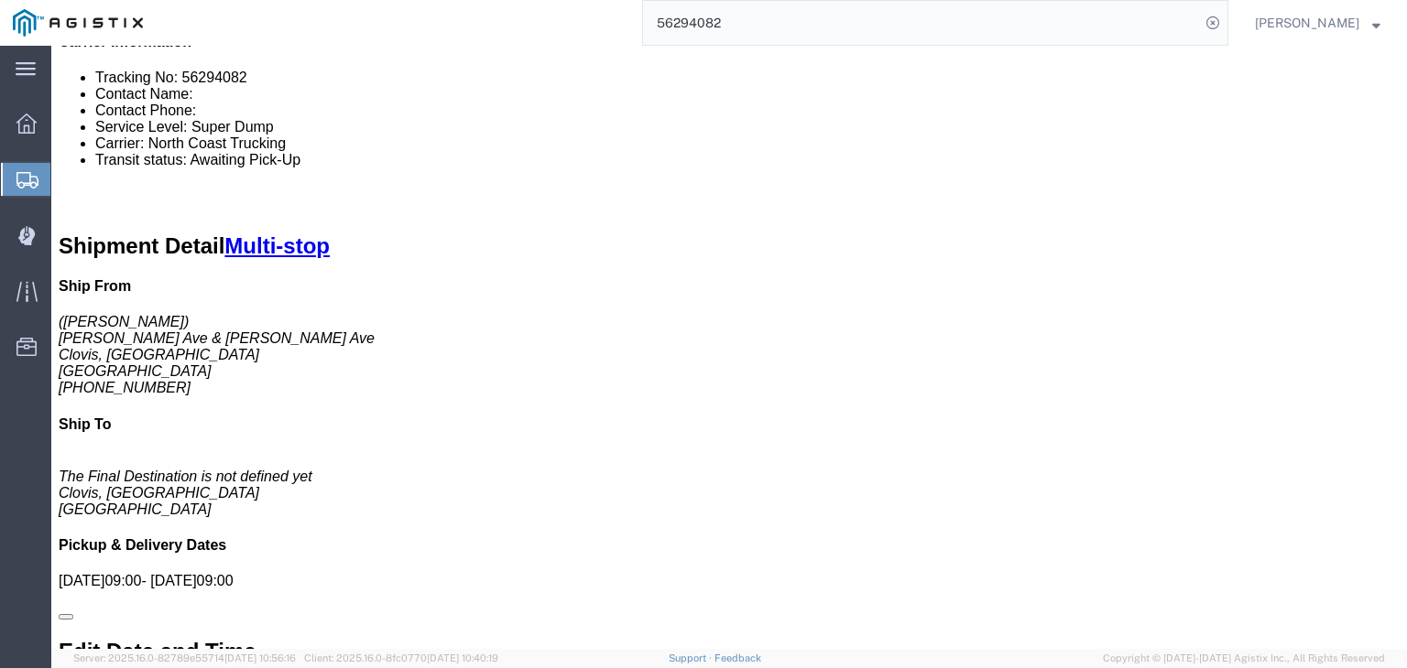
scroll to position [733, 0]
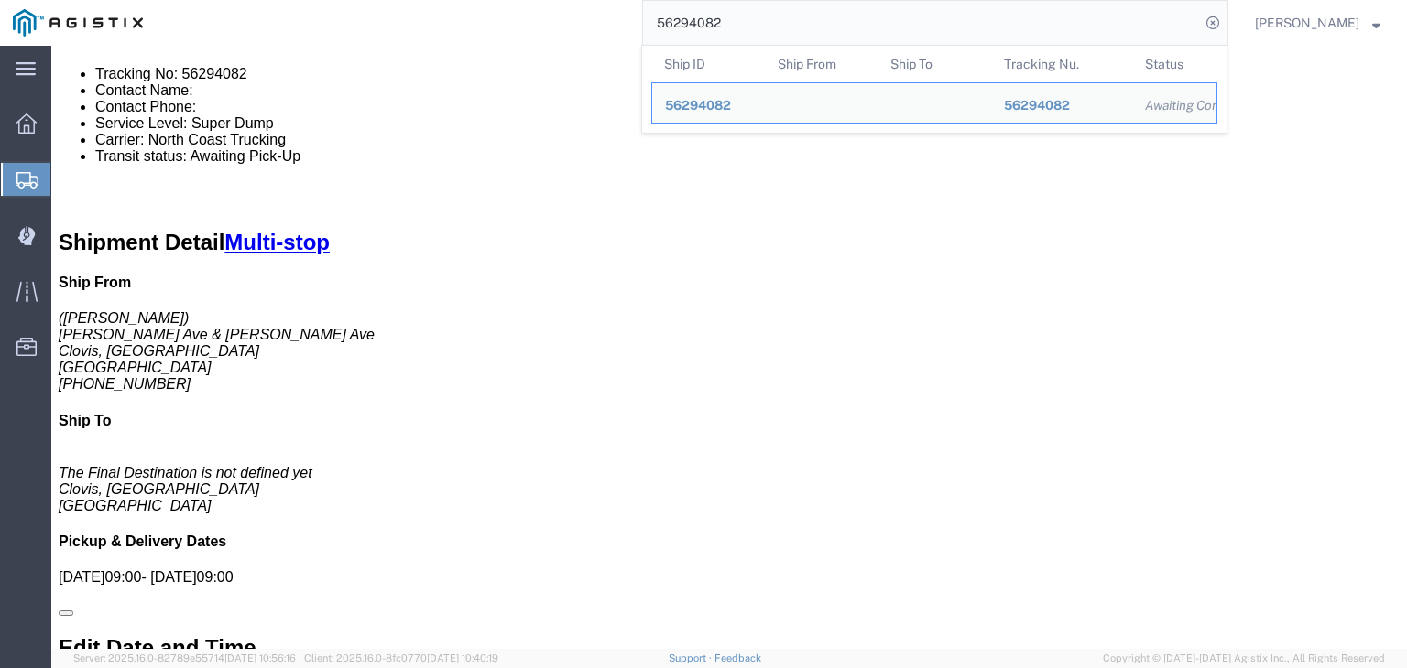
click span "button"
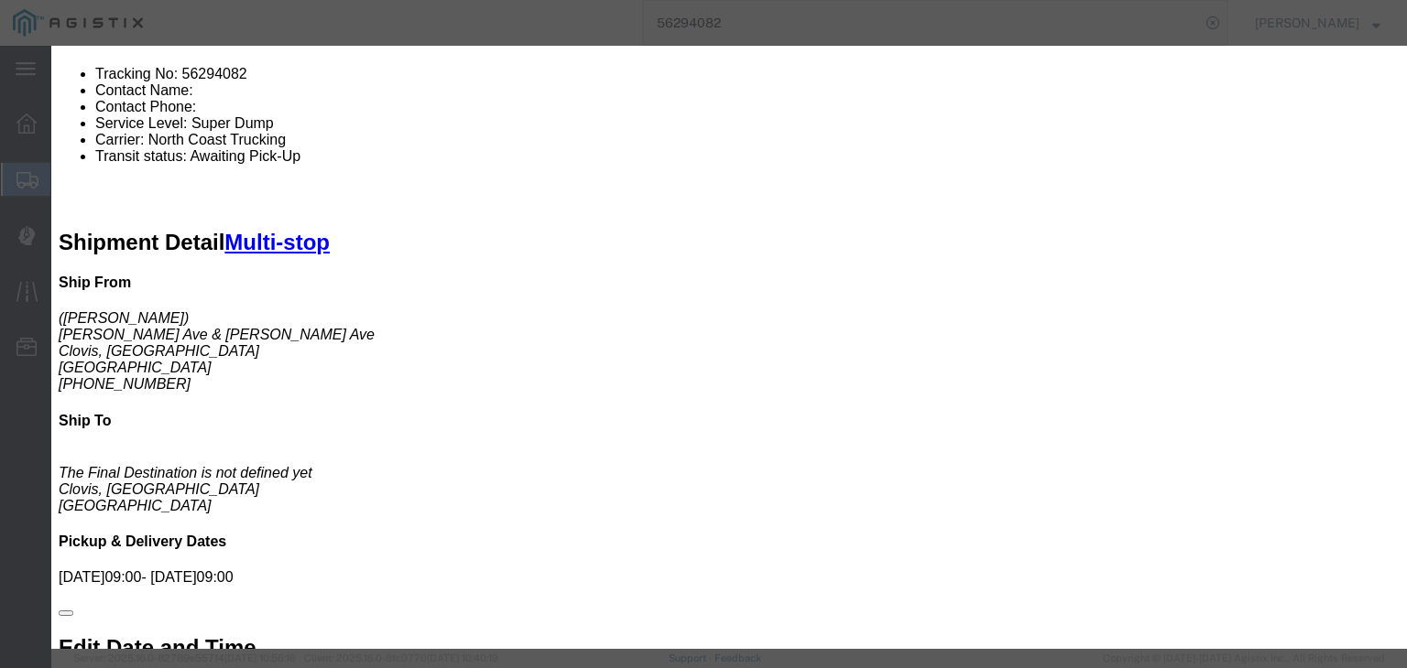
click select "Select 101 Trucking 23Thang Trucking 3H Trucking Inc - North Coast Trucking 4 […"
click button "Save"
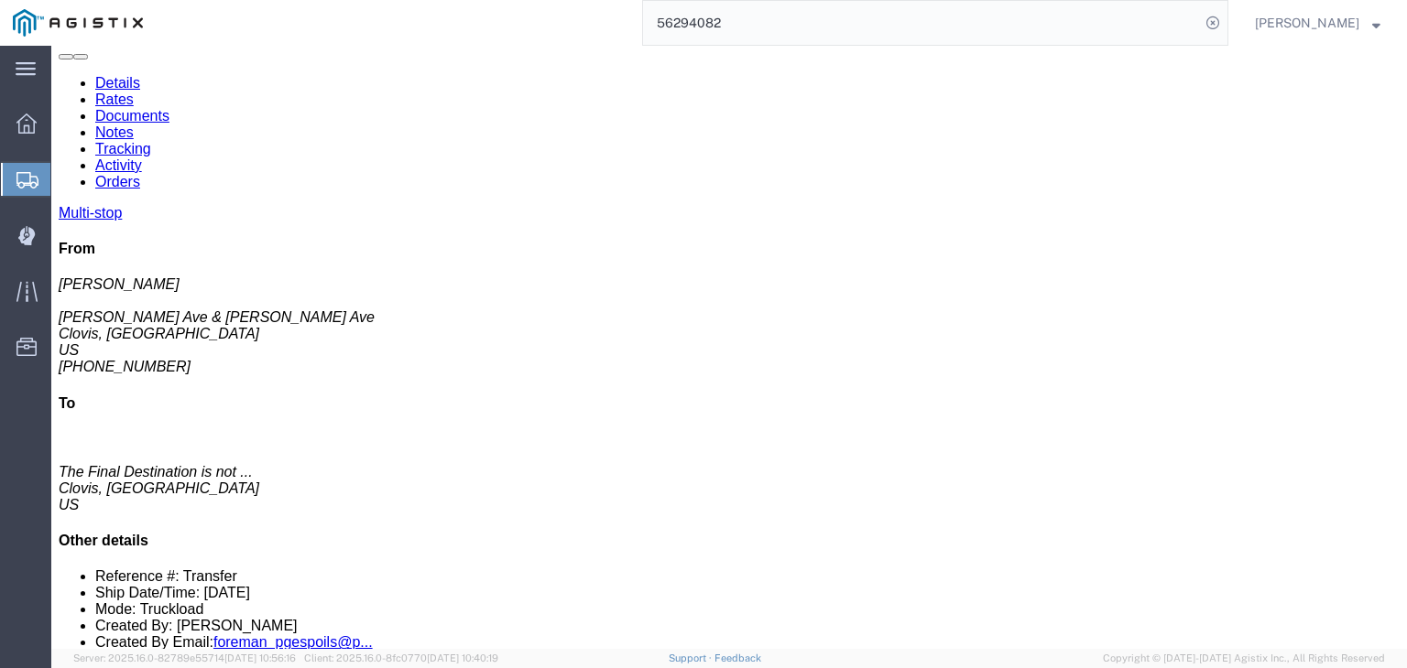
scroll to position [0, 0]
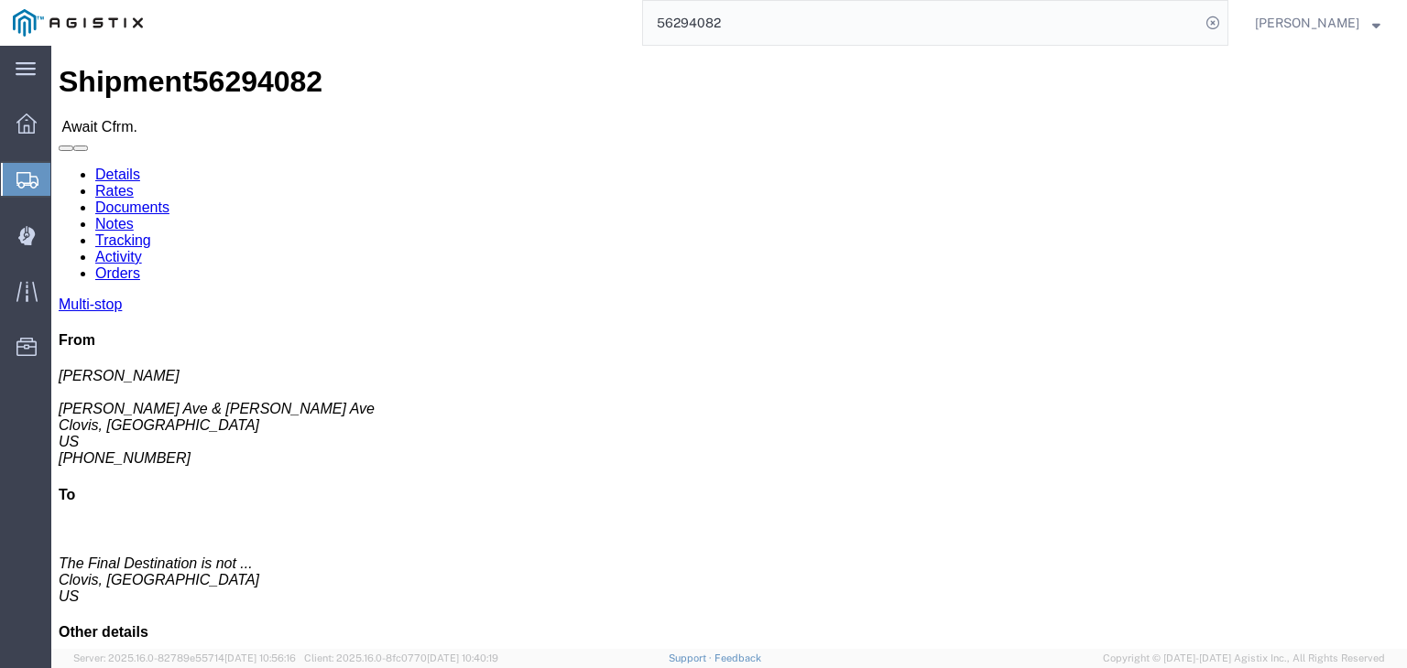
click link "Documents"
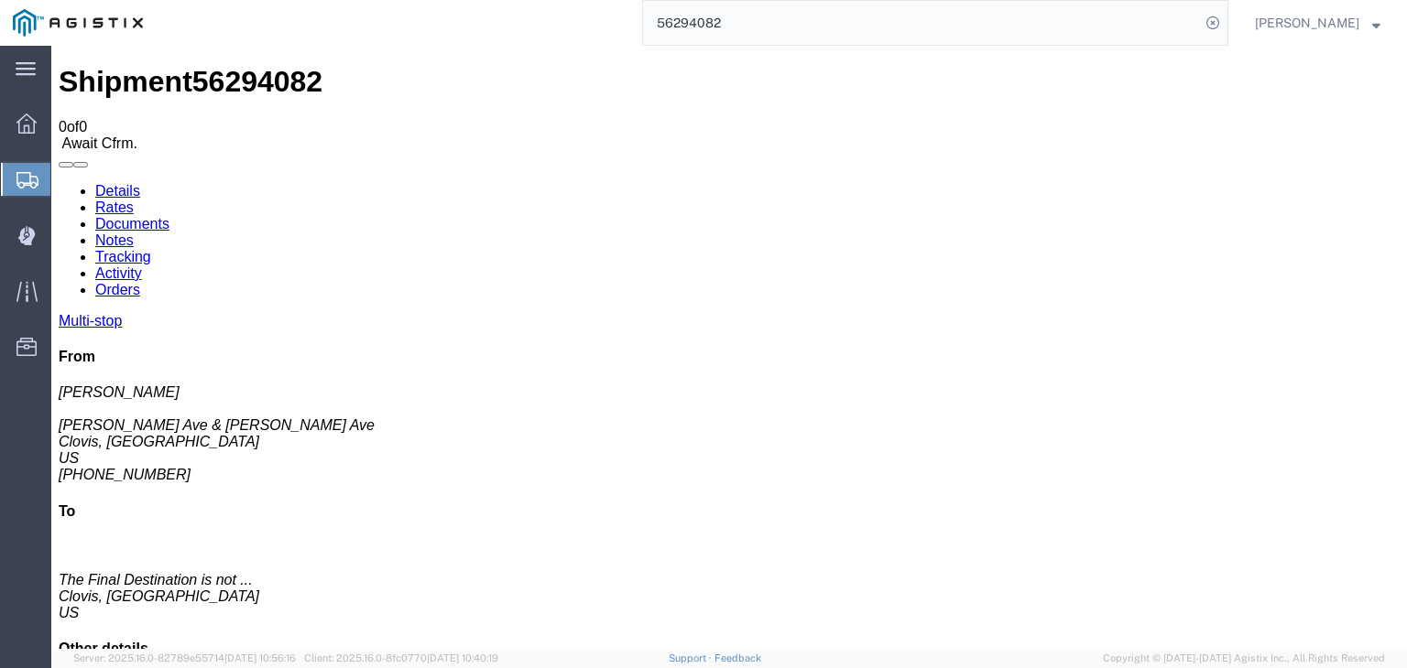
click at [151, 249] on link "Tracking" at bounding box center [123, 257] width 56 height 16
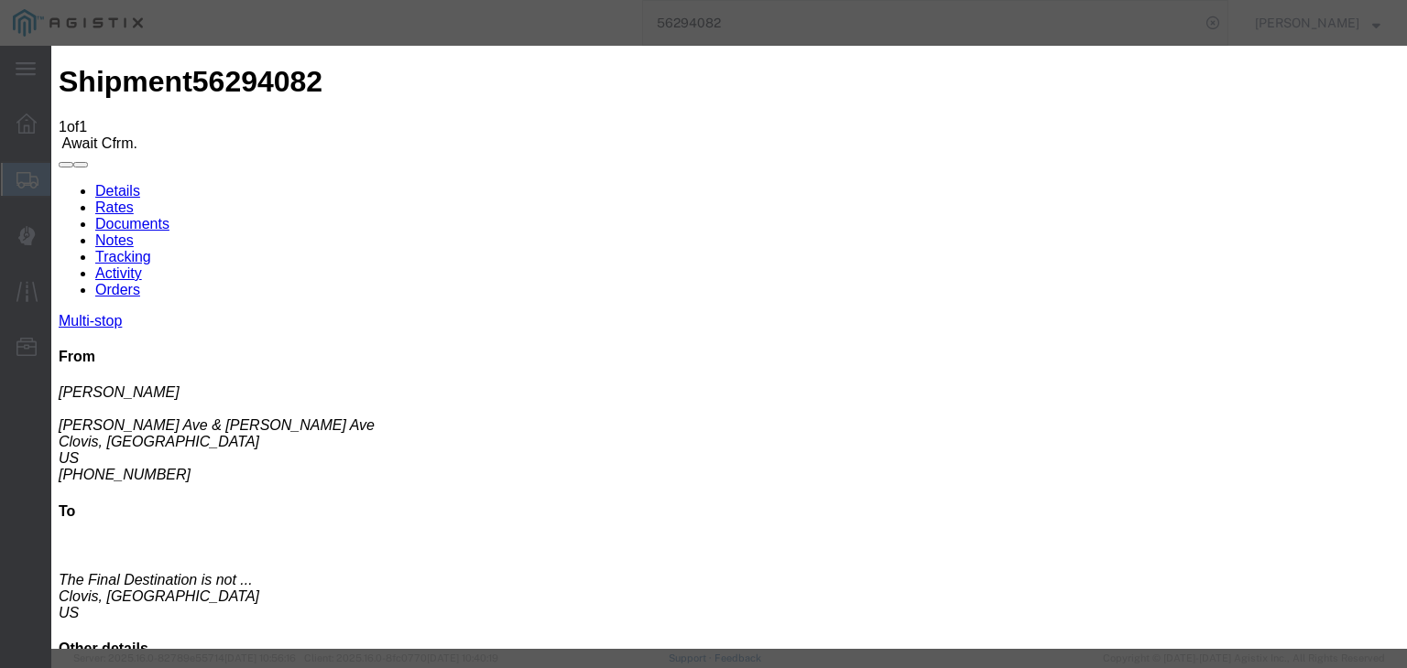
drag, startPoint x: 520, startPoint y: 398, endPoint x: 586, endPoint y: 322, distance: 100.6
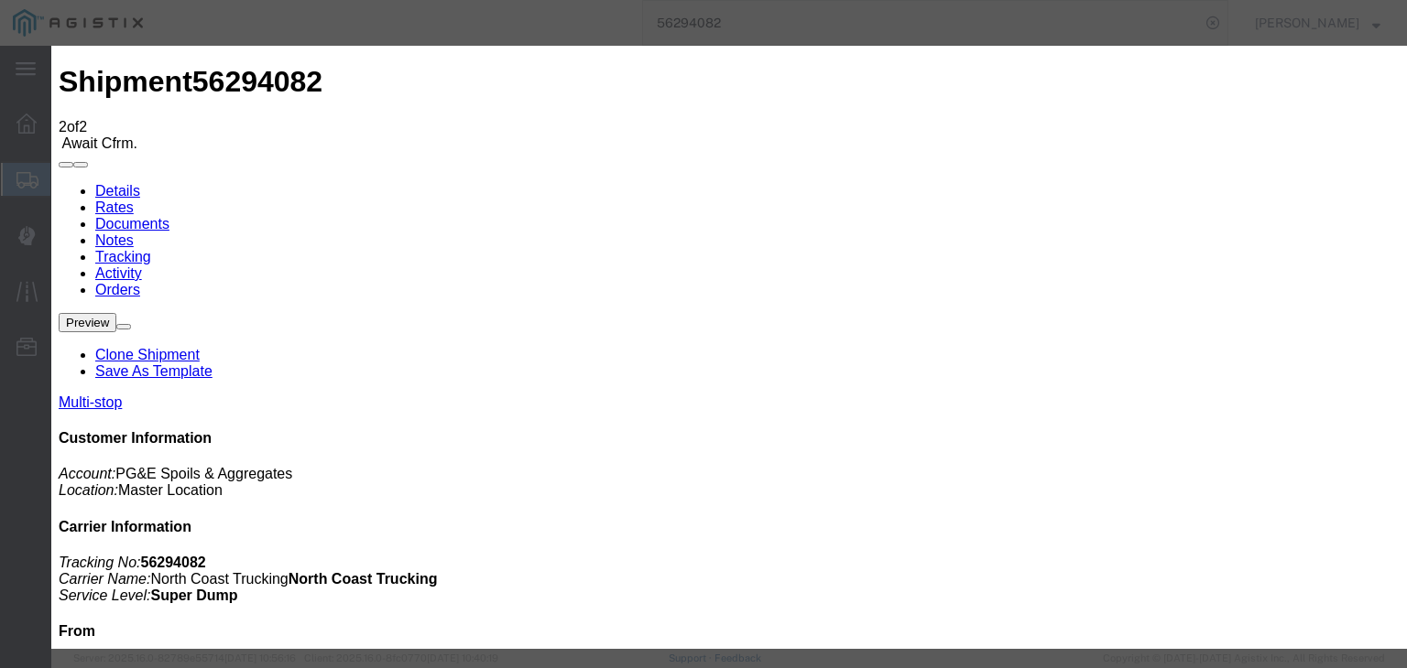
drag, startPoint x: 560, startPoint y: 262, endPoint x: 561, endPoint y: 275, distance: 12.9
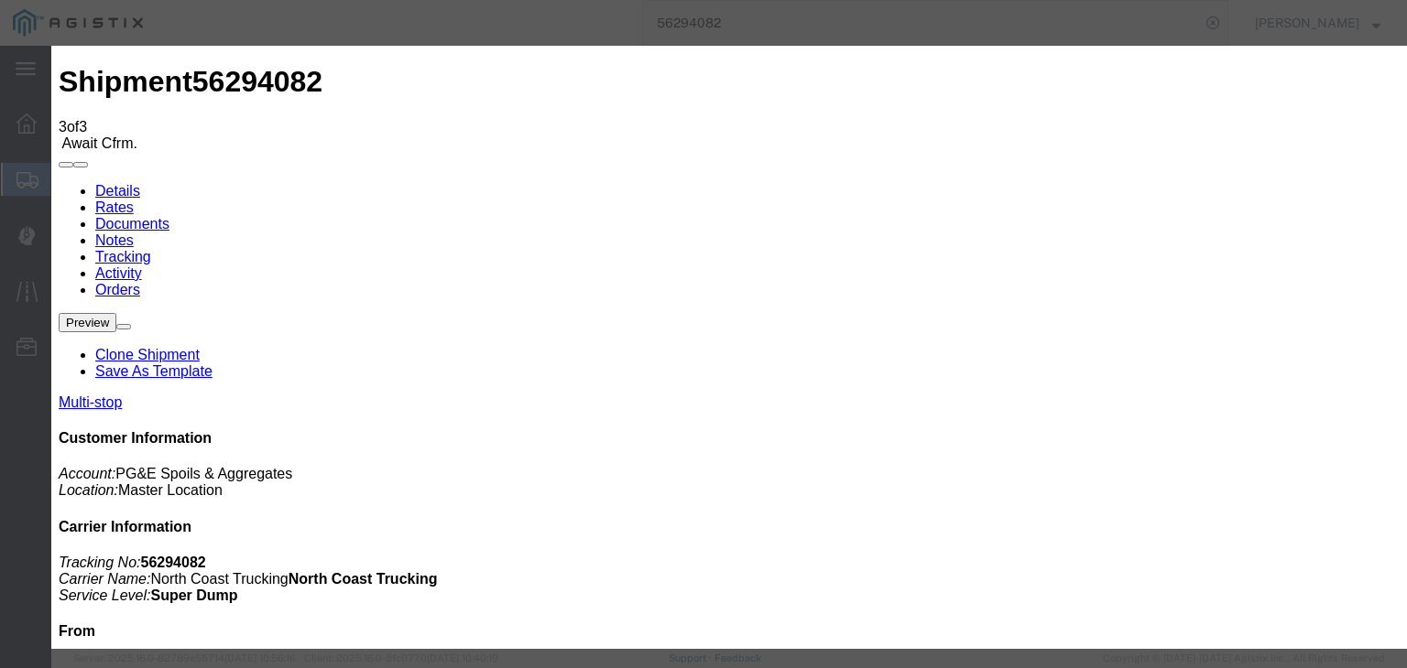
drag, startPoint x: 529, startPoint y: 402, endPoint x: 613, endPoint y: 265, distance: 160.7
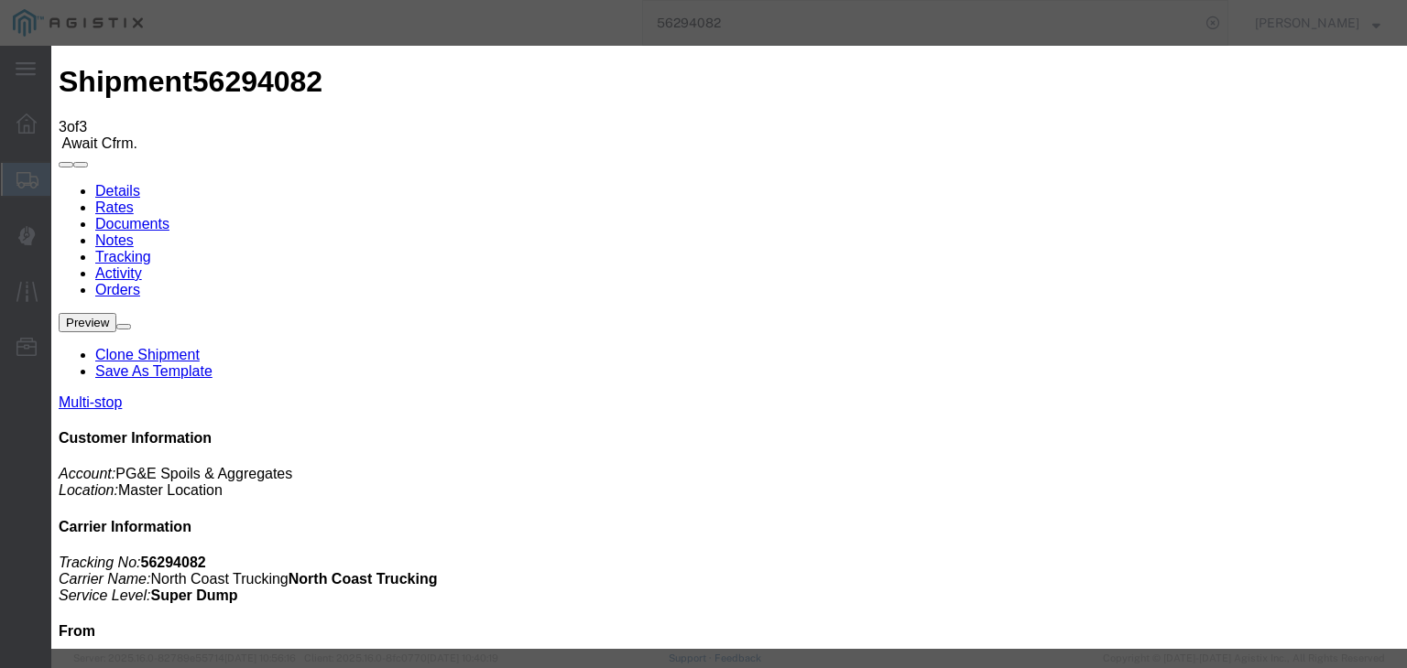
drag, startPoint x: 386, startPoint y: 259, endPoint x: 396, endPoint y: 274, distance: 17.3
drag, startPoint x: 942, startPoint y: 223, endPoint x: 950, endPoint y: 239, distance: 18.0
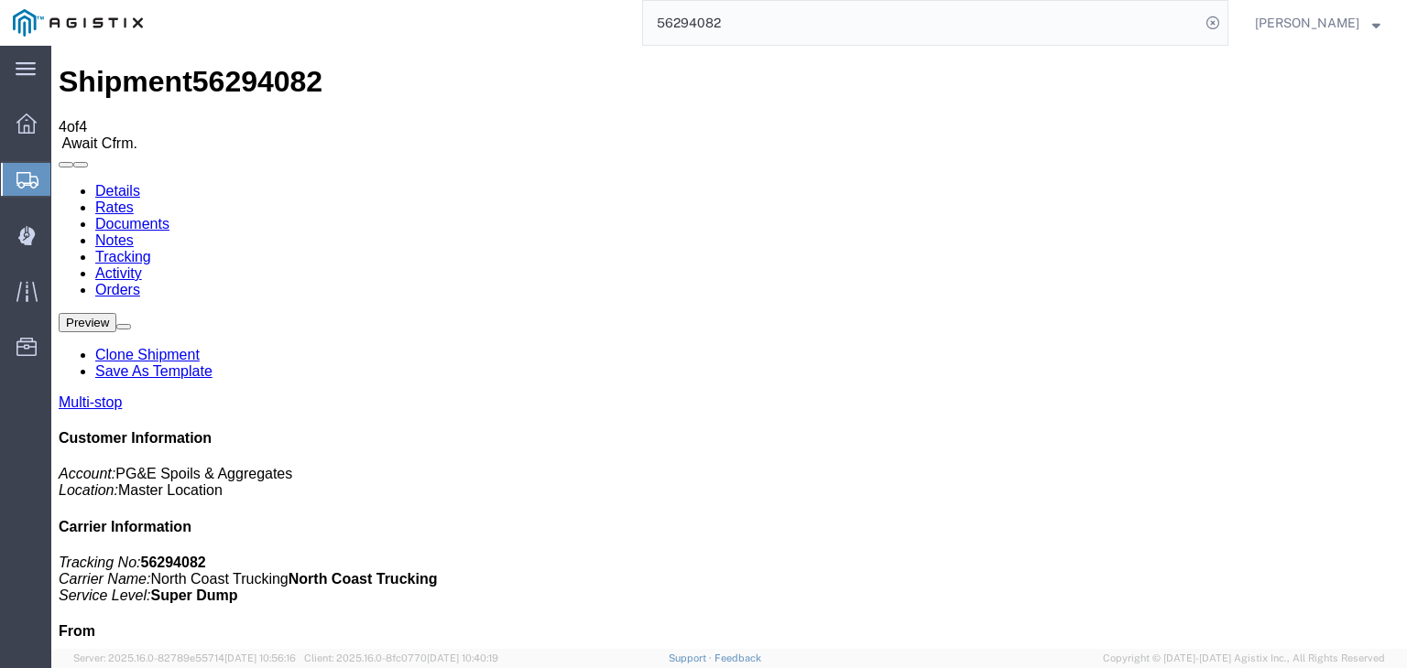
drag, startPoint x: 993, startPoint y: 219, endPoint x: 931, endPoint y: 183, distance: 71.0
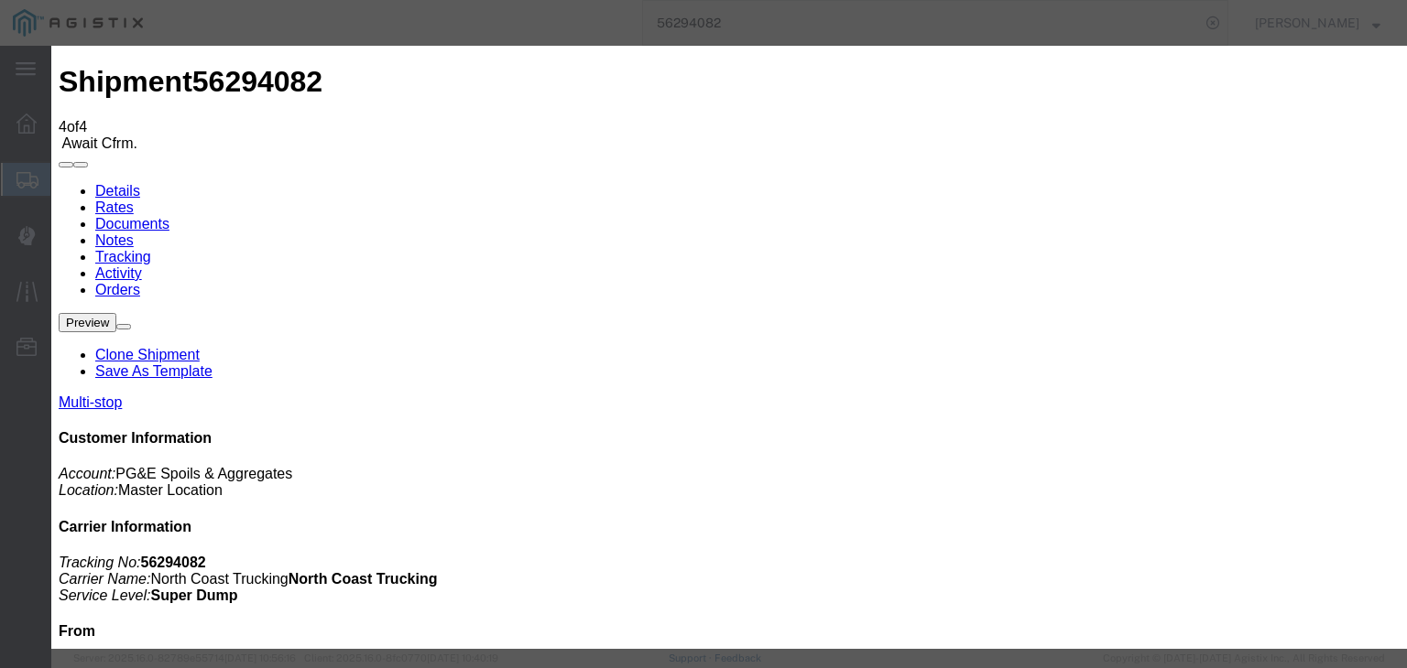
drag, startPoint x: 519, startPoint y: 405, endPoint x: 541, endPoint y: 375, distance: 37.4
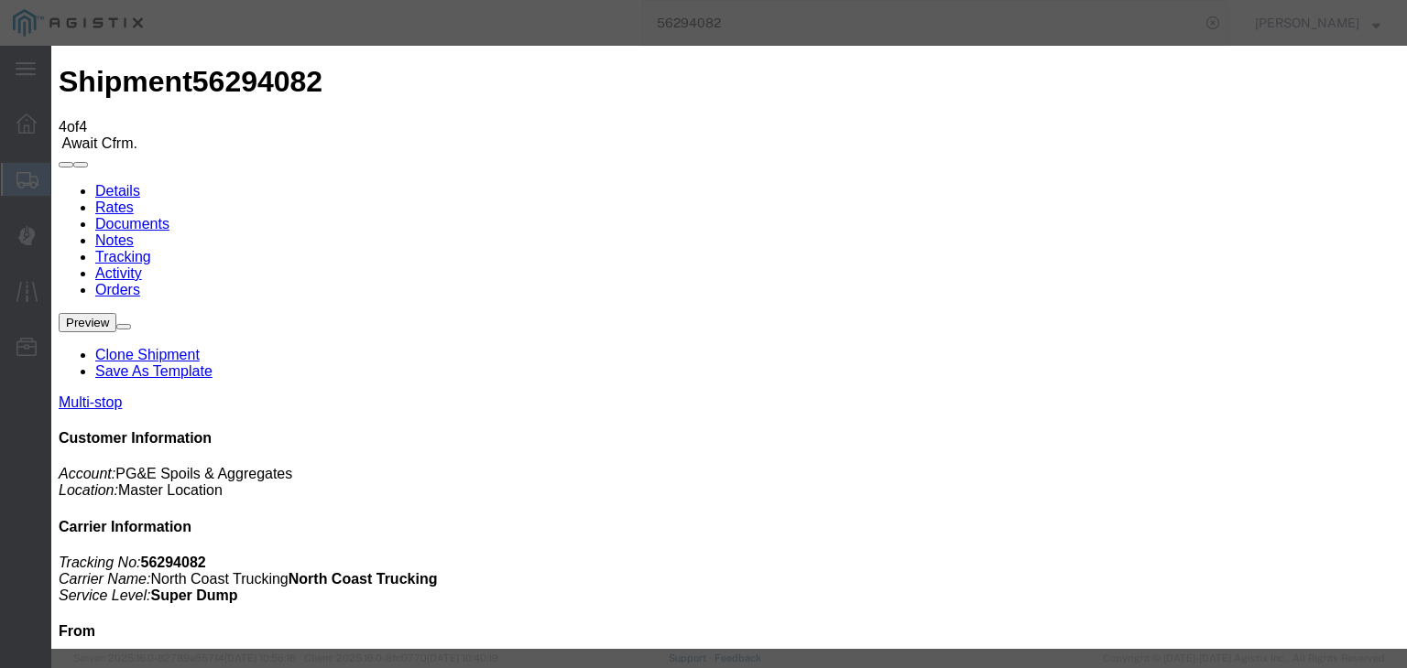
drag, startPoint x: 460, startPoint y: 265, endPoint x: 460, endPoint y: 275, distance: 10.1
drag, startPoint x: 939, startPoint y: 234, endPoint x: 941, endPoint y: 243, distance: 9.6
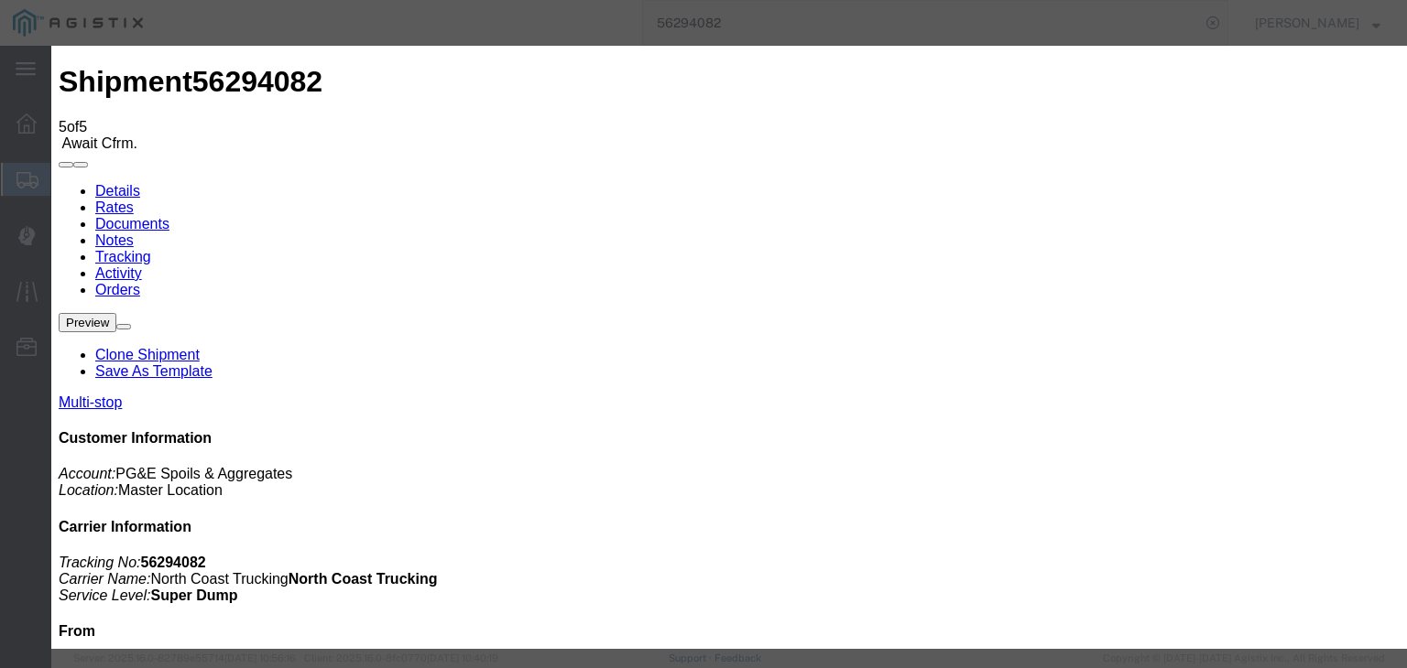
drag, startPoint x: 521, startPoint y: 391, endPoint x: 596, endPoint y: 293, distance: 123.4
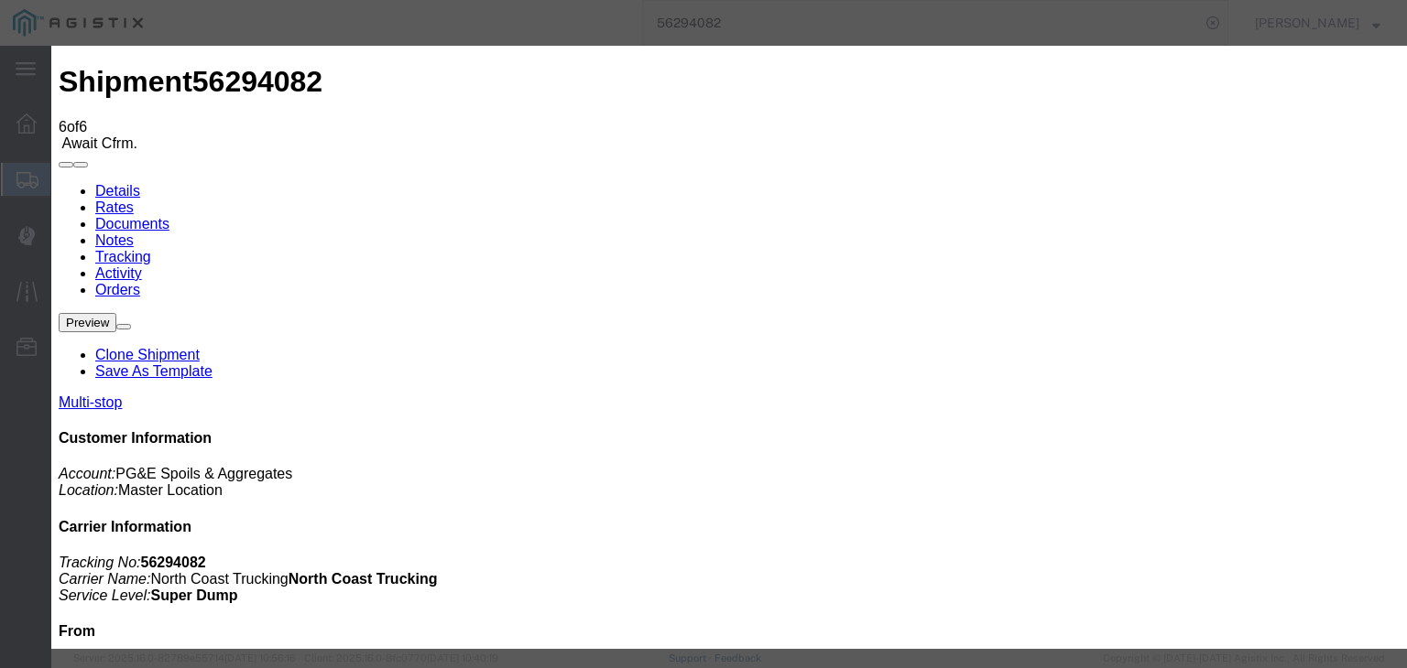
drag, startPoint x: 946, startPoint y: 231, endPoint x: 947, endPoint y: 242, distance: 11.0
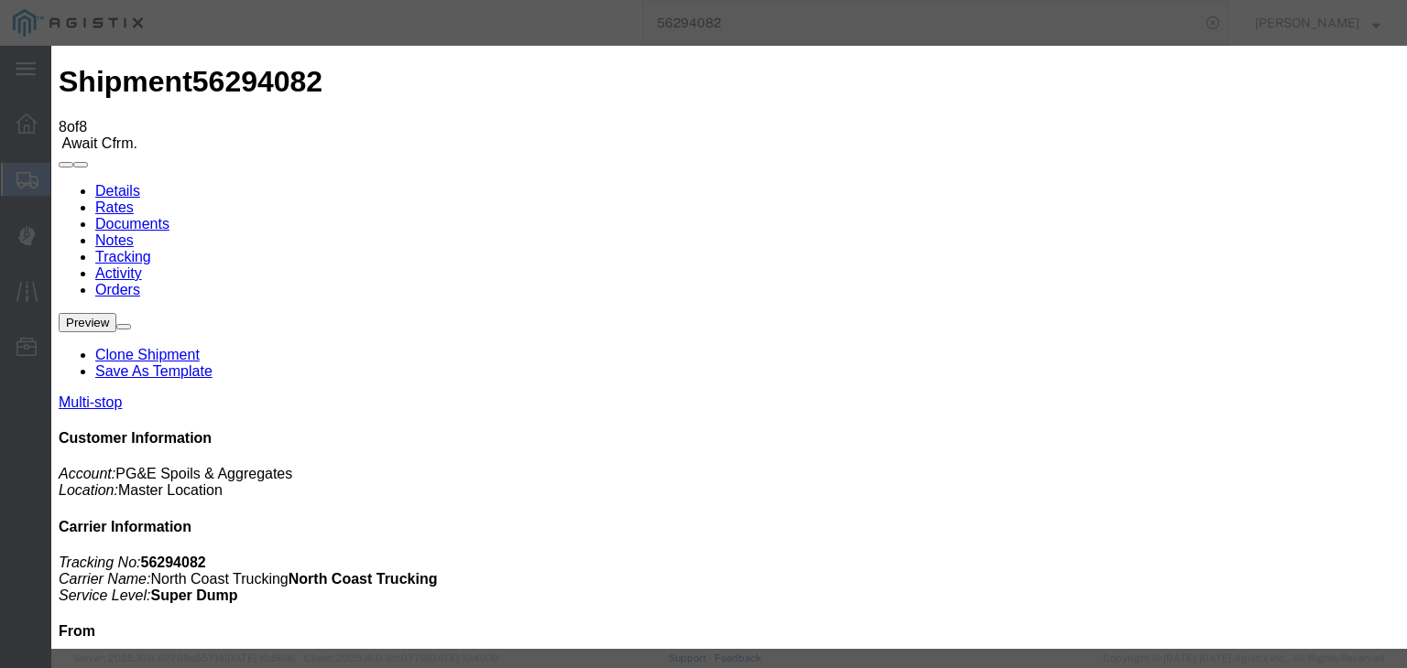
drag, startPoint x: 520, startPoint y: 397, endPoint x: 589, endPoint y: 321, distance: 102.4
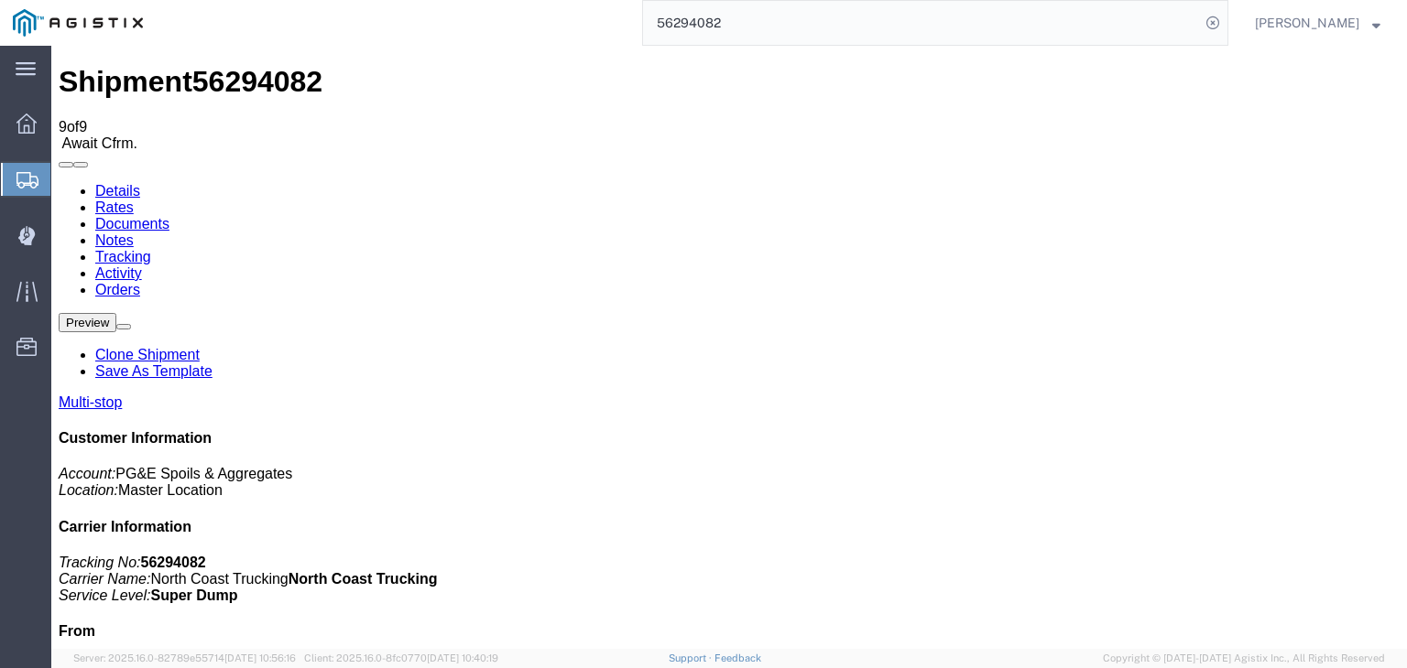
click at [169, 216] on link "Documents" at bounding box center [132, 224] width 74 height 16
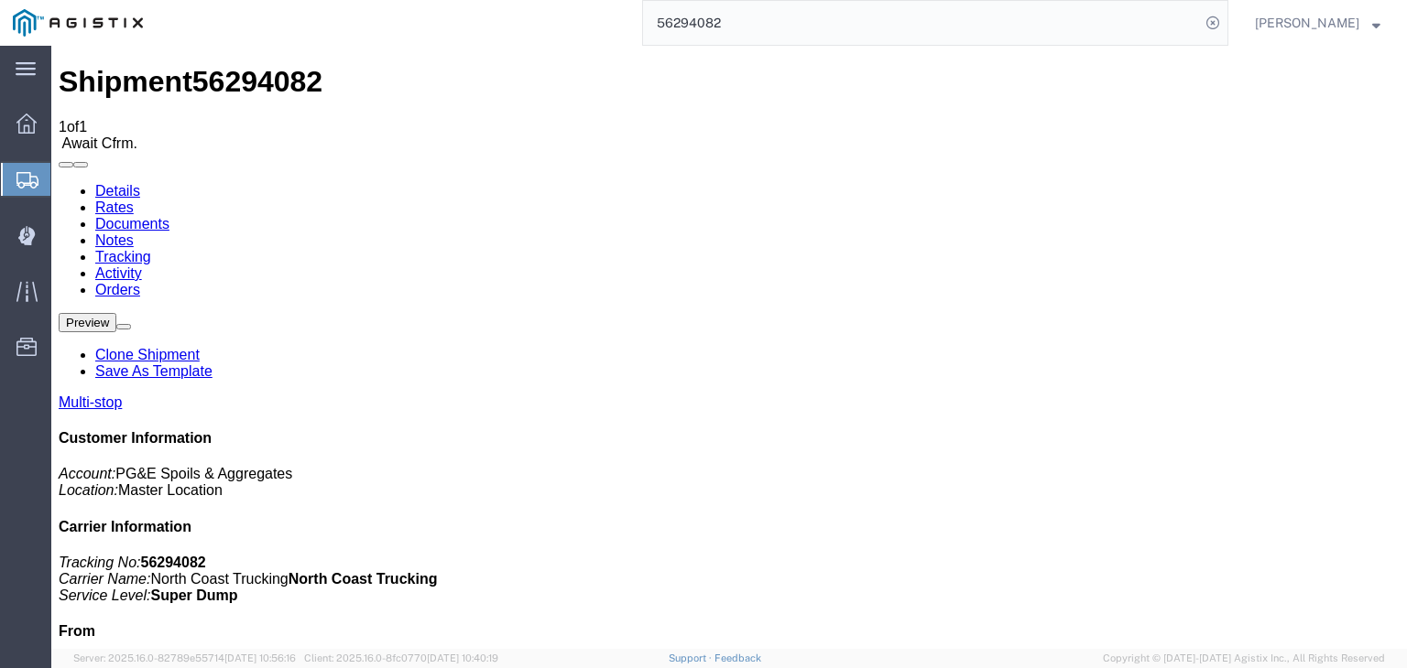
click at [151, 249] on link "Tracking" at bounding box center [123, 257] width 56 height 16
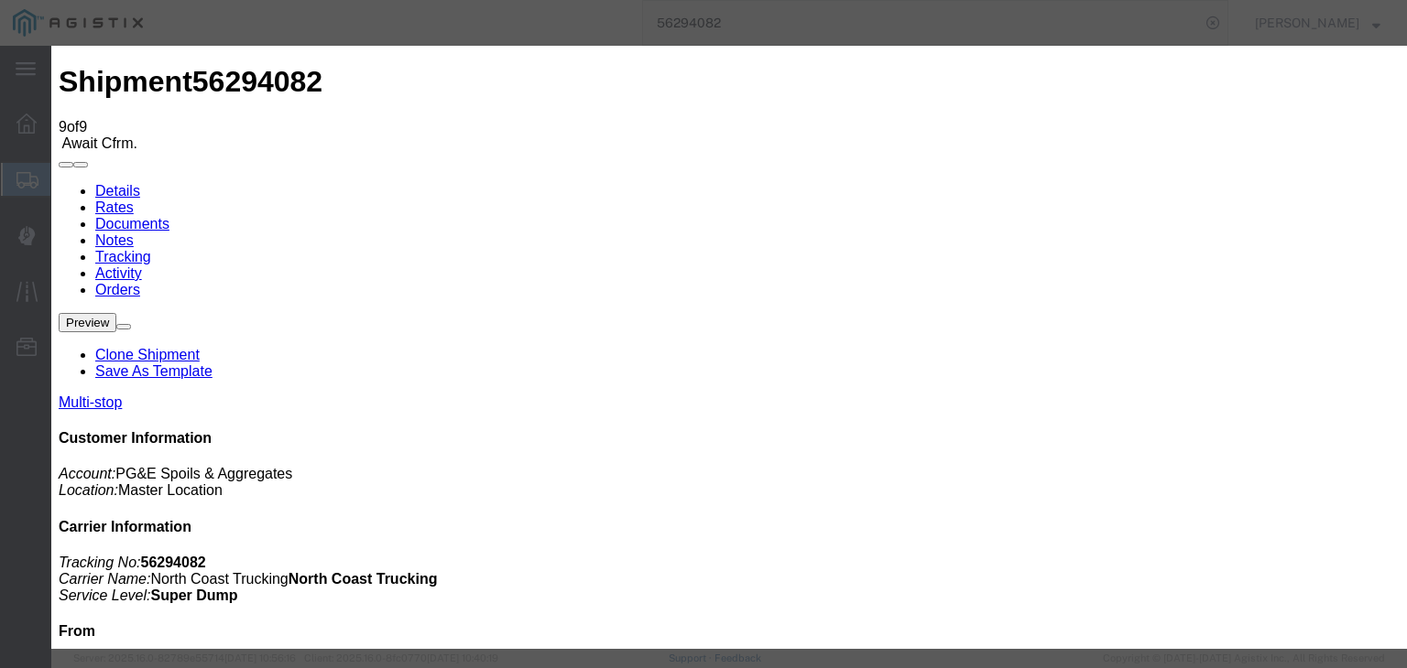
drag, startPoint x: 524, startPoint y: 404, endPoint x: 572, endPoint y: 315, distance: 101.2
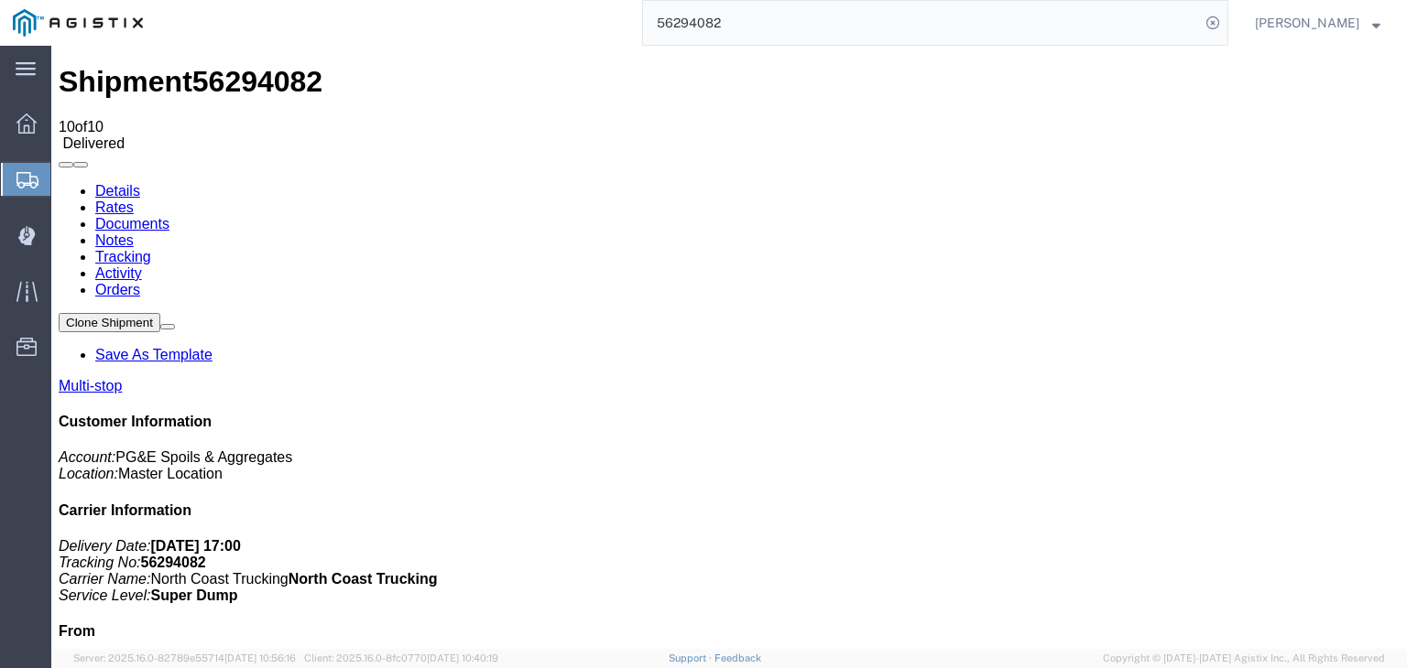
click at [134, 233] on link "Notes" at bounding box center [114, 241] width 38 height 16
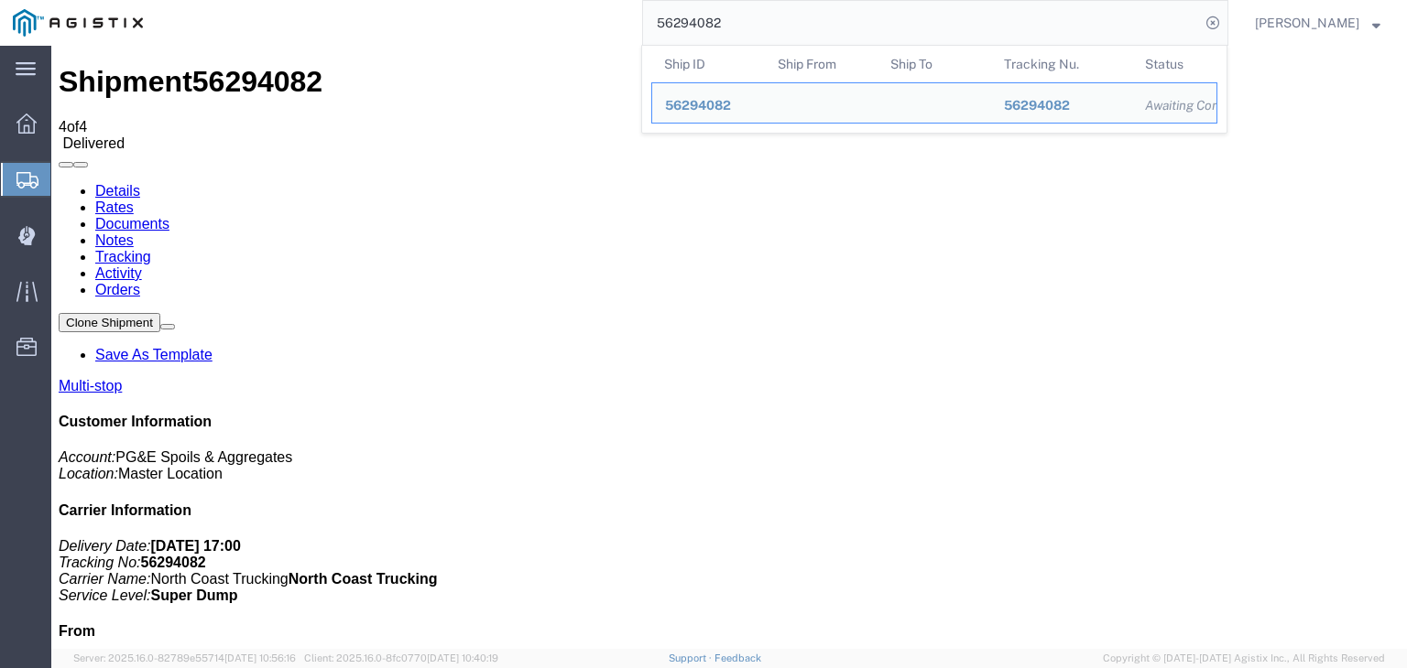
click at [762, 27] on input "56294082" at bounding box center [921, 23] width 557 height 44
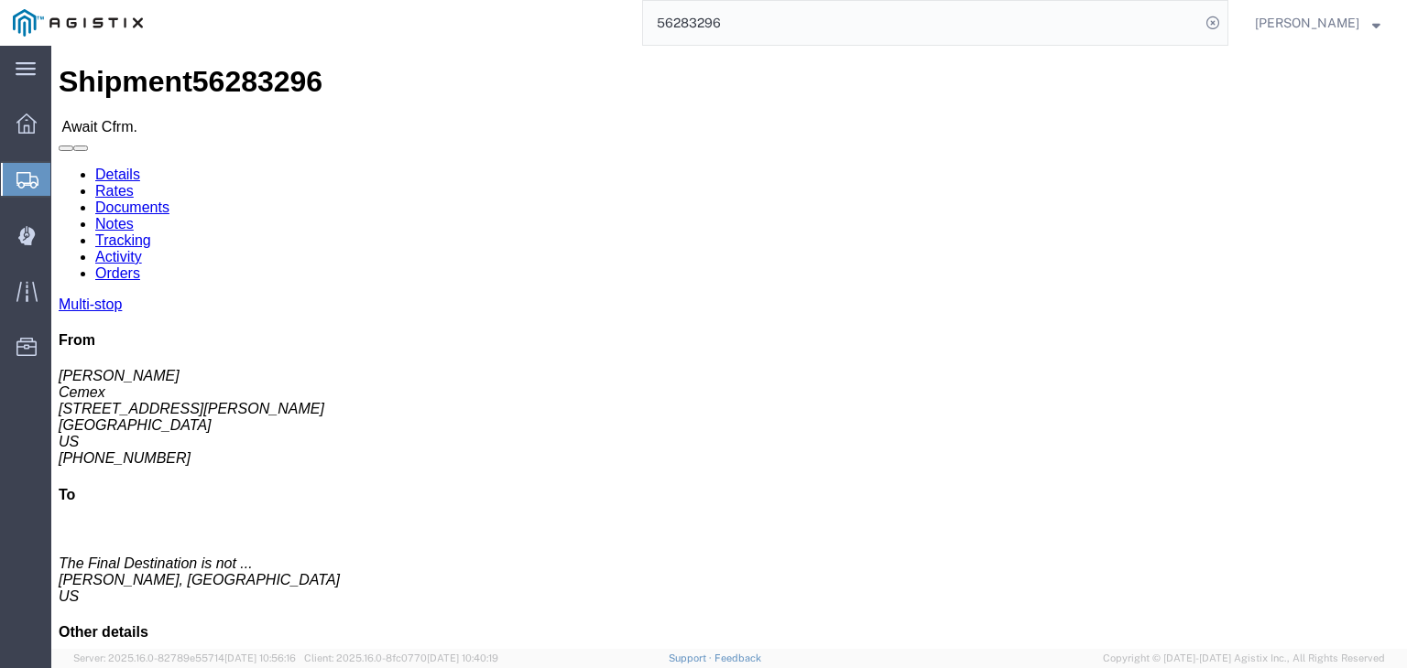
click link "Documents"
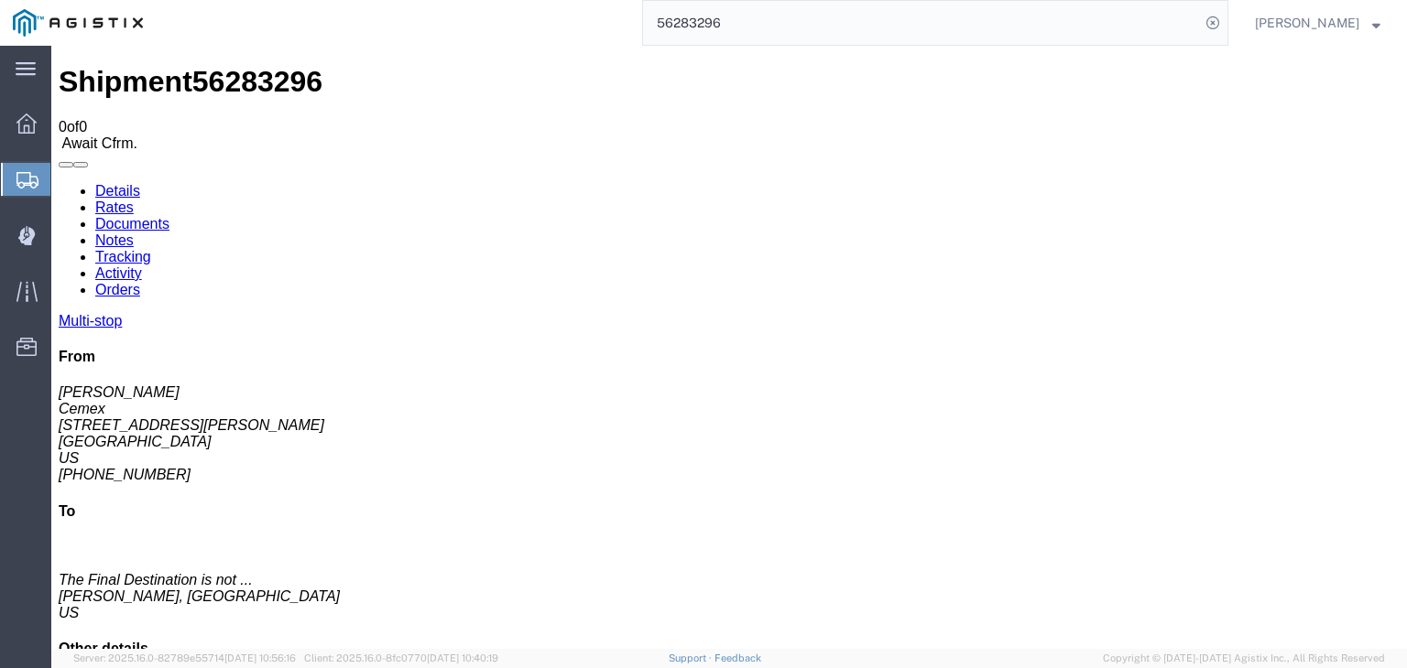
click at [151, 249] on link "Tracking" at bounding box center [123, 257] width 56 height 16
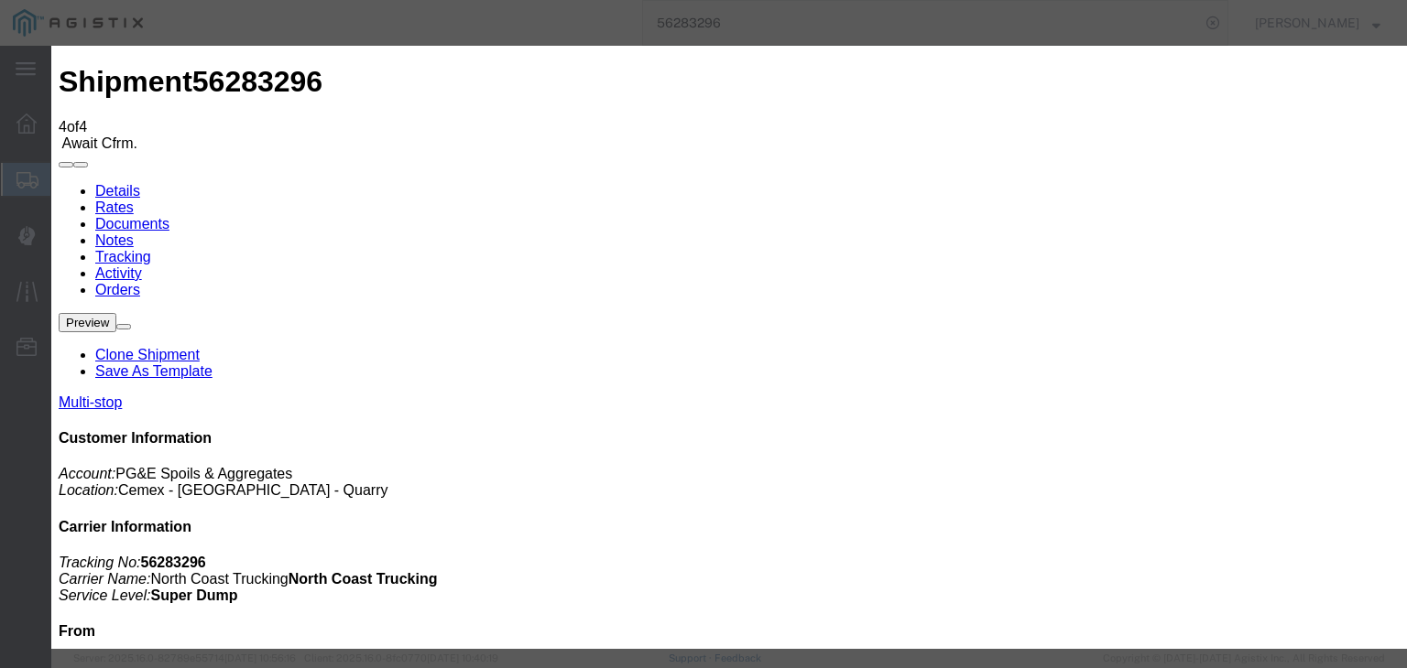
drag, startPoint x: 429, startPoint y: 266, endPoint x: 435, endPoint y: 276, distance: 10.7
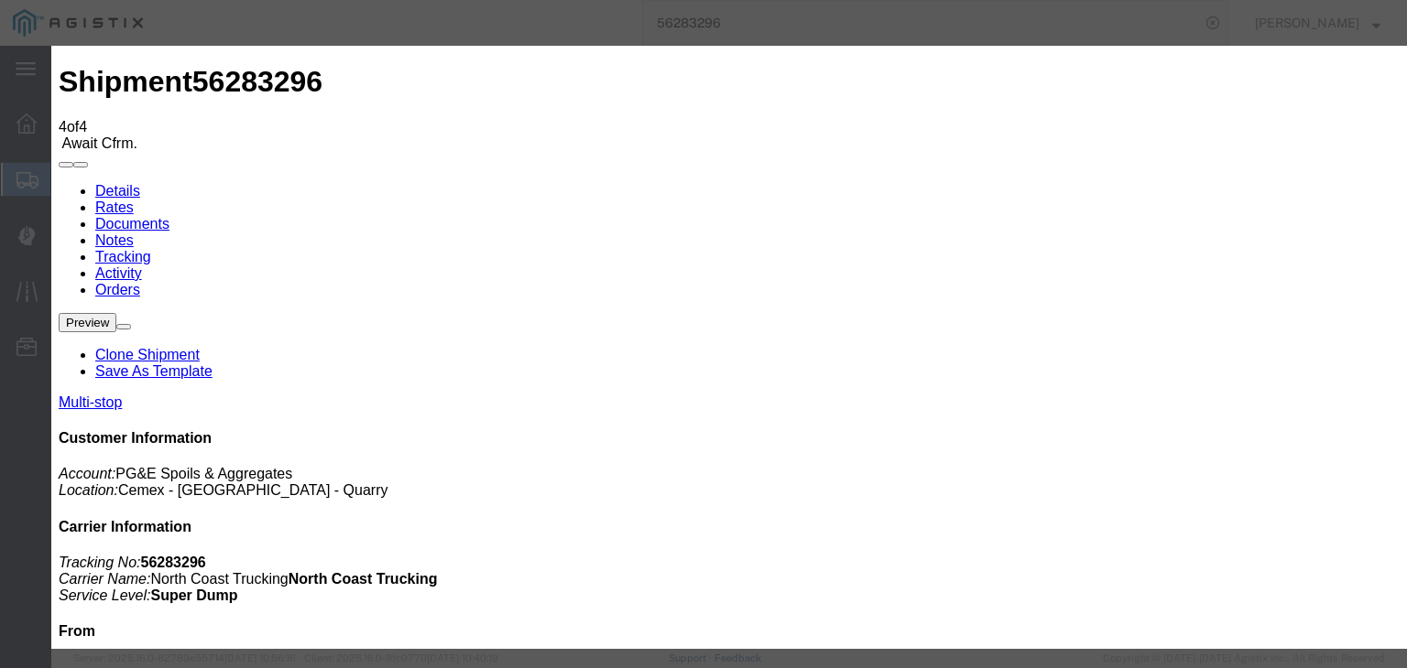
drag, startPoint x: 973, startPoint y: 226, endPoint x: 981, endPoint y: 240, distance: 15.6
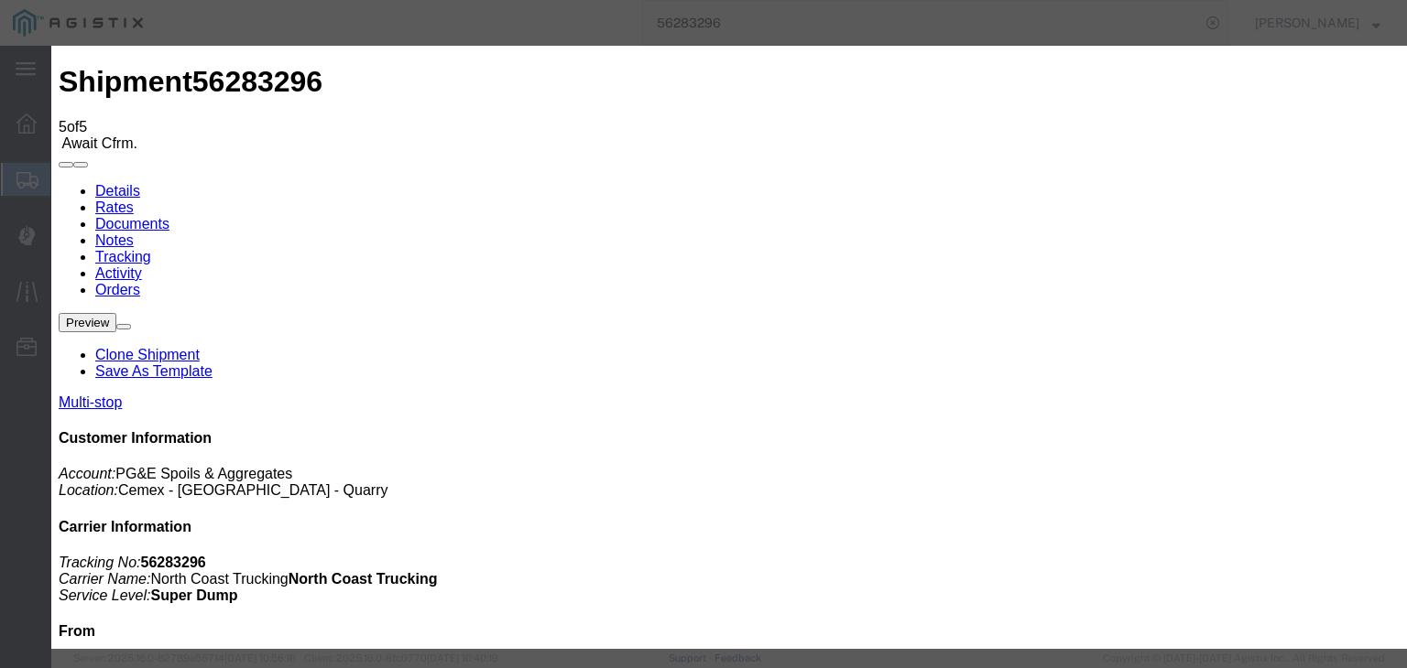
drag, startPoint x: 520, startPoint y: 401, endPoint x: 528, endPoint y: 393, distance: 11.7
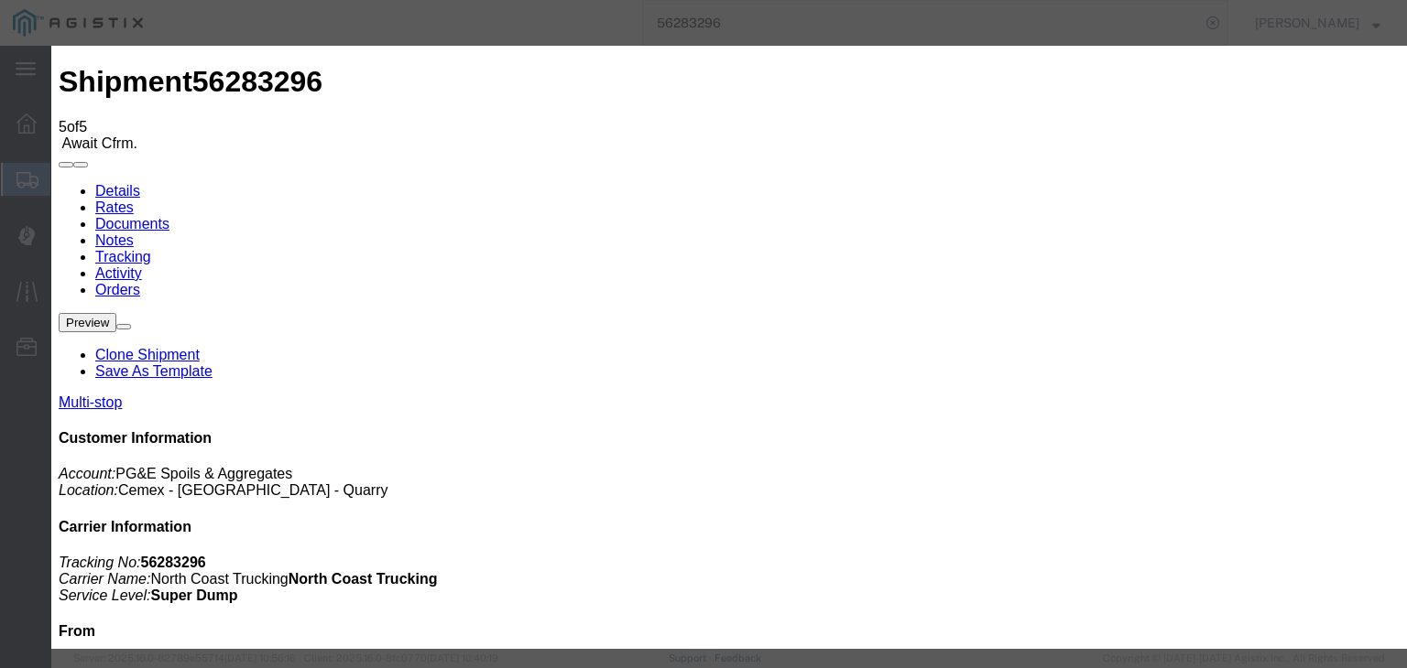
drag, startPoint x: 440, startPoint y: 265, endPoint x: 443, endPoint y: 276, distance: 11.6
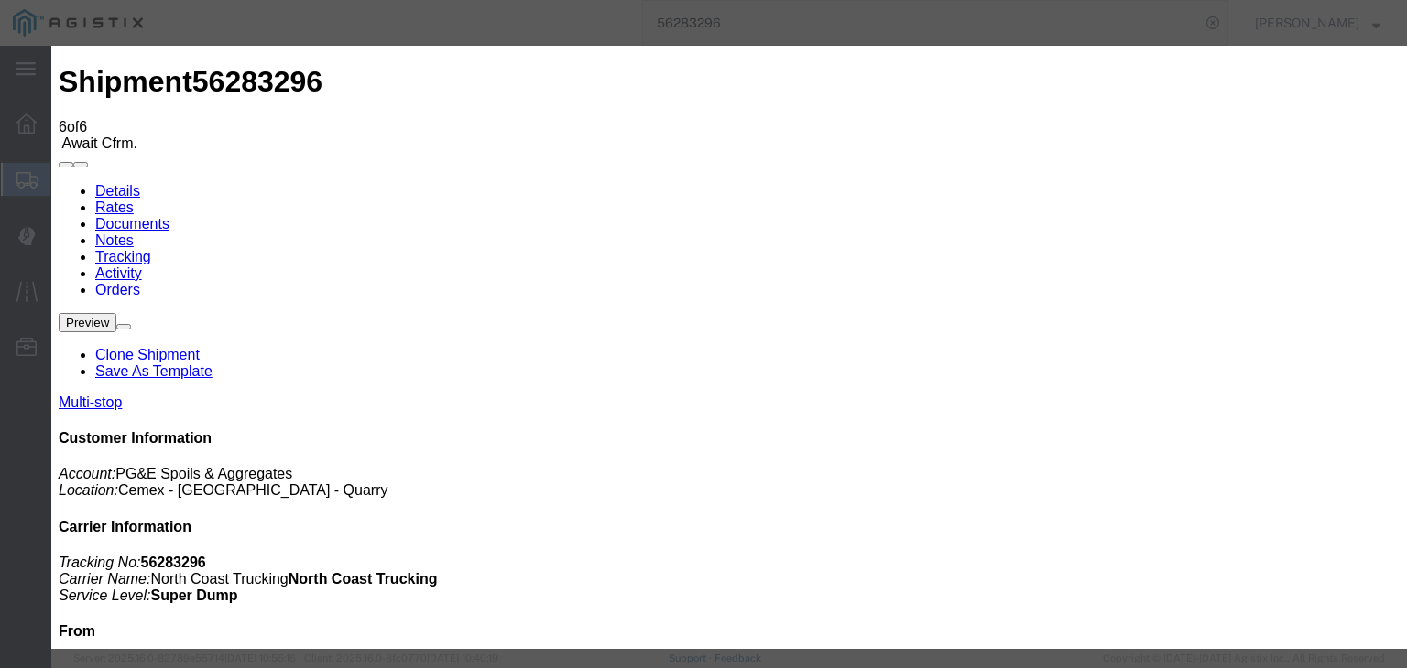
drag, startPoint x: 502, startPoint y: 262, endPoint x: 499, endPoint y: 271, distance: 9.6
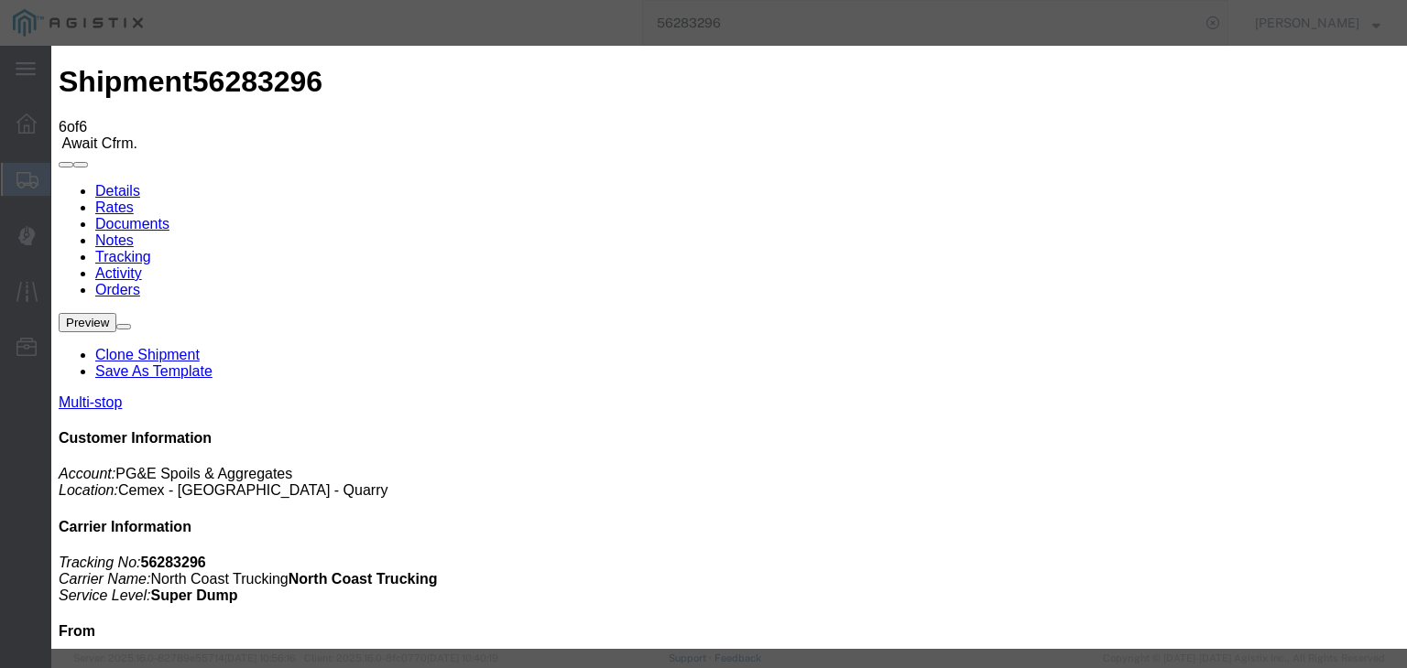
drag, startPoint x: 1142, startPoint y: 552, endPoint x: 1125, endPoint y: 547, distance: 18.2
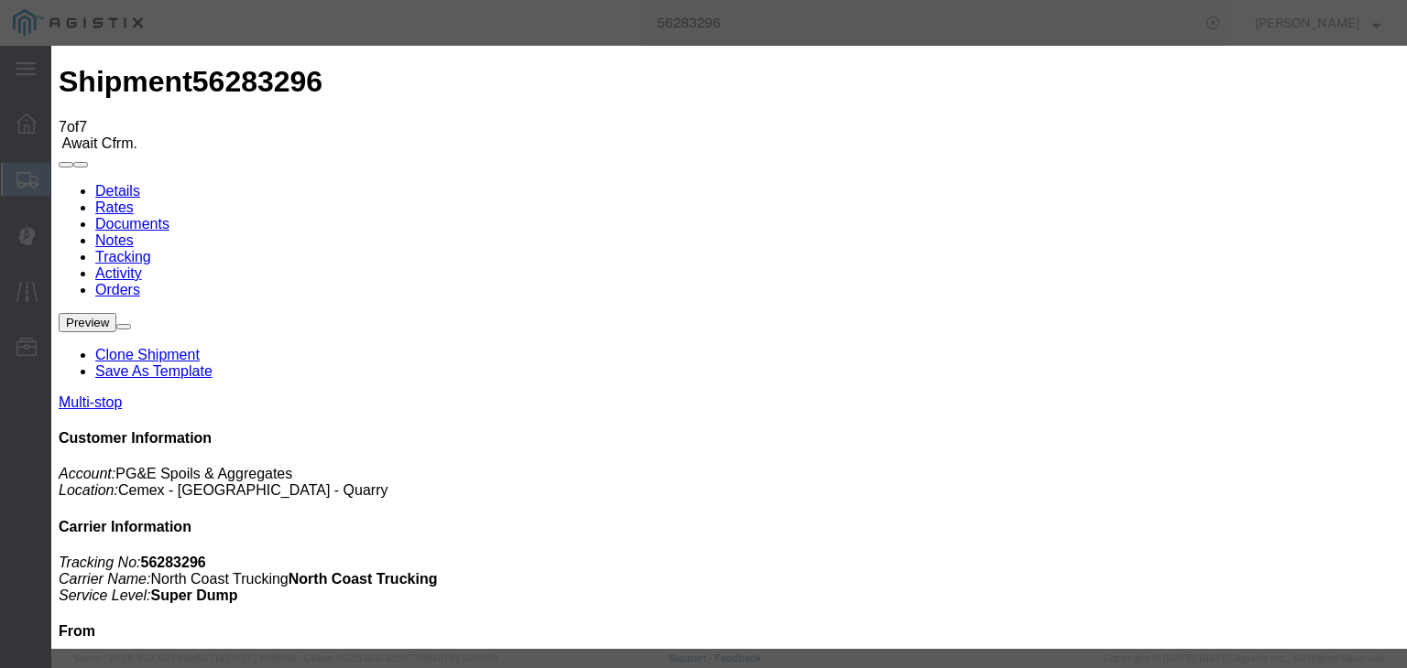
drag, startPoint x: 531, startPoint y: 397, endPoint x: 557, endPoint y: 346, distance: 57.3
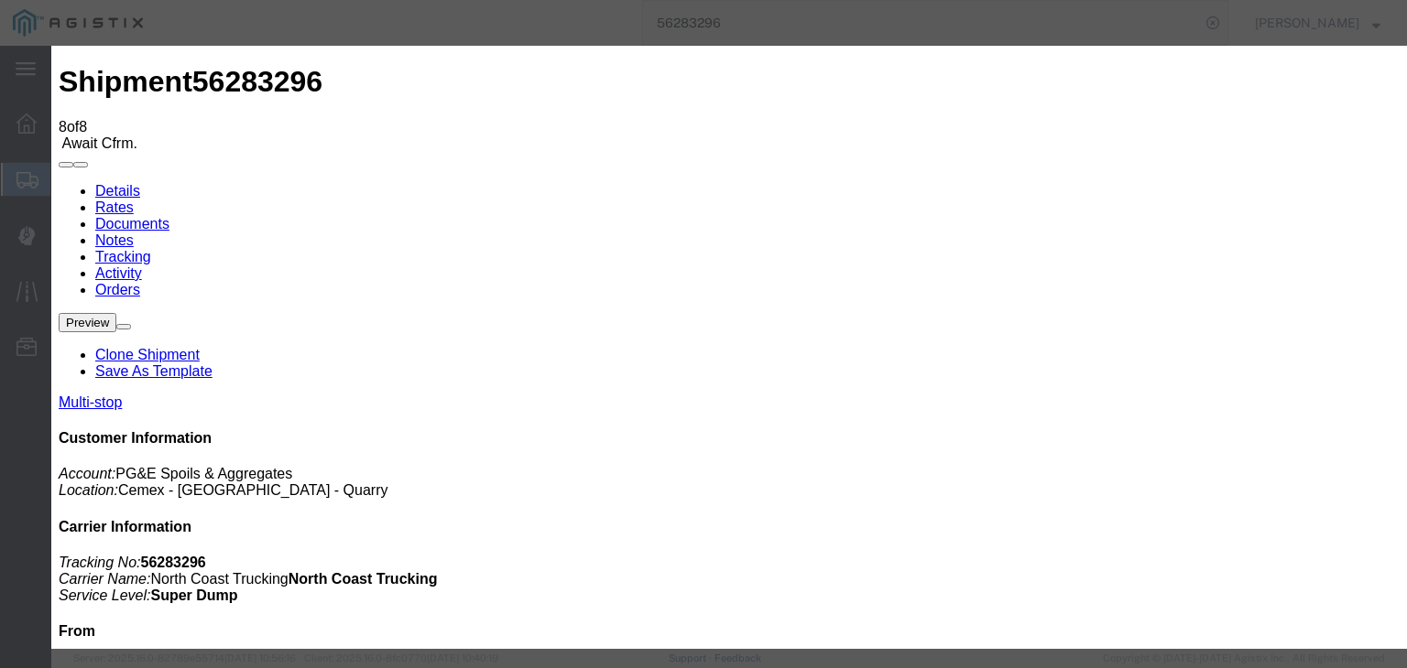
drag, startPoint x: 556, startPoint y: 226, endPoint x: 599, endPoint y: 224, distance: 43.1
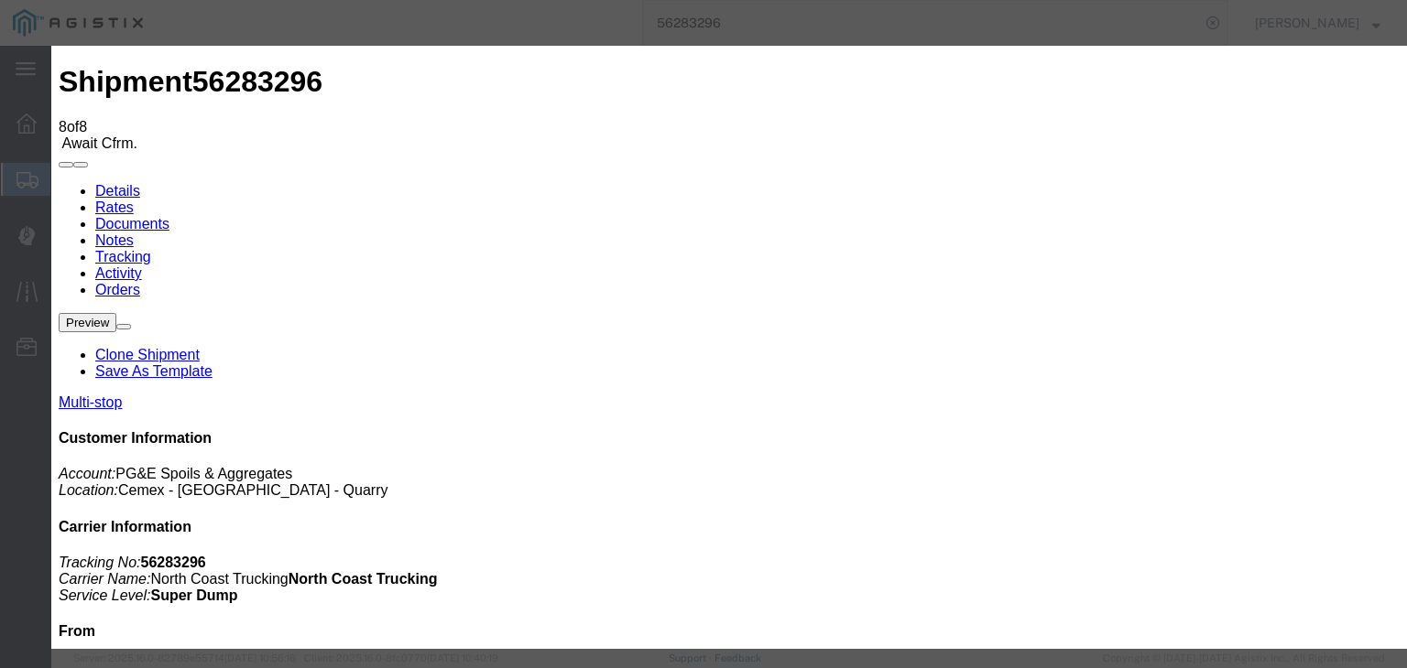
drag, startPoint x: 606, startPoint y: 223, endPoint x: 618, endPoint y: 235, distance: 17.5
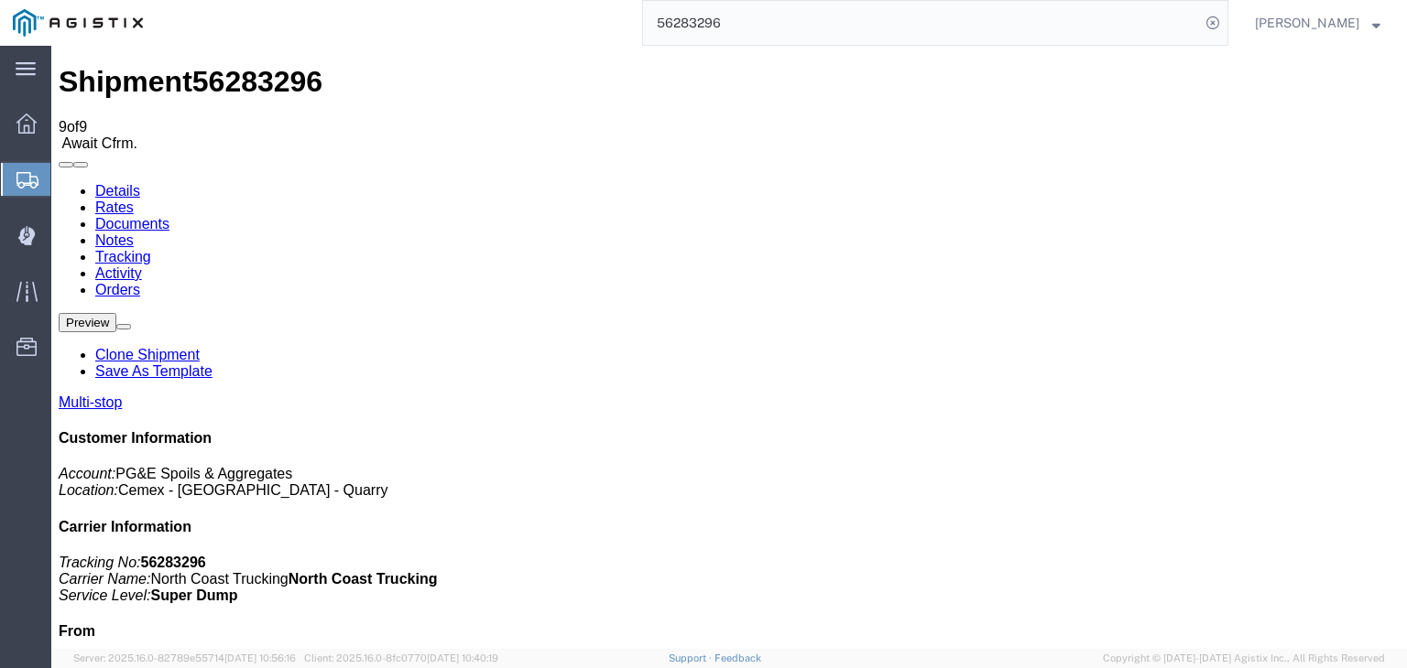
click at [169, 216] on link "Documents" at bounding box center [132, 224] width 74 height 16
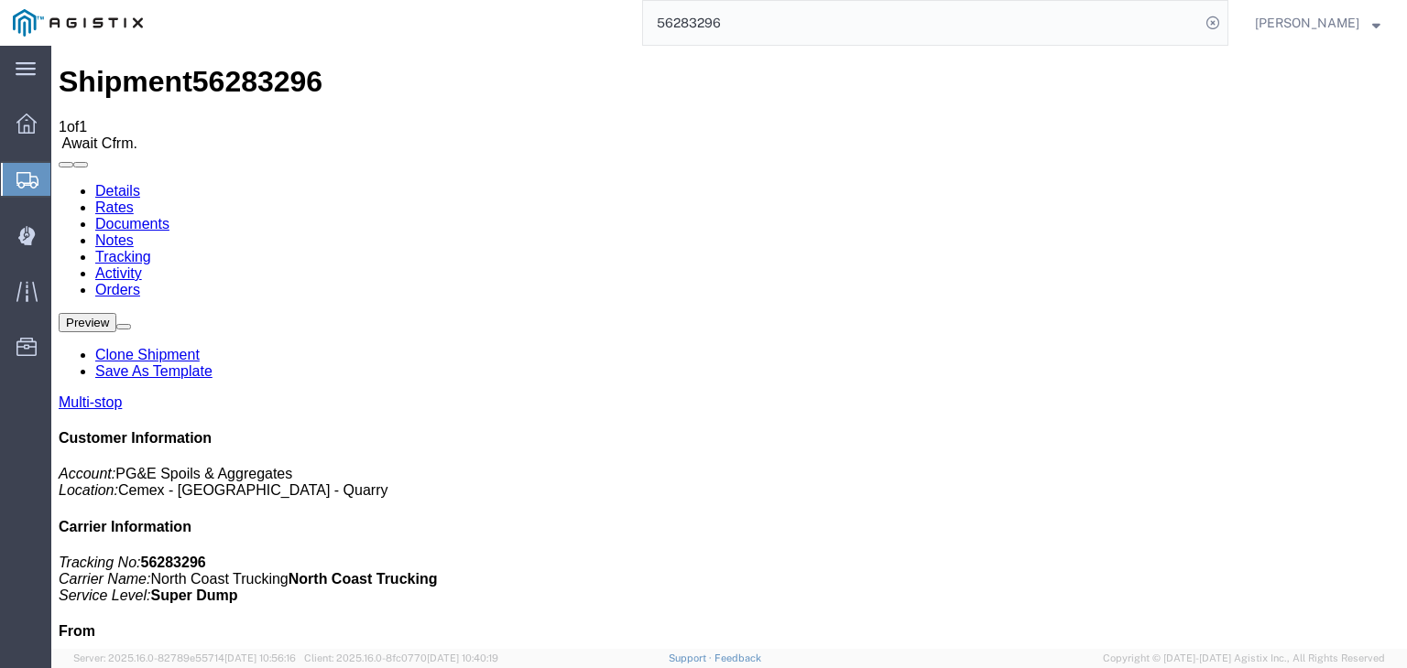
click at [151, 249] on link "Tracking" at bounding box center [123, 257] width 56 height 16
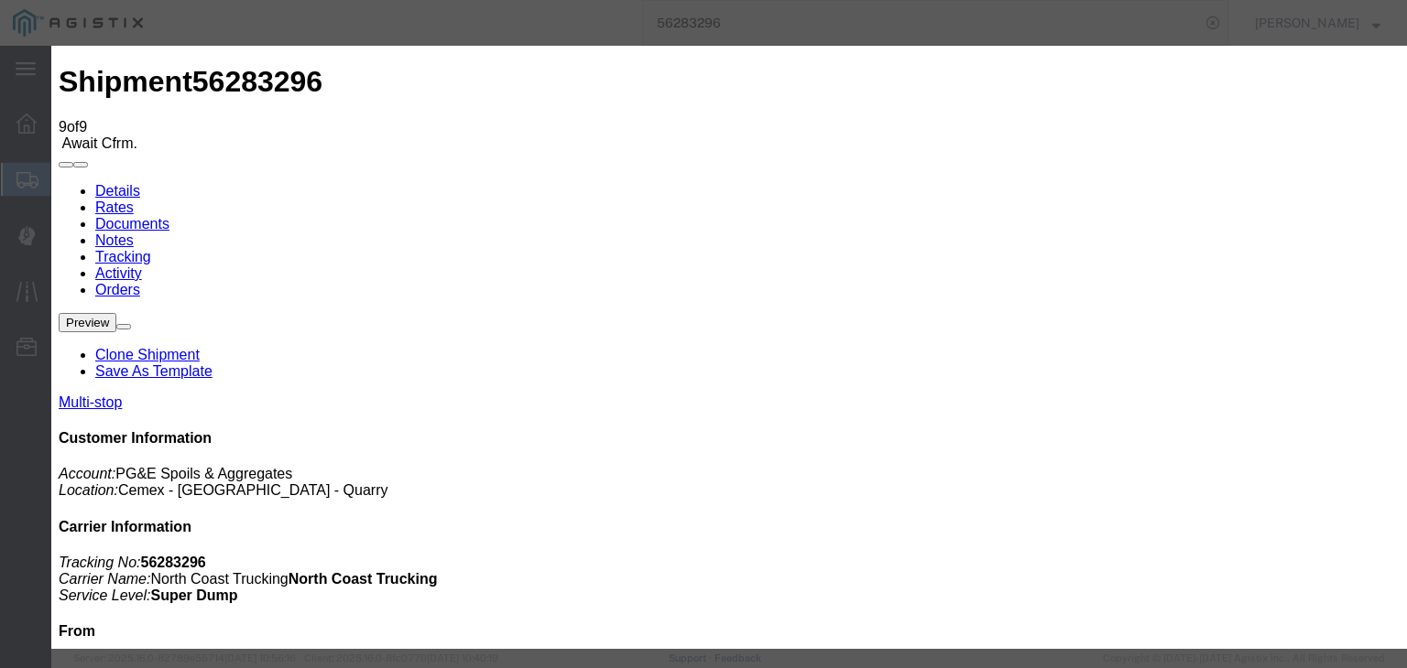
drag, startPoint x: 935, startPoint y: 221, endPoint x: 940, endPoint y: 239, distance: 18.9
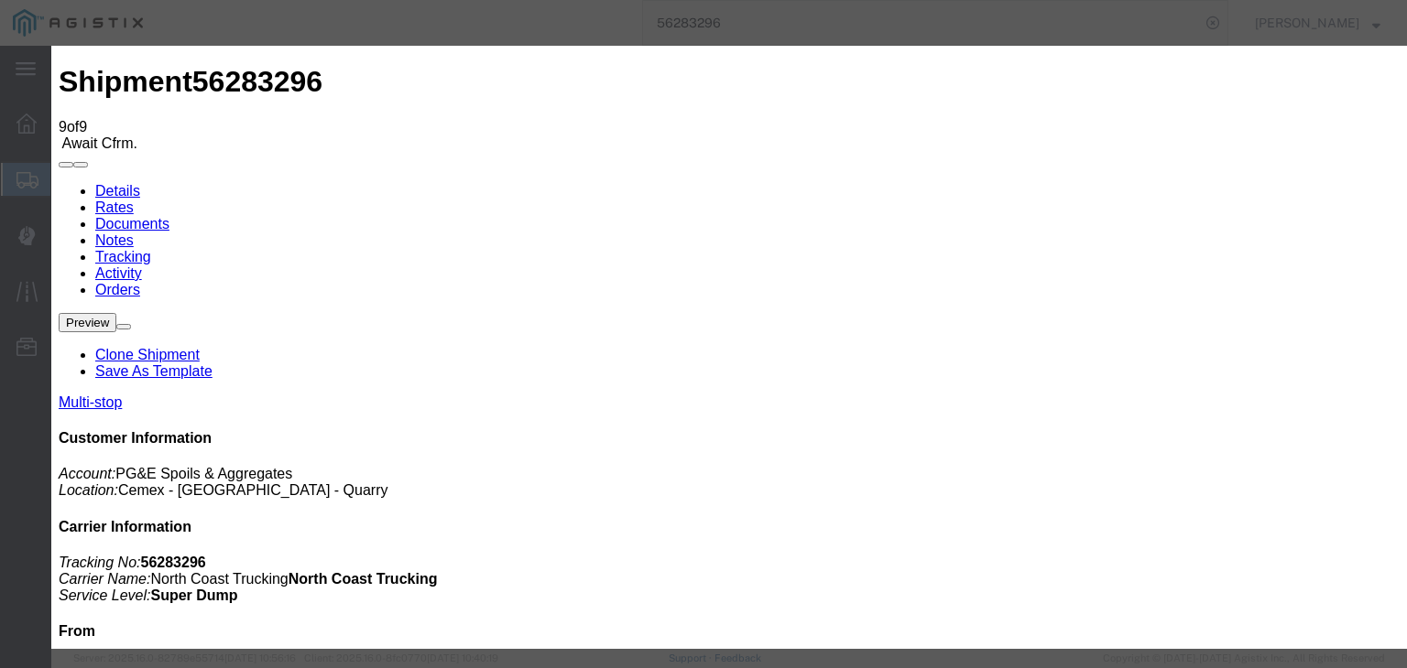
paste textarea "Point of origin: time ends at original starting point empty."
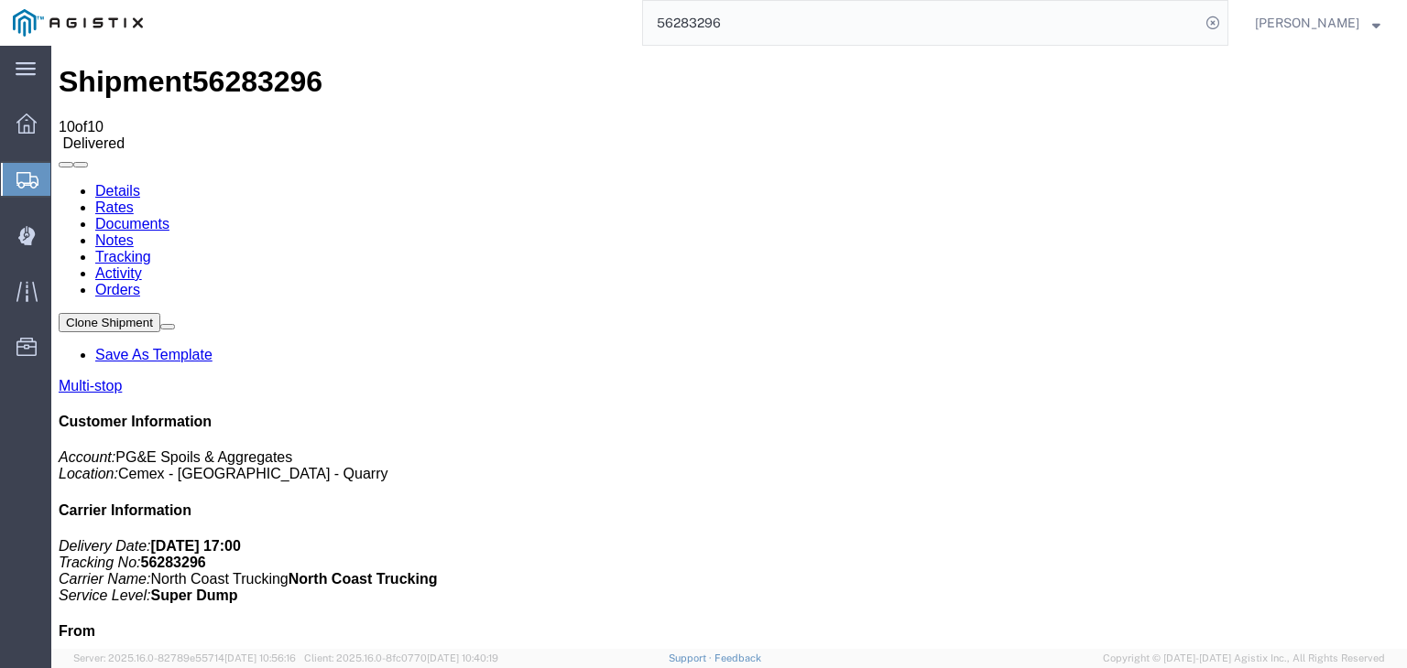
click at [134, 233] on link "Notes" at bounding box center [114, 241] width 38 height 16
click at [759, 32] on input "56283296" at bounding box center [921, 23] width 557 height 44
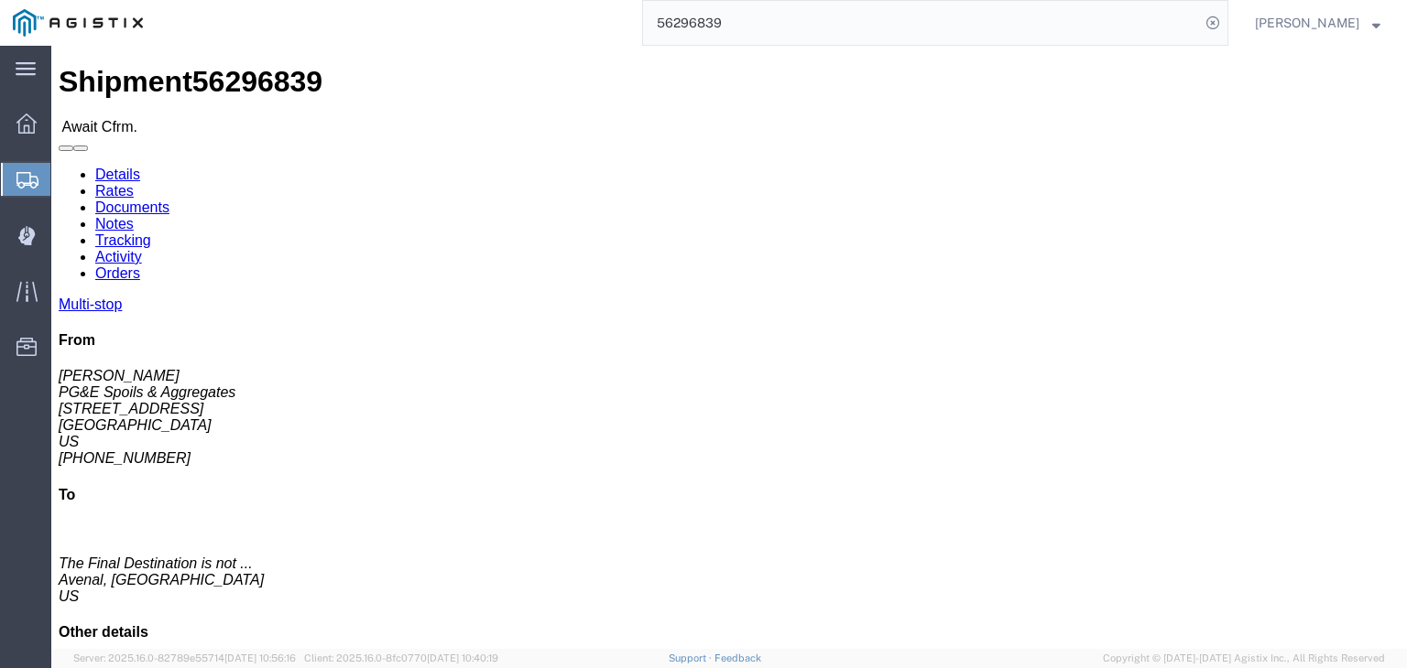
click link "Documents"
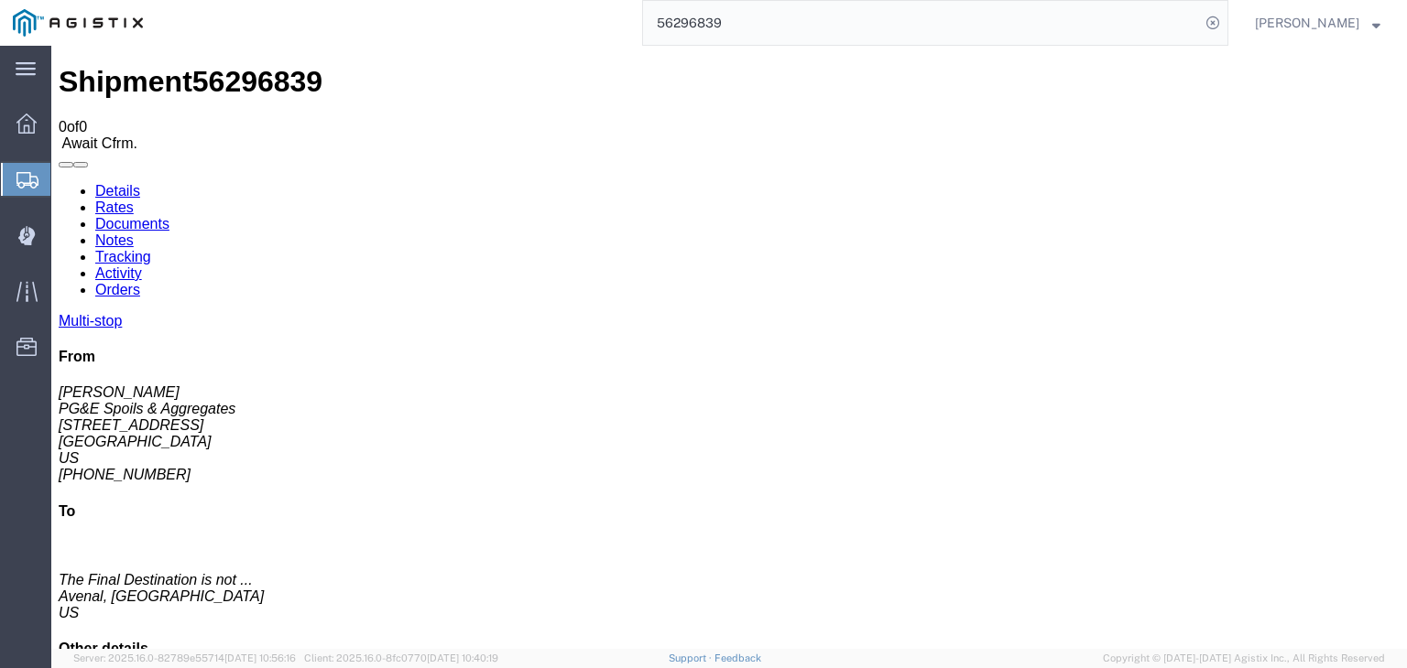
click at [151, 249] on link "Tracking" at bounding box center [123, 257] width 56 height 16
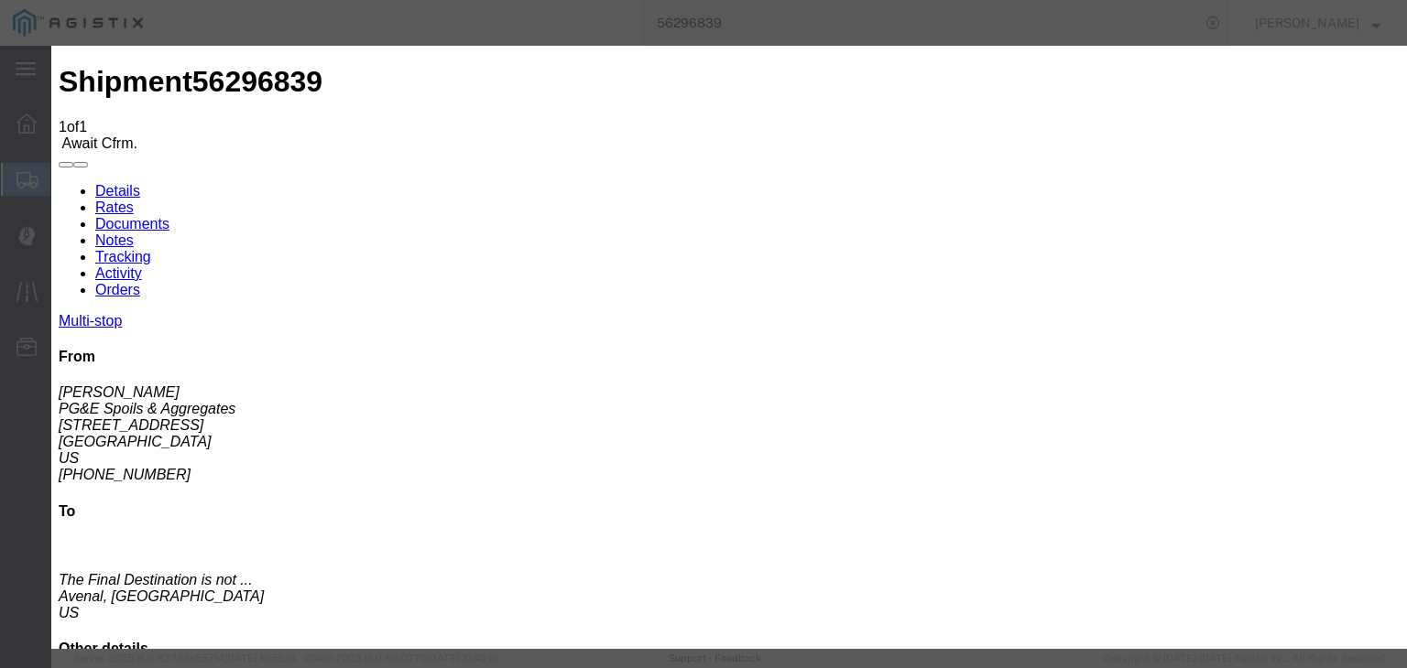
drag, startPoint x: 917, startPoint y: 229, endPoint x: 922, endPoint y: 242, distance: 13.9
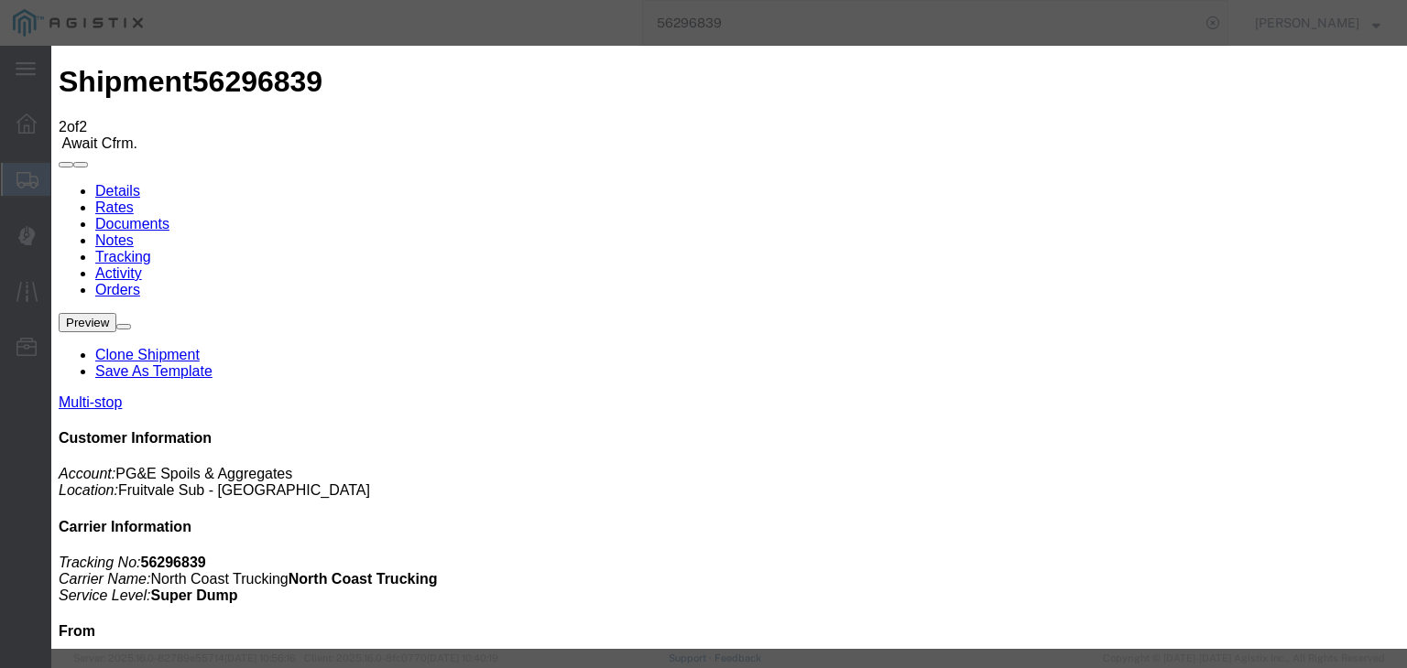
drag, startPoint x: 945, startPoint y: 223, endPoint x: 949, endPoint y: 239, distance: 16.0
drag, startPoint x: 1135, startPoint y: 543, endPoint x: 1123, endPoint y: 525, distance: 22.4
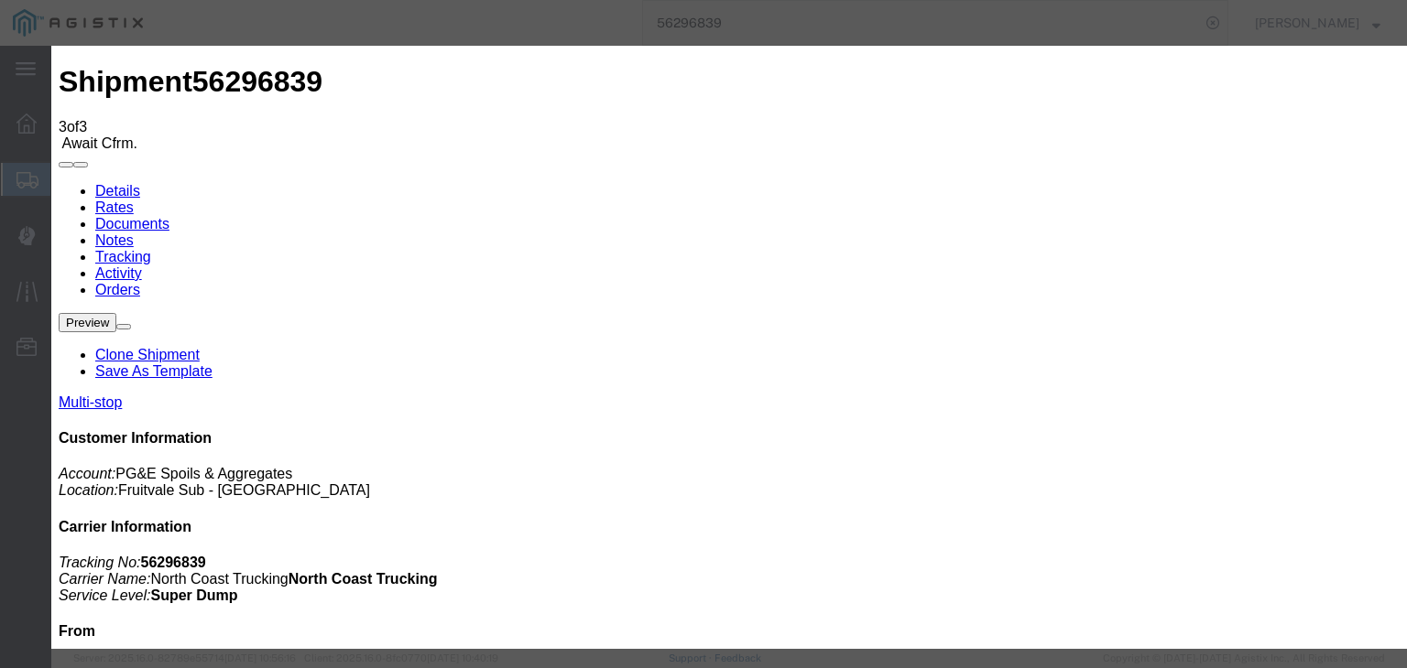
drag, startPoint x: 396, startPoint y: 208, endPoint x: 400, endPoint y: 223, distance: 16.2
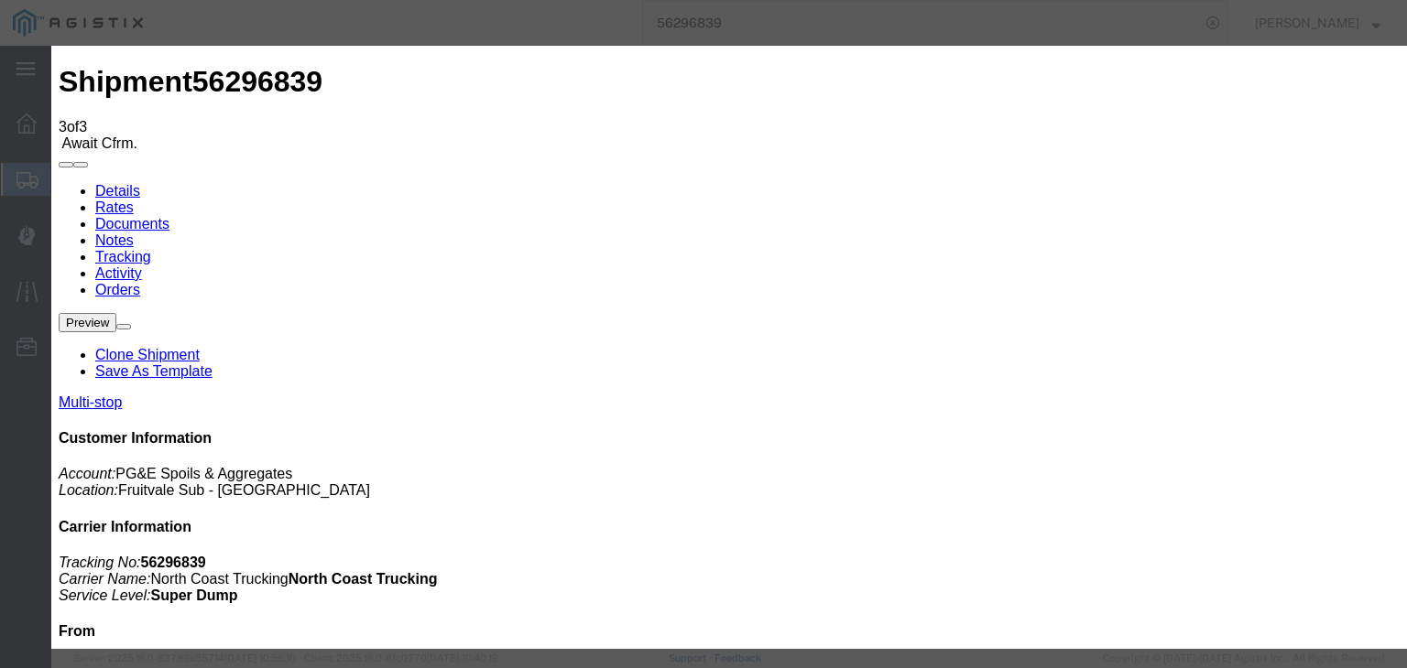
drag, startPoint x: 579, startPoint y: 261, endPoint x: 572, endPoint y: 272, distance: 12.7
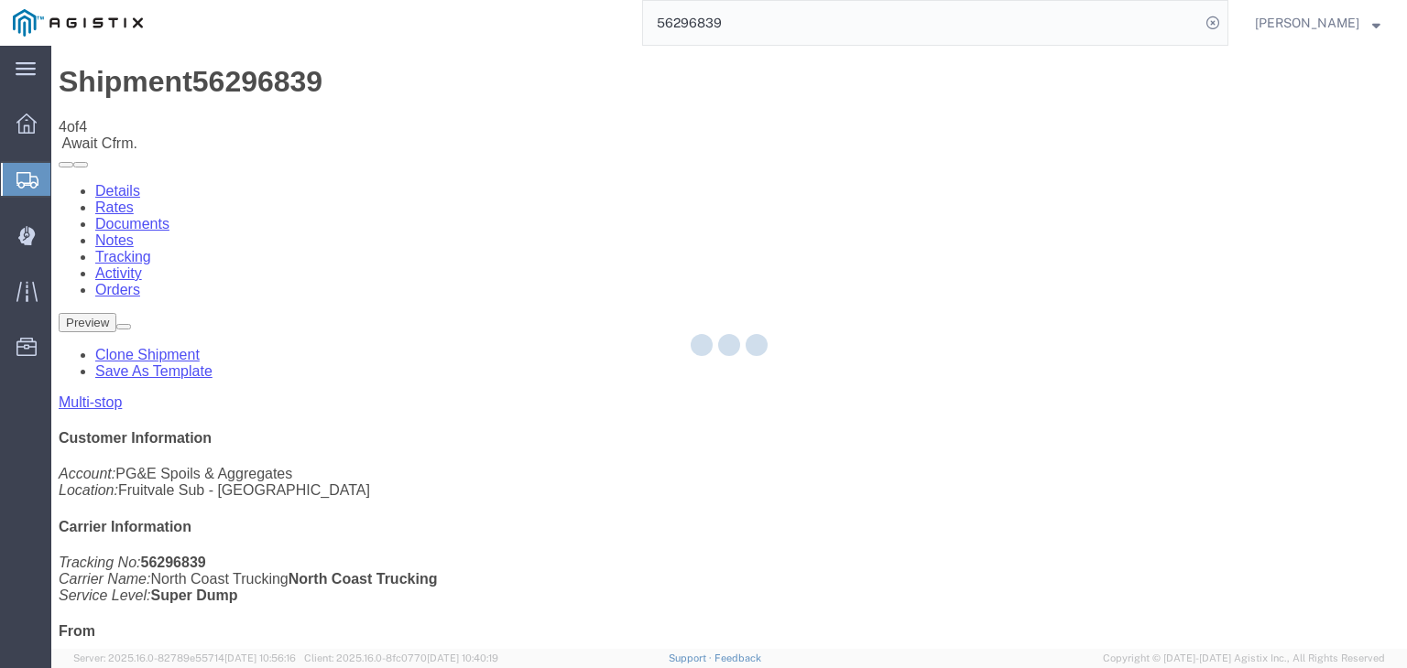
click at [941, 176] on div at bounding box center [728, 347] width 1355 height 603
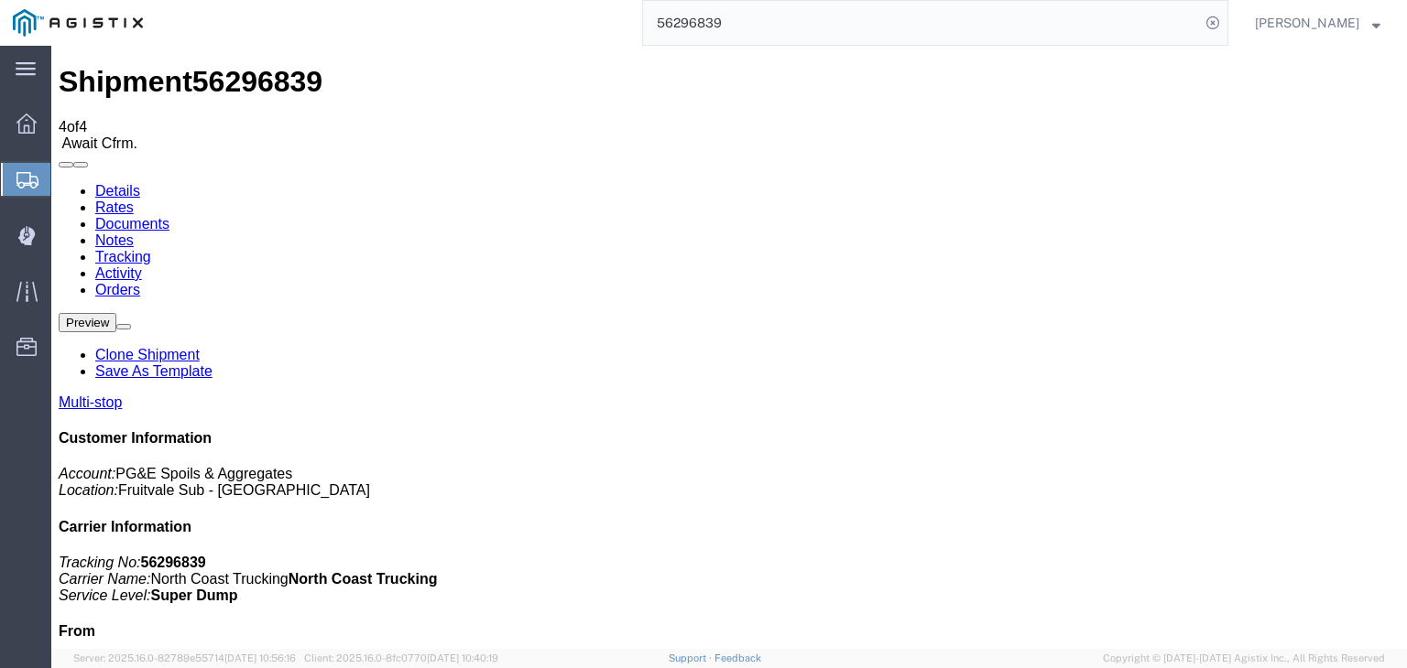
drag, startPoint x: 992, startPoint y: 162, endPoint x: 950, endPoint y: 212, distance: 65.7
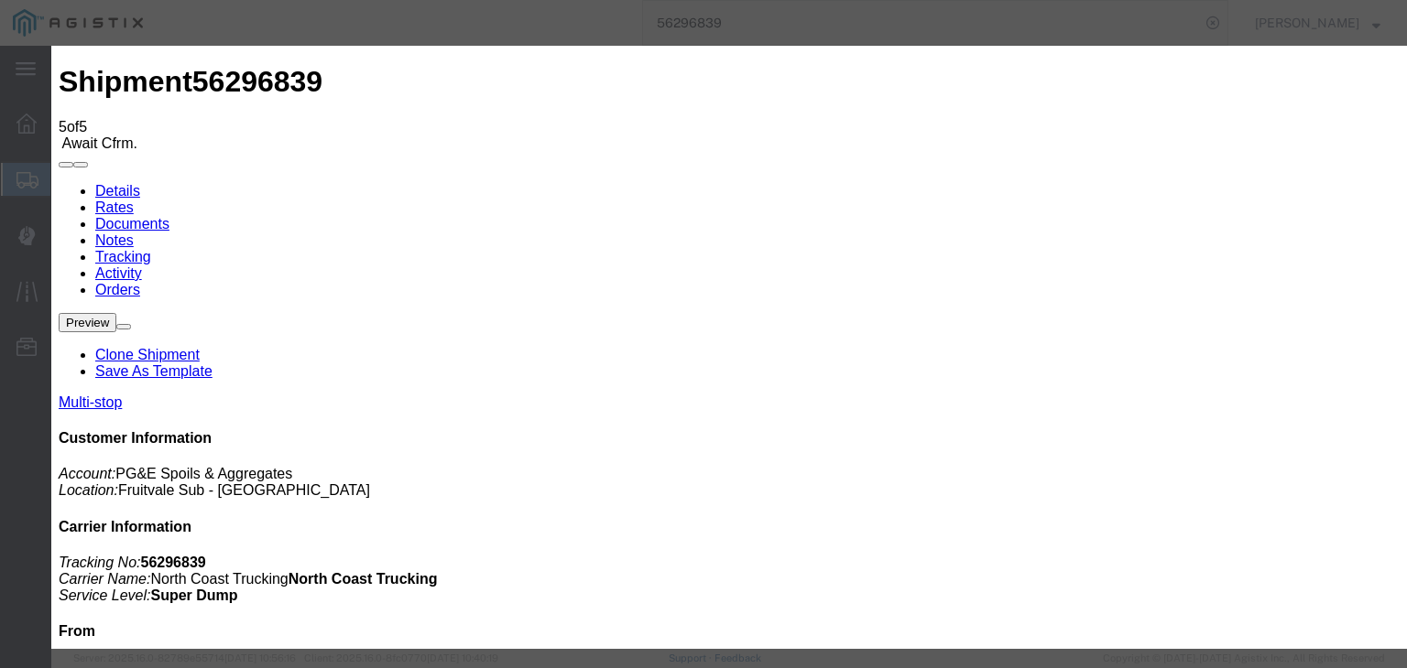
drag, startPoint x: 536, startPoint y: 262, endPoint x: 535, endPoint y: 273, distance: 11.0
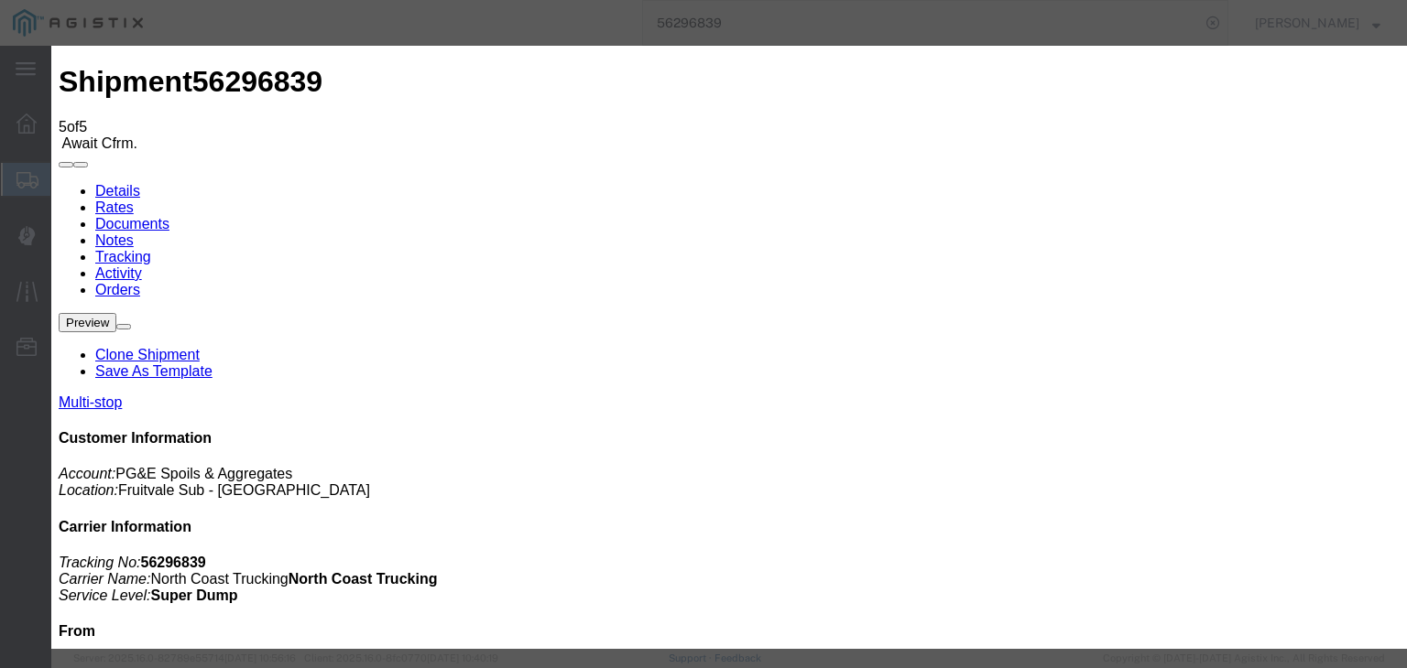
drag, startPoint x: 962, startPoint y: 227, endPoint x: 965, endPoint y: 242, distance: 15.1
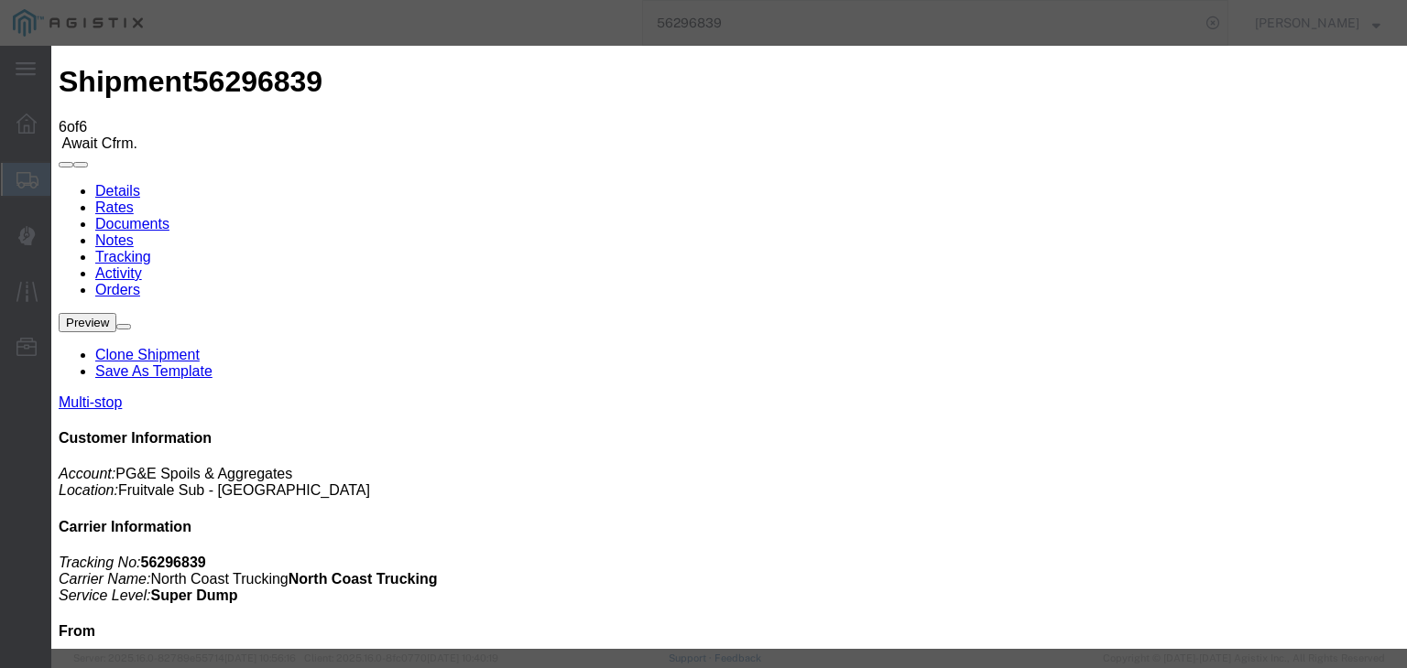
drag, startPoint x: 966, startPoint y: 215, endPoint x: 987, endPoint y: 244, distance: 35.3
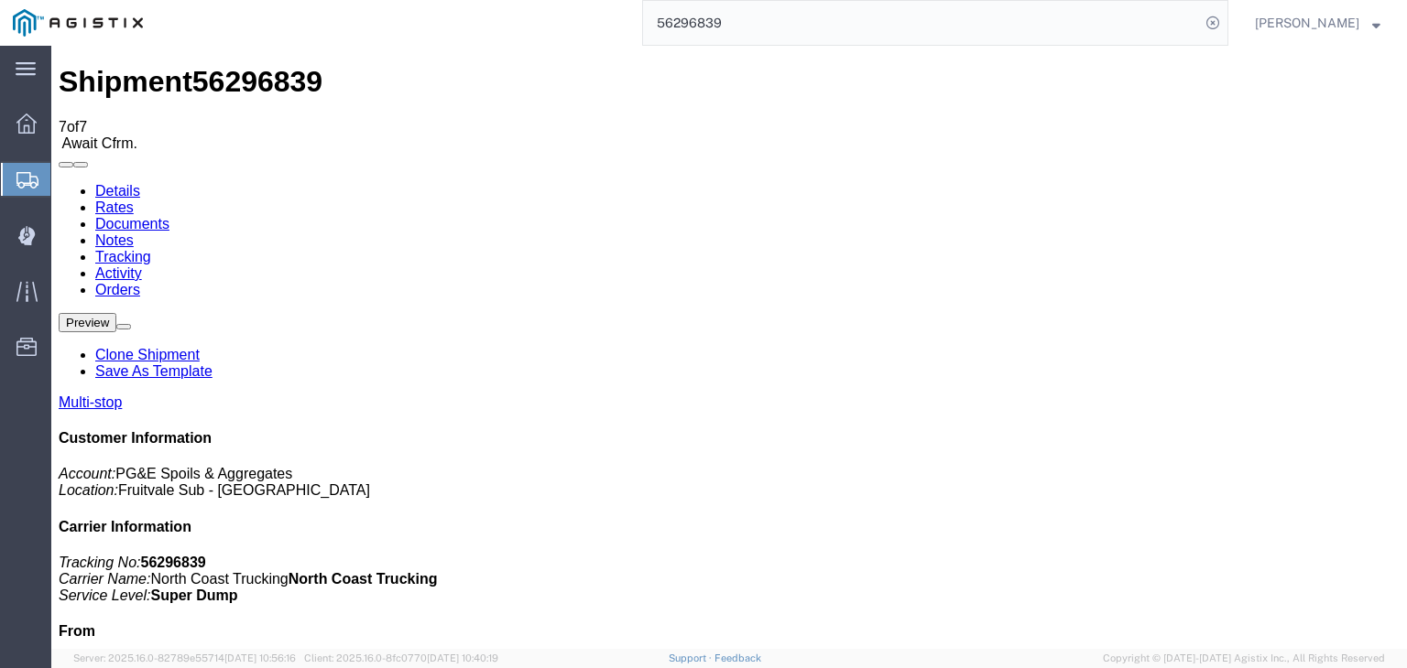
drag, startPoint x: 976, startPoint y: 173, endPoint x: 963, endPoint y: 193, distance: 23.9
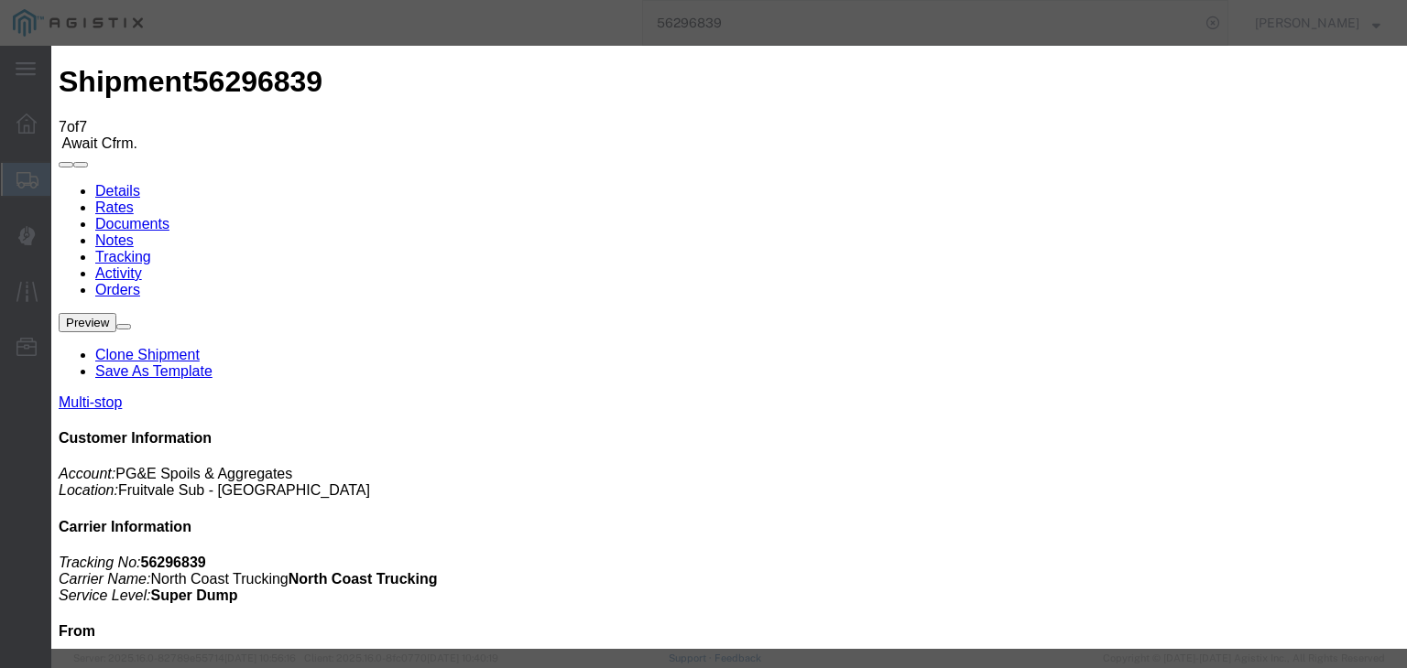
drag, startPoint x: 407, startPoint y: 216, endPoint x: 410, endPoint y: 229, distance: 13.1
drag, startPoint x: 524, startPoint y: 398, endPoint x: 553, endPoint y: 355, distance: 52.1
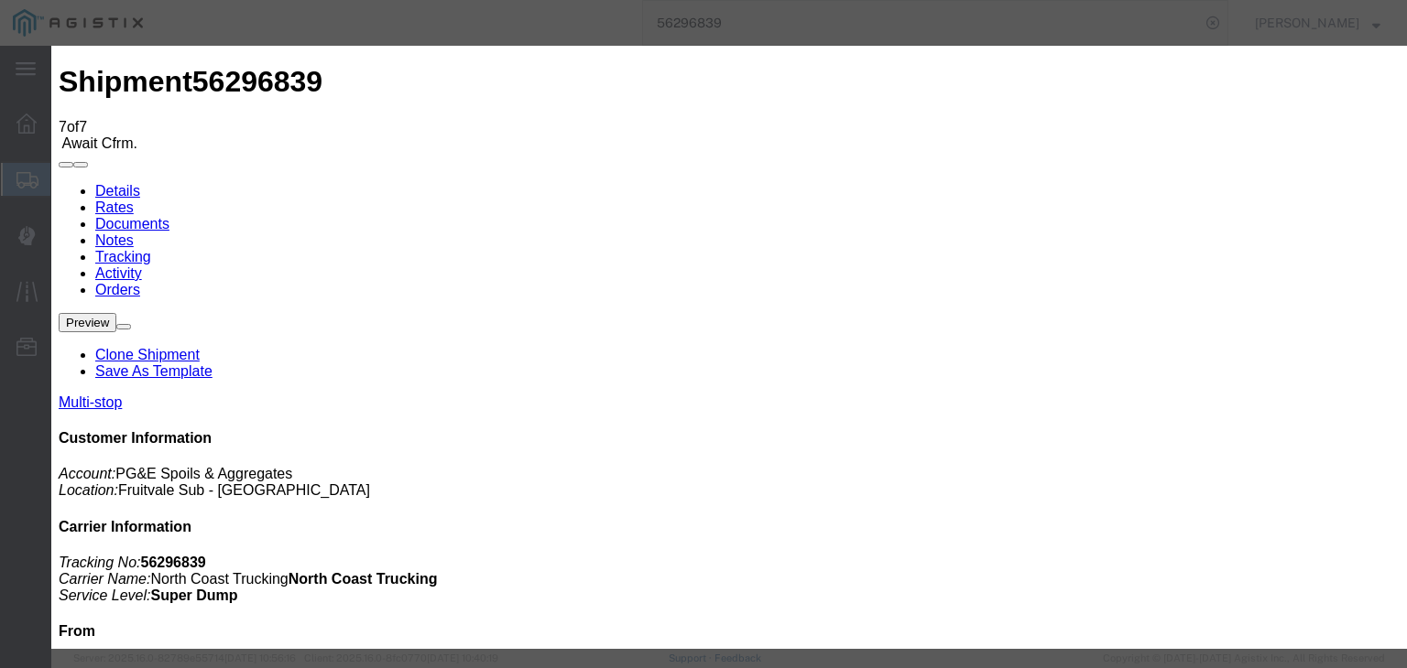
type input "[DATE]"
type input "12:45 PM"
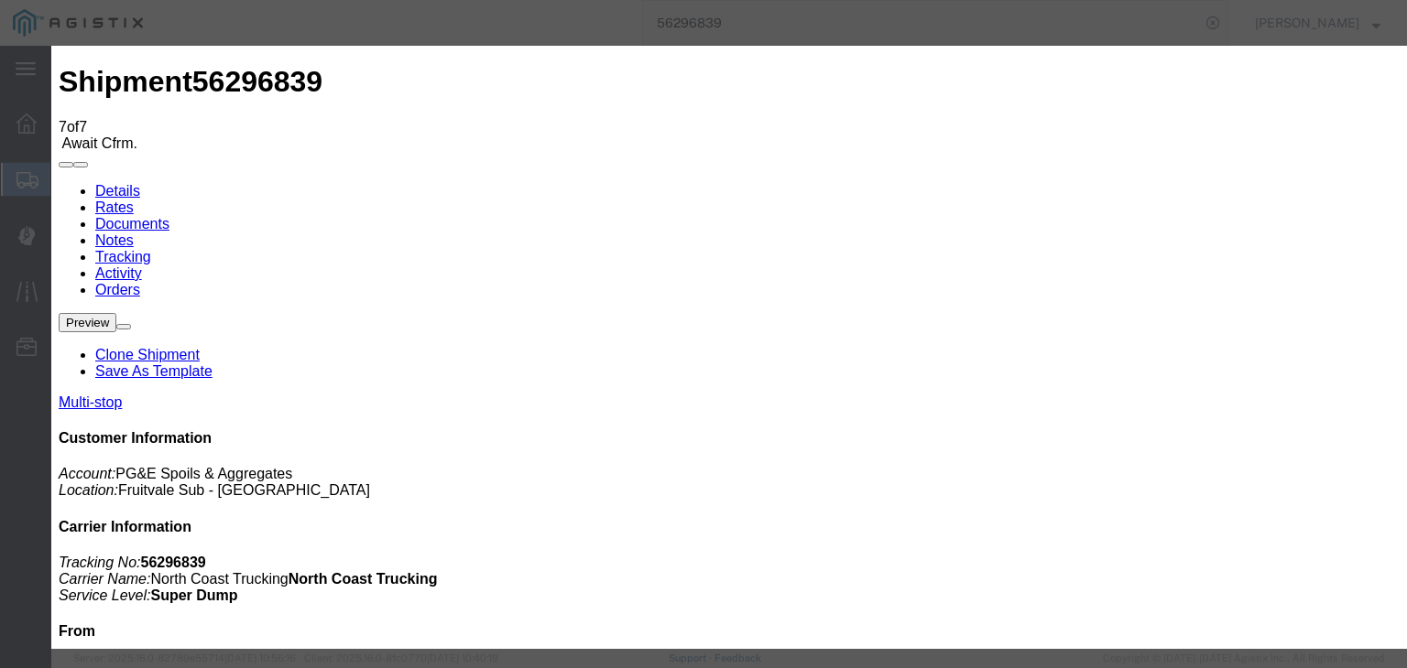
select select "ARVDLVLOC"
drag, startPoint x: 975, startPoint y: 224, endPoint x: 982, endPoint y: 242, distance: 18.5
select select "{"pickupDeliveryInfoId": "121874512","pickupOrDelivery": "D","stopNum": "2","lo…"
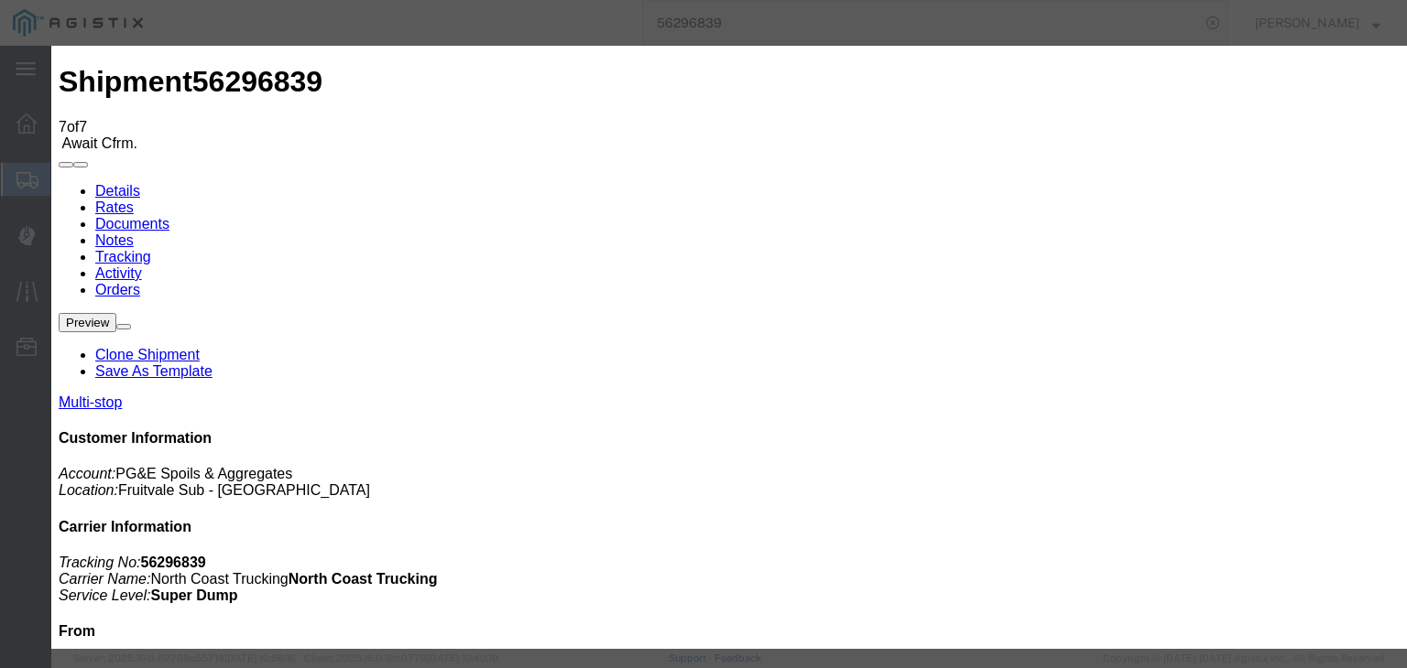
select select "CA"
type input "Avenal"
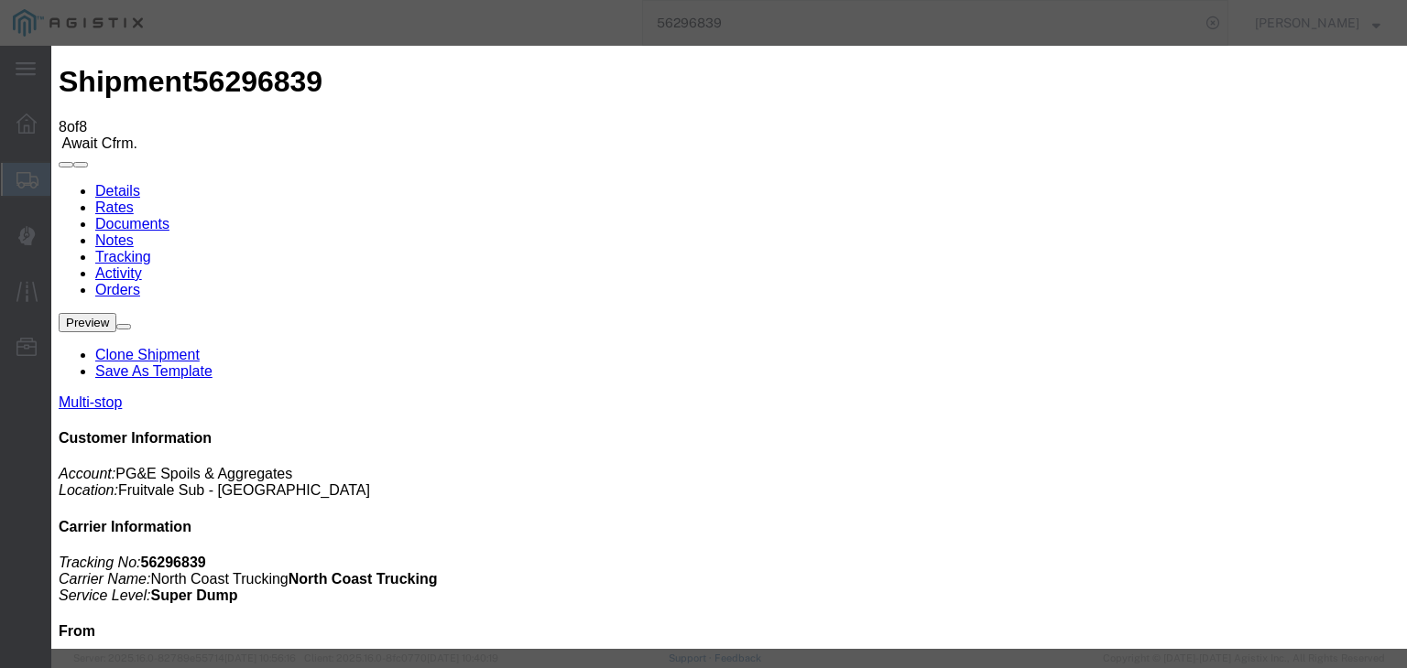
type input "[DATE]"
type input "7:00 AM"
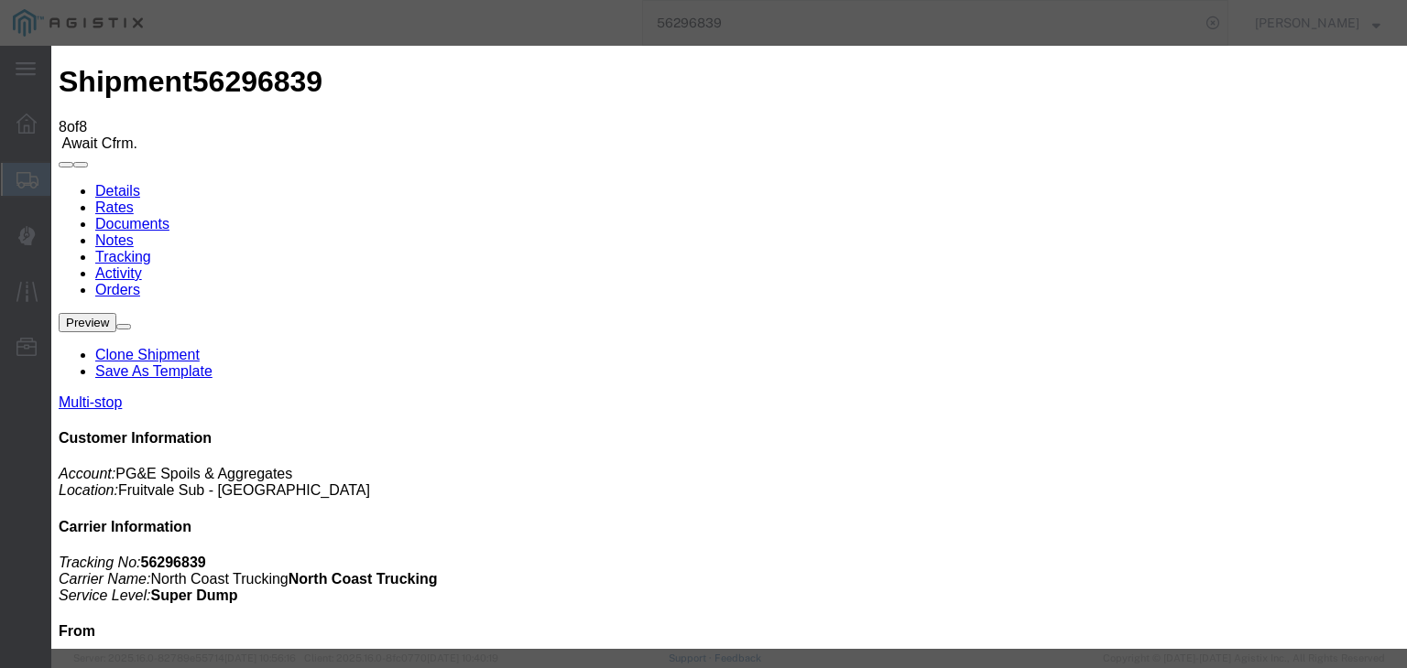
type input "[DATE]"
type input "1:30 PM"
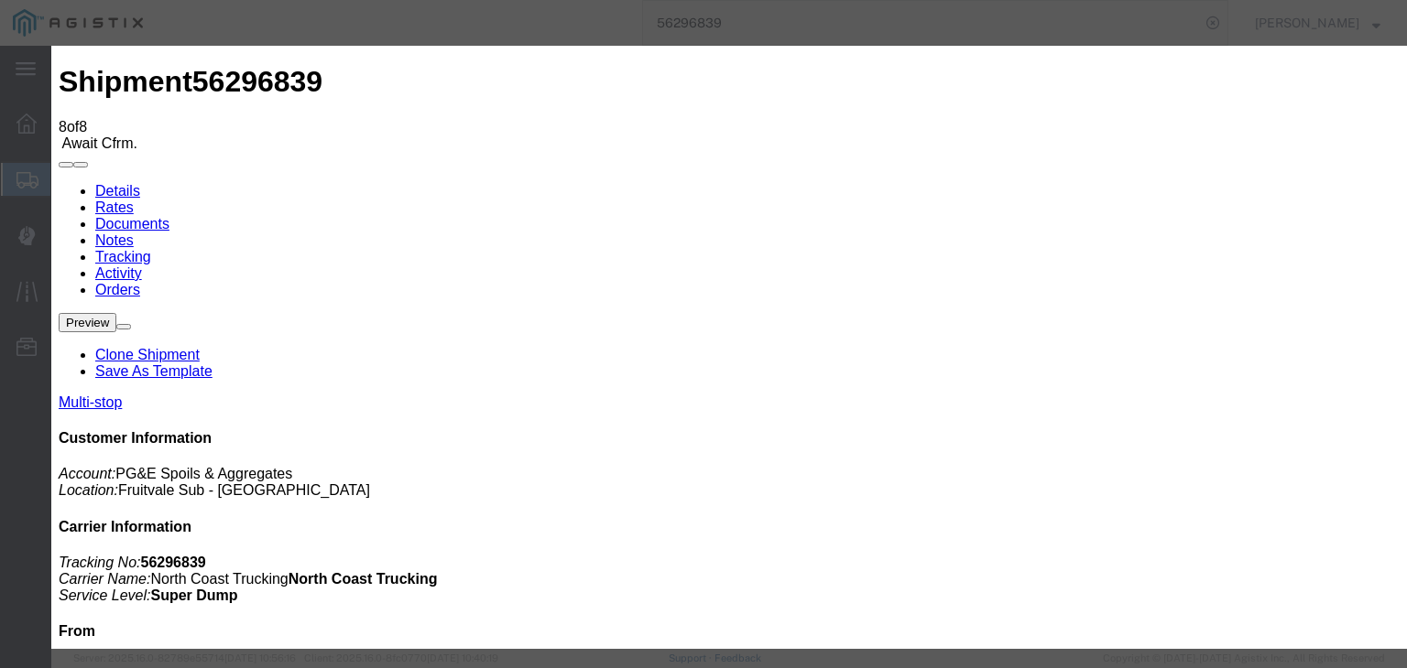
select select "DPTDLVLOC"
select select "{"pickupDeliveryInfoId": "121874512","pickupOrDelivery": "D","stopNum": "2","lo…"
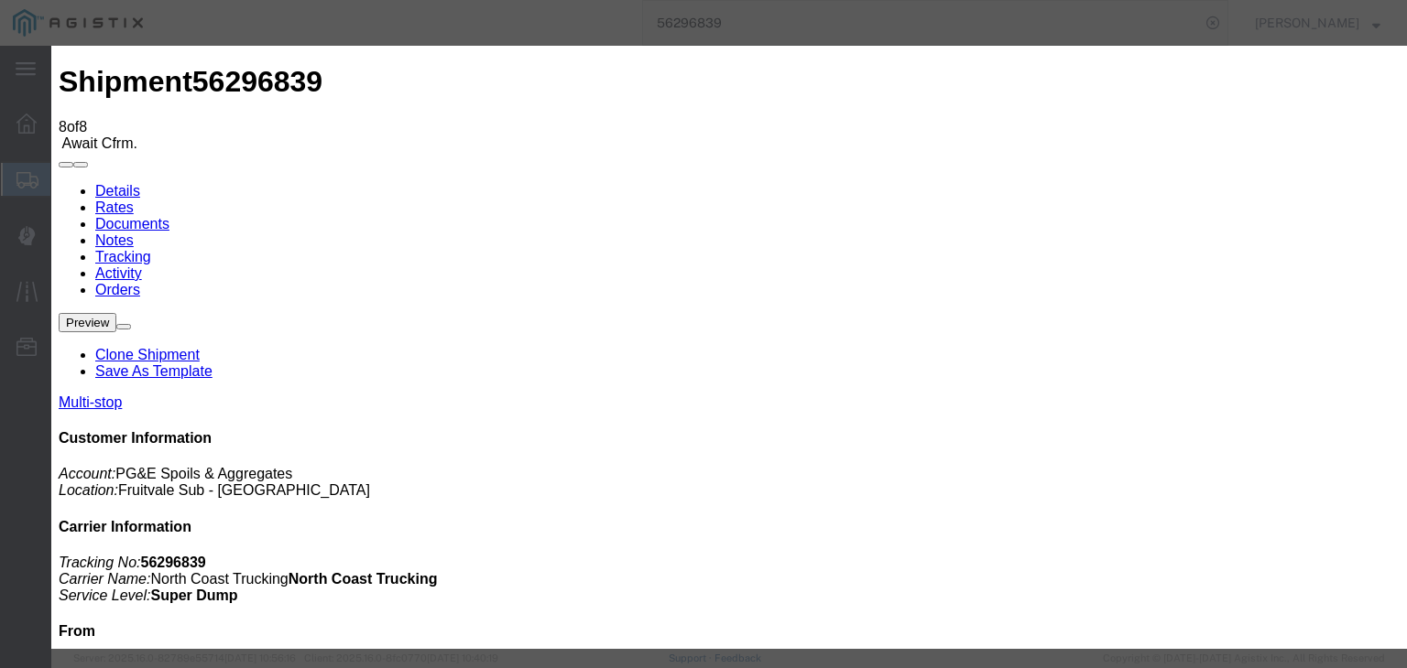
select select "CA"
type input "Avenal"
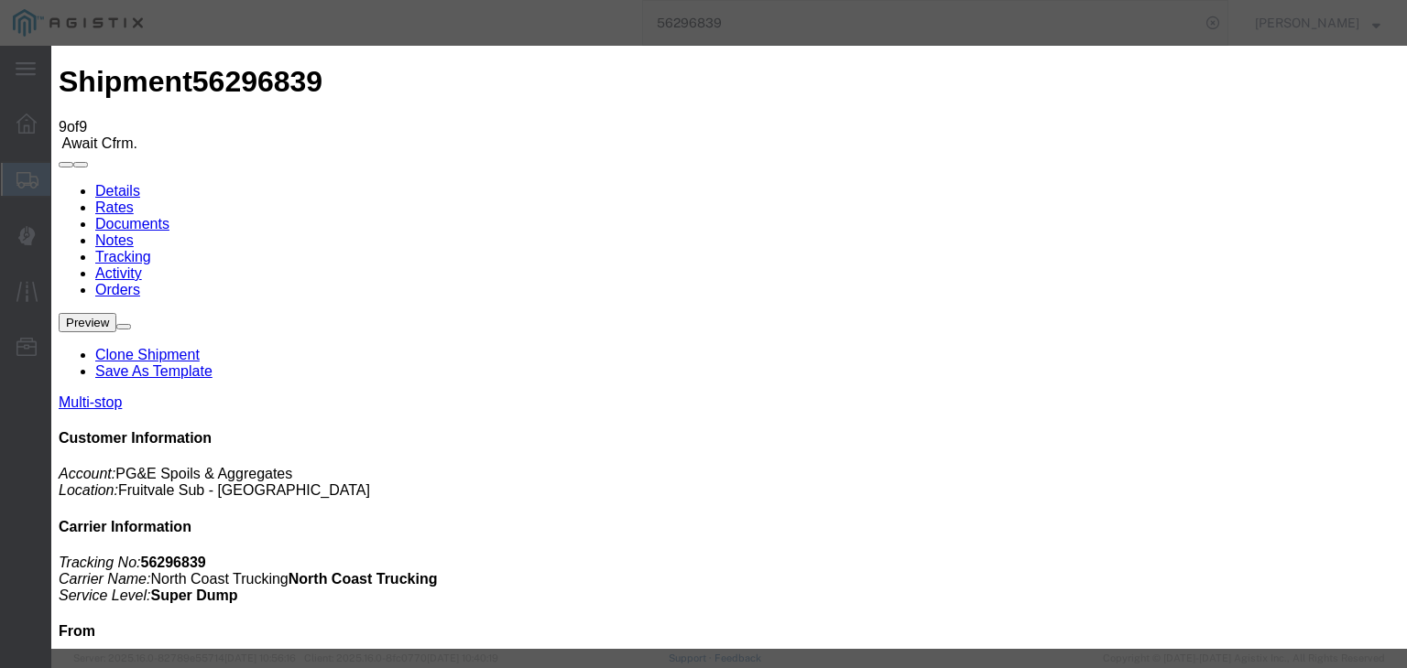
type input "[DATE]"
type input "7:00 AM"
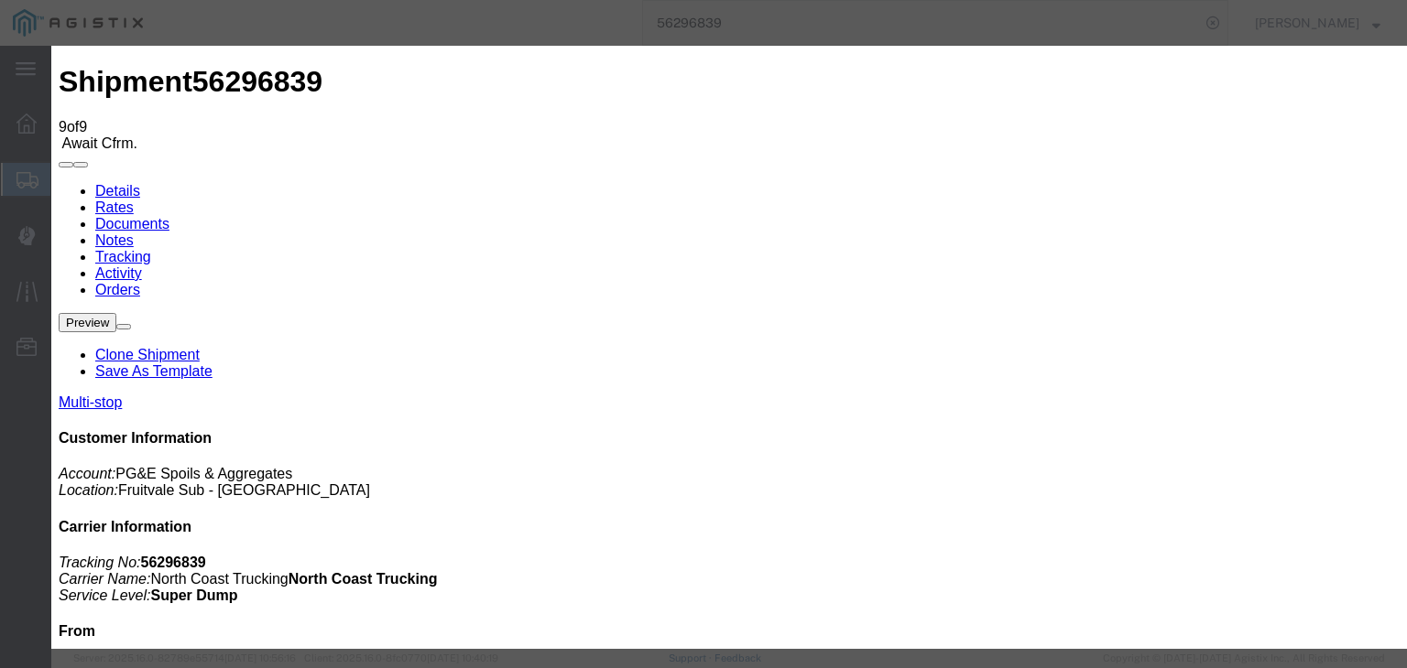
type input "[DATE]"
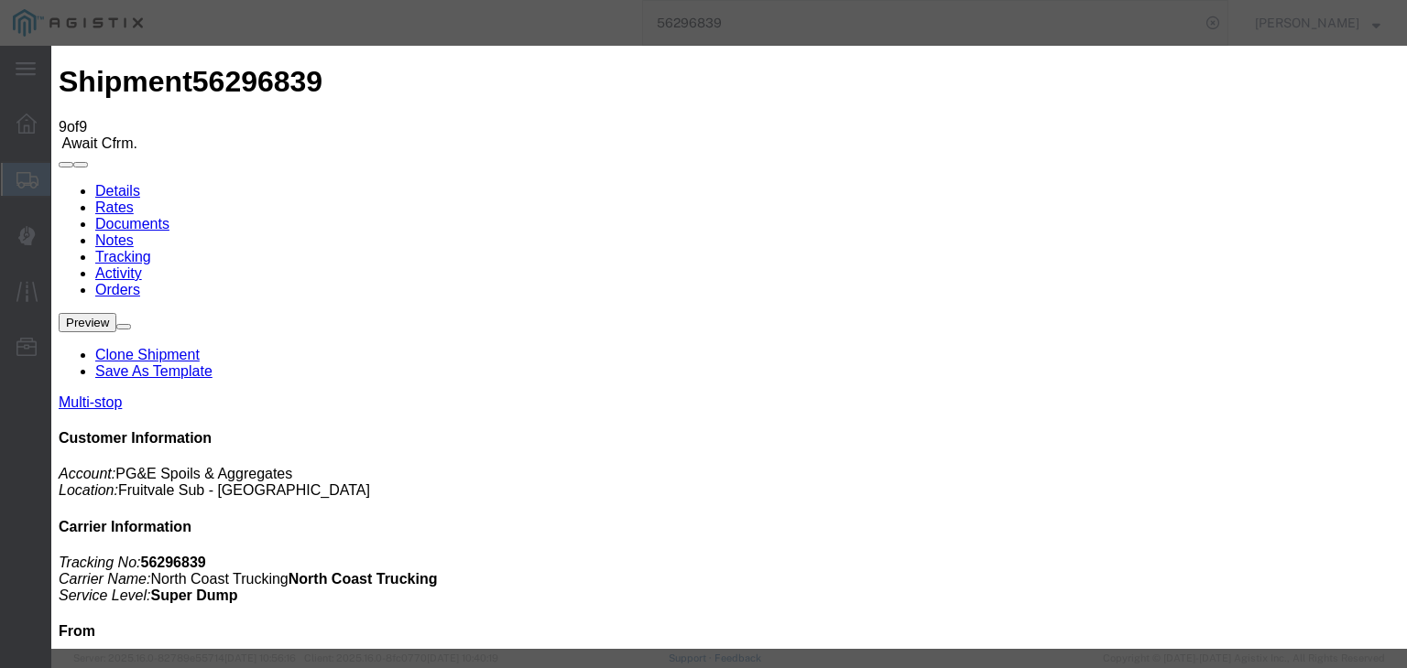
type input "12:00 PM"
drag, startPoint x: 554, startPoint y: 261, endPoint x: 542, endPoint y: 276, distance: 18.9
select select "BREAKSTART"
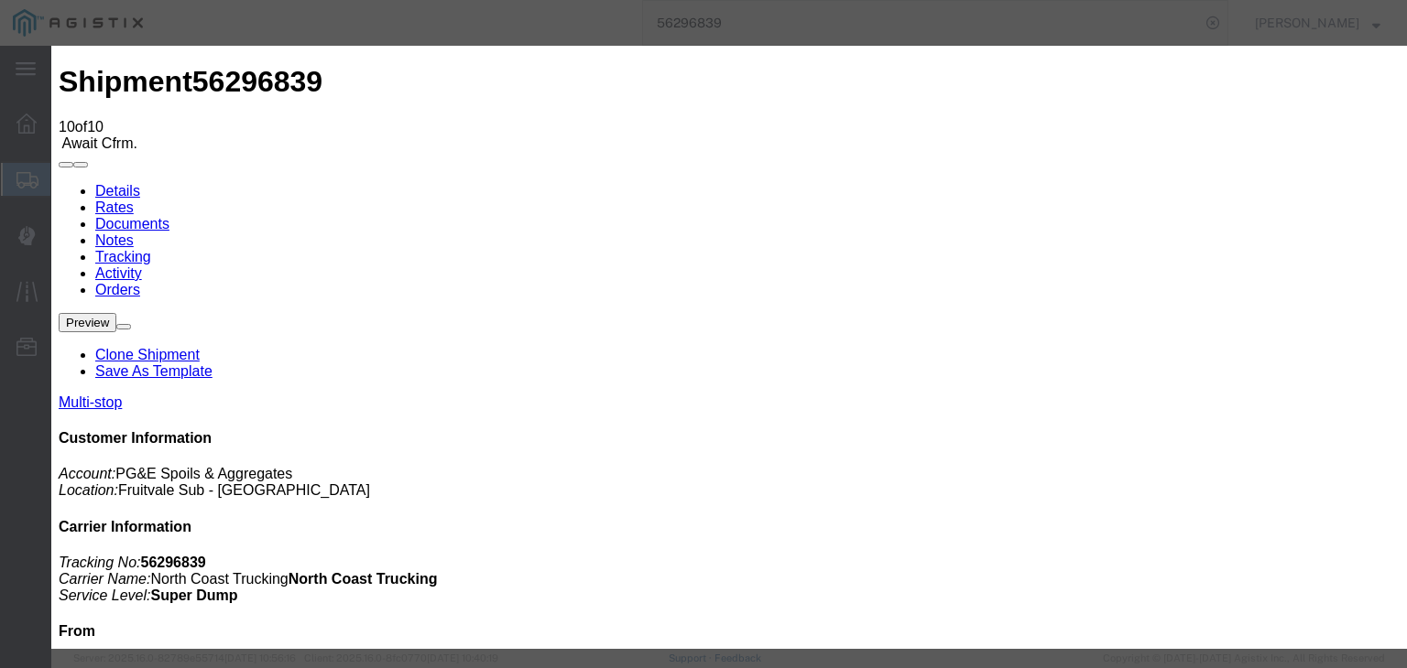
type input "[DATE]"
type input "7:00 AM"
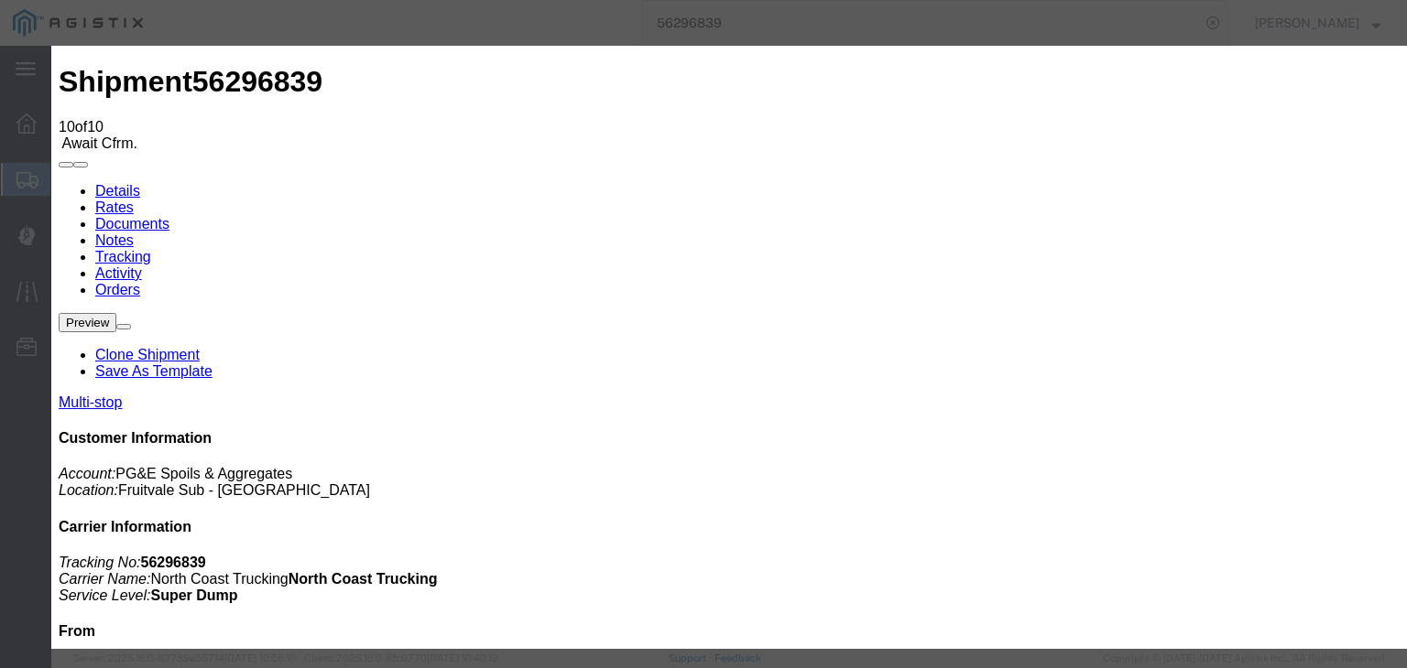
type input "[DATE]"
type input "12:30 PM"
select select "BREAKSTOP"
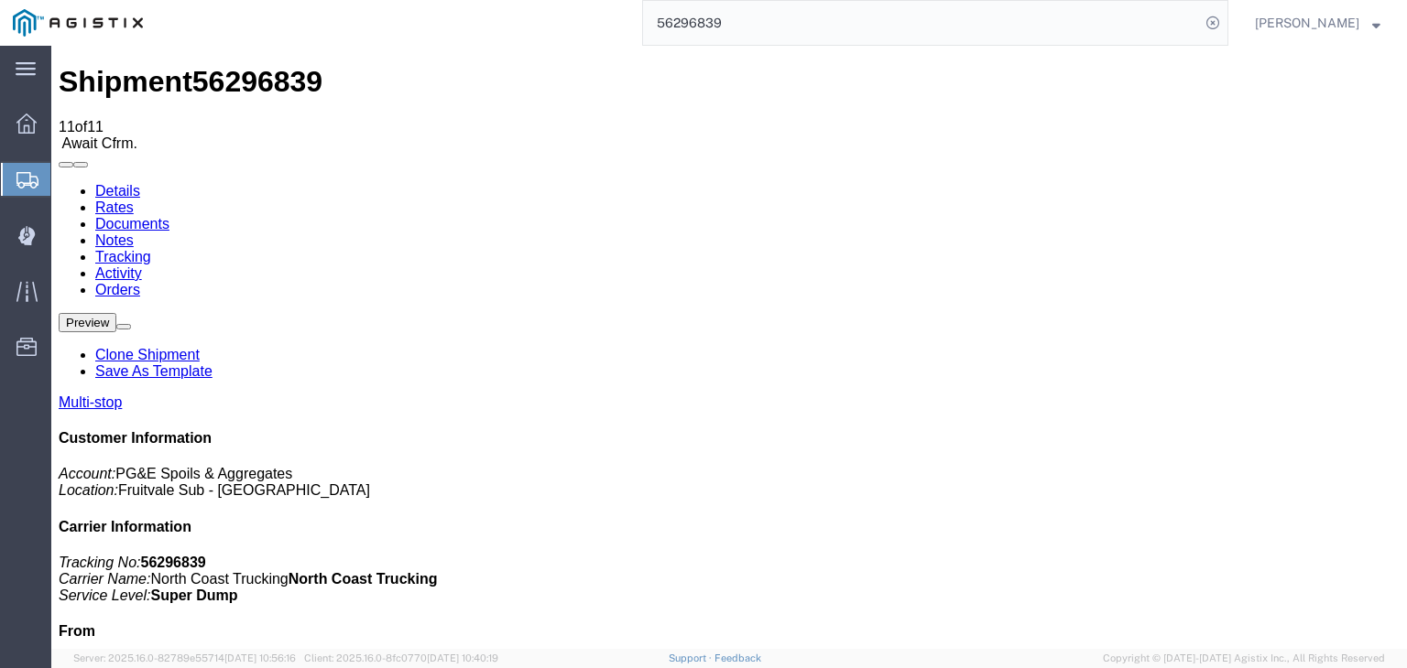
click at [169, 216] on link "Documents" at bounding box center [132, 224] width 74 height 16
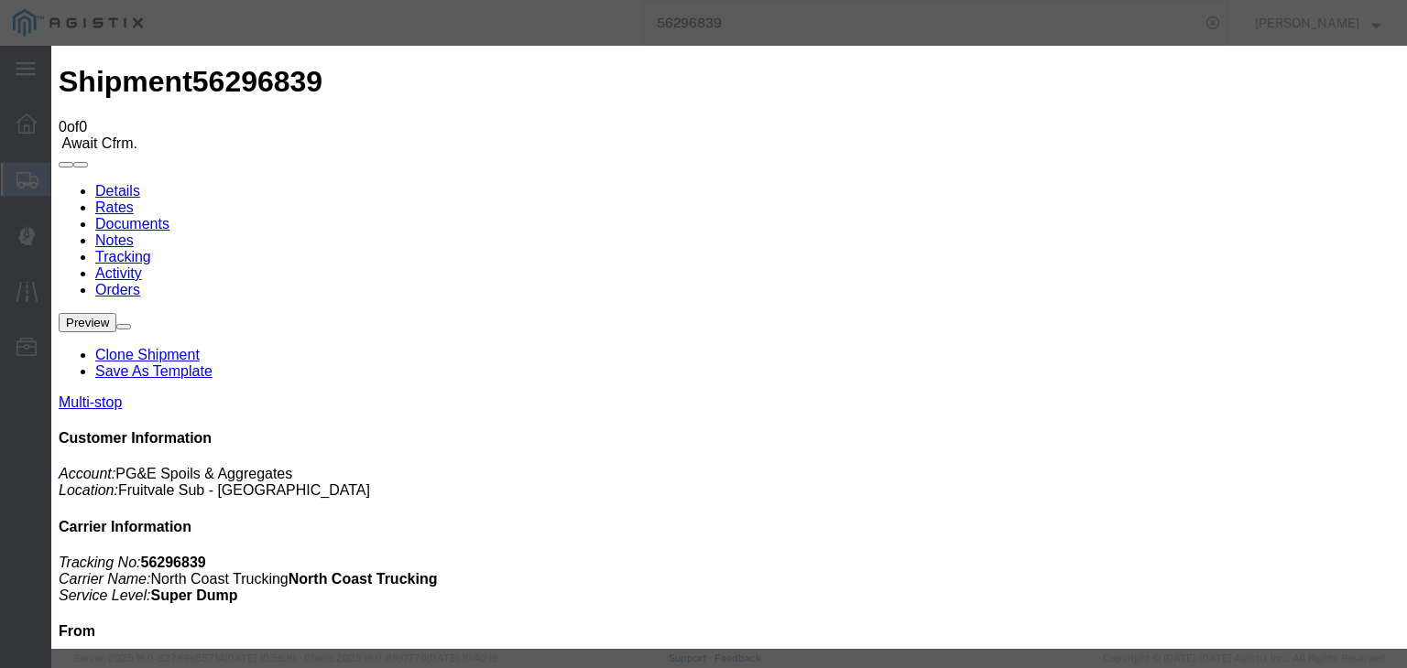
type input "C:\fakepath\07.25.25 PGE 2146630-56296839 550 Trucking.pdf"
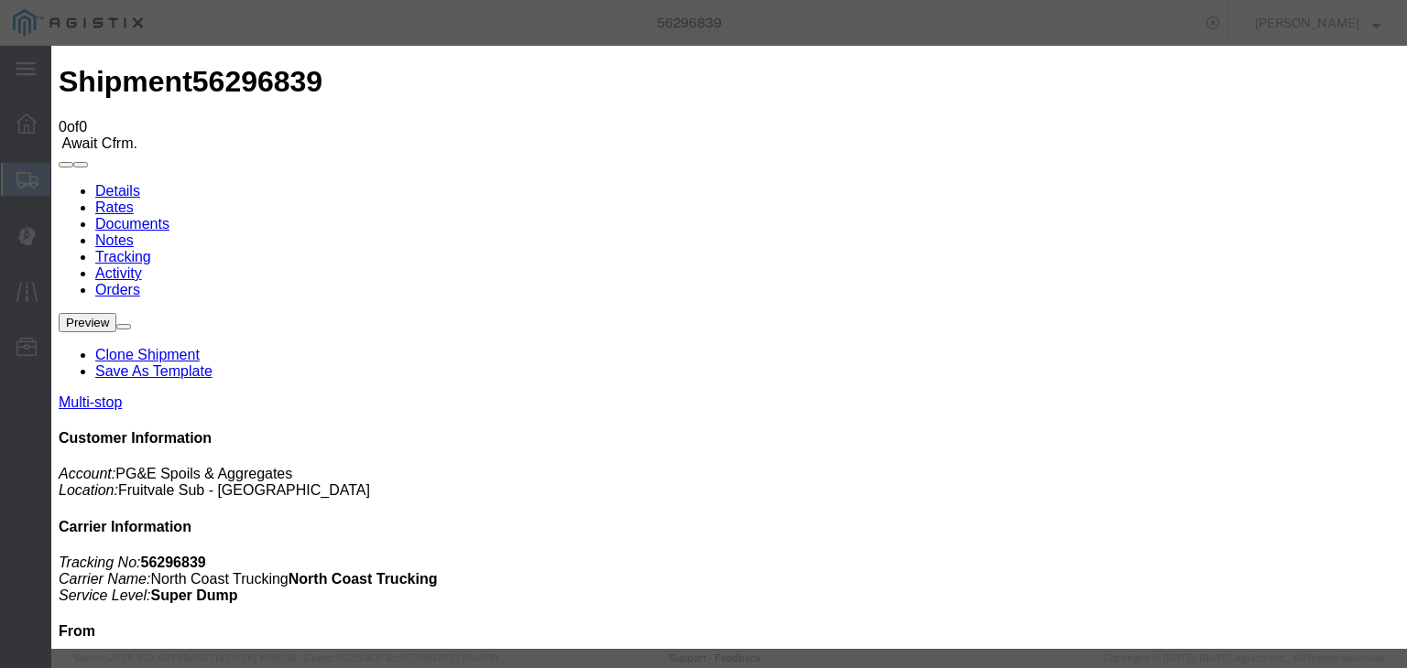
type input "Freight Bill and Dump Ticket"
select select
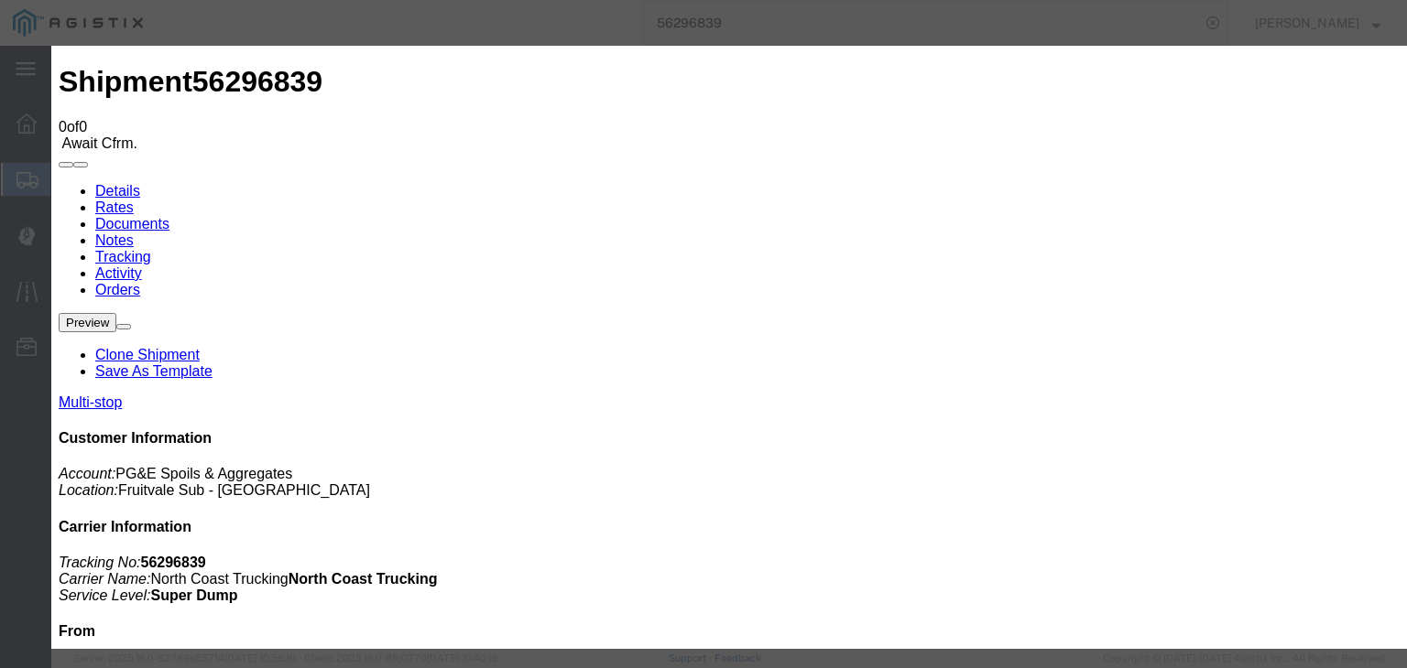
select select
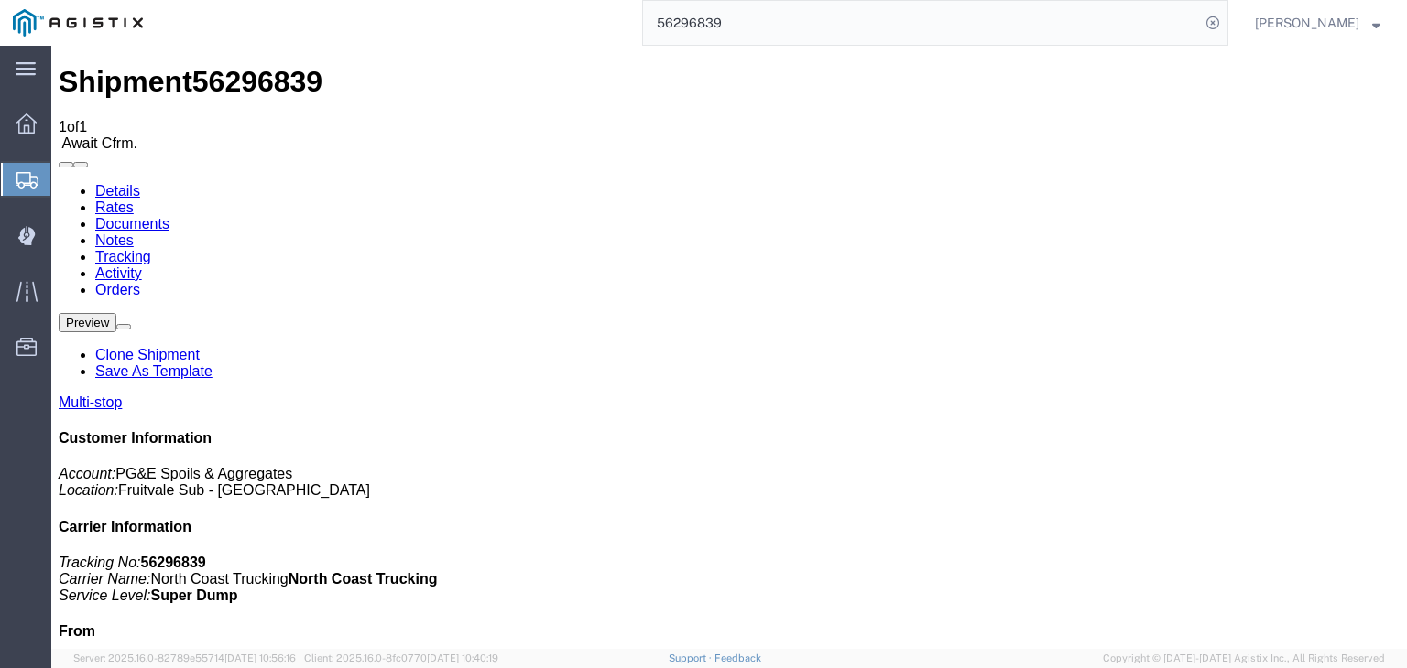
click at [151, 249] on link "Tracking" at bounding box center [123, 257] width 56 height 16
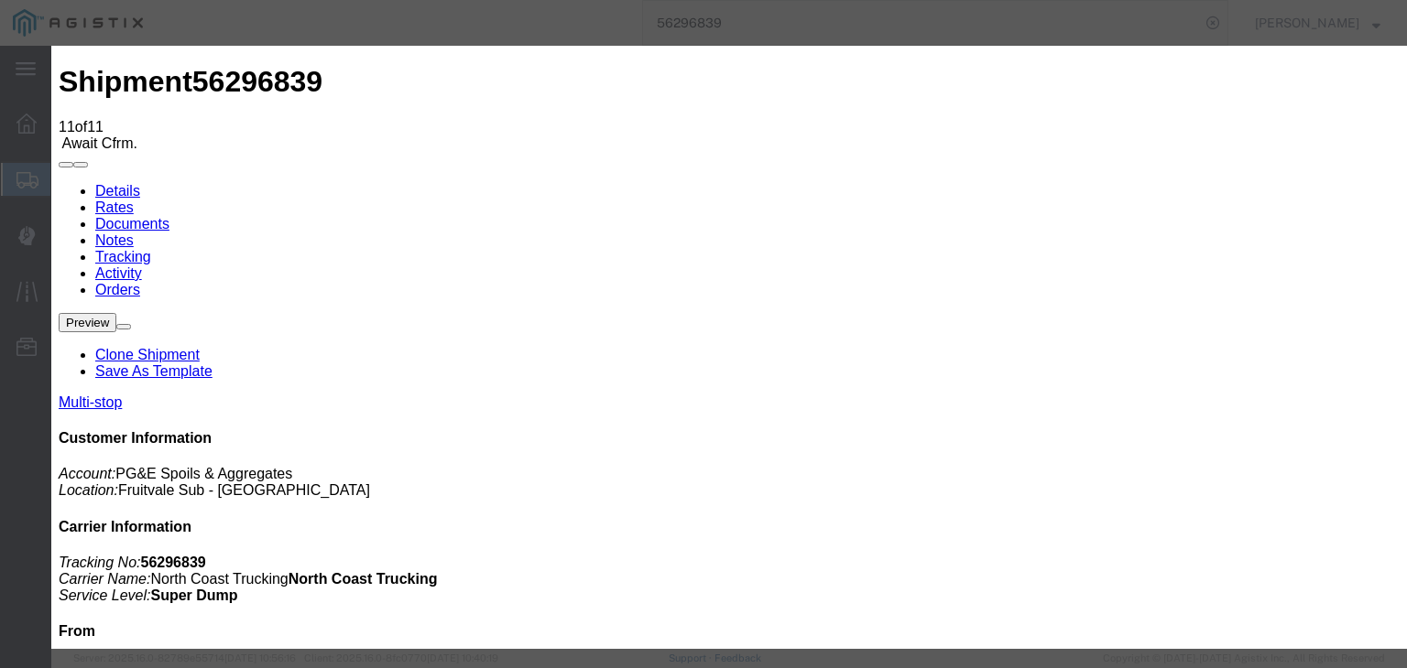
type input "[DATE]"
type input "7:00 AM"
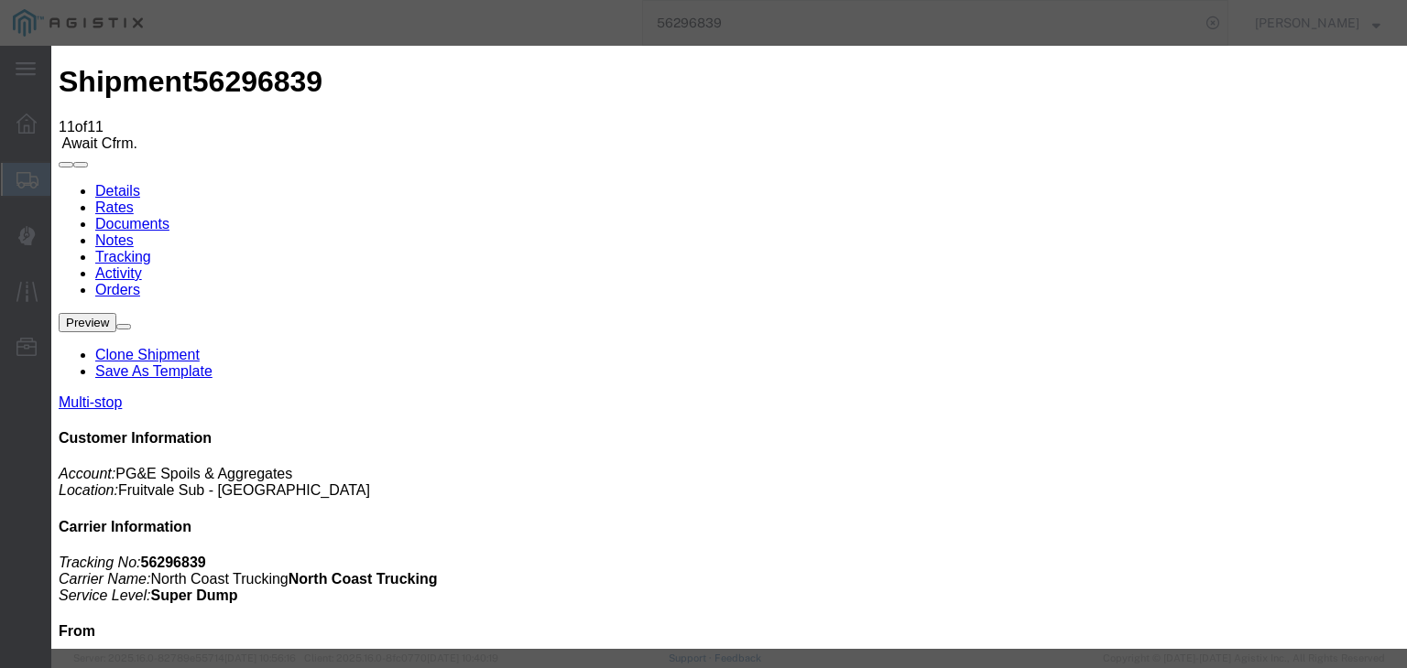
type input "[DATE]"
type input "3:30 PM"
select select "DELIVRED"
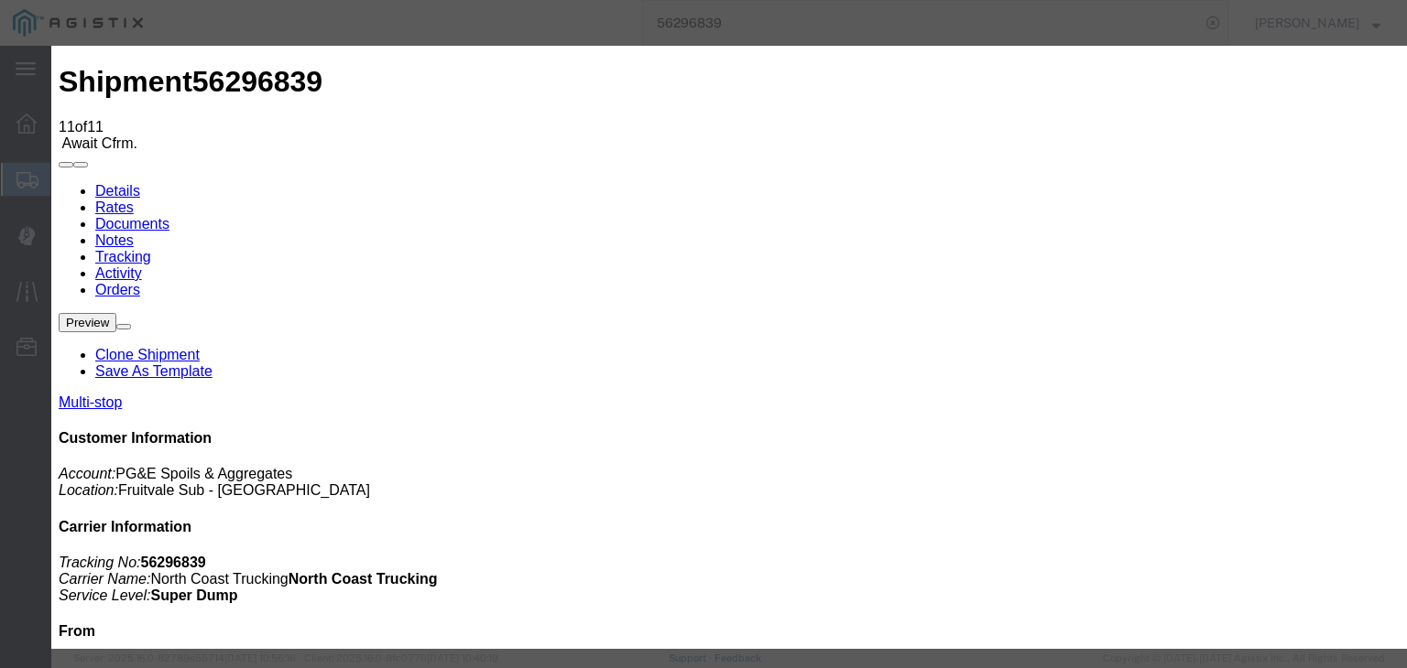
select select "{"pickupDeliveryInfoId": "121874511","pickupOrDelivery": "P","stopNum": "1","lo…"
select select "CA"
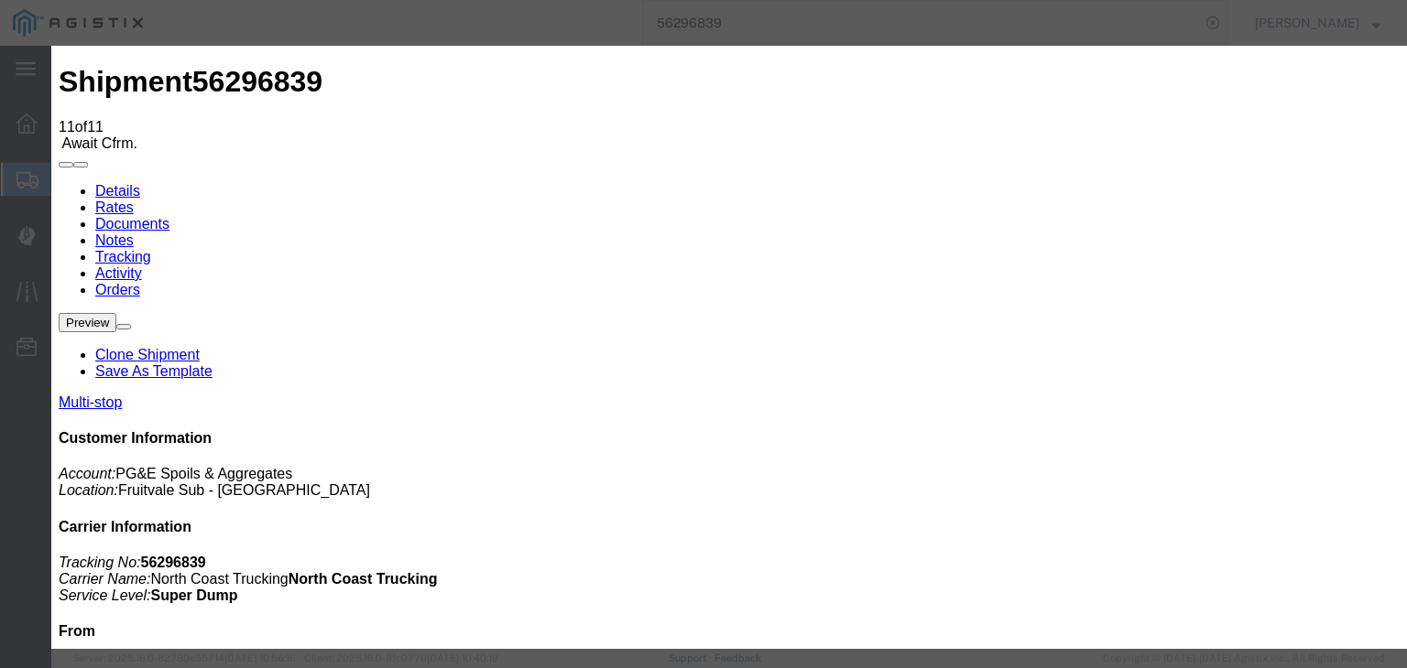
type input "[GEOGRAPHIC_DATA]"
paste textarea "Point of origin: time ends at original starting point empty."
type textarea "Point of origin: time ends at original starting point empty."
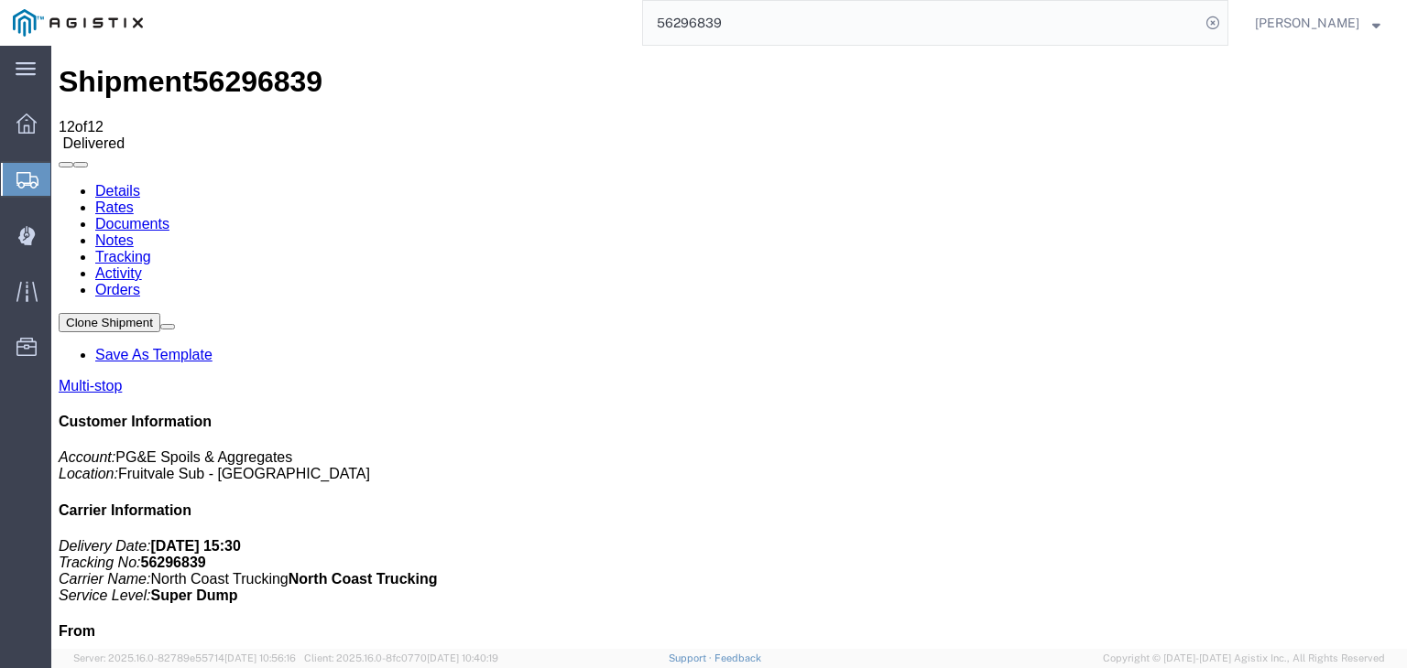
click at [134, 233] on link "Notes" at bounding box center [114, 241] width 38 height 16
